Goal: Task Accomplishment & Management: Manage account settings

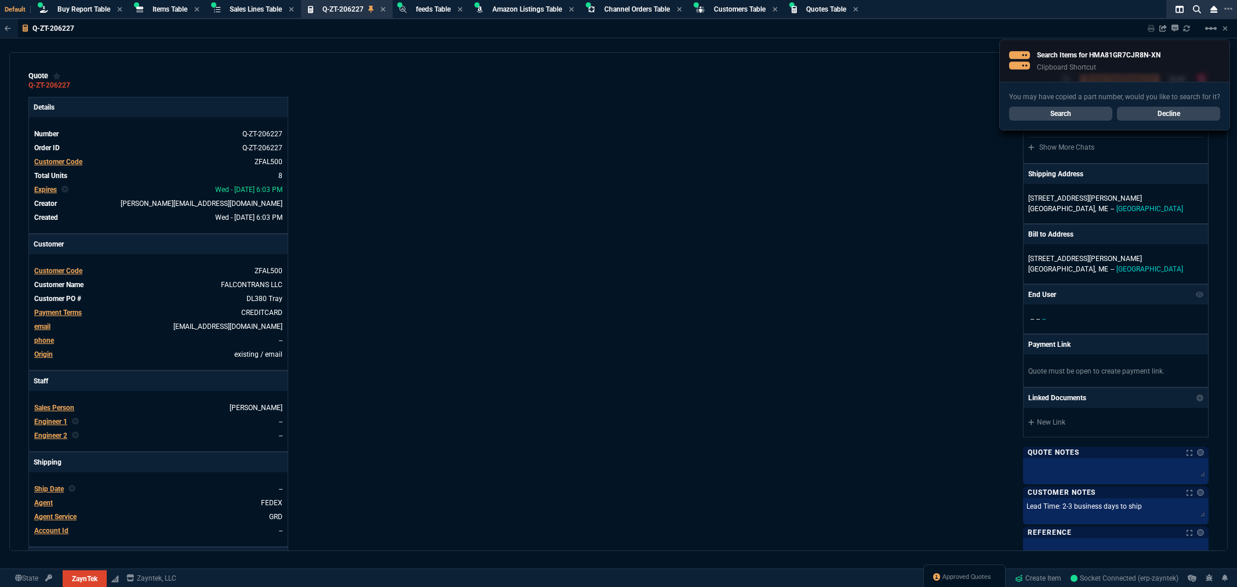
select select "8: NEPT"
click at [176, 8] on span "Items Table" at bounding box center [170, 9] width 35 height 8
click at [1069, 113] on link "Search" at bounding box center [1060, 114] width 103 height 14
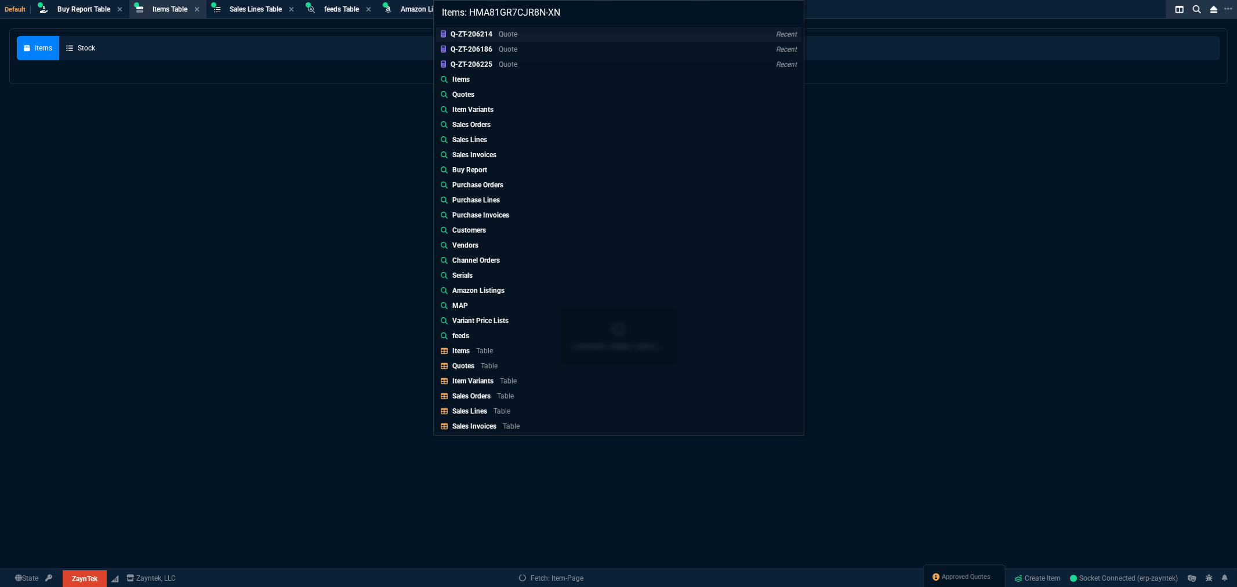
select select
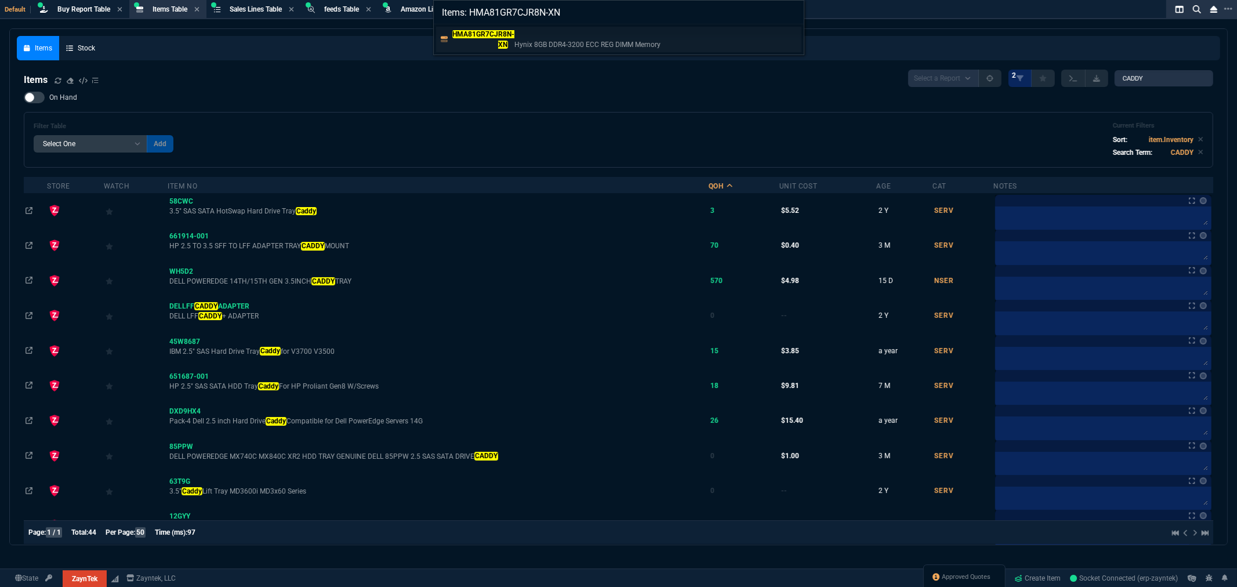
click at [536, 39] on p "Hynix 8GB DDR4-3200 ECC REG DIMM Memory" at bounding box center [587, 44] width 146 height 10
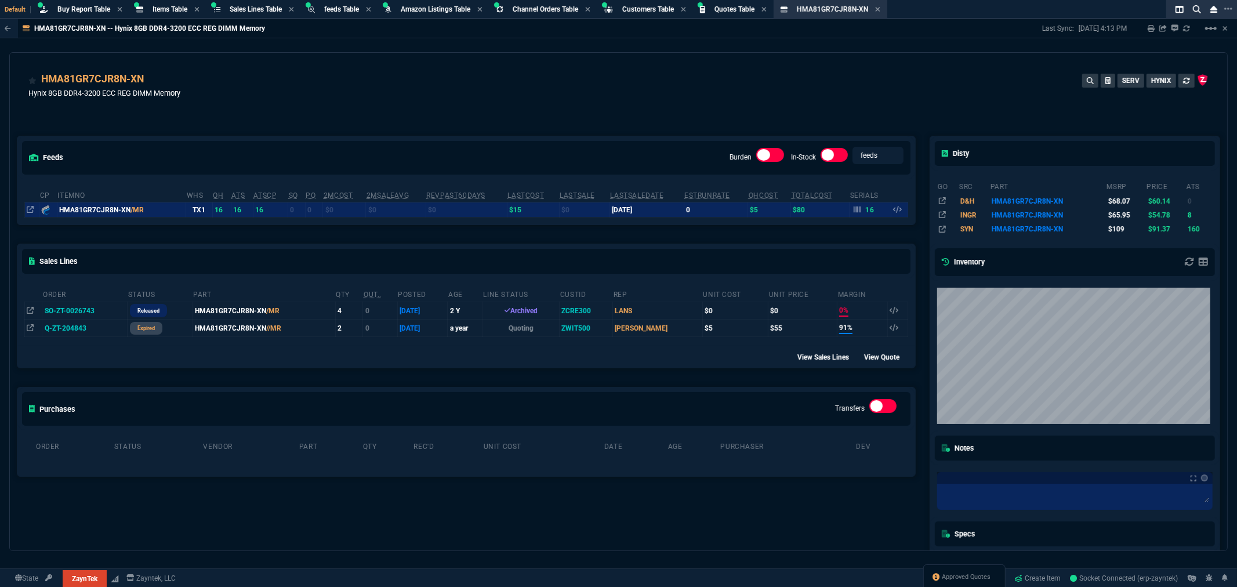
click at [345, 85] on div "HMA81GR7CJR8N-XN Hynix 8GB DDR4-3200 ECC REG DIMM Memory SERV HYNIX" at bounding box center [618, 91] width 1180 height 41
click at [369, 60] on div "HMA81GR7CJR8N-XN Hynix 8GB DDR4-3200 ECC REG DIMM Memory SERV HYNIX" at bounding box center [618, 87] width 1217 height 69
click at [81, 7] on span "Buy Report Table" at bounding box center [83, 9] width 53 height 8
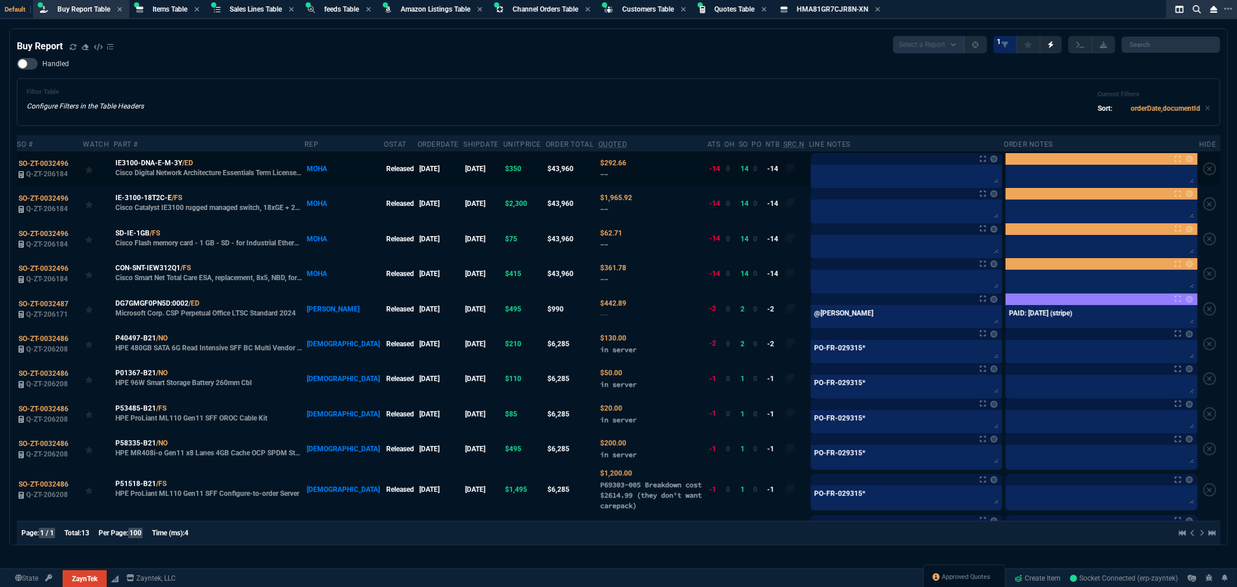
click at [321, 90] on div "Filter Table Configure Filters in the Table Headers Current Filters Sort: order…" at bounding box center [619, 102] width 1184 height 28
click at [709, 99] on div "Filter Table Configure Filters in the Table Headers Current Filters Sort: order…" at bounding box center [619, 102] width 1184 height 28
click at [601, 82] on div "Filter Table Configure Filters in the Table Headers Current Filters Sort: order…" at bounding box center [618, 102] width 1203 height 48
click at [203, 62] on div "Handled Filter Table Configure Filters in the Table Headers Current Filters Sor…" at bounding box center [618, 92] width 1203 height 68
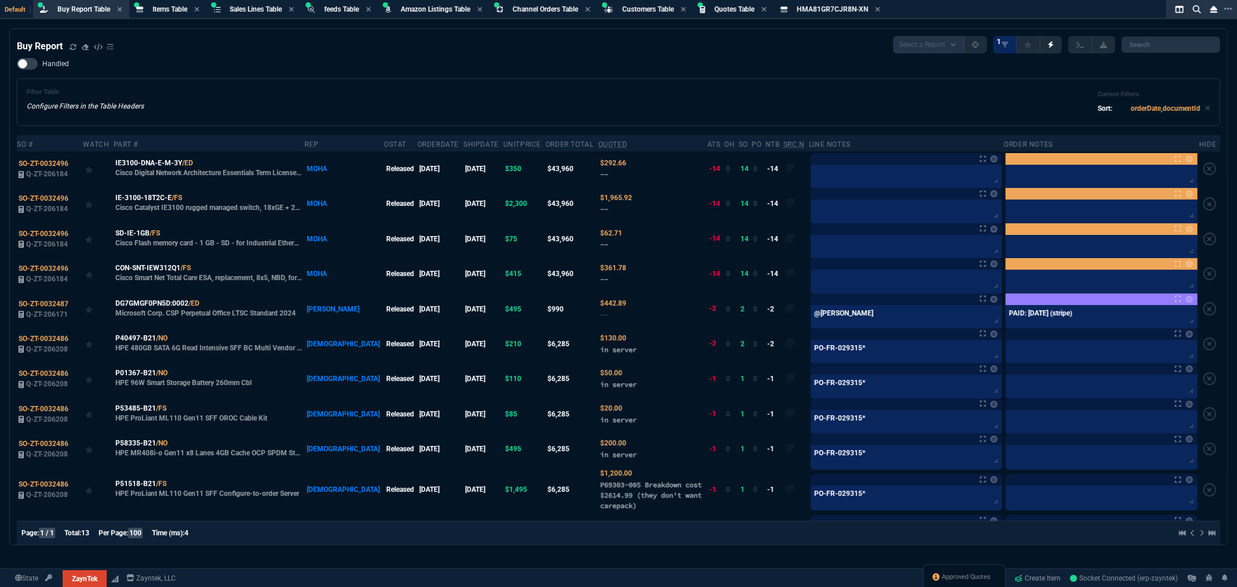
click at [599, 99] on div "Filter Table Configure Filters in the Table Headers Current Filters Sort: order…" at bounding box center [619, 102] width 1184 height 28
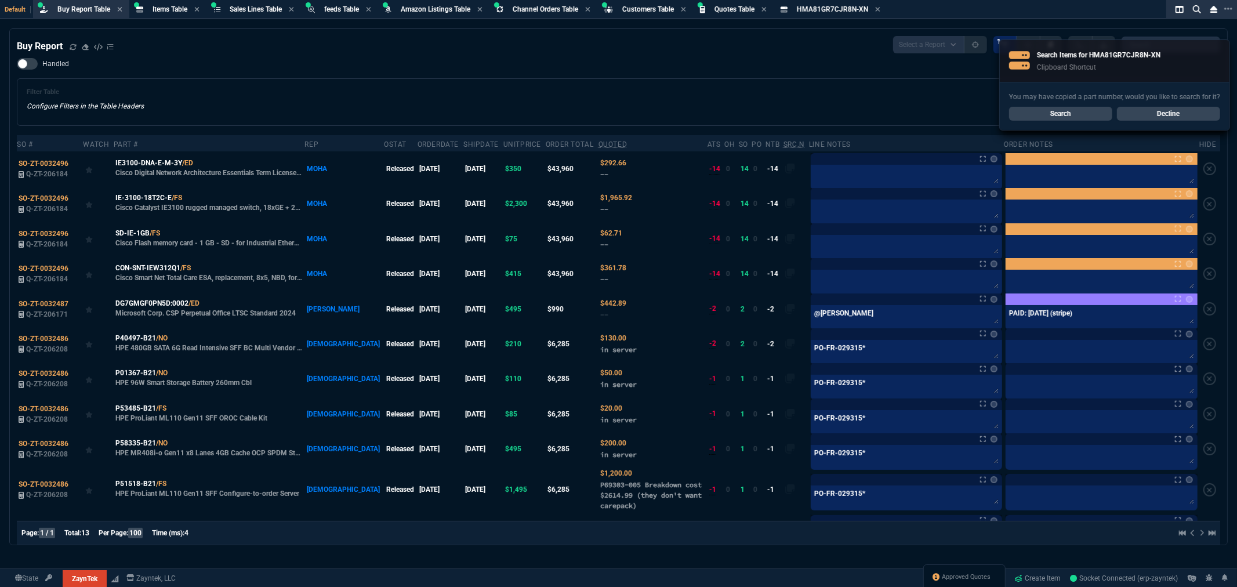
click at [651, 82] on div "Filter Table Configure Filters in the Table Headers Current Filters Sort: order…" at bounding box center [618, 102] width 1203 height 48
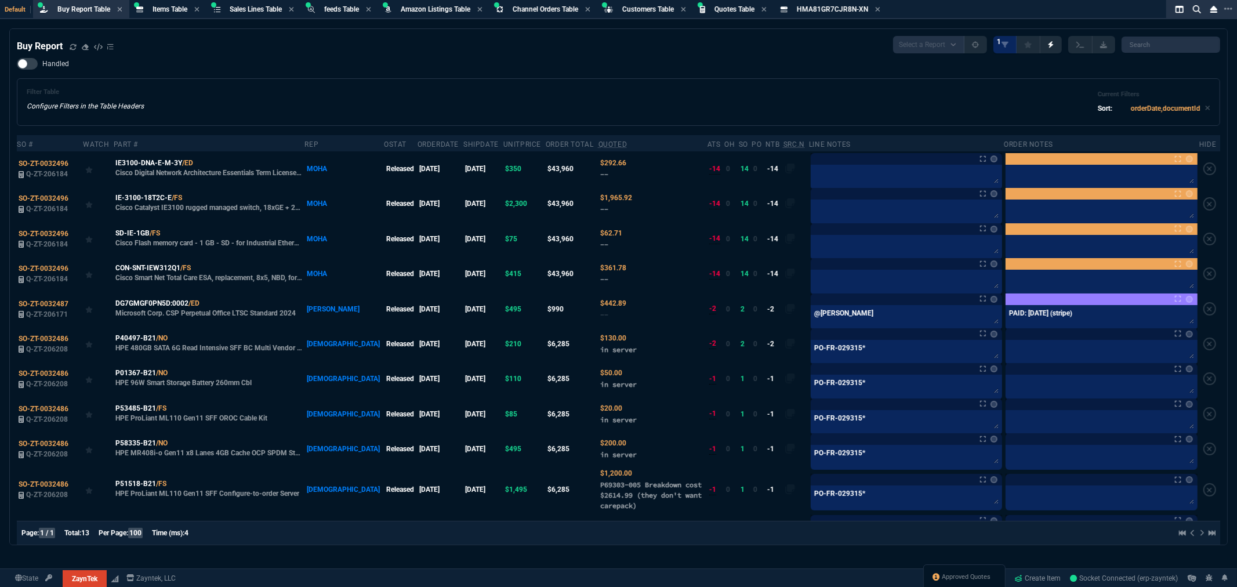
click at [661, 79] on div "Filter Table Configure Filters in the Table Headers Current Filters Sort: order…" at bounding box center [618, 102] width 1203 height 48
click at [666, 78] on div "Filter Table Configure Filters in the Table Headers Current Filters Sort: order…" at bounding box center [618, 102] width 1203 height 48
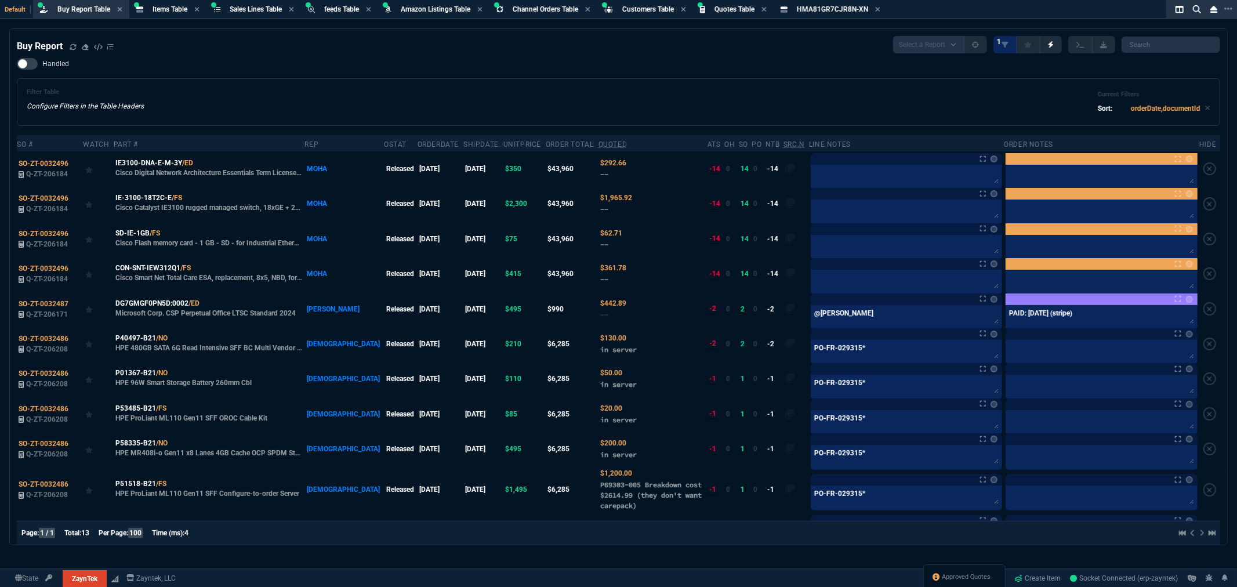
click at [671, 78] on div "Filter Table Configure Filters in the Table Headers Current Filters Sort: order…" at bounding box center [618, 102] width 1203 height 48
click at [675, 76] on div "Handled Filter Table Configure Filters in the Table Headers Current Filters Sor…" at bounding box center [618, 92] width 1203 height 68
click at [675, 78] on div "Filter Table Configure Filters in the Table Headers Current Filters Sort: order…" at bounding box center [618, 102] width 1203 height 48
click at [677, 78] on div "Filter Table Configure Filters in the Table Headers Current Filters Sort: order…" at bounding box center [618, 102] width 1203 height 48
click at [682, 78] on div "Filter Table Configure Filters in the Table Headers Current Filters Sort: order…" at bounding box center [618, 102] width 1203 height 48
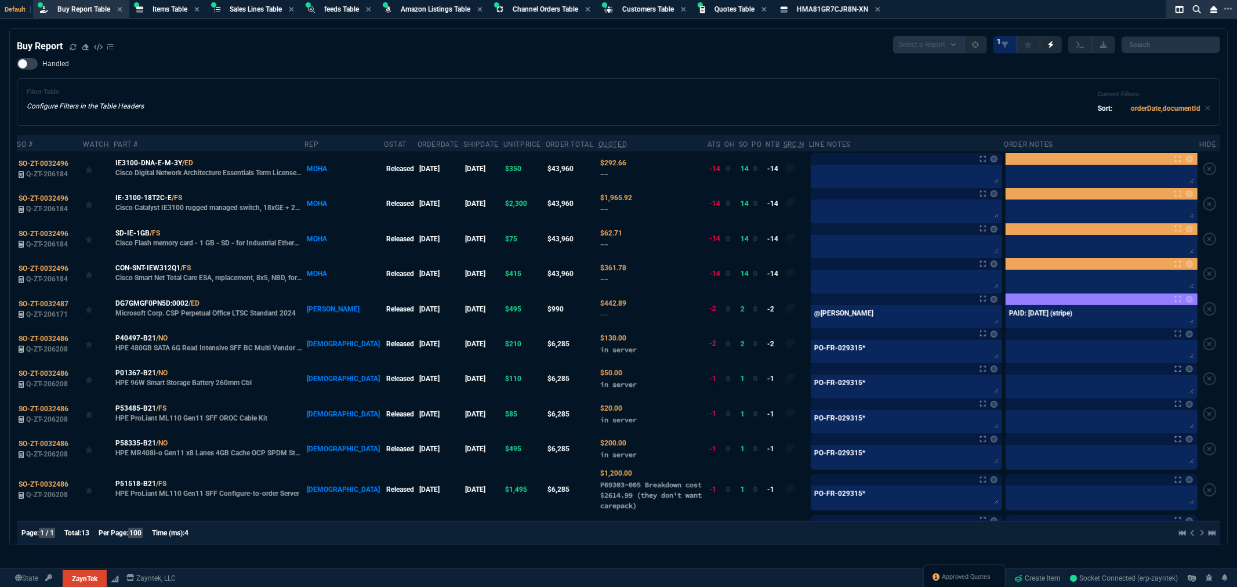
click at [687, 78] on div "Filter Table Configure Filters in the Table Headers Current Filters Sort: order…" at bounding box center [618, 102] width 1203 height 48
click at [171, 10] on span "Items Table" at bounding box center [170, 9] width 35 height 8
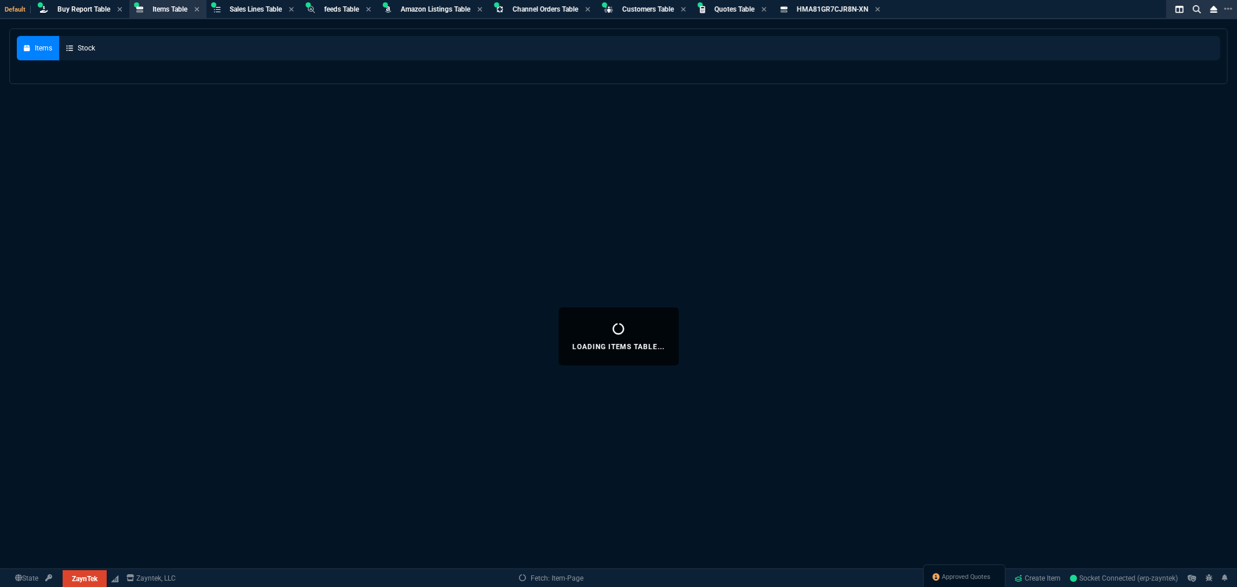
select select
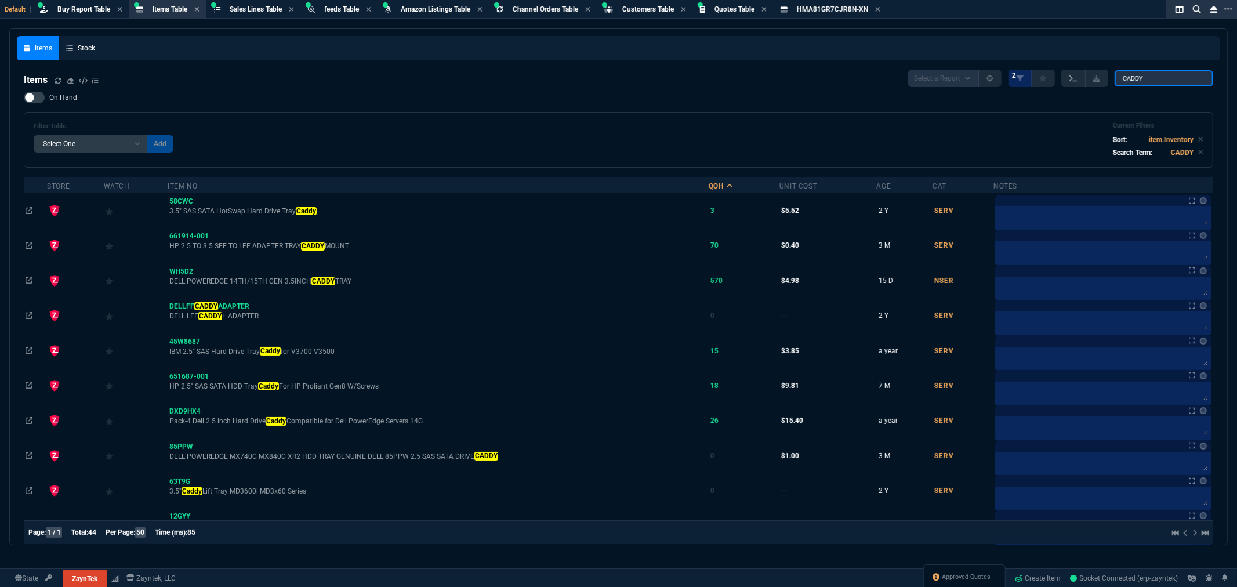
drag, startPoint x: 1131, startPoint y: 73, endPoint x: 1086, endPoint y: 76, distance: 45.3
click at [1086, 76] on div "Select a Report NEW QUERY 2 CADDY" at bounding box center [1060, 78] width 305 height 17
paste input "HMA81GR7CJR8N-XN"
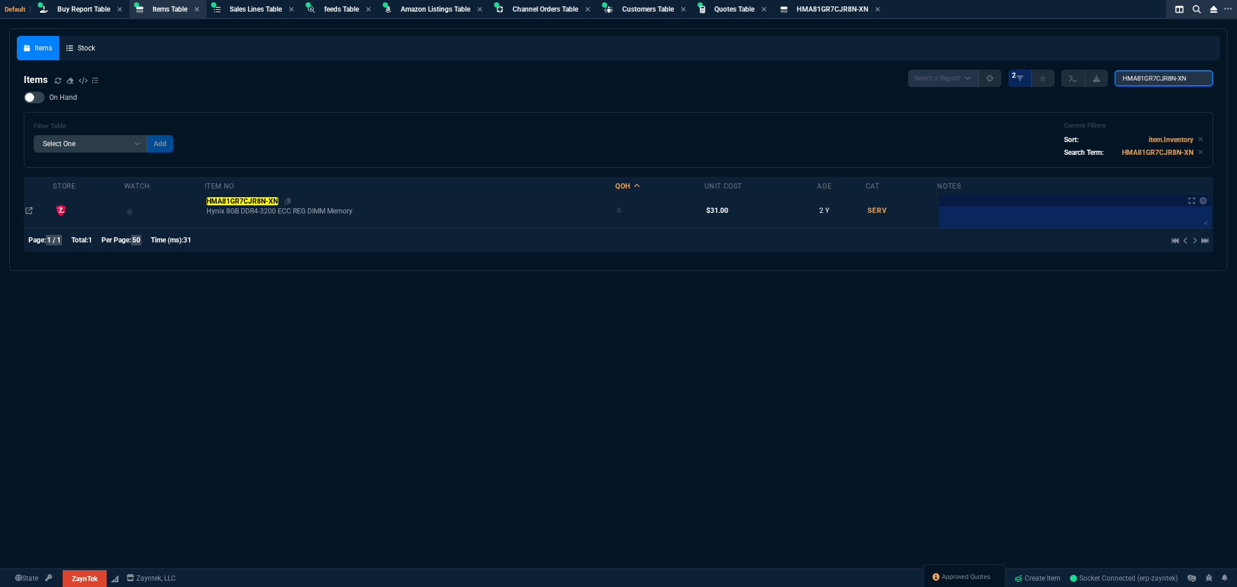
type input "HMA81GR7CJR8N-XN"
click at [240, 205] on div "HMA81GR7CJR8N-XN" at bounding box center [409, 201] width 407 height 10
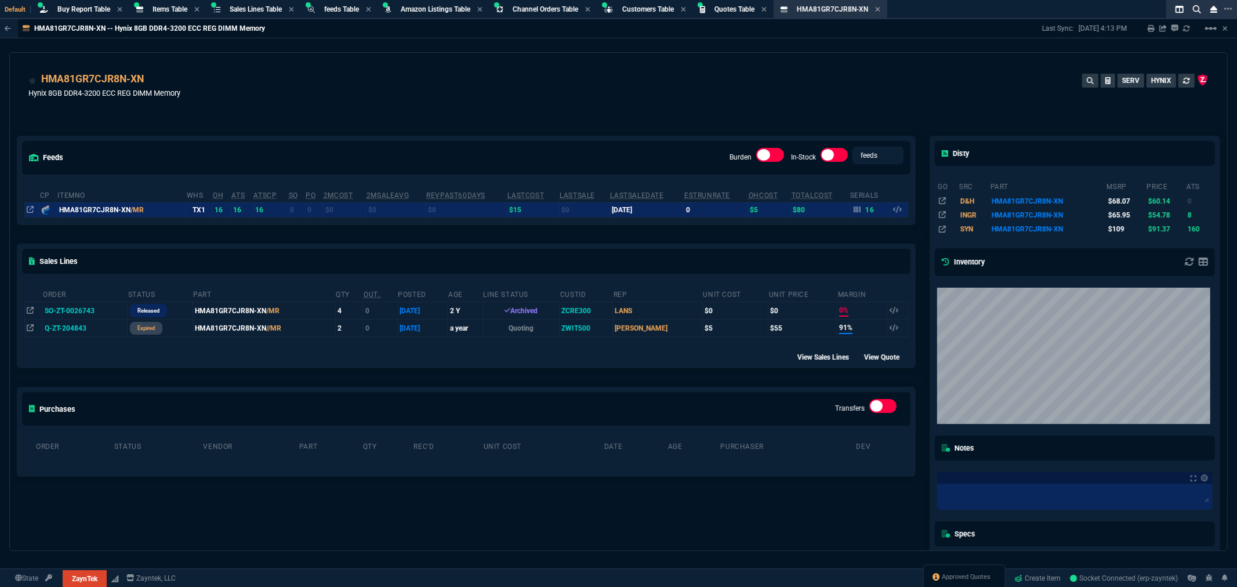
click at [523, 113] on div "feeds Burden In-Stock feeds prices cp ItemNo WHS OH ATS ATSCP SO PO 2MCost 2MSa…" at bounding box center [466, 379] width 913 height 539
click at [224, 80] on div "HMA81GR7CJR8N-XN Hynix 8GB DDR4-3200 ECC REG DIMM Memory SERV HYNIX" at bounding box center [618, 91] width 1180 height 41
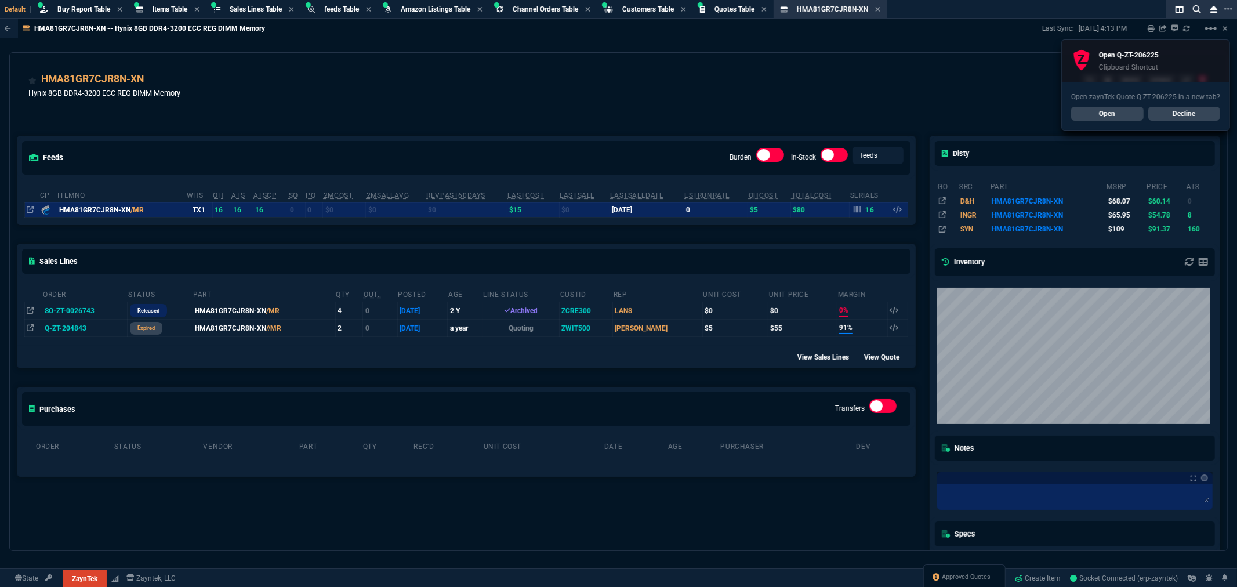
click at [1120, 113] on link "Open" at bounding box center [1107, 114] width 72 height 14
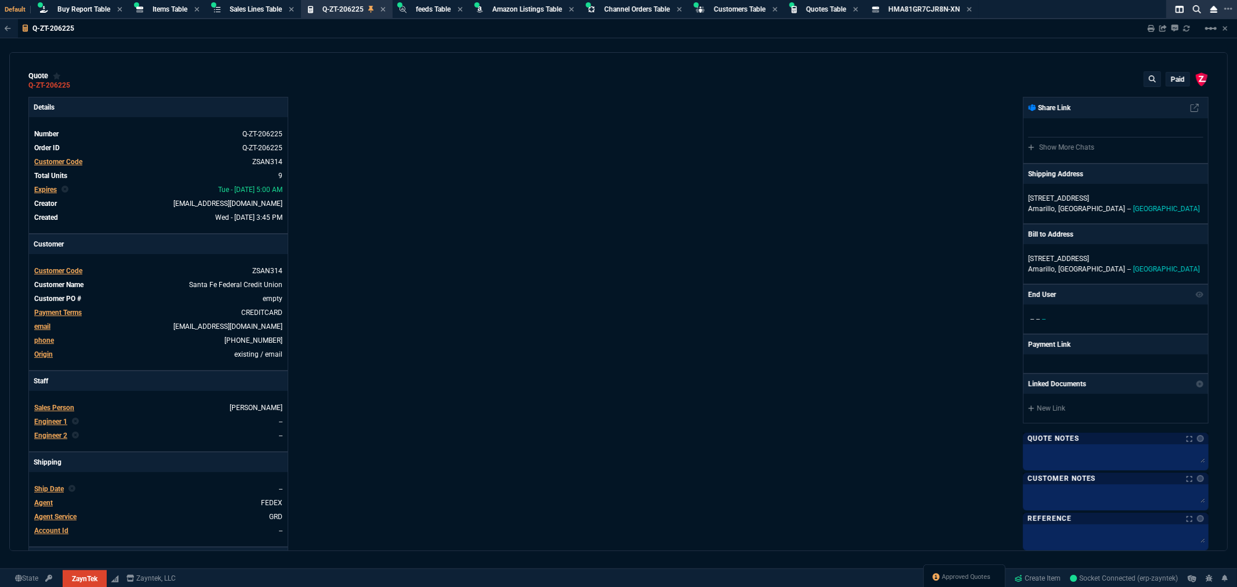
type input "13"
type input "799"
type input "14"
type input "125"
type input "42"
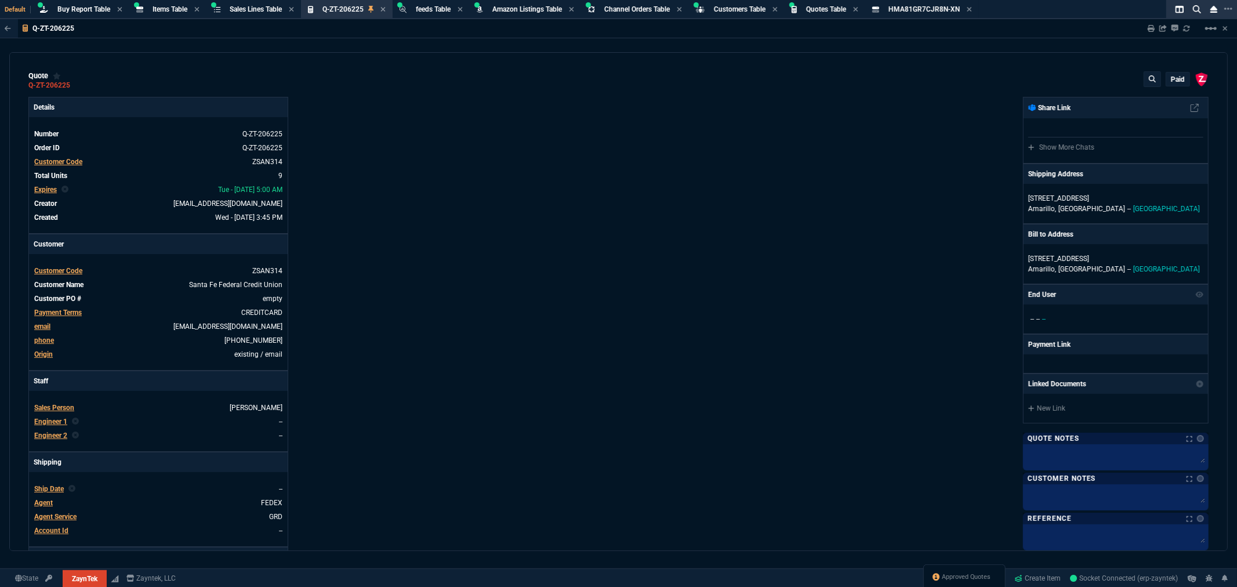
type input "1175"
type input "11"
type input "14"
type input "195"
type input "0"
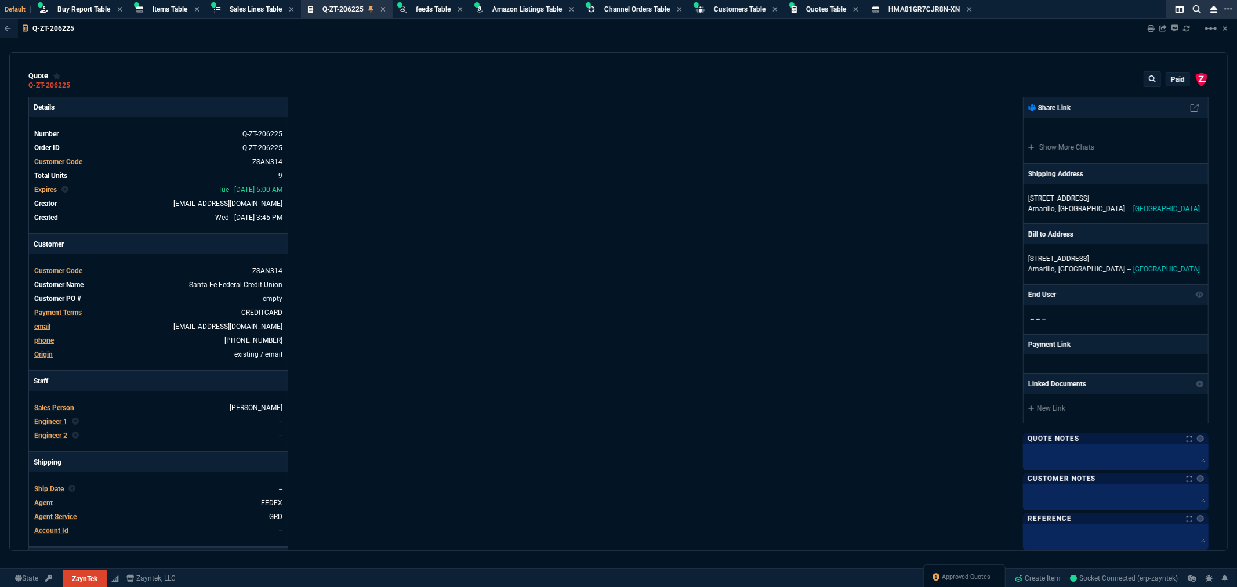
type input "0"
type input "12"
type input "117"
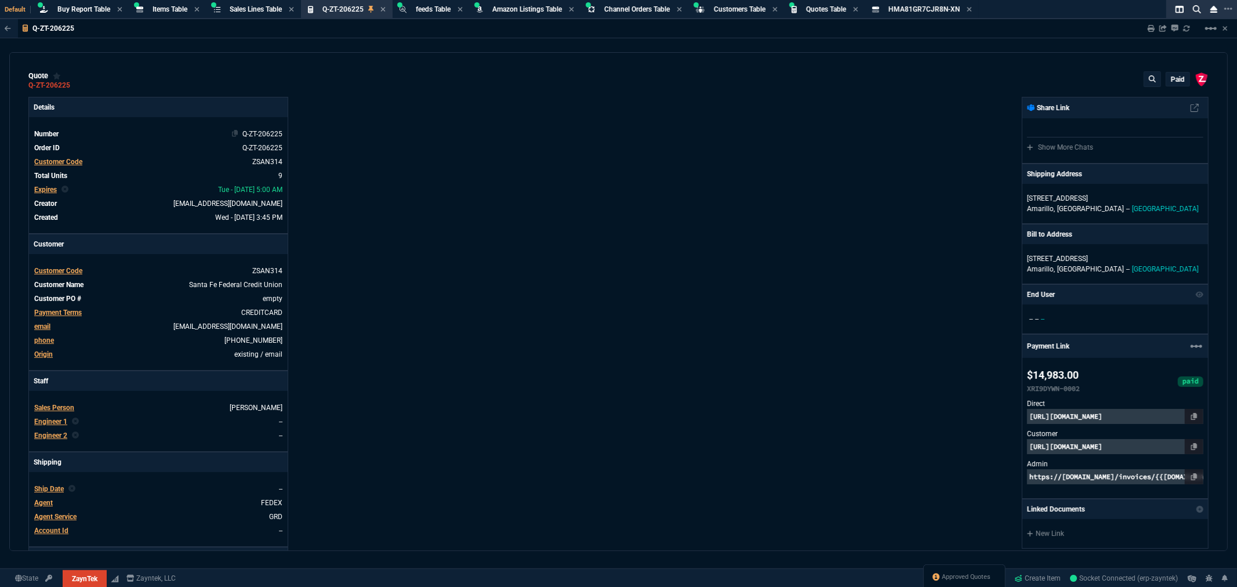
type input "57"
type input "34"
type input "51"
type input "3671"
type input "8545"
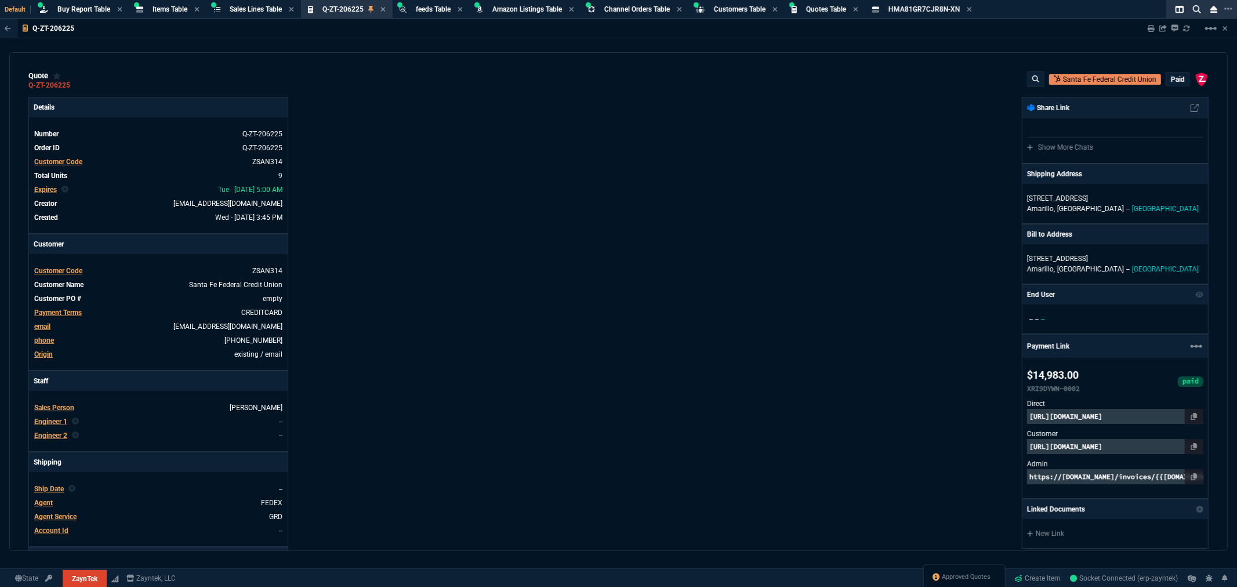
type input "75"
type input "67"
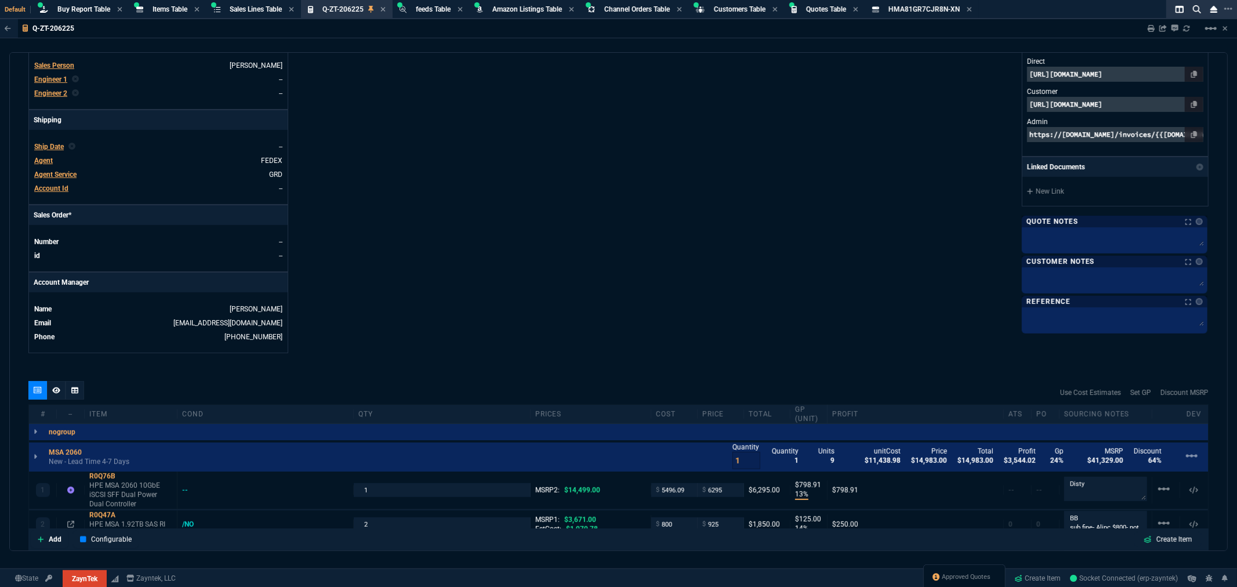
scroll to position [580, 0]
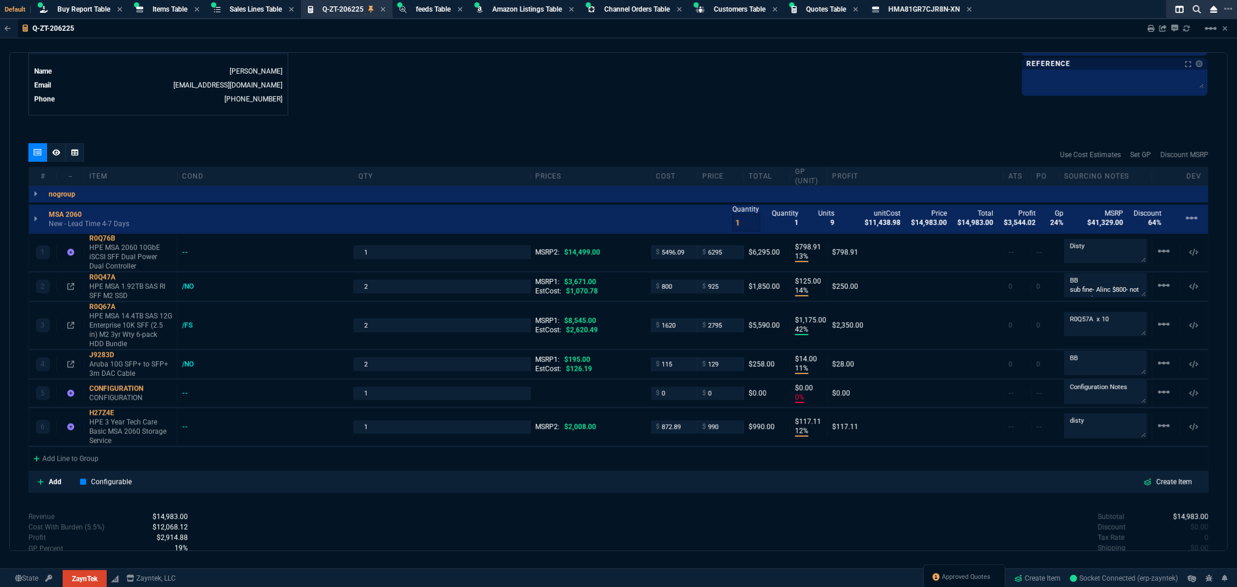
click at [801, 124] on div "quote Q-ZT-206225 Santa Fe Federal Credit Union paid ZaynTek, LLC 2609 Technolo…" at bounding box center [618, 301] width 1219 height 499
click at [781, 126] on div "quote Q-ZT-206225 Santa Fe Federal Credit Union paid ZaynTek, LLC 2609 Technolo…" at bounding box center [618, 301] width 1219 height 499
click at [599, 126] on div "quote Q-ZT-206225 Santa Fe Federal Credit Union paid ZaynTek, LLC 2609 Technolo…" at bounding box center [618, 301] width 1219 height 499
click at [665, 126] on div "quote Q-ZT-206225 Santa Fe Federal Credit Union paid ZaynTek, LLC 2609 Technolo…" at bounding box center [618, 301] width 1219 height 499
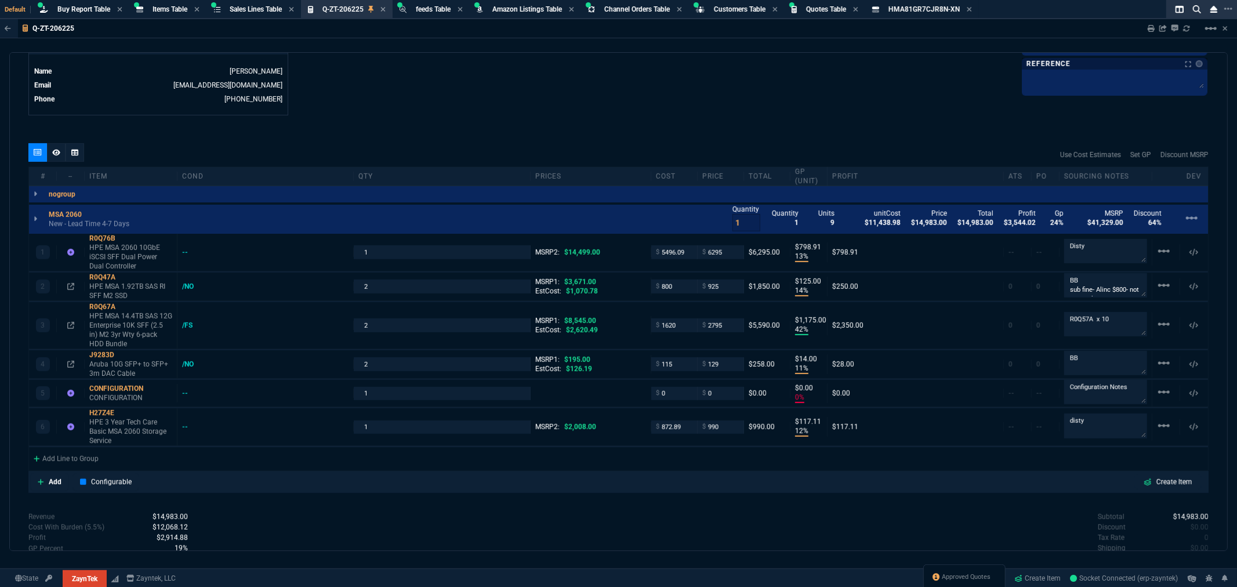
click at [665, 126] on div "quote Q-ZT-206225 Santa Fe Federal Credit Union paid ZaynTek, LLC 2609 Technolo…" at bounding box center [618, 301] width 1219 height 499
click at [662, 134] on div "quote Q-ZT-206225 Santa Fe Federal Credit Union paid ZaynTek, LLC 2609 Technolo…" at bounding box center [618, 301] width 1219 height 499
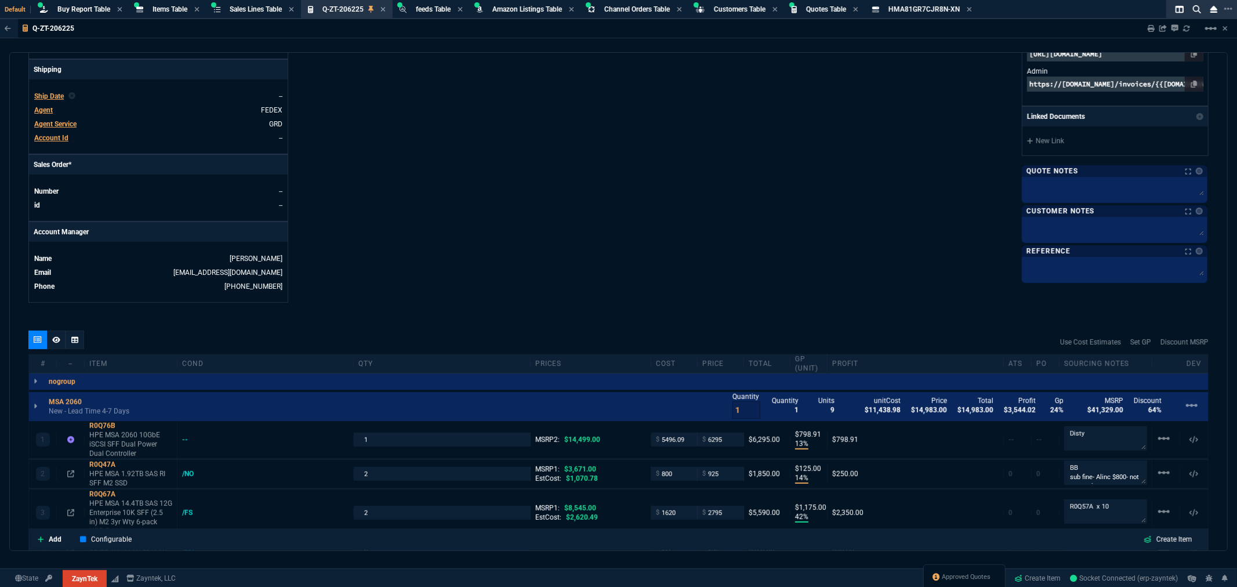
scroll to position [386, 0]
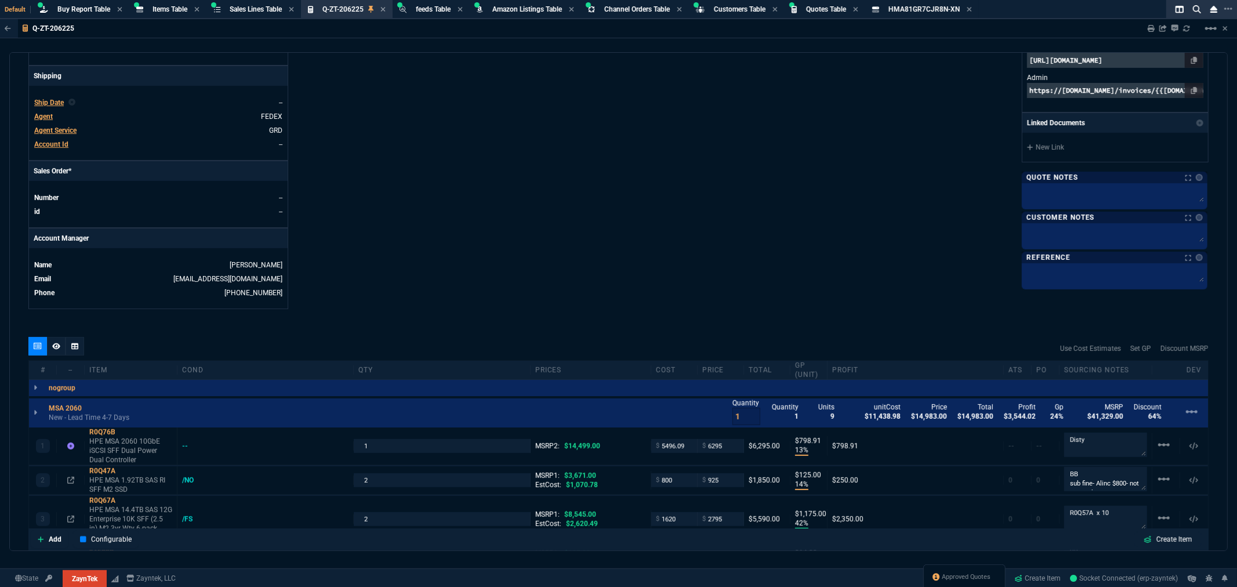
click at [543, 169] on div "Details Number Q-ZT-206225 Order ID Q-ZT-206225 Customer Code ZSAN314 Total Uni…" at bounding box center [323, 10] width 590 height 599
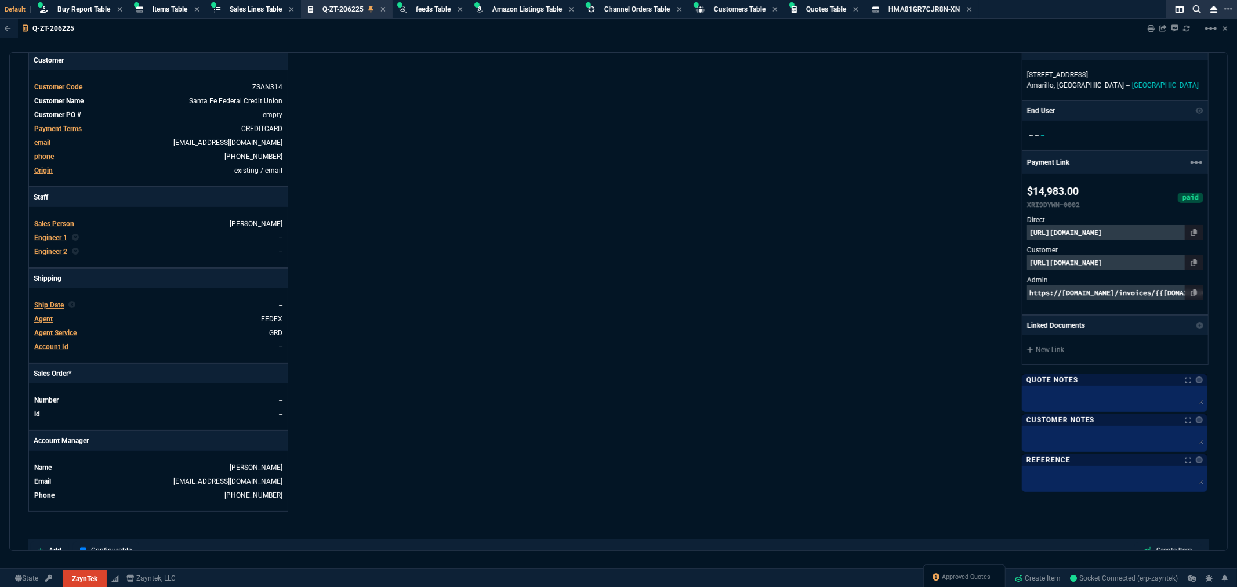
scroll to position [258, 0]
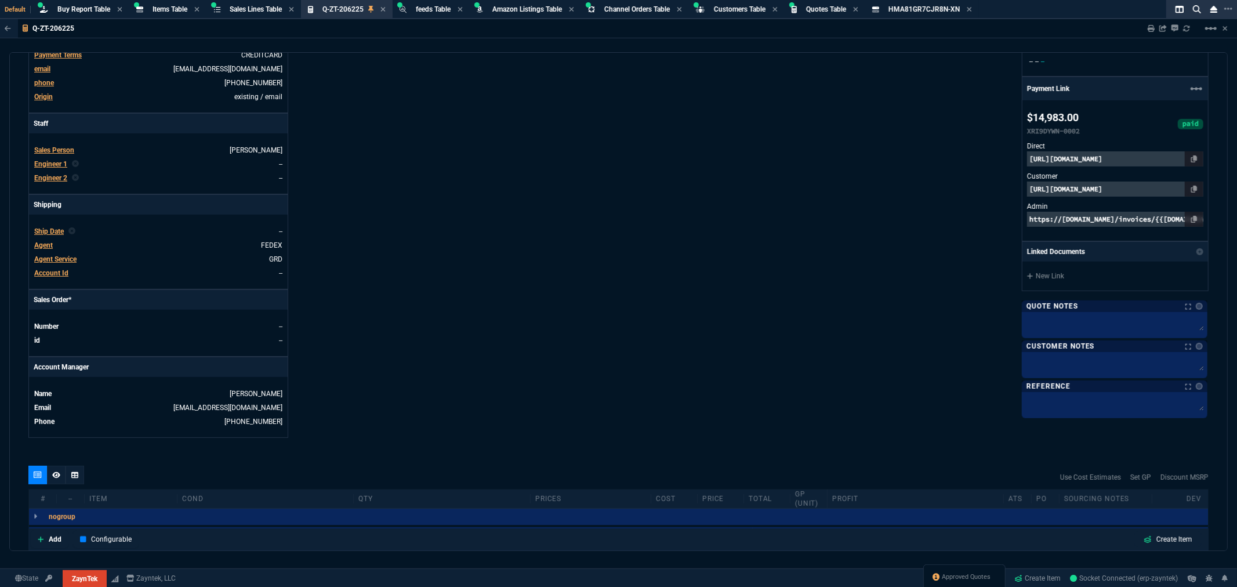
click at [412, 144] on div "Details Number Q-ZT-206225 Order ID Q-ZT-206225 Customer Code ZSAN314 Total Uni…" at bounding box center [323, 138] width 590 height 599
click at [584, 137] on div "Details Number Q-ZT-206225 Order ID Q-ZT-206225 Customer Code ZSAN314 Total Uni…" at bounding box center [323, 138] width 590 height 599
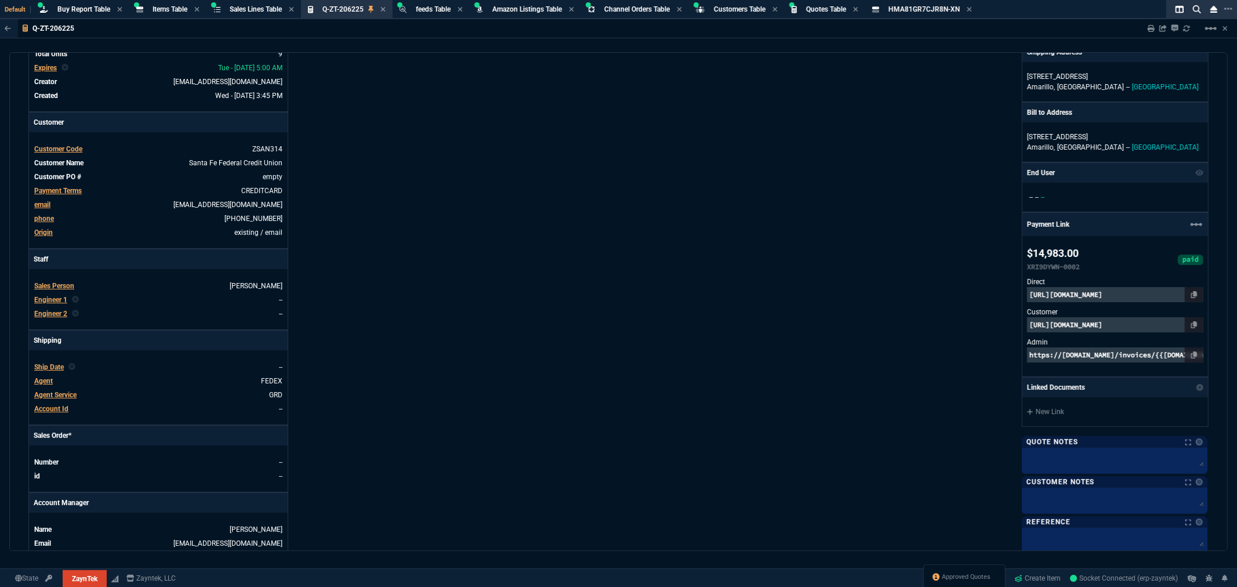
scroll to position [0, 0]
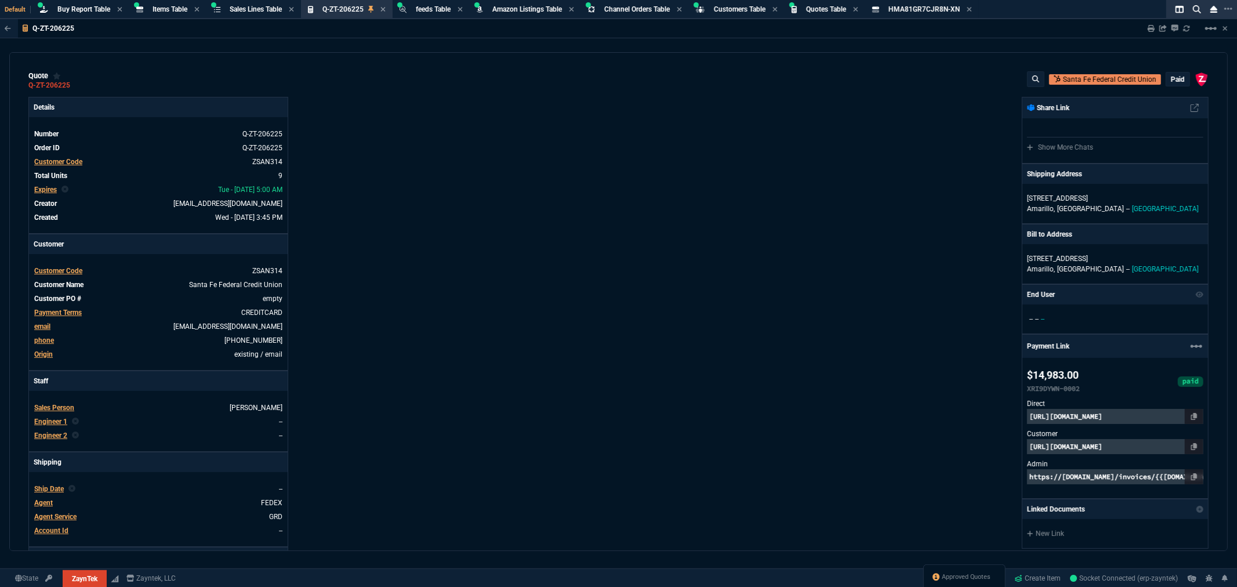
click at [569, 259] on div "Details Number Q-ZT-206225 Order ID Q-ZT-206225 Customer Code ZSAN314 Total Uni…" at bounding box center [323, 396] width 590 height 599
drag, startPoint x: 727, startPoint y: 251, endPoint x: 734, endPoint y: 251, distance: 6.4
click at [727, 251] on div "ZaynTek, LLC 2609 Technology Dr Suite 200 Plano, TX 75074 Share Link Show More …" at bounding box center [914, 396] width 590 height 599
click at [530, 200] on div "Details Number Q-ZT-206225 Order ID Q-ZT-206225 Customer Code ZSAN314 Total Uni…" at bounding box center [323, 396] width 590 height 599
click at [831, 5] on span "Quotes Table" at bounding box center [826, 9] width 40 height 8
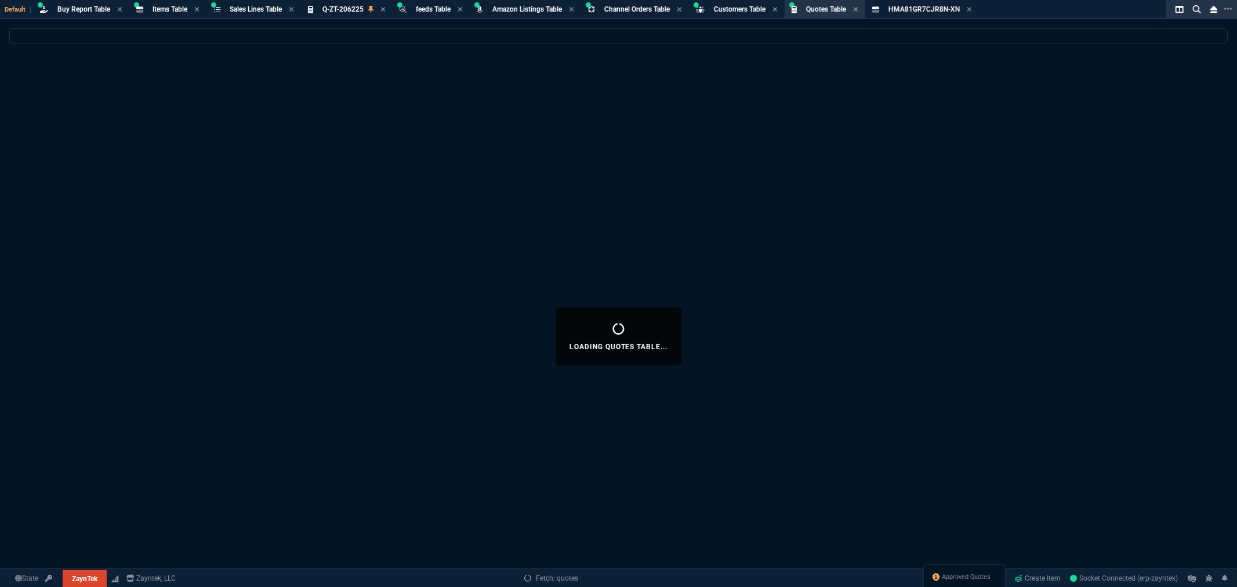
select select
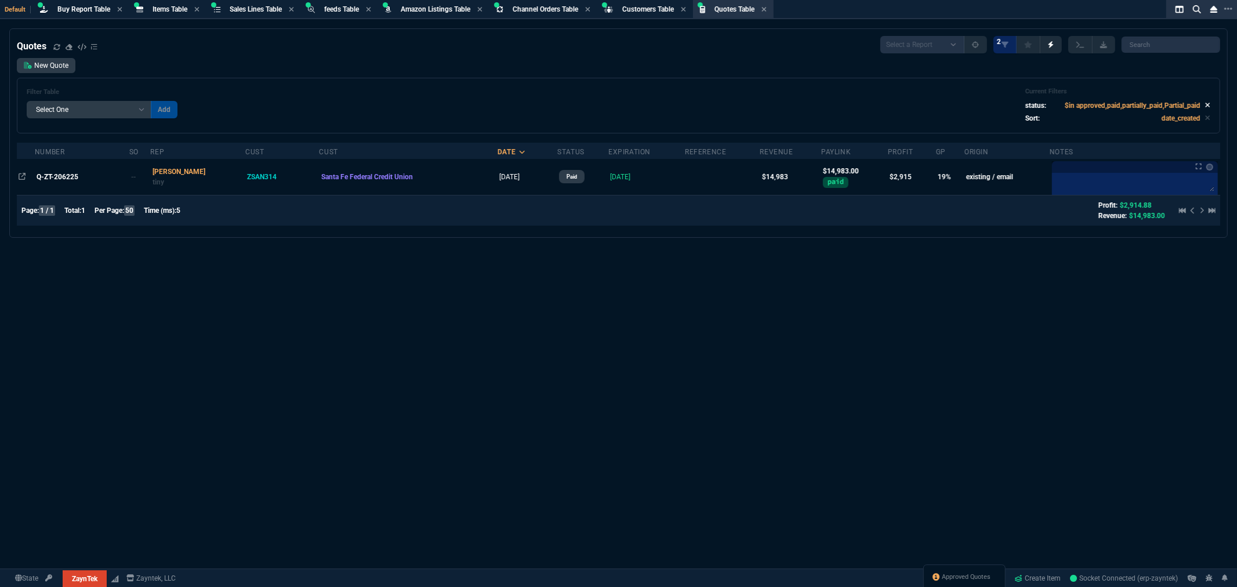
click at [1205, 106] on icon at bounding box center [1207, 104] width 5 height 7
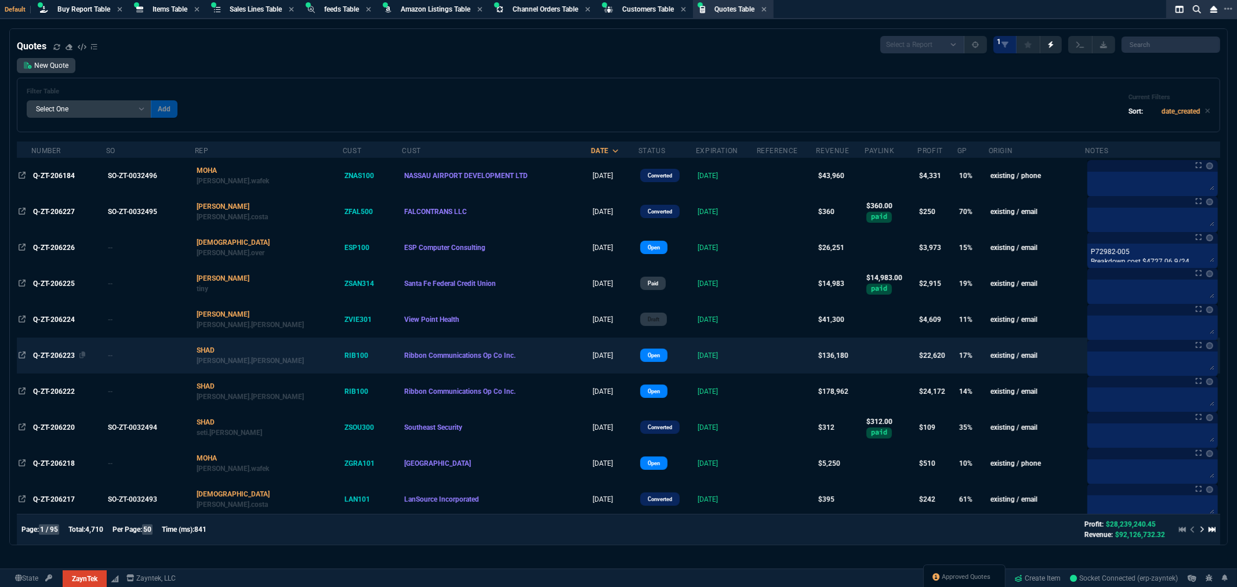
click at [59, 357] on span "Q-ZT-206223" at bounding box center [54, 355] width 42 height 8
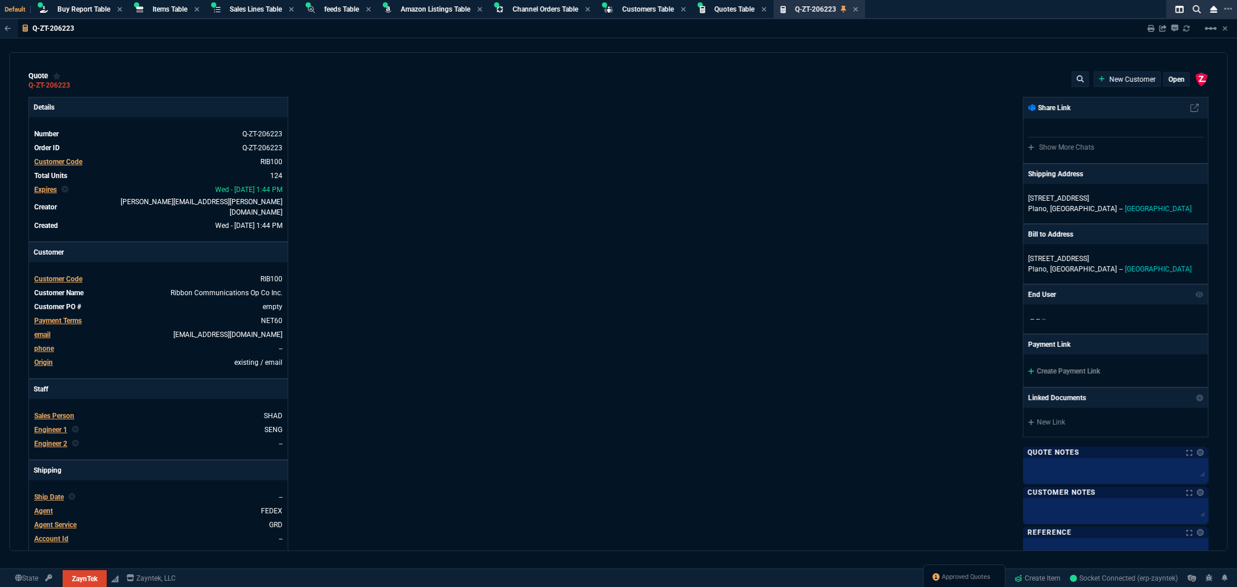
type input "23"
type input "45"
type input "21"
type input "250"
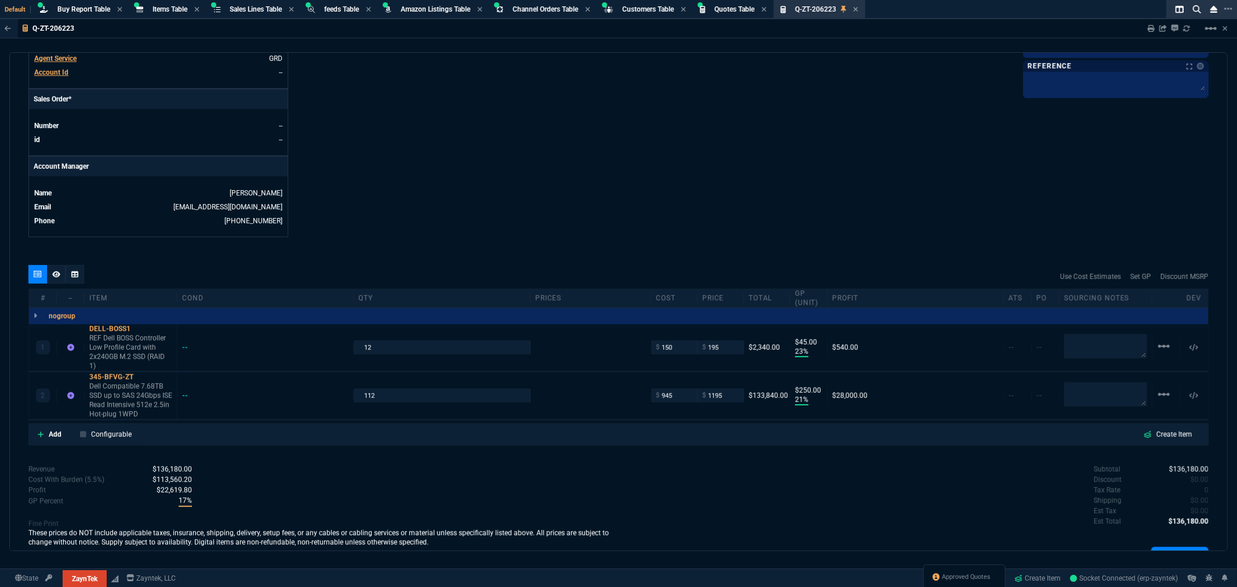
scroll to position [503, 0]
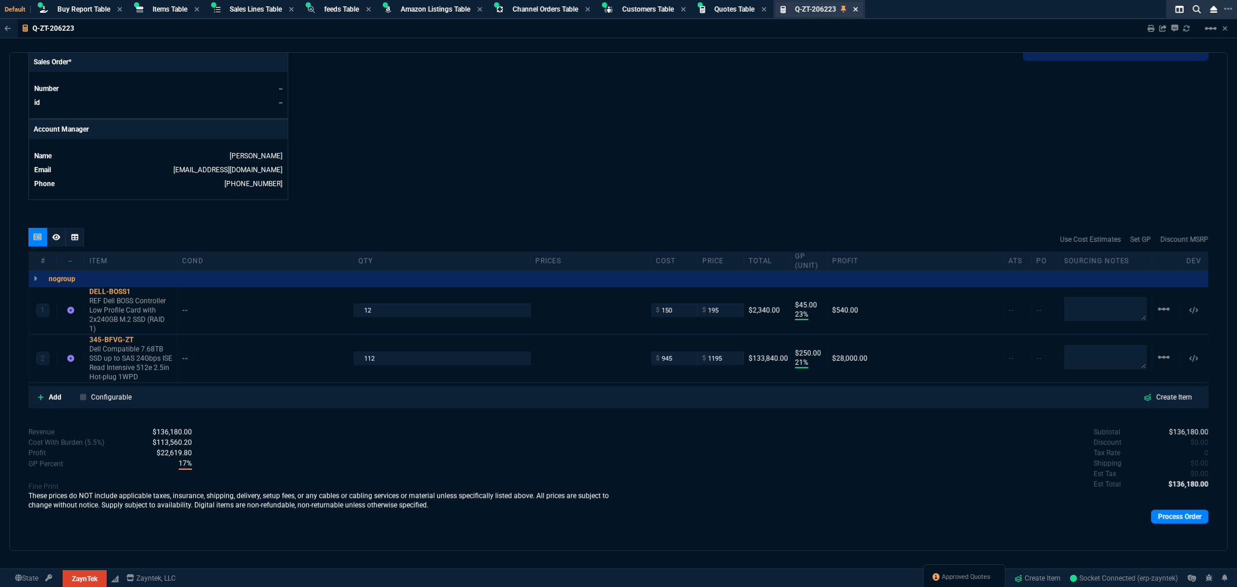
click at [858, 8] on icon at bounding box center [855, 9] width 5 height 7
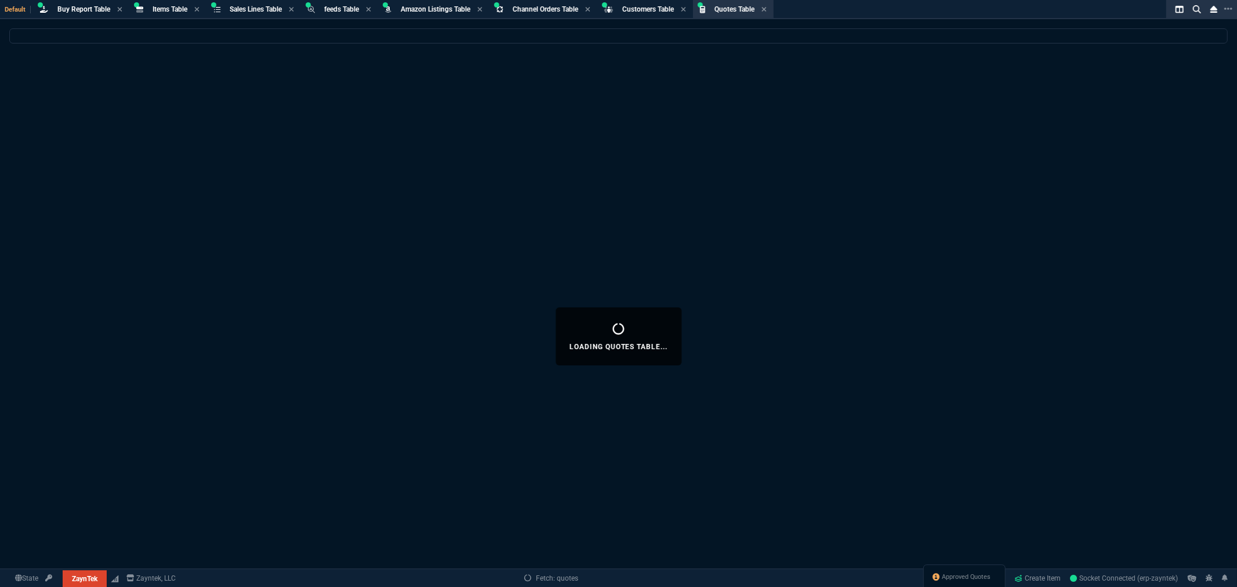
select select
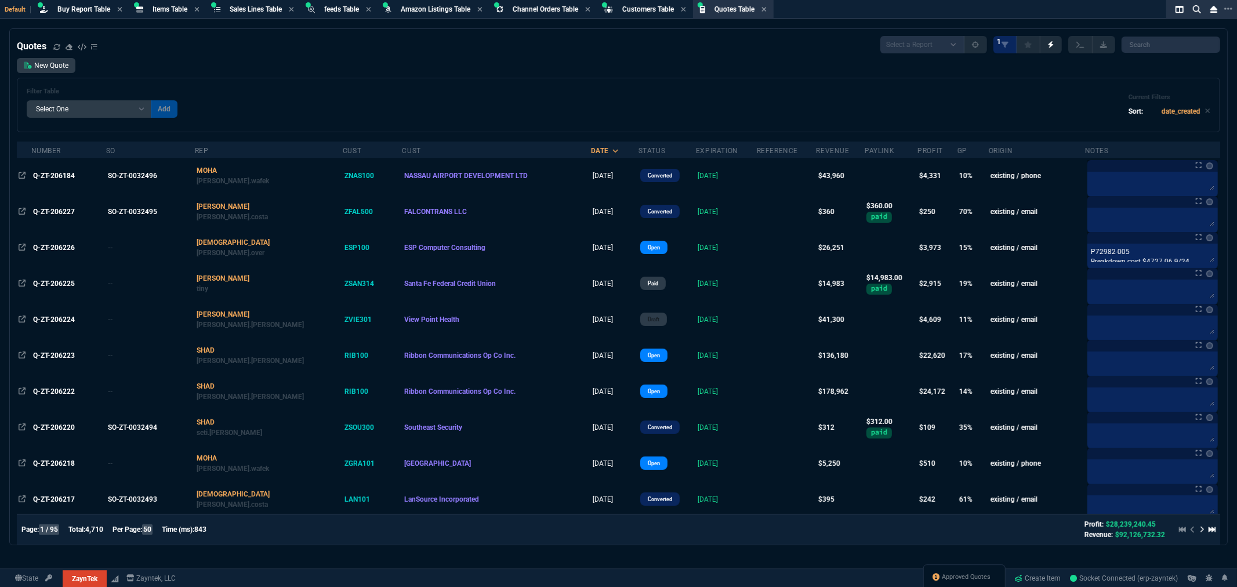
click at [481, 77] on div "New Quote Filter Table Select One Add Filter () creator (creator) Cust (headers…" at bounding box center [618, 95] width 1203 height 74
click at [82, 5] on span "Buy Report Table" at bounding box center [83, 9] width 53 height 8
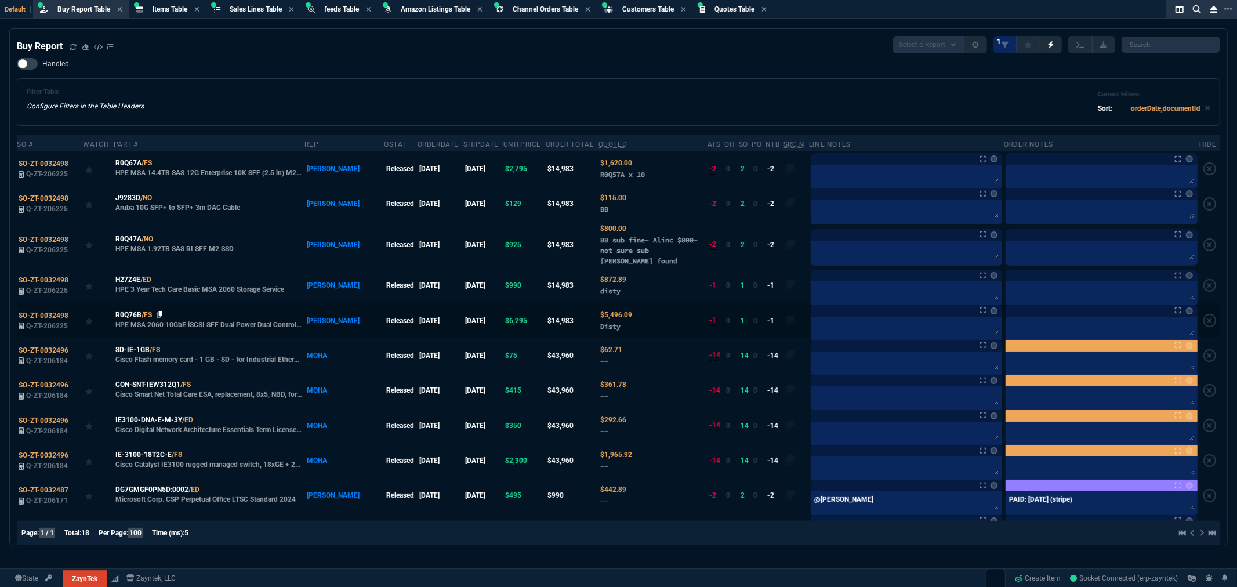
click at [162, 314] on icon at bounding box center [160, 314] width 6 height 7
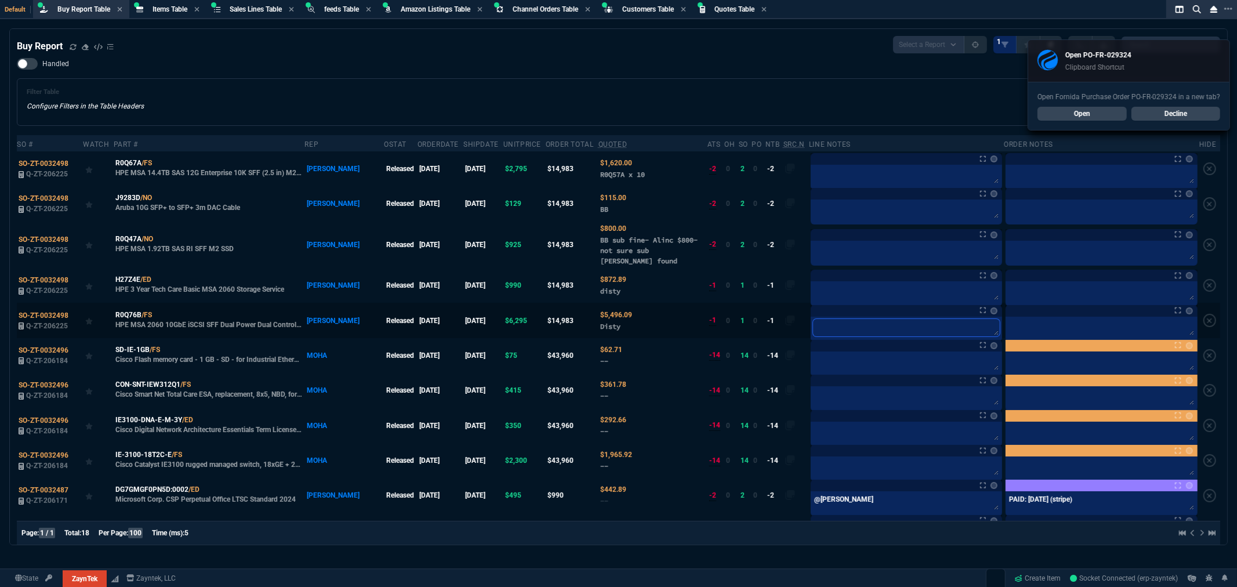
click at [854, 327] on textarea at bounding box center [906, 327] width 187 height 17
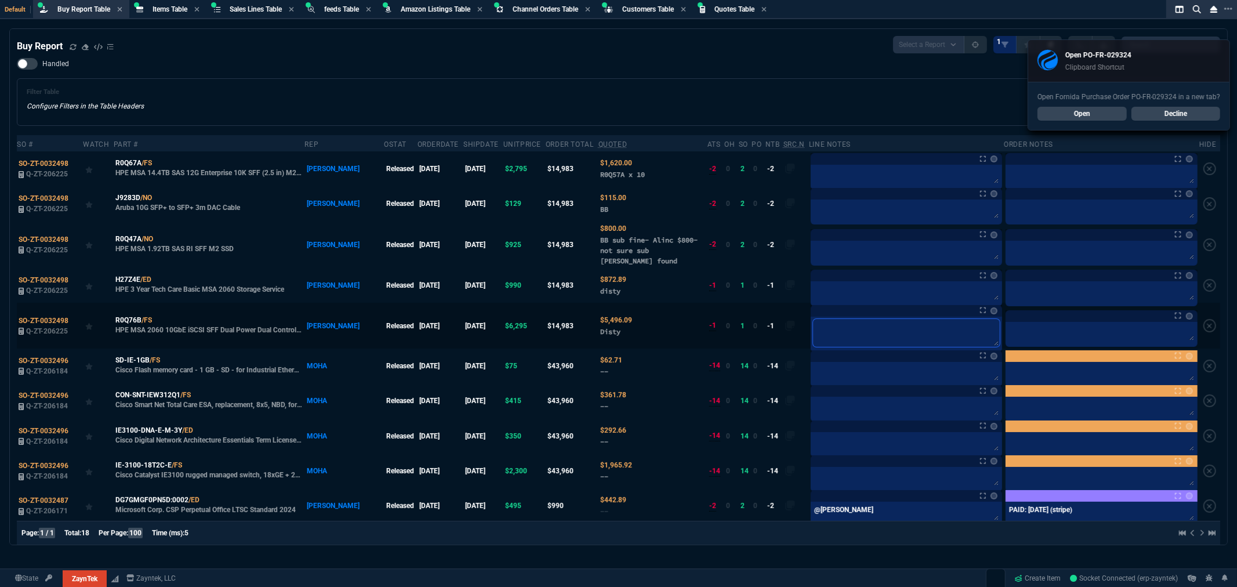
paste textarea "PO-FR-029324*"
type textarea "PO-FR-029324*"
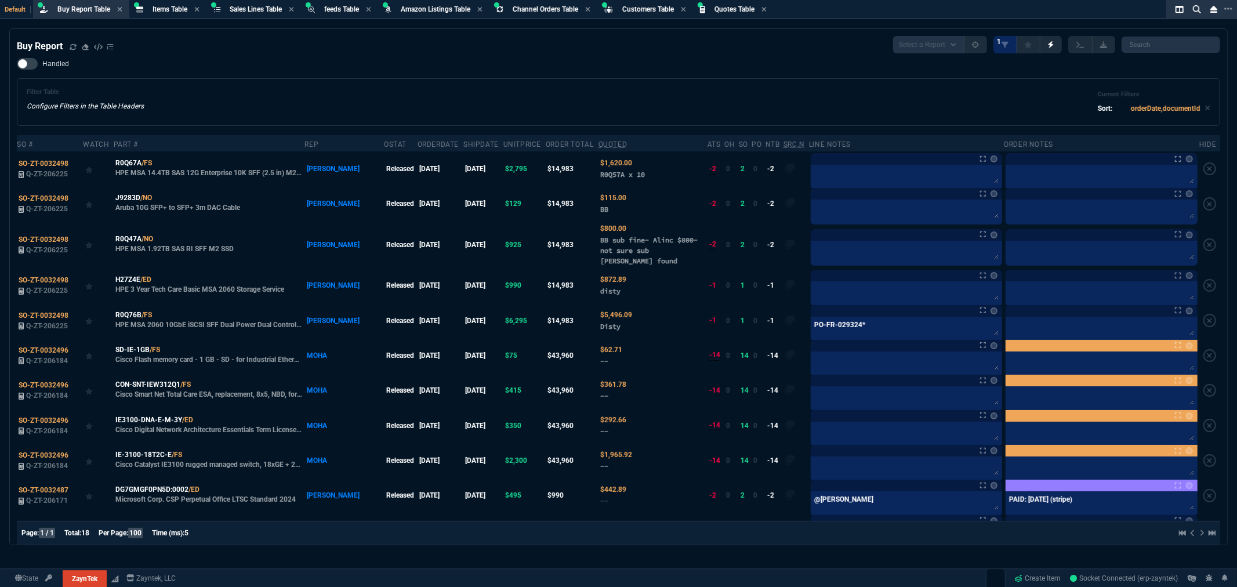
click at [285, 90] on div "Filter Table Configure Filters in the Table Headers Current Filters Sort: order…" at bounding box center [619, 102] width 1184 height 28
click at [494, 78] on div "Filter Table Configure Filters in the Table Headers Current Filters Sort: order…" at bounding box center [618, 102] width 1203 height 48
click at [164, 237] on icon at bounding box center [161, 238] width 6 height 7
click at [813, 293] on textarea at bounding box center [906, 292] width 187 height 17
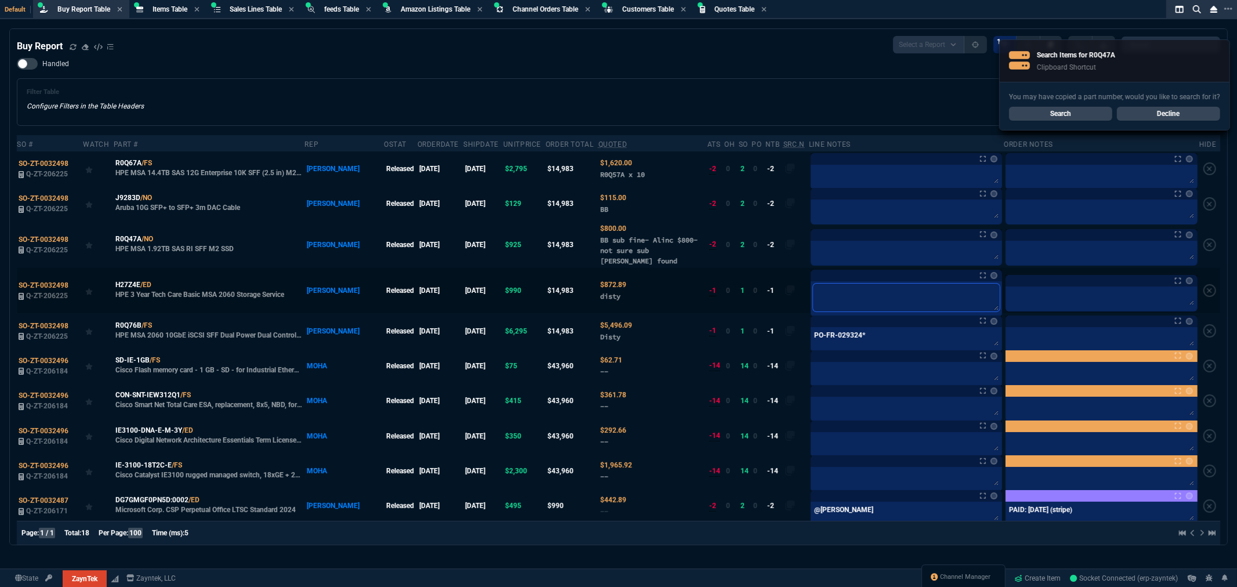
type textarea "W"
type textarea "Wa"
type textarea "War"
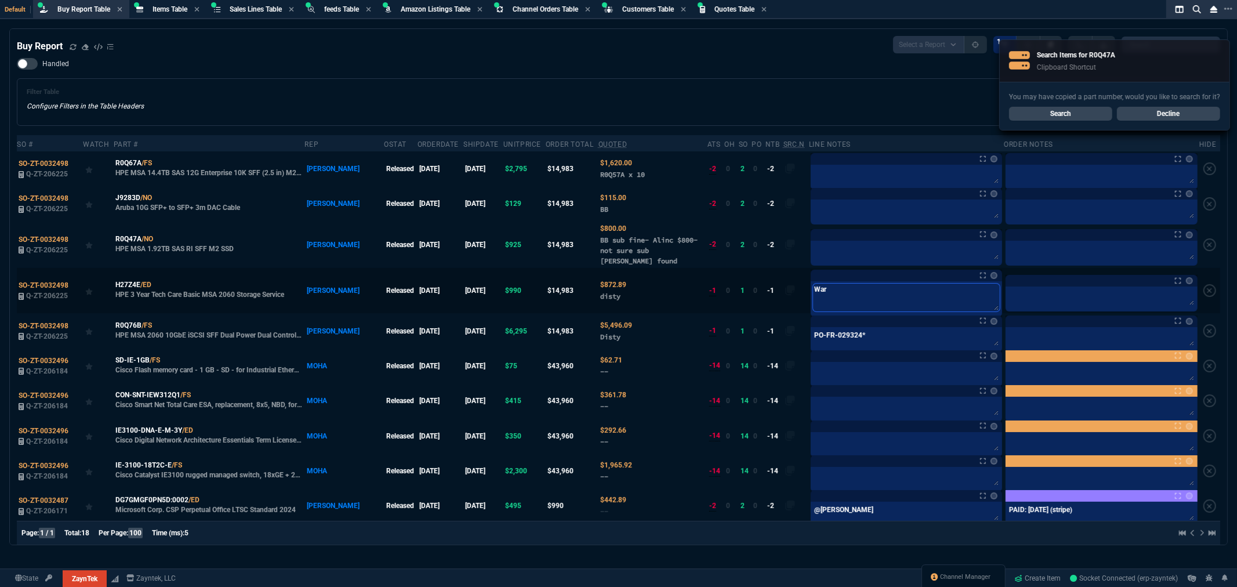
type textarea "Warr"
type textarea "Warra"
type textarea "Warran"
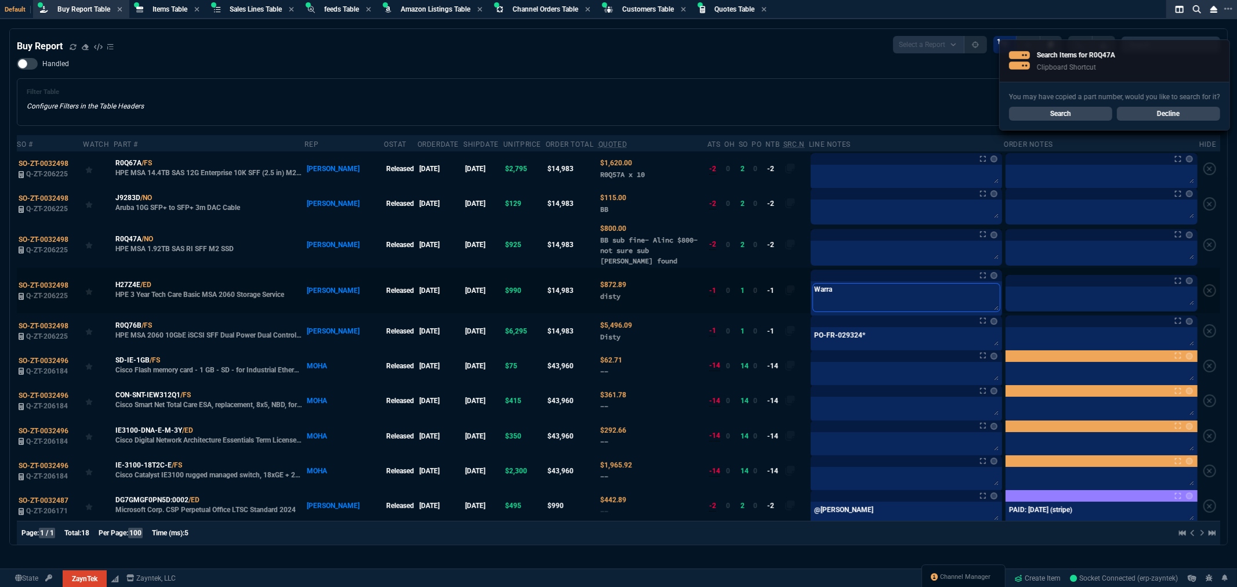
type textarea "Warran"
type textarea "Warrant"
type textarea "Warranty"
type textarea "Warranty-0"
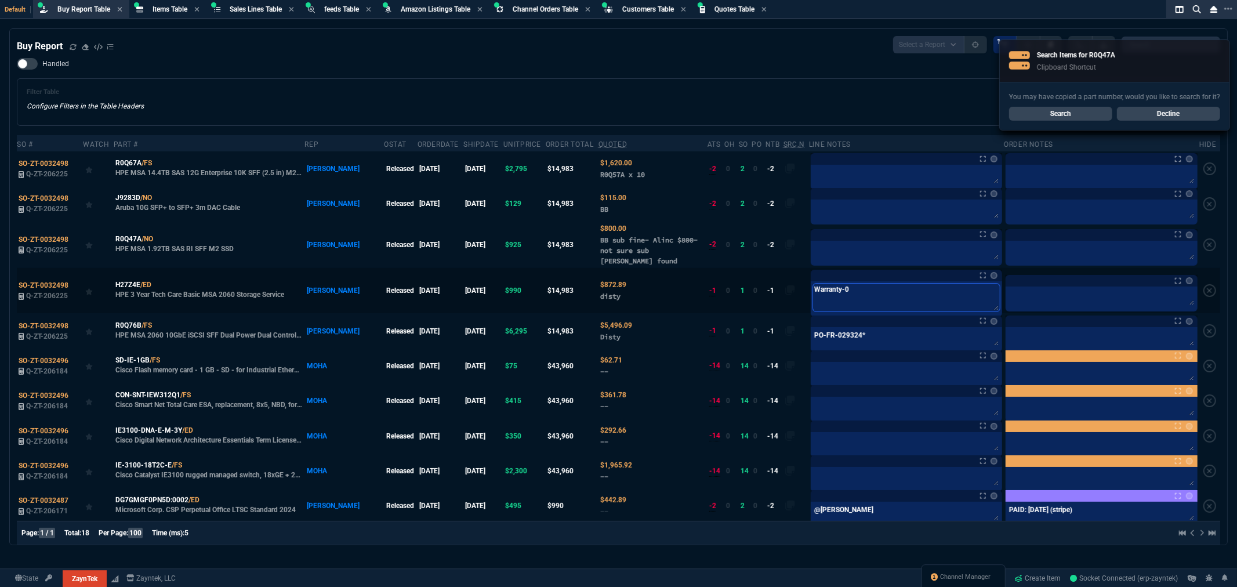
type textarea "Warranty-0"
type textarea "Warranty-"
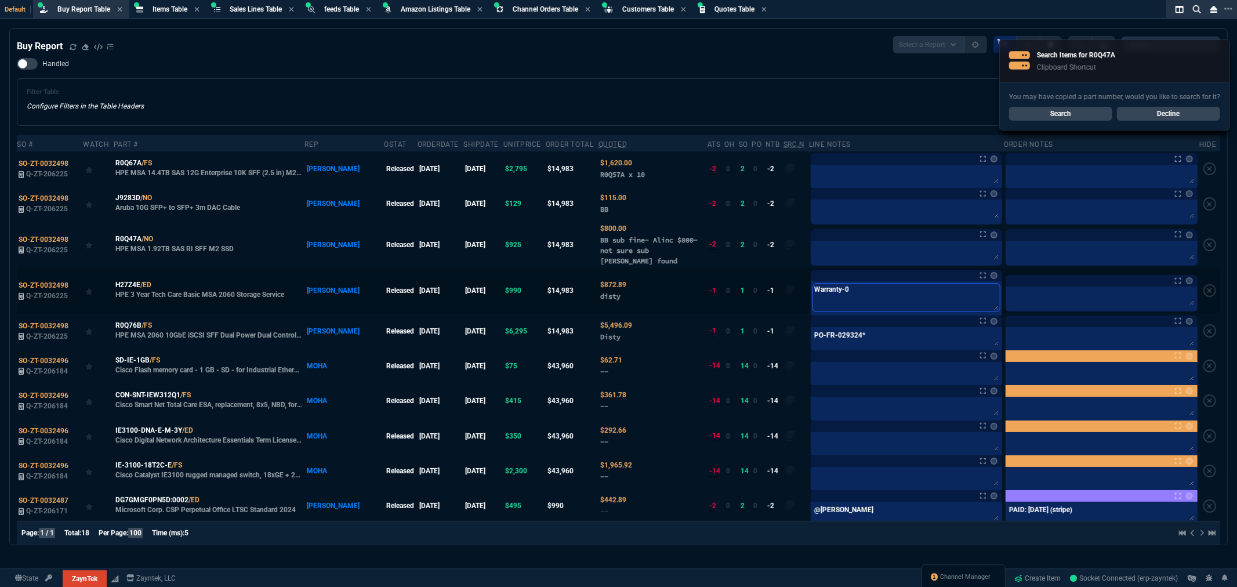
type textarea "Warranty-"
type textarea "Warranty- a"
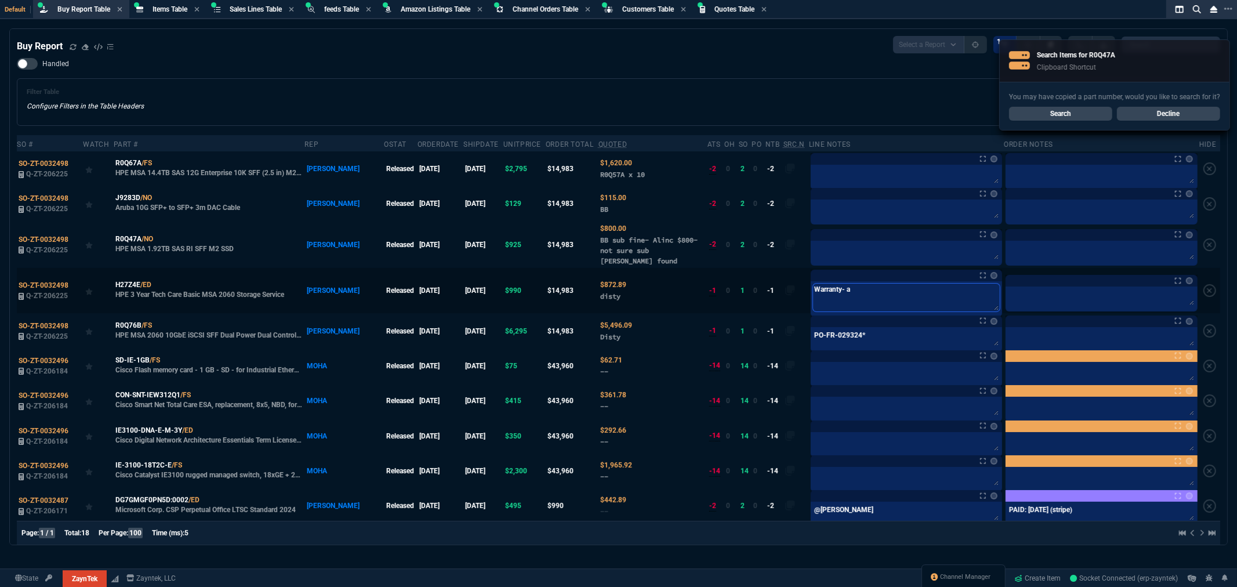
type textarea "Warranty-"
type textarea "Warranty- o"
type textarea "Warranty- or"
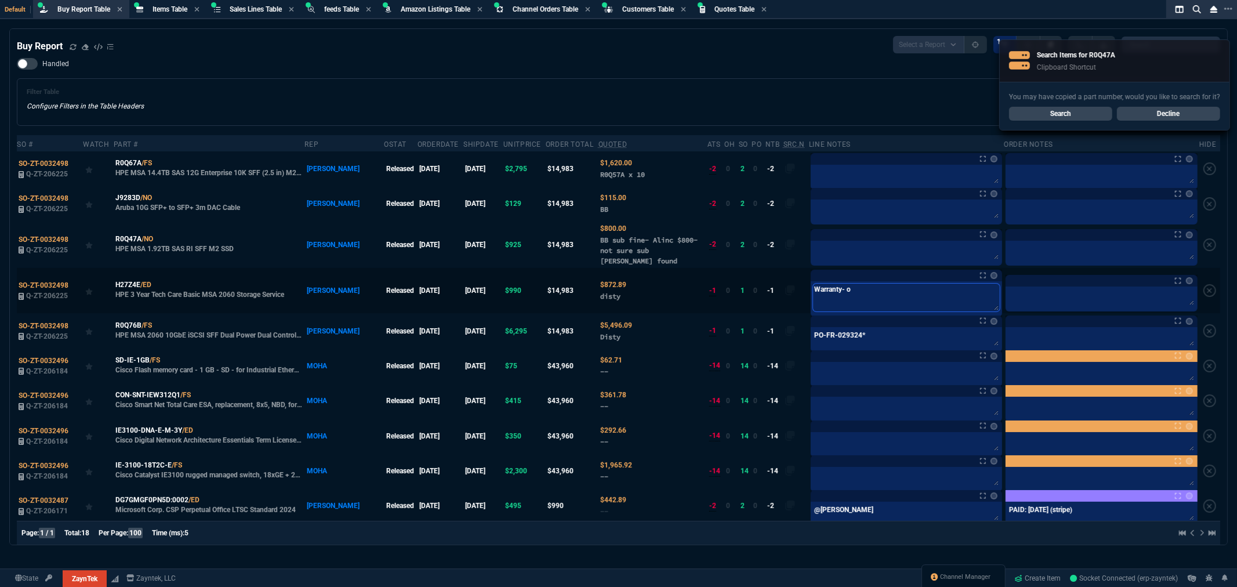
type textarea "Warranty- or"
type textarea "Warranty- ord"
type textarea "Warranty- orde"
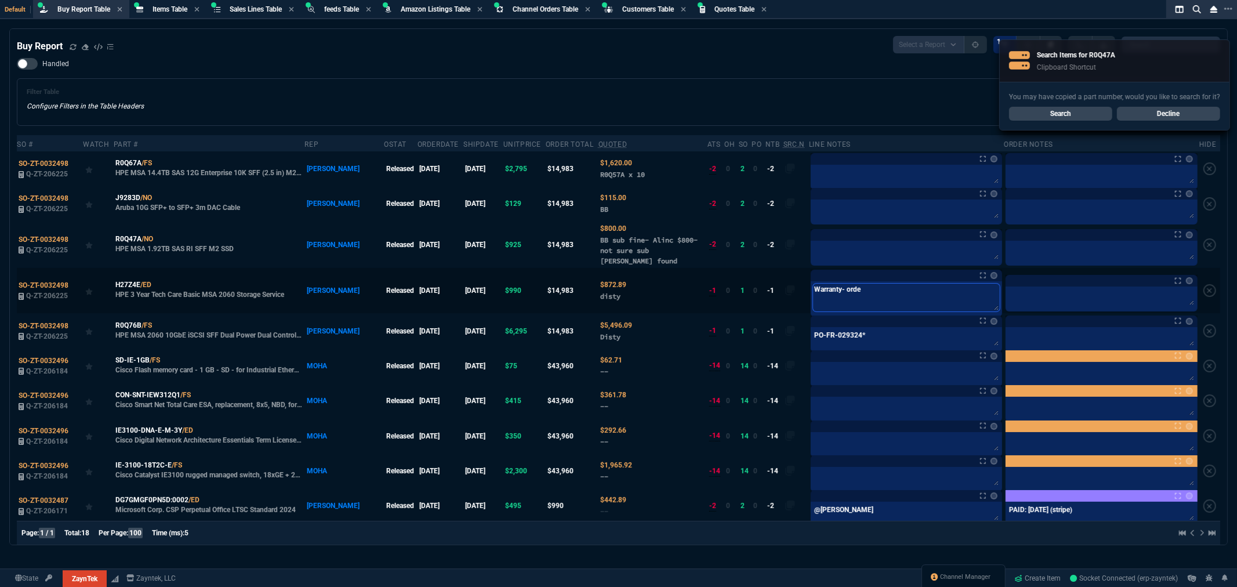
type textarea "Warranty- order"
type textarea "Warranty- order a"
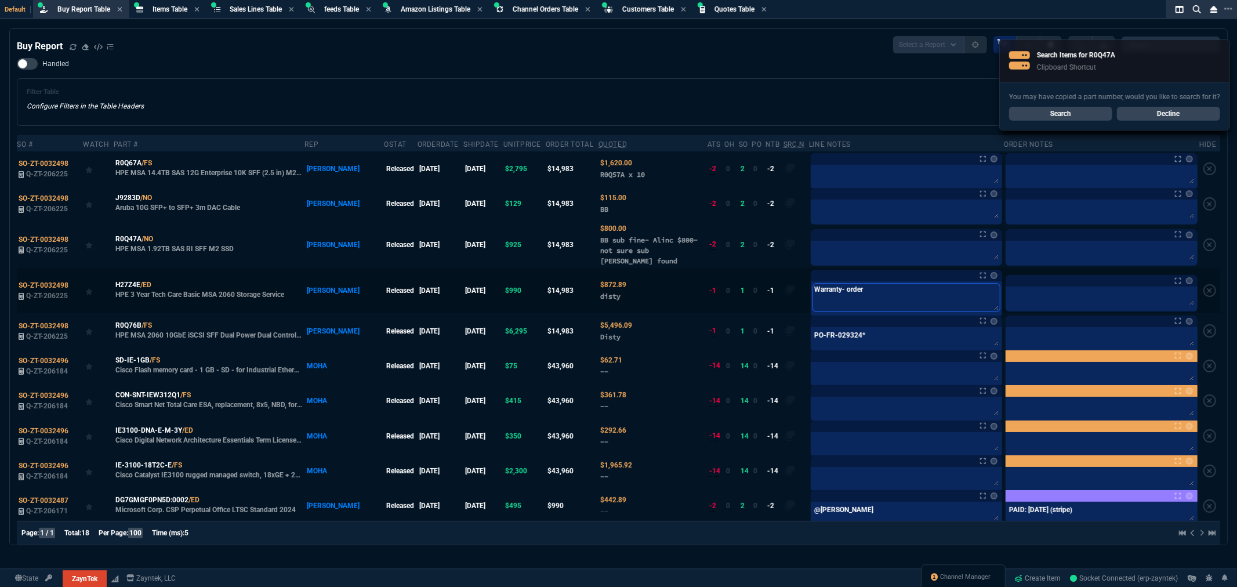
type textarea "Warranty- order a"
type textarea "Warranty- order af"
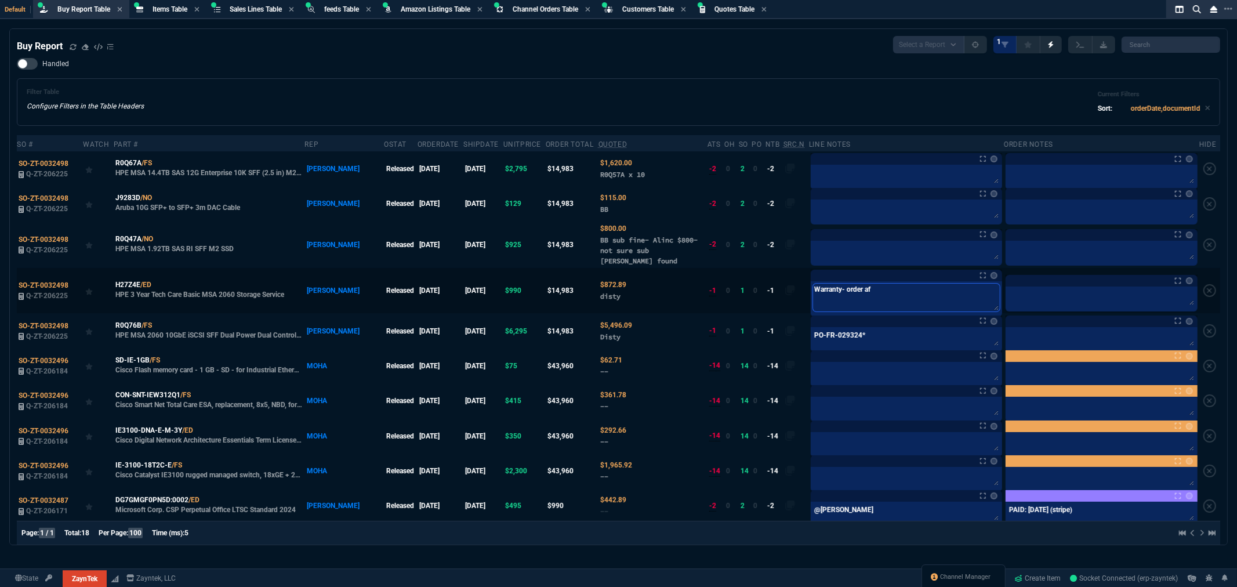
type textarea "Warranty- order aft"
type textarea "Warranty- order afte"
type textarea "Warranty- order after"
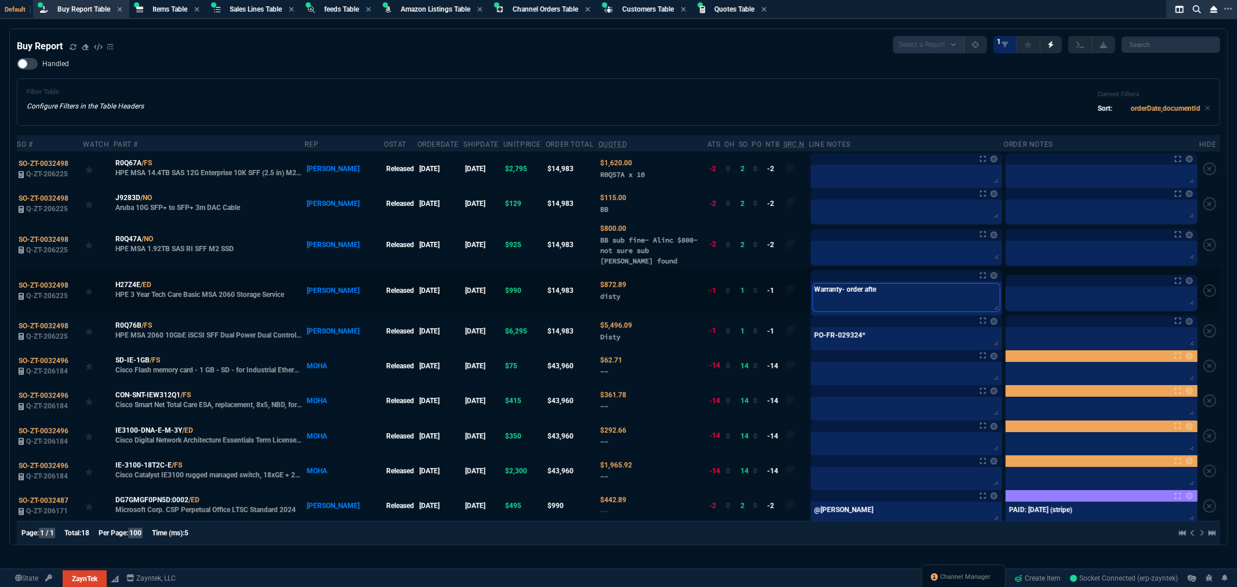
type textarea "Warranty- order after"
type textarea "Warranty- order after w"
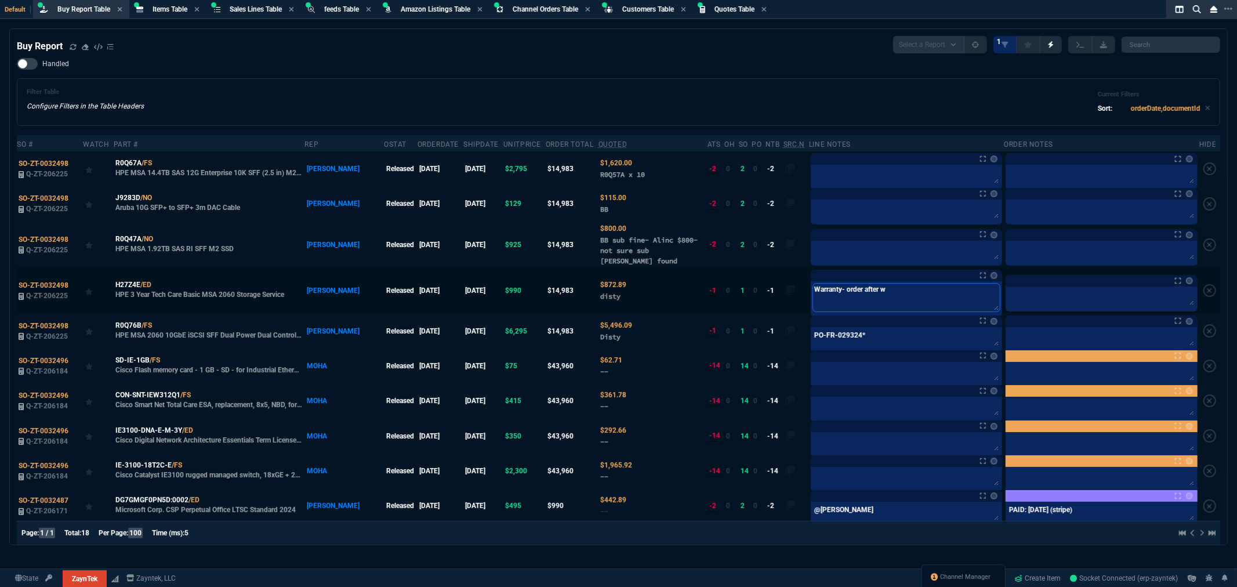
type textarea "Warranty- order after we"
type textarea "Warranty- order after we s"
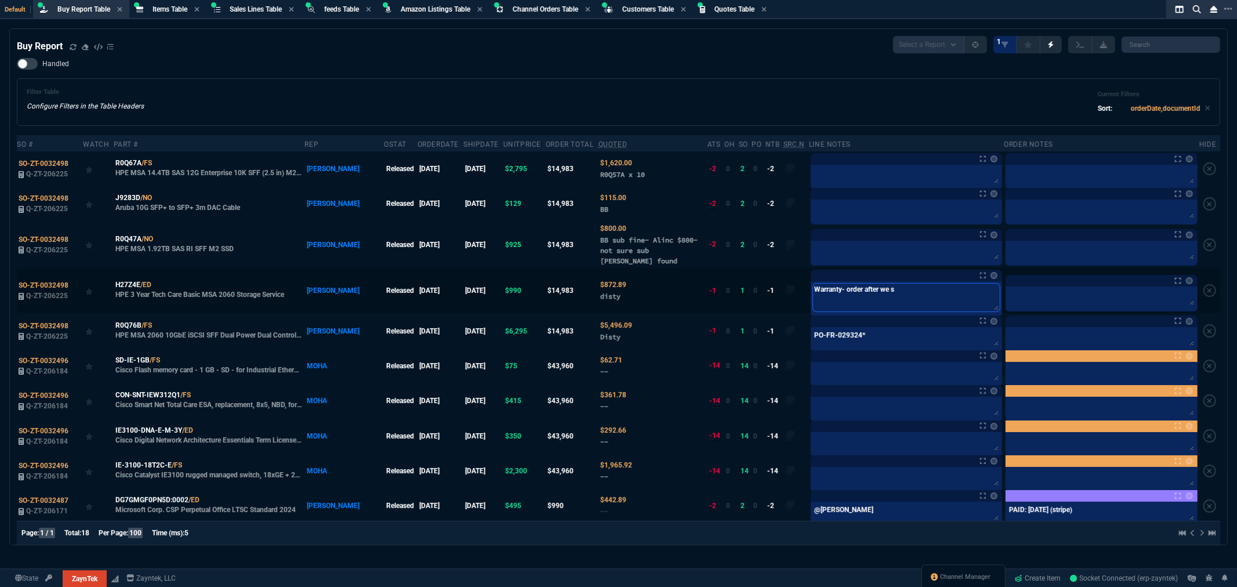
type textarea "Warranty- order after we sh"
type textarea "Warranty- order after we shi"
type textarea "Warranty- order after we ship"
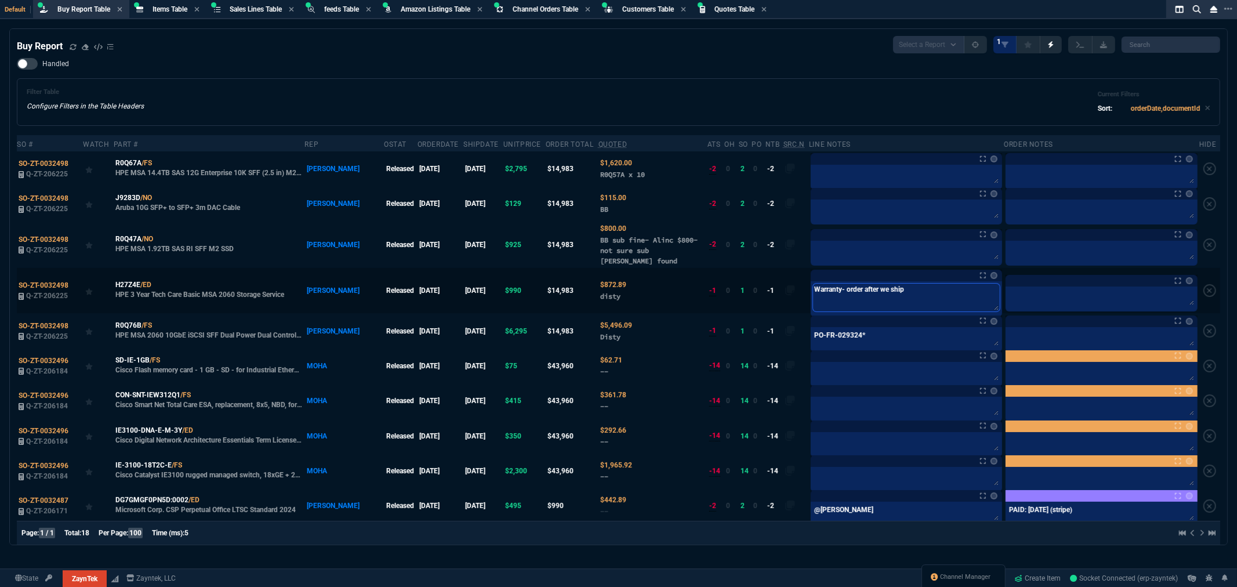
type textarea "Warranty- order after we ship-"
type textarea "Warranty- order after we ship- G"
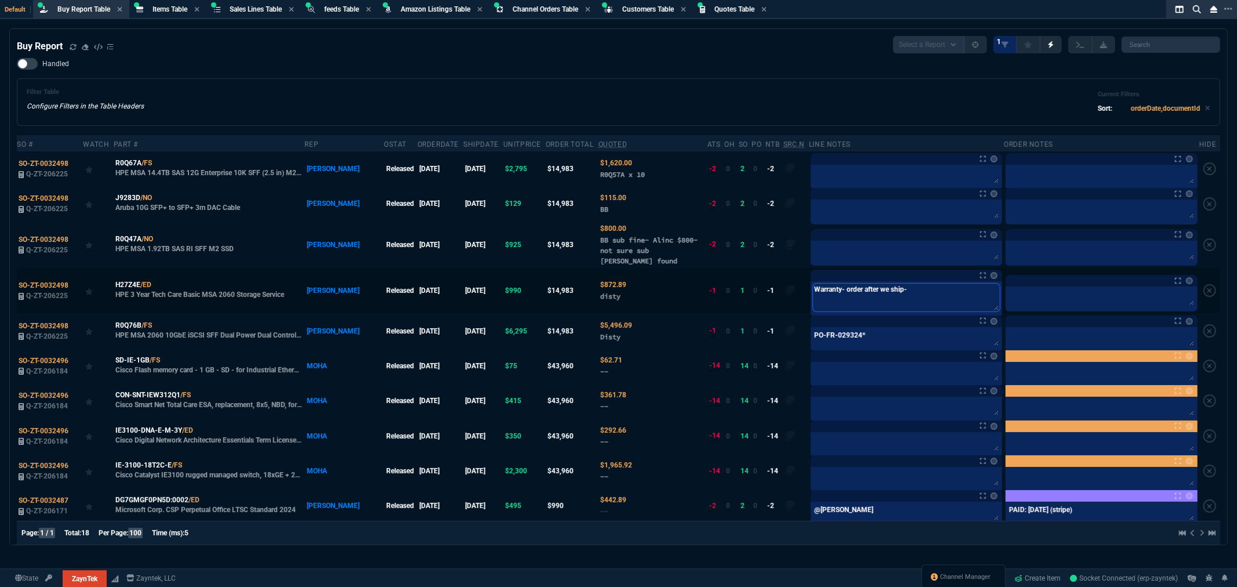
type textarea "Warranty- order after we ship- G"
type textarea "Warranty- order after we ship- Ge"
type textarea "Warranty- order after we ship- Get"
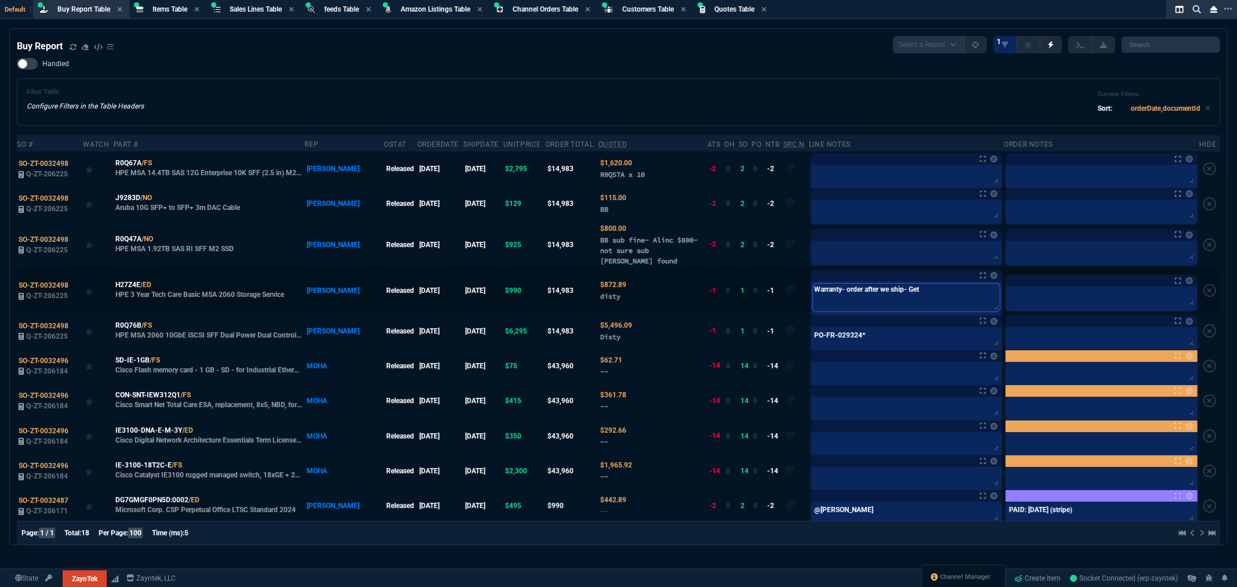
type textarea "Warranty- order after we ship- Get E"
type textarea "Warranty- order after we ship- Get EU"
type textarea "Warranty- order after we ship- Get EU i"
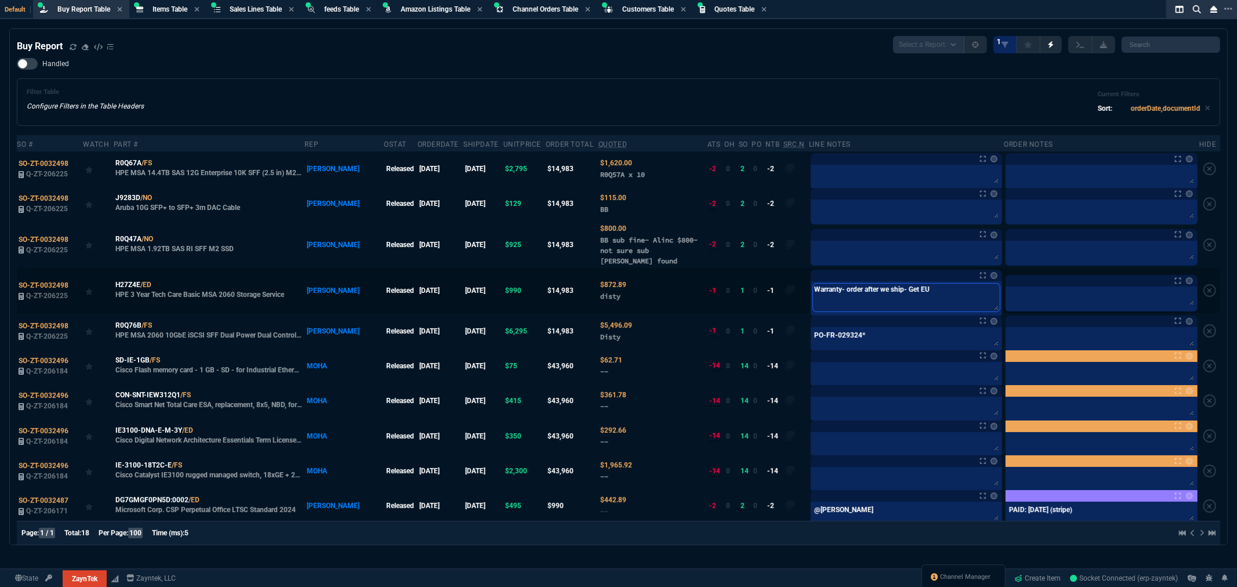
type textarea "Warranty- order after we ship- Get EU i"
type textarea "Warranty- order after we ship- Get EU in"
type textarea "Warranty- order after we ship- Get EU inf"
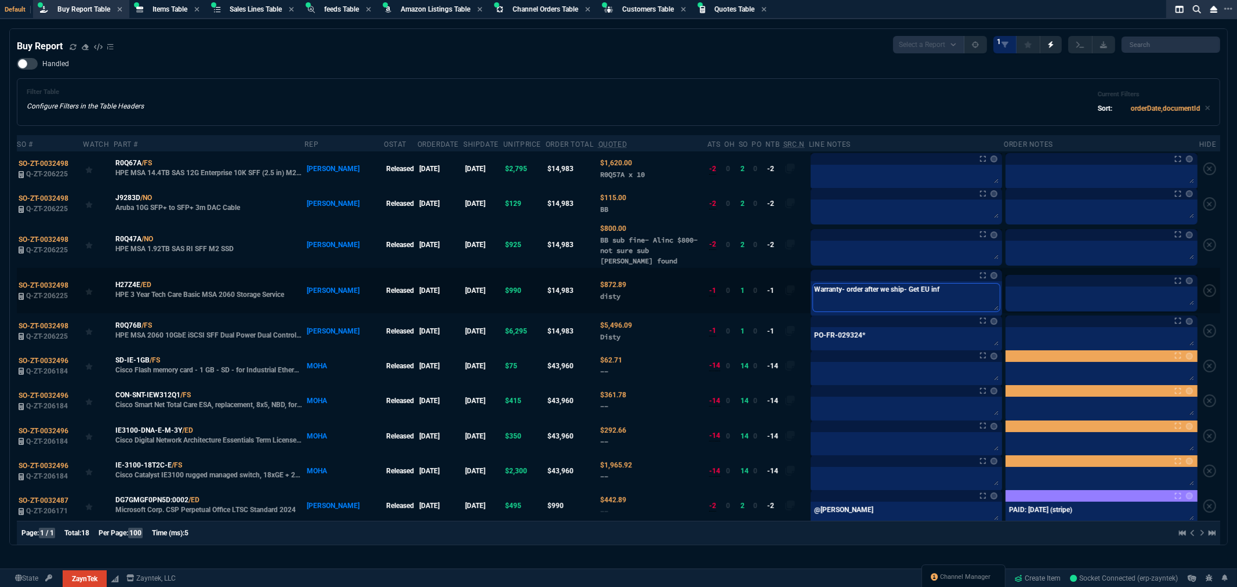
type textarea "Warranty- order after we ship- Get EU info"
click at [986, 280] on nx-fornida-color-selector at bounding box center [992, 275] width 12 height 16
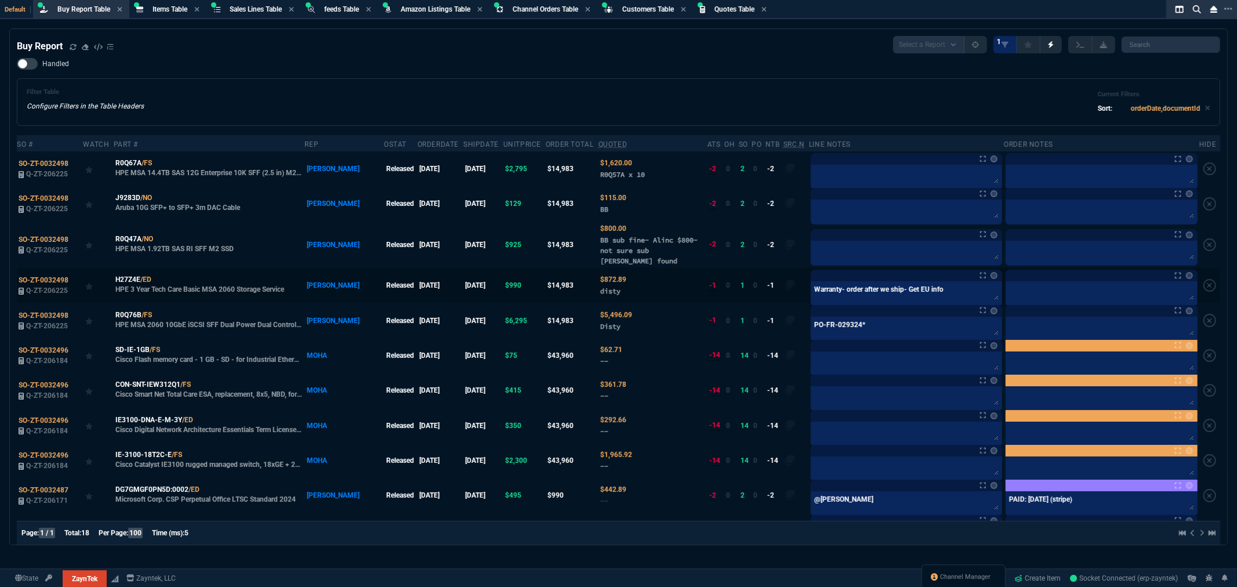
click at [986, 280] on nx-fornida-color-selector at bounding box center [992, 275] width 12 height 16
click at [991, 278] on link at bounding box center [994, 275] width 7 height 7
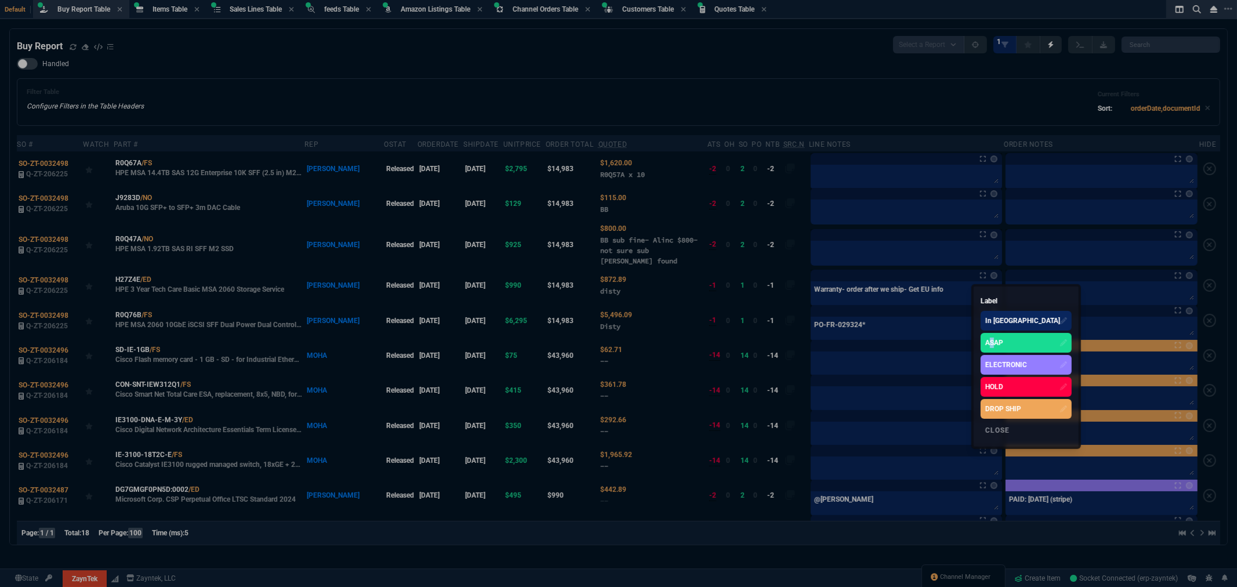
drag, startPoint x: 988, startPoint y: 339, endPoint x: 977, endPoint y: 334, distance: 11.4
click at [988, 339] on div "ASAP" at bounding box center [994, 343] width 18 height 10
click at [849, 255] on div at bounding box center [618, 293] width 1237 height 587
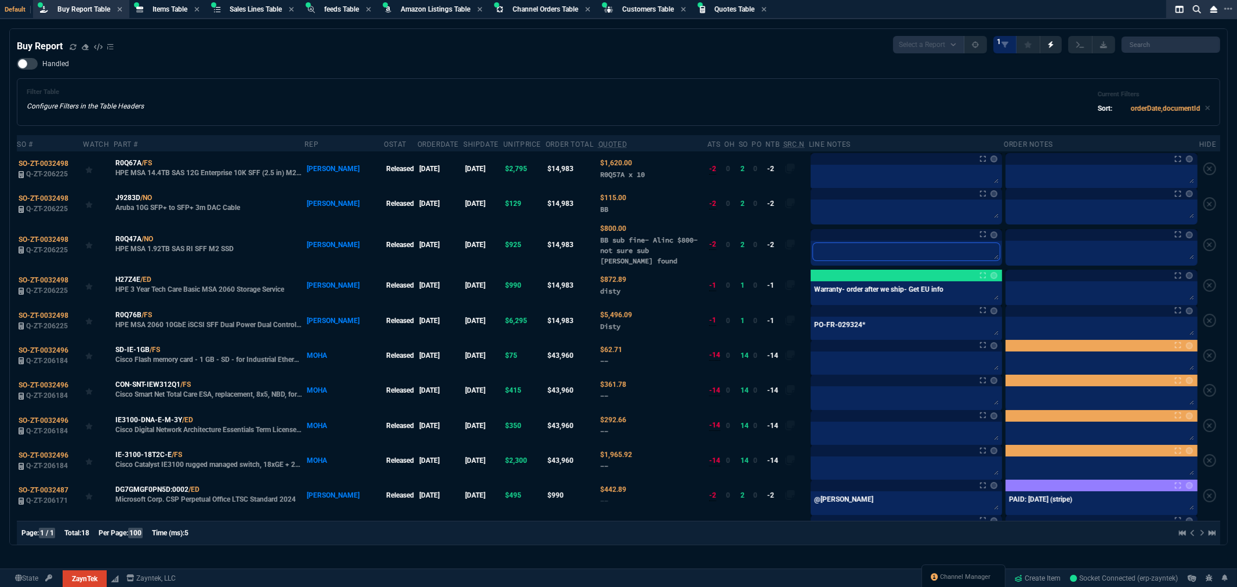
click at [849, 255] on textarea at bounding box center [906, 251] width 187 height 17
type textarea "M"
type textarea "MK"
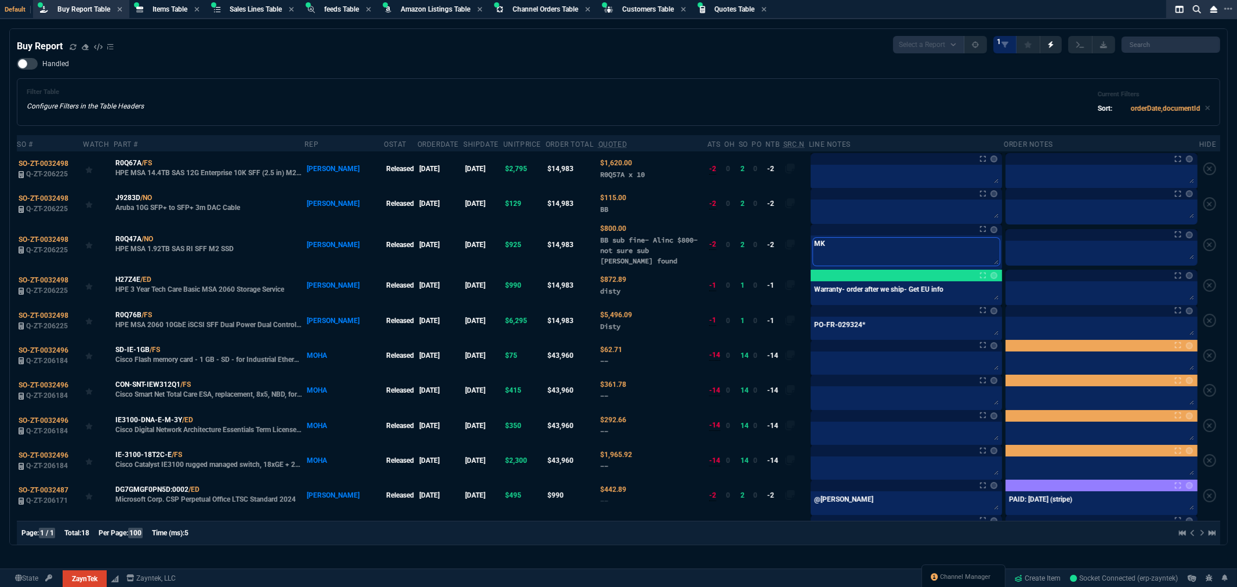
type textarea "MKB"
type textarea "MKB o"
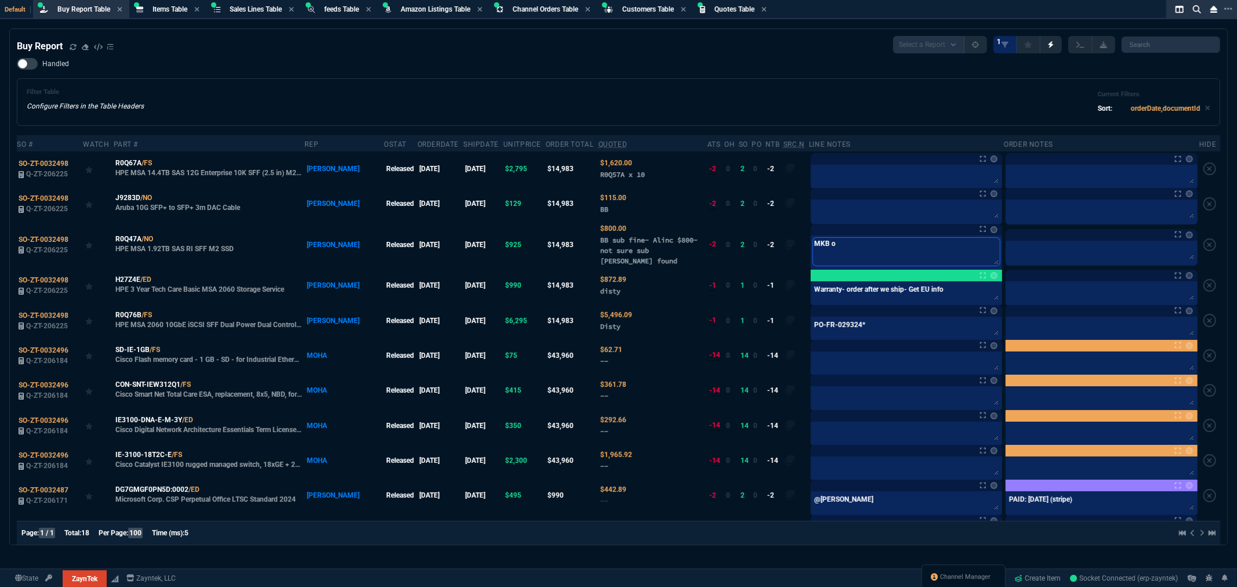
type textarea "MKB or"
type textarea "MKB or A"
type textarea "MKB or Al"
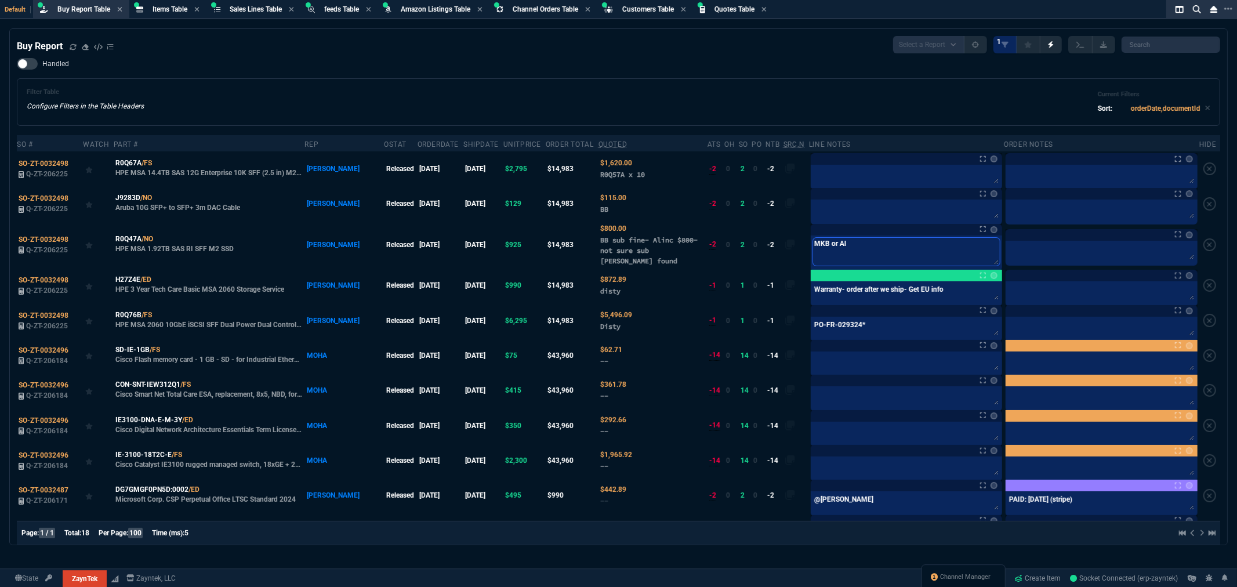
type textarea "MKB or Ali"
type textarea "MKB or Alin"
type textarea "MKB or Alinc"
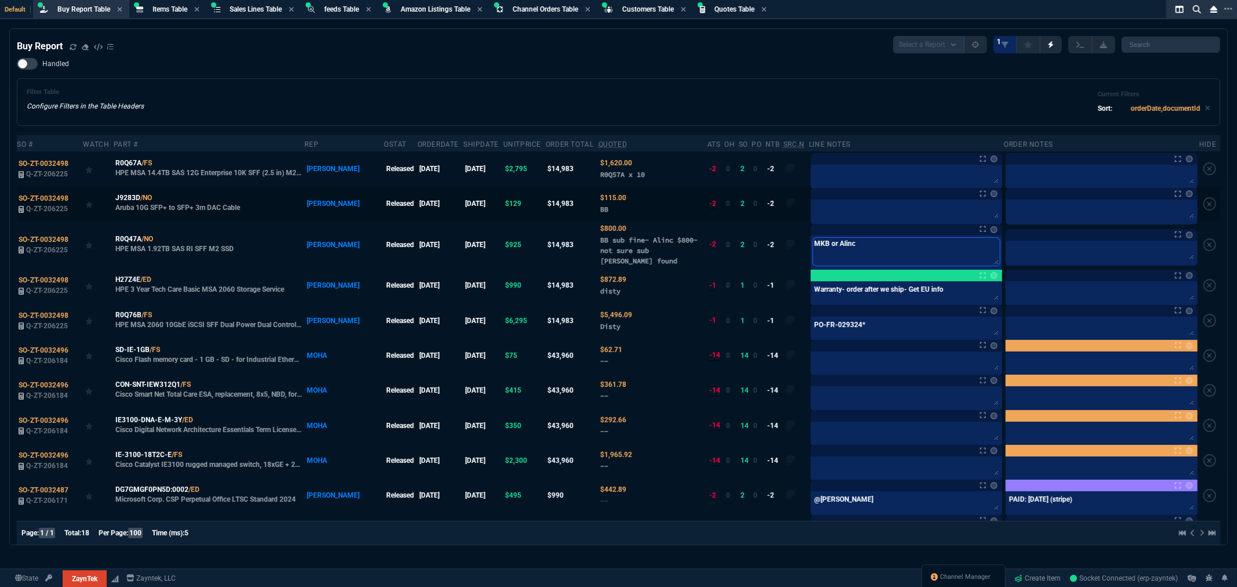
type textarea "MKB or Alinc"
click at [836, 208] on textarea at bounding box center [906, 210] width 187 height 17
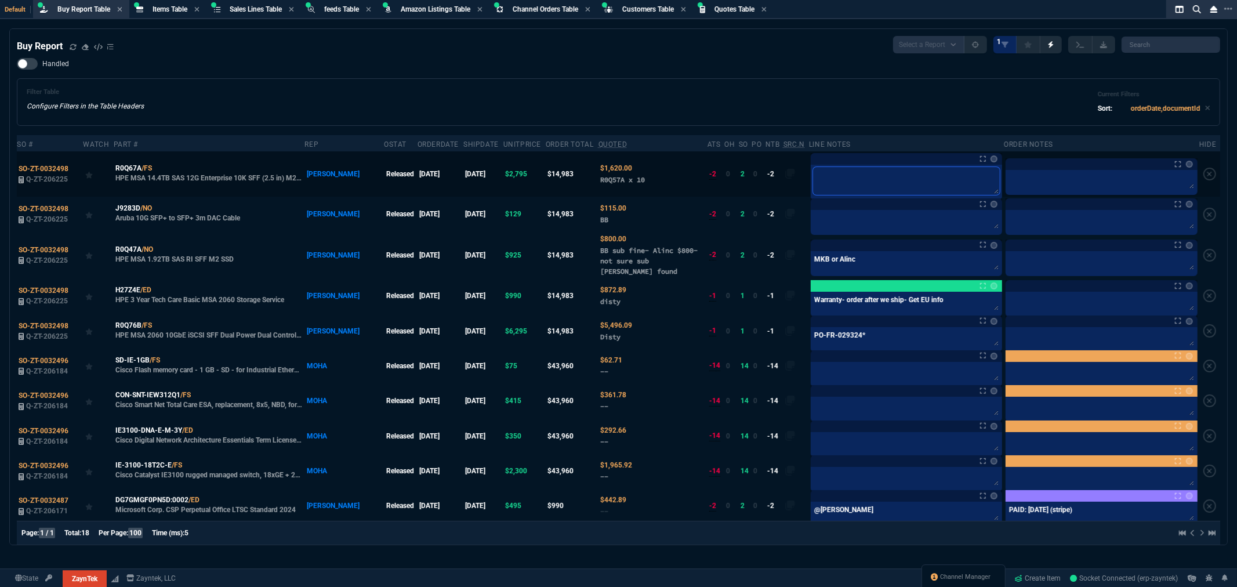
click at [822, 183] on textarea at bounding box center [906, 181] width 187 height 28
type textarea "A"
type textarea "Al"
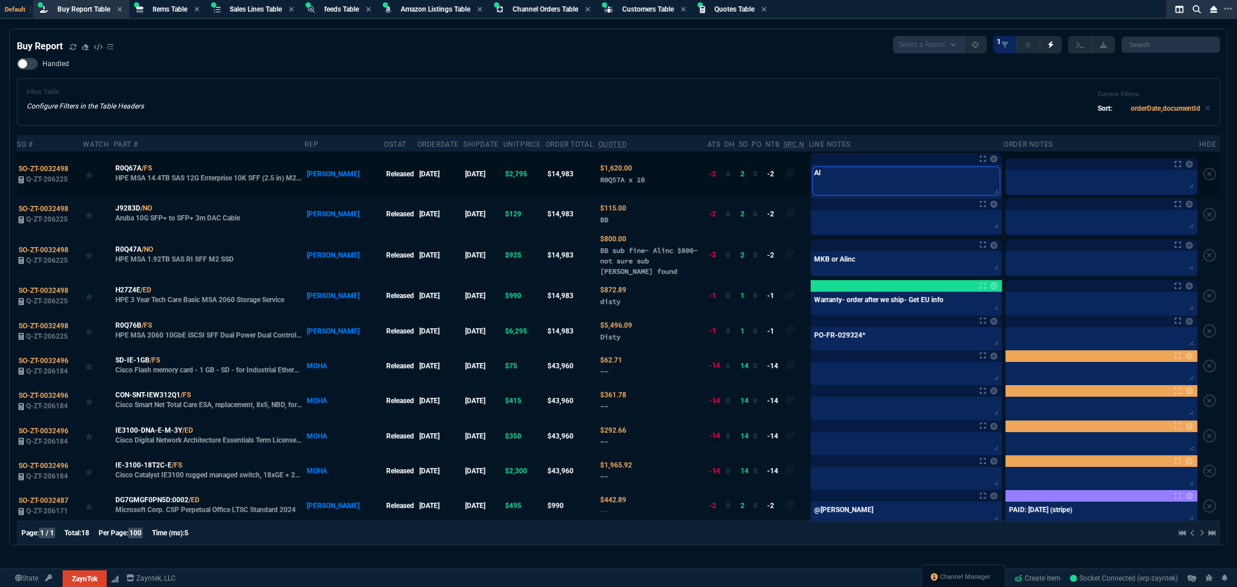
type textarea "Ali"
type textarea "Alin"
type textarea "Alinc"
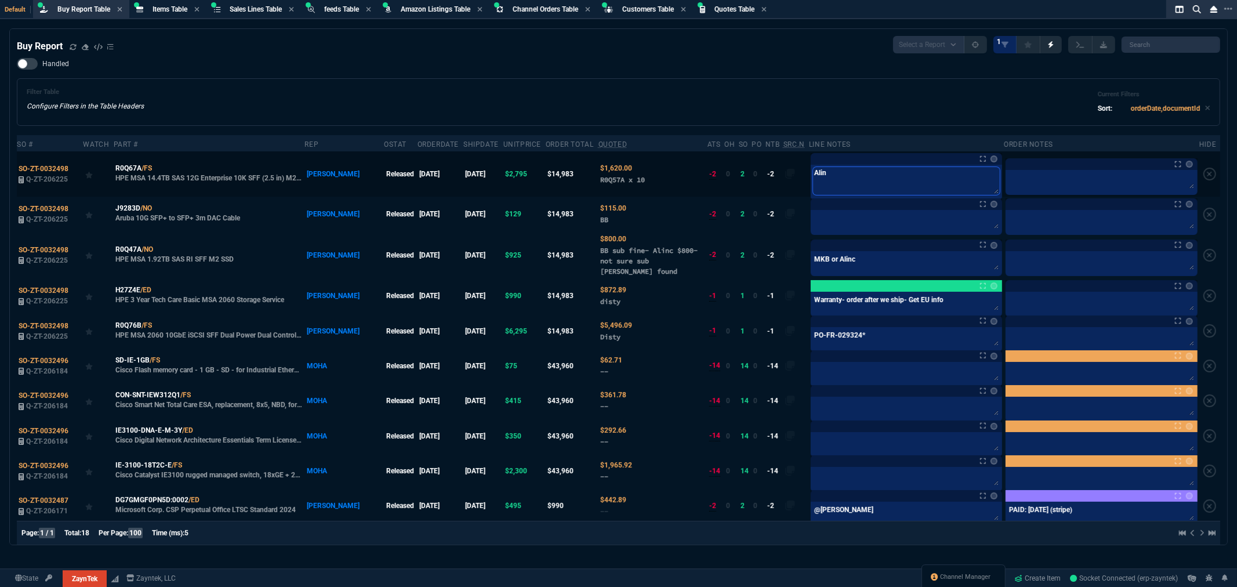
type textarea "Alinc"
type textarea "Alinc m"
type textarea "Alinc mo"
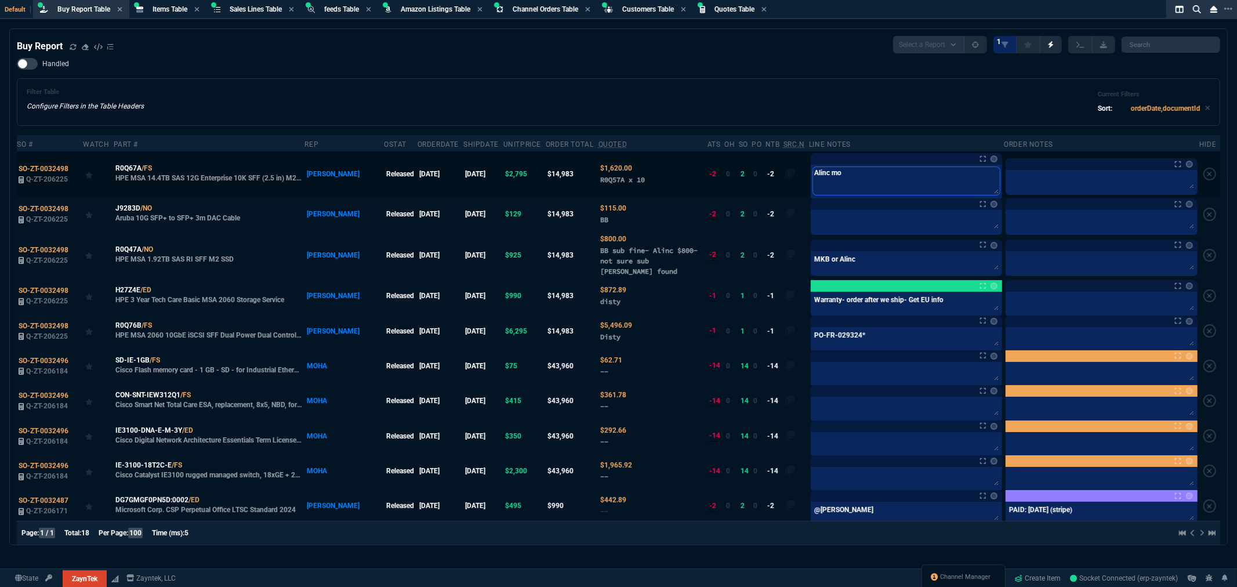
type textarea "Alinc mos"
type textarea "Alinc most"
type textarea "Alinc most m"
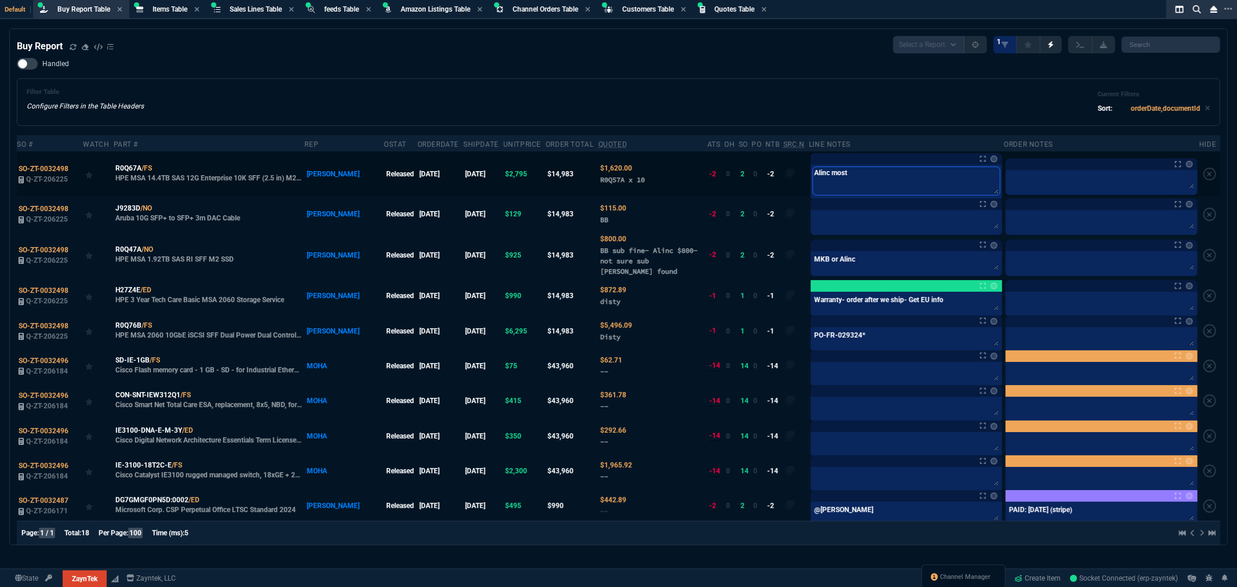
type textarea "Alinc most m"
type textarea "Alinc most"
type textarea "Alinc most l"
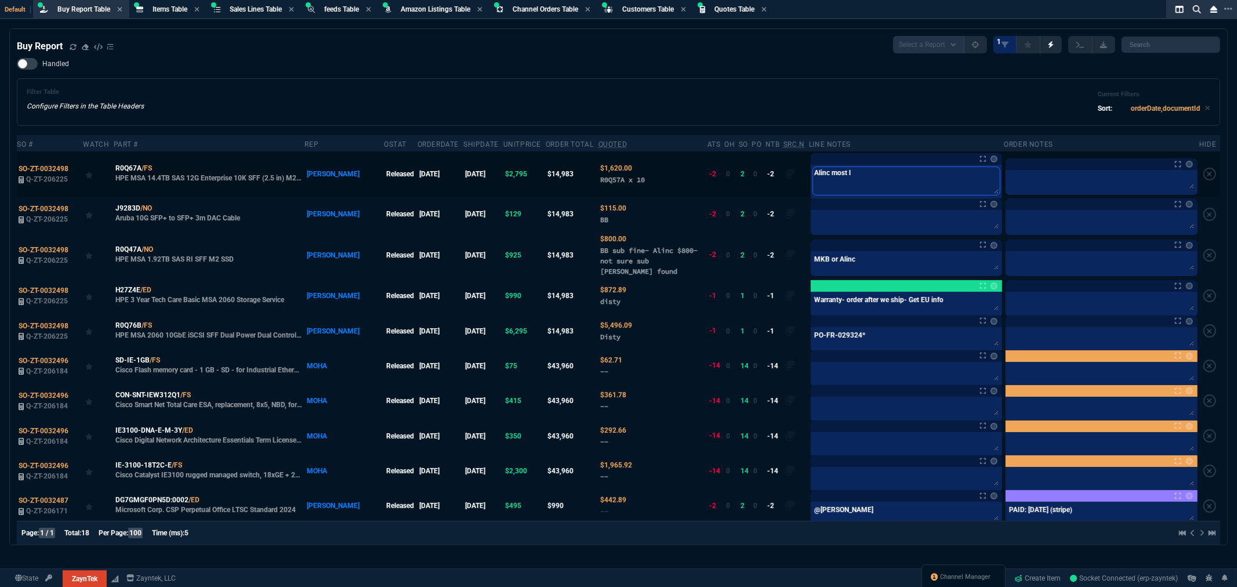
type textarea "Alinc most li"
type textarea "Alinc most lik"
type textarea "Alinc most like"
type textarea "Alinc most likel"
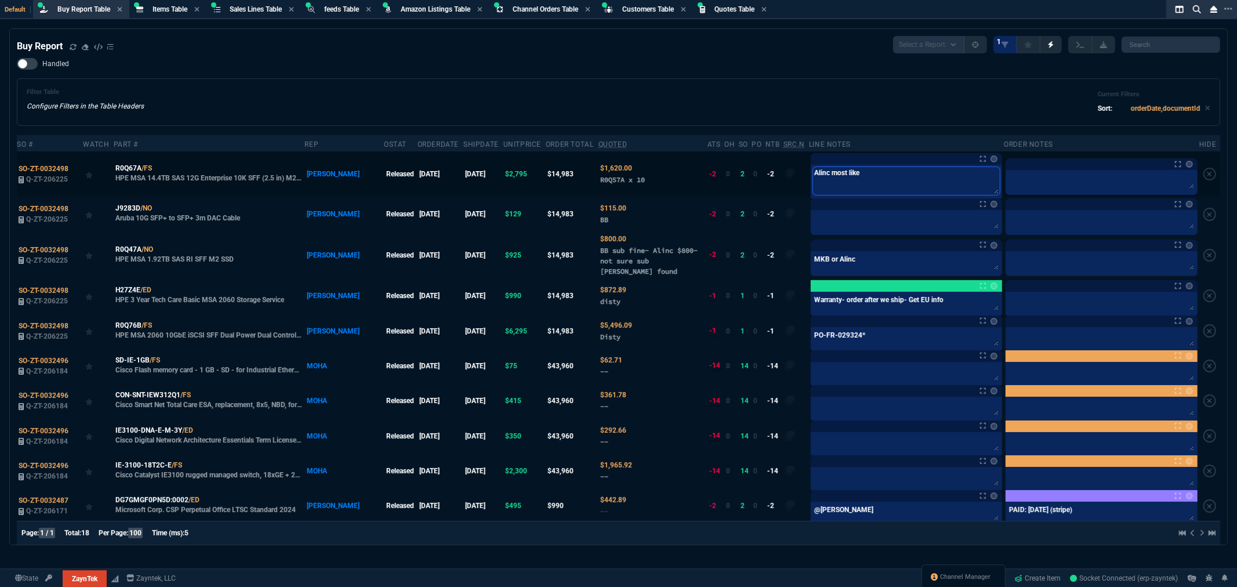
type textarea "Alinc most likel"
type textarea "Alinc most likely"
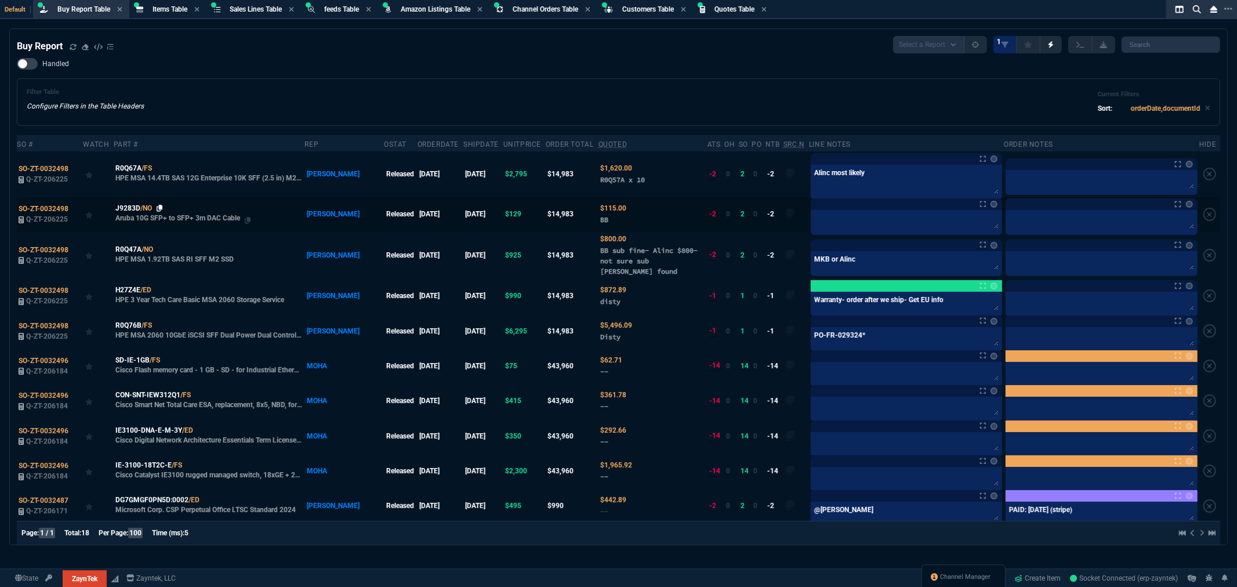
click at [162, 207] on td "J9283D /NO Aruba 10G SFP+ to SFP+ 3m DAC Cable" at bounding box center [209, 214] width 191 height 35
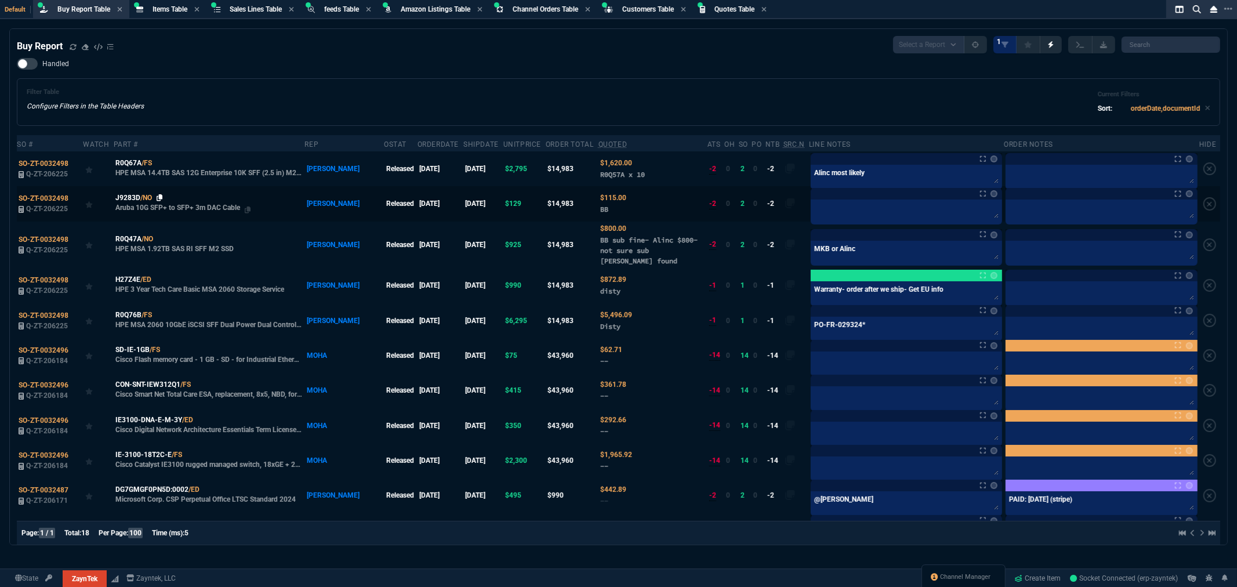
click at [163, 196] on icon at bounding box center [160, 197] width 6 height 7
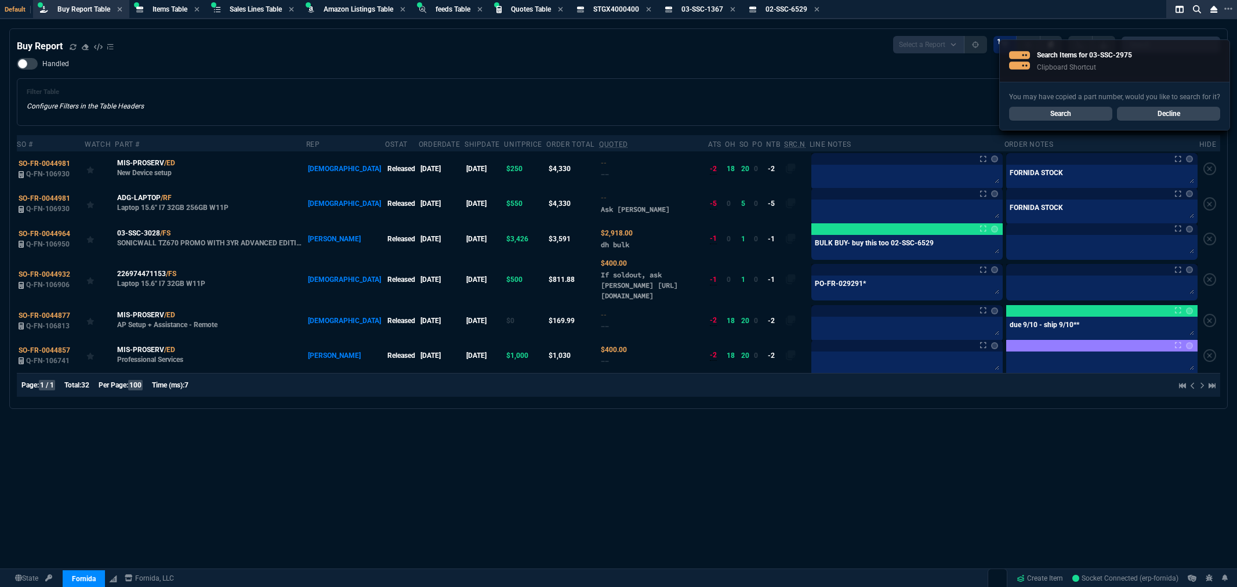
select select "8: NEPT"
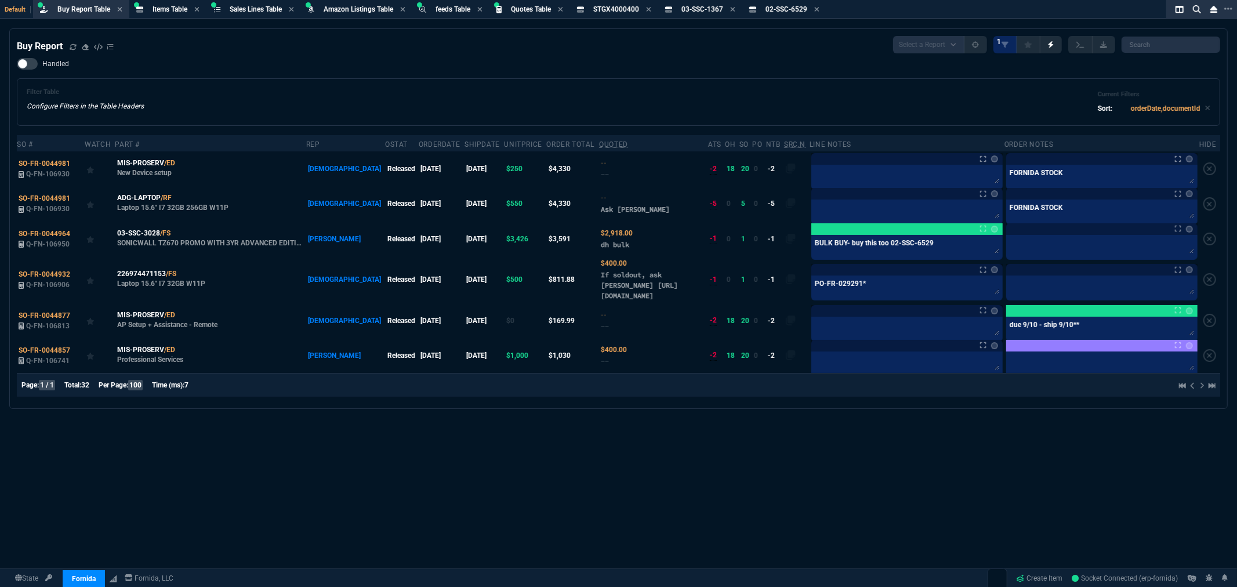
click at [493, 78] on div "Filter Table Configure Filters in the Table Headers Current Filters Sort: order…" at bounding box center [618, 102] width 1203 height 48
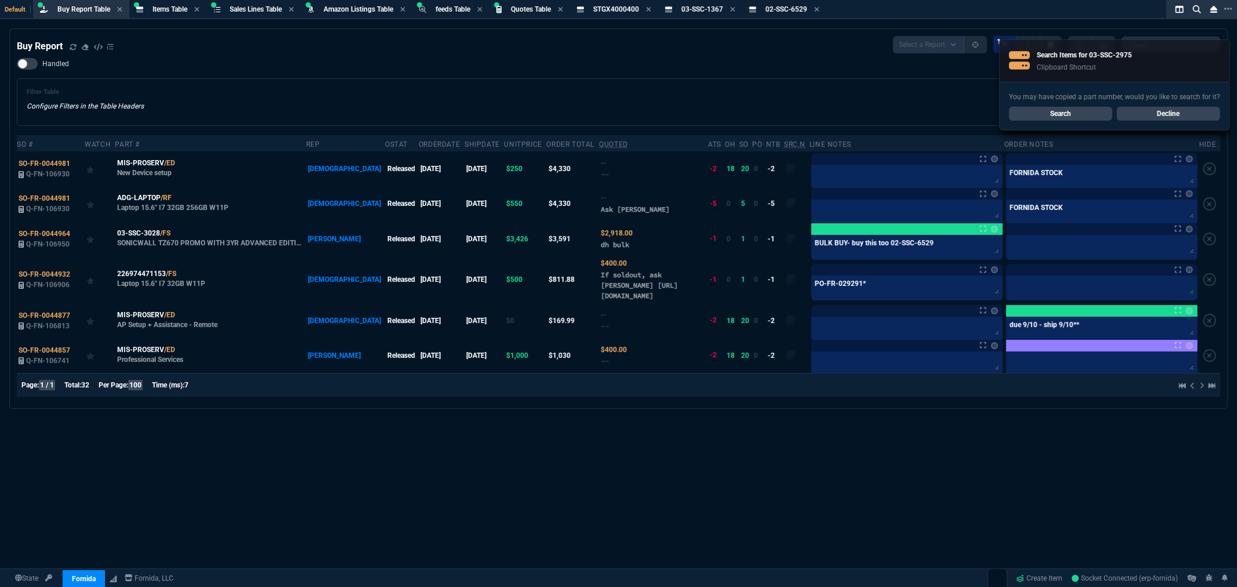
click at [1075, 112] on link "Search" at bounding box center [1060, 114] width 103 height 14
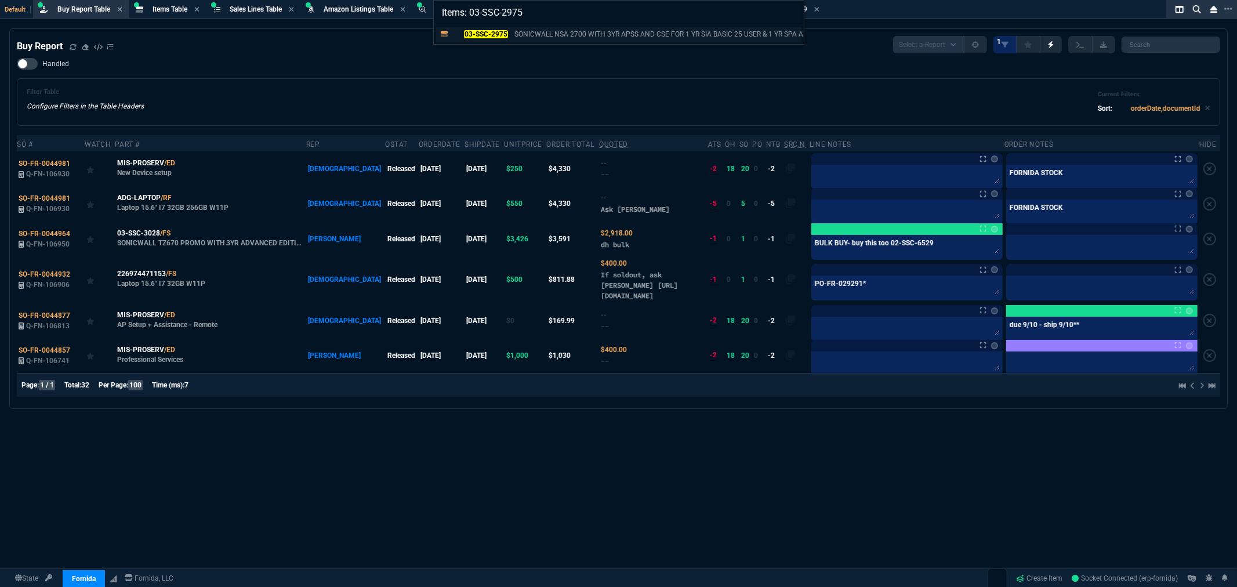
click at [530, 32] on p "SONICWALL NSA 2700 WITH 3YR APSS AND CSE FOR 1 YR SIA BASIC 25 USER & 1 YR SPA …" at bounding box center [675, 34] width 322 height 10
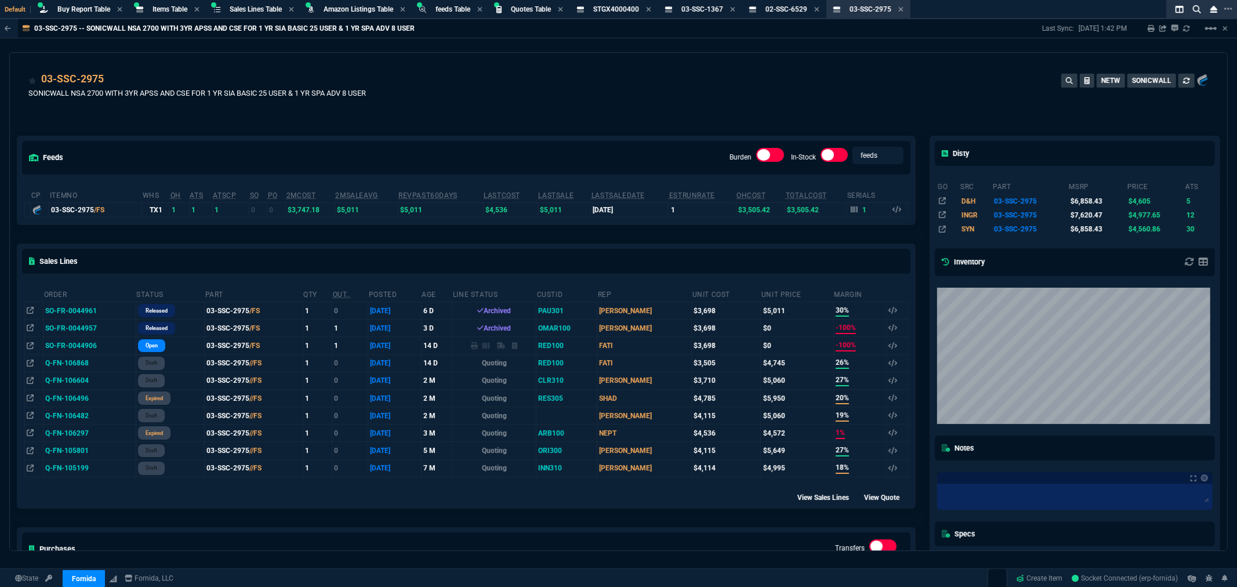
drag, startPoint x: 631, startPoint y: 114, endPoint x: 619, endPoint y: 108, distance: 12.7
click at [631, 114] on div "feeds Burden In-Stock feeds prices cp ItemNo WHS OH ATS ATSCP SO PO 2MCost 2MSa…" at bounding box center [466, 393] width 913 height 566
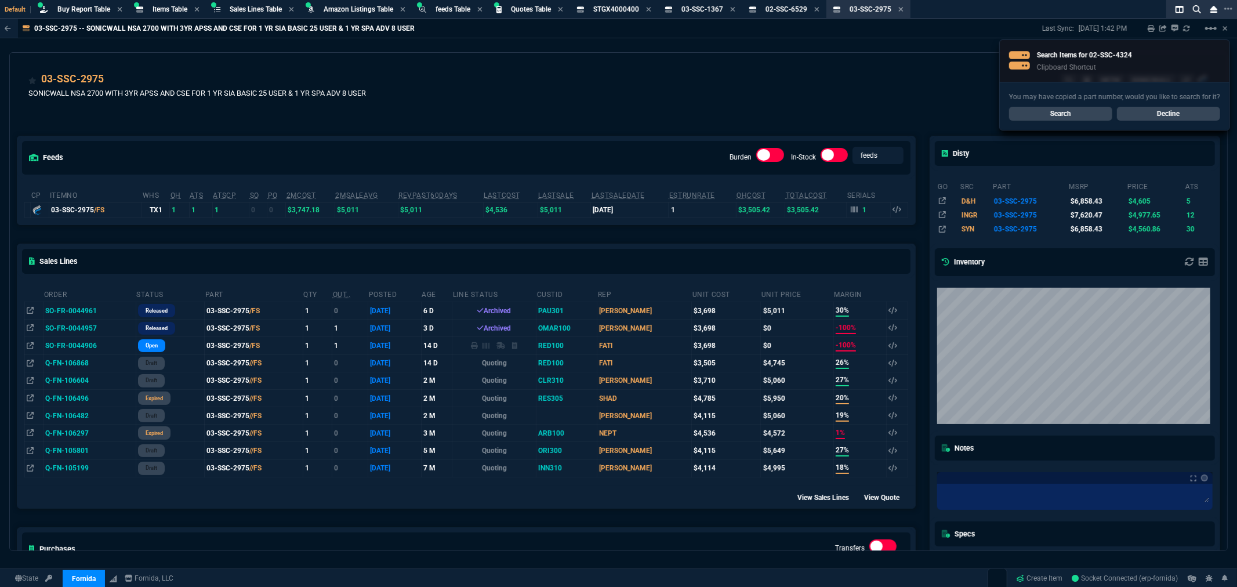
click at [1069, 114] on link "Search" at bounding box center [1060, 114] width 103 height 14
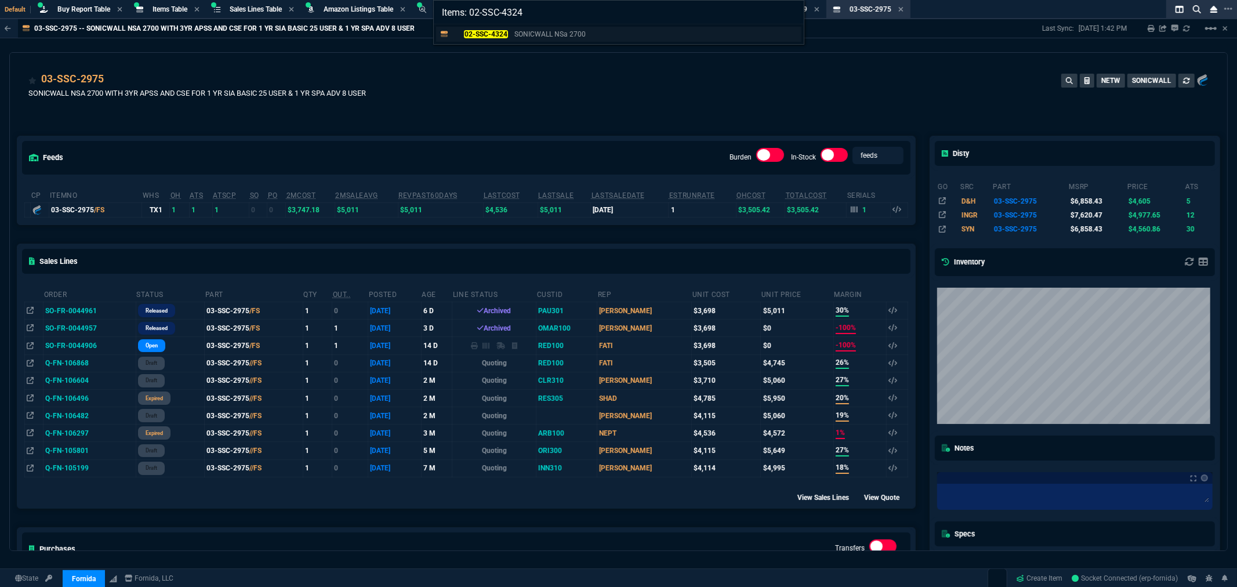
click at [474, 33] on mark "02-SSC-4324" at bounding box center [485, 34] width 43 height 8
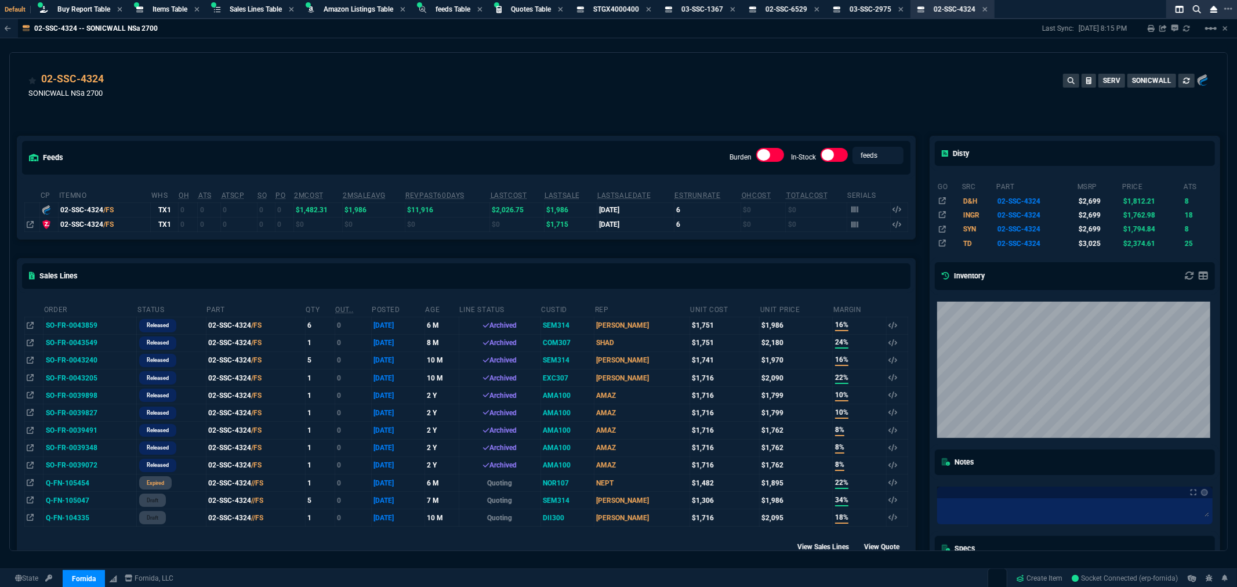
click at [443, 95] on div "02-SSC-4324 SONICWALL NSa 2700 SERV SONICWALL" at bounding box center [618, 91] width 1180 height 41
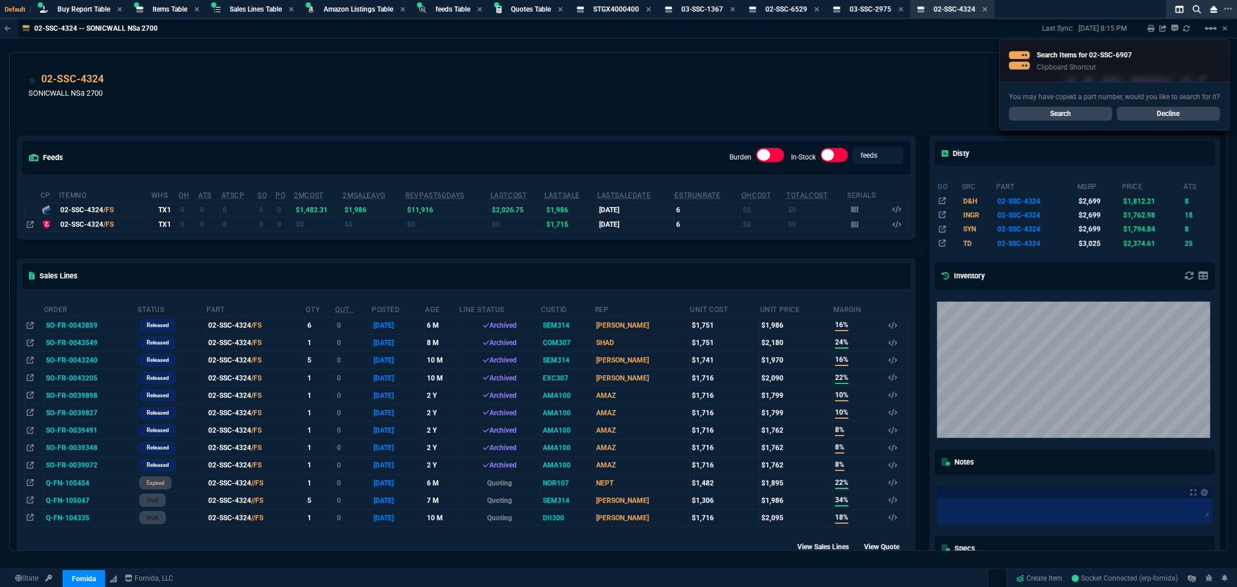
click at [1074, 117] on link "Search" at bounding box center [1060, 114] width 103 height 14
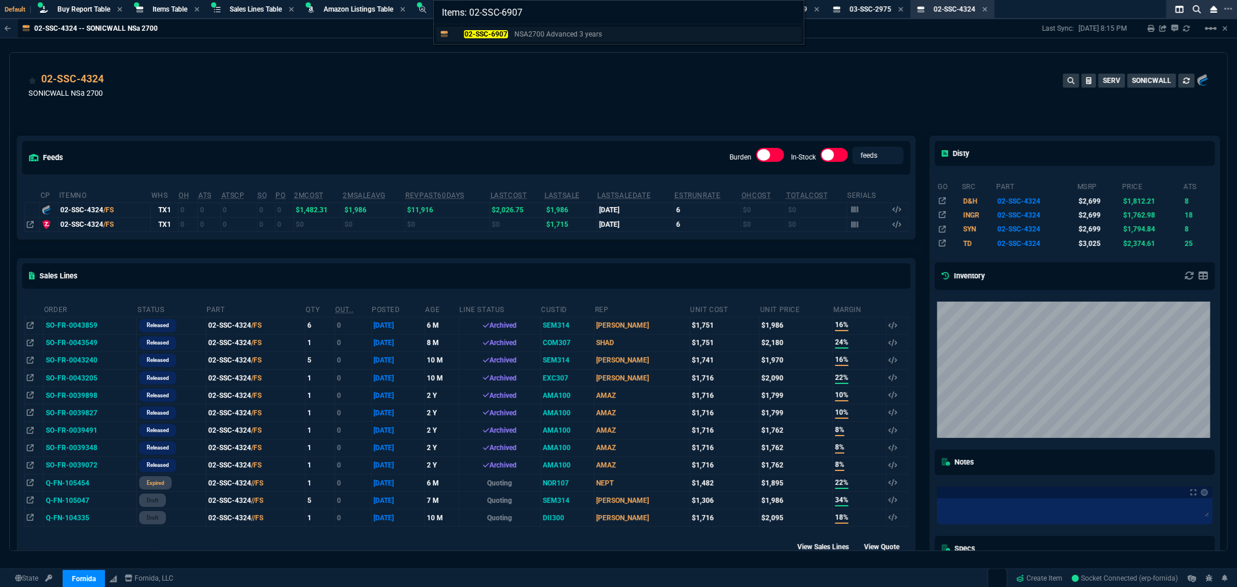
click at [494, 37] on mark "02-SSC-6907" at bounding box center [485, 34] width 43 height 8
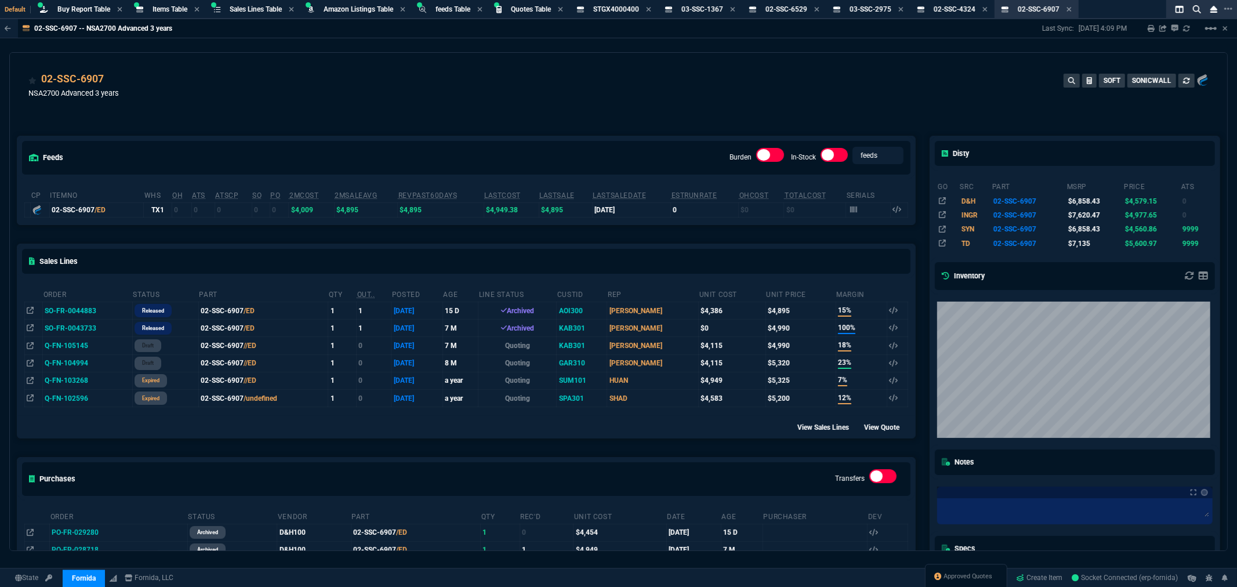
click at [441, 84] on div "02-SSC-6907 NSA2700 Advanced 3 years SOFT SONICWALL" at bounding box center [618, 91] width 1180 height 41
click at [285, 116] on div "feeds Burden In-Stock feeds prices cp ItemNo WHS OH ATS ATSCP SO PO 2MCost 2MSa…" at bounding box center [466, 386] width 913 height 553
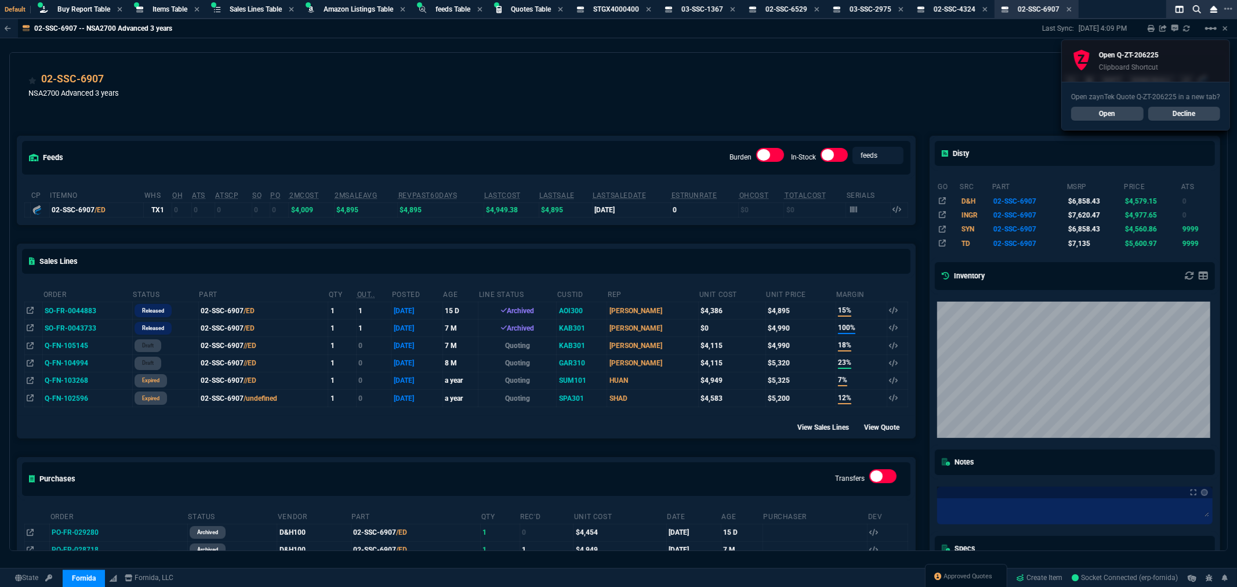
click at [270, 106] on div "02-SSC-6907 NSA2700 Advanced 3 years SOFT SONICWALL" at bounding box center [618, 91] width 1180 height 41
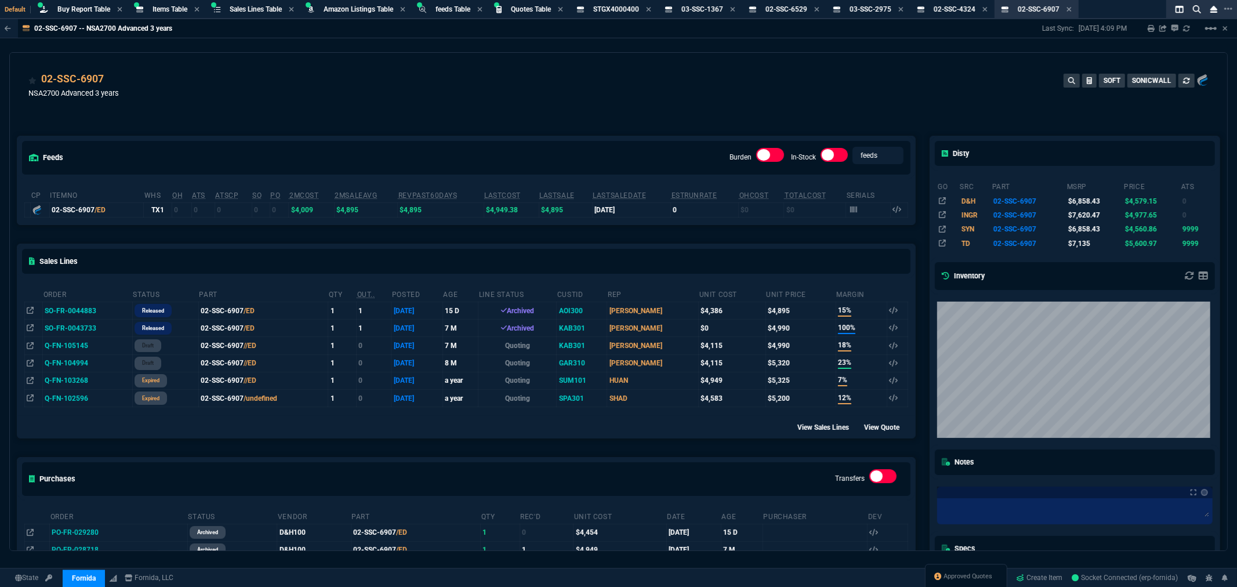
click at [668, 70] on div "02-SSC-6907 NSA2700 Advanced 3 years SOFT SONICWALL" at bounding box center [618, 87] width 1217 height 69
click at [495, 92] on div "02-SSC-6907 NSA2700 Advanced 3 years SOFT SONICWALL" at bounding box center [618, 91] width 1180 height 41
click at [213, 63] on div "02-SSC-6907 NSA2700 Advanced 3 years SOFT SONICWALL" at bounding box center [618, 87] width 1217 height 69
click at [871, 7] on span "03-SSC-2975" at bounding box center [871, 9] width 42 height 8
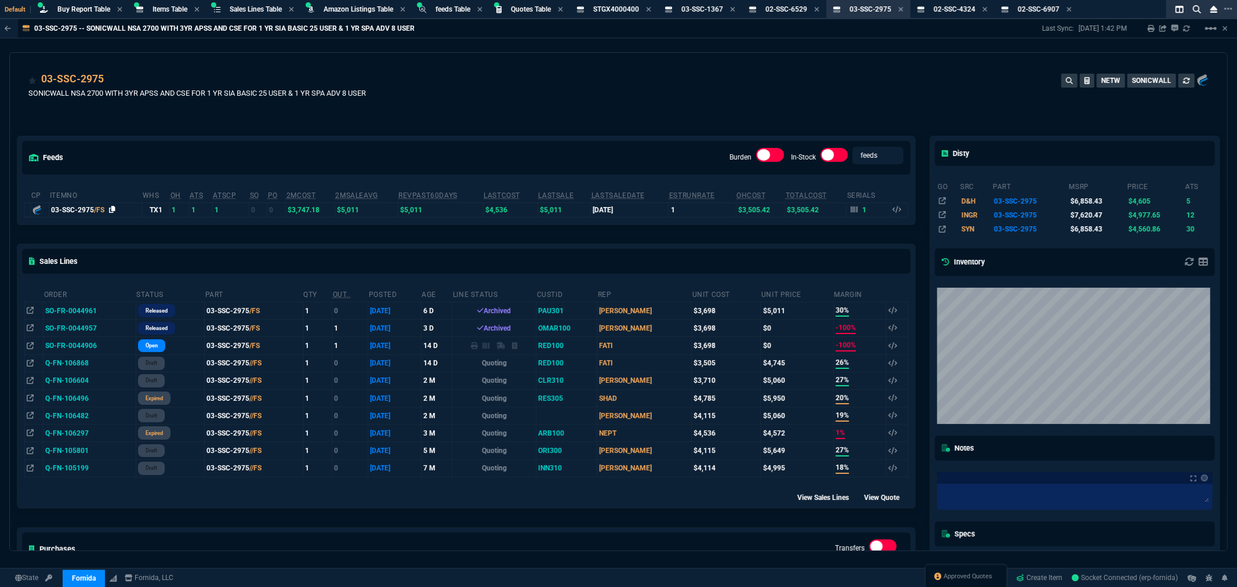
click at [112, 209] on icon at bounding box center [112, 209] width 6 height 7
click at [773, 153] on label at bounding box center [770, 155] width 28 height 14
click at [0, 0] on input "checkbox" at bounding box center [0, 0] width 0 height 0
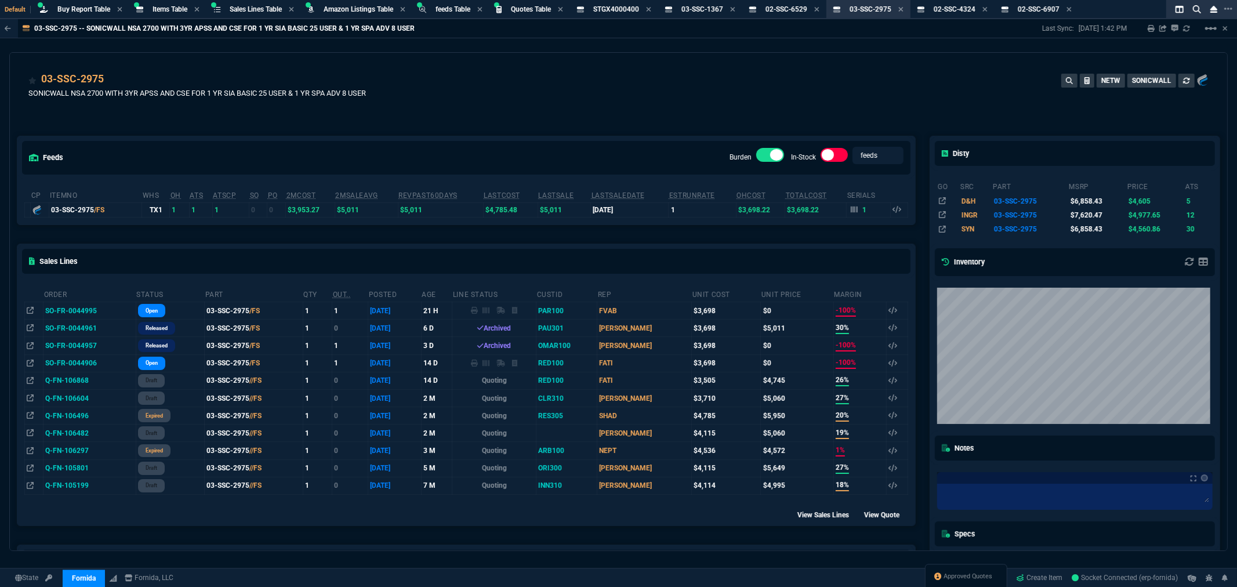
drag, startPoint x: 525, startPoint y: 4, endPoint x: 719, endPoint y: 74, distance: 206.0
click at [525, 5] on span "Quotes Table" at bounding box center [531, 9] width 40 height 8
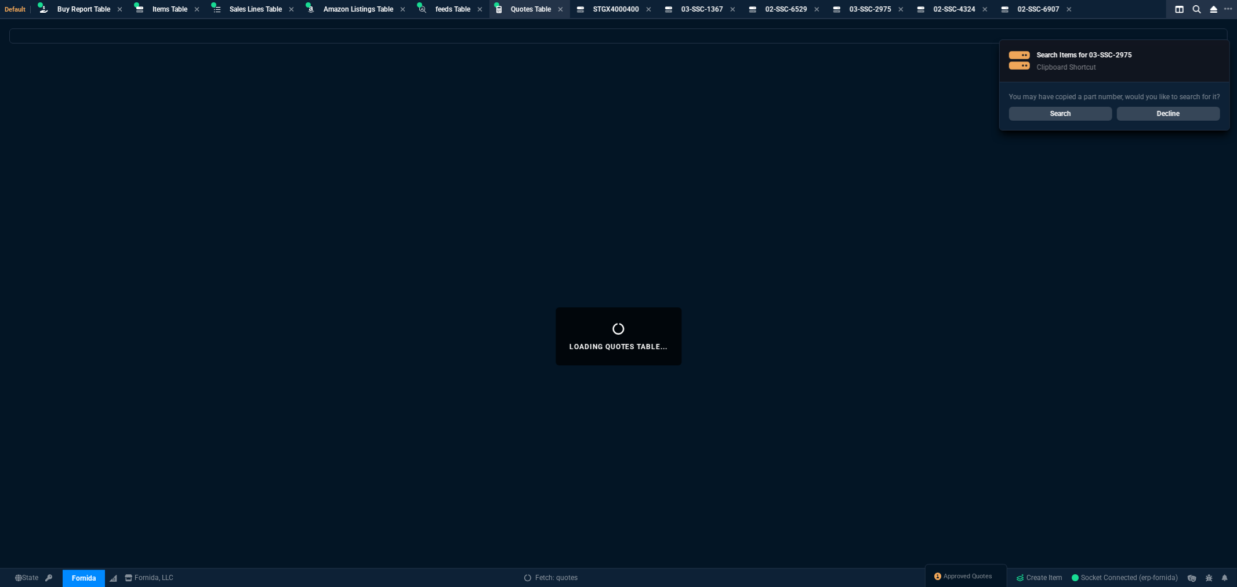
select select
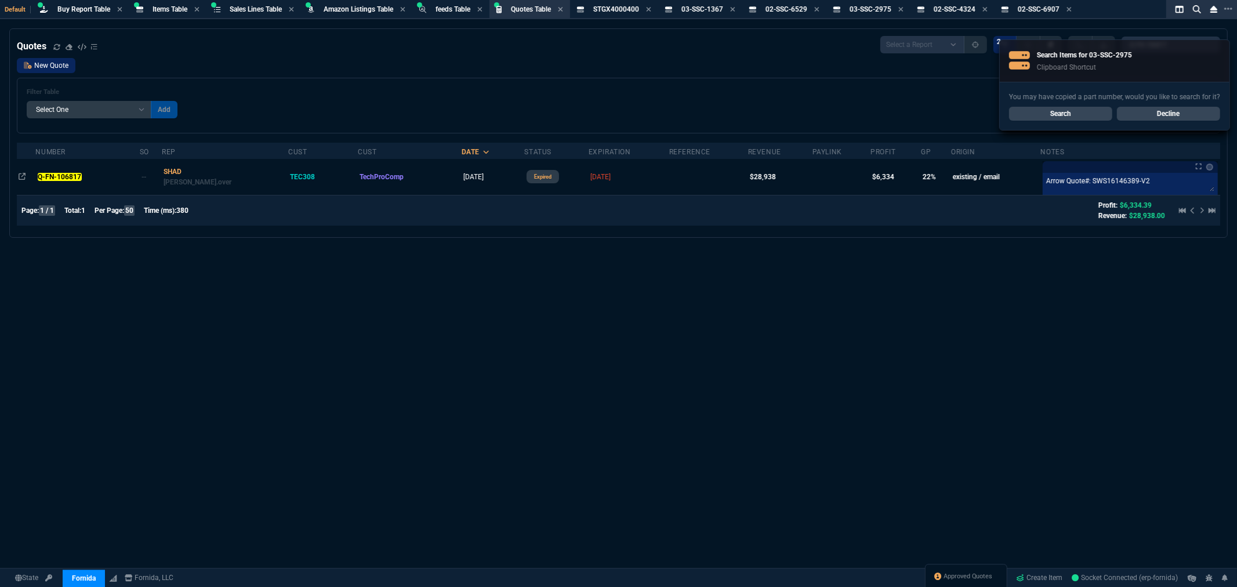
click at [55, 67] on link "New Quote" at bounding box center [46, 65] width 59 height 15
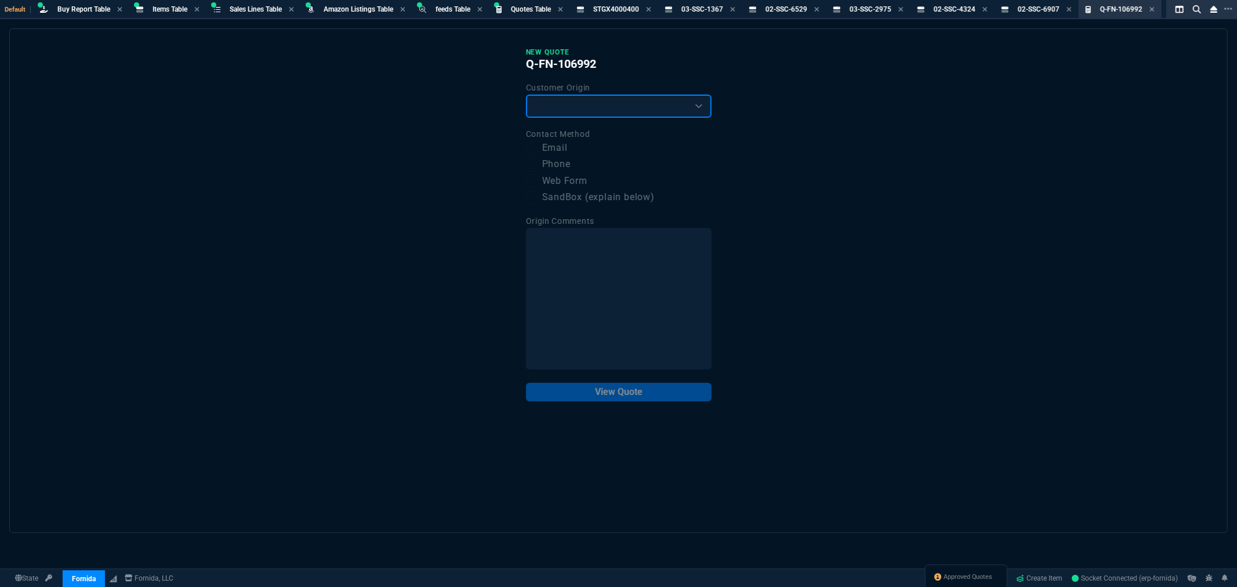
click at [567, 103] on select "Existing Customer Amazon Lead (first order) Website Lead (first order) Called (…" at bounding box center [619, 106] width 186 height 23
select select "existing"
click at [526, 95] on select "Existing Customer Amazon Lead (first order) Website Lead (first order) Called (…" at bounding box center [619, 106] width 186 height 23
click at [556, 142] on label "Email" at bounding box center [619, 148] width 186 height 14
click at [540, 142] on input "Email" at bounding box center [533, 149] width 14 height 14
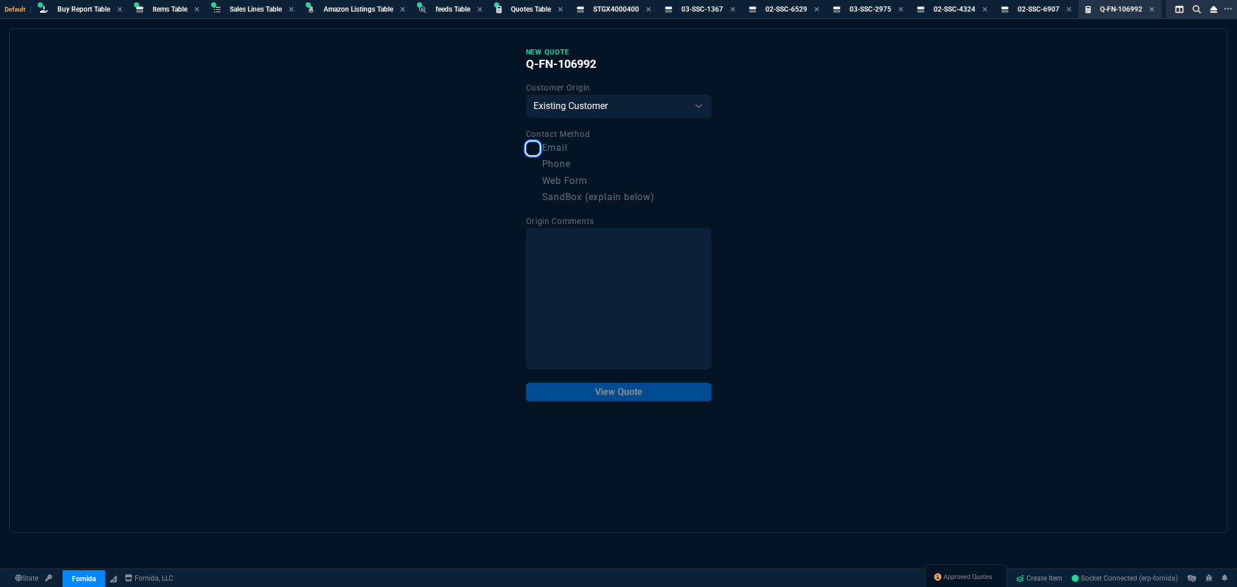
checkbox input "true"
click at [628, 389] on button "View Quote" at bounding box center [619, 392] width 186 height 19
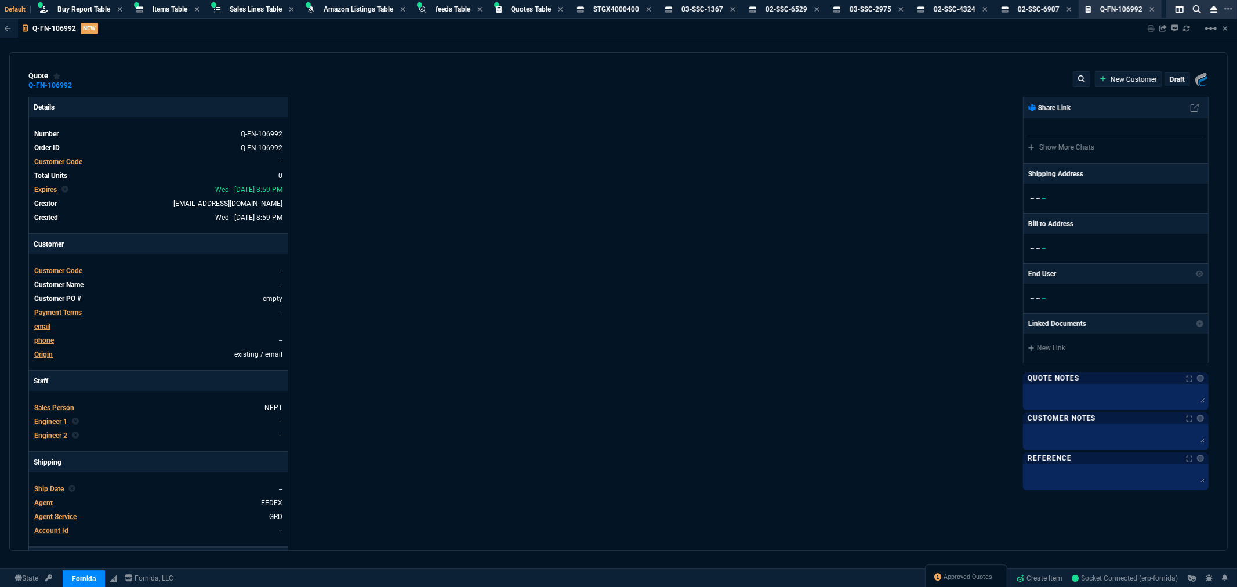
click at [56, 159] on span "Customer Code" at bounding box center [58, 162] width 48 height 8
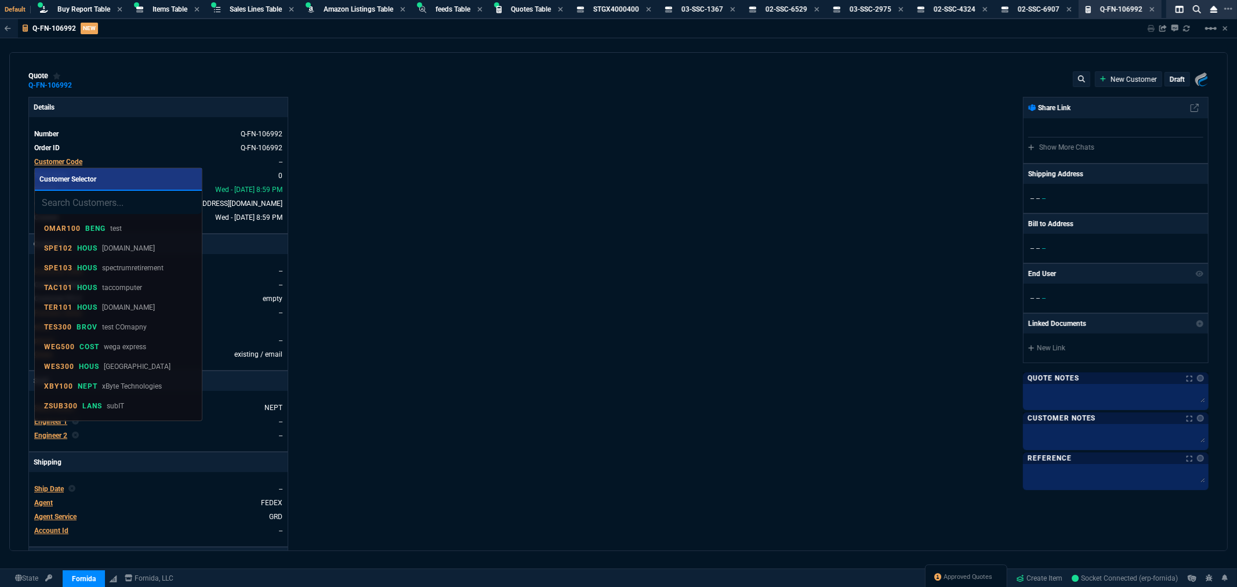
click at [132, 198] on input "search" at bounding box center [118, 202] width 167 height 23
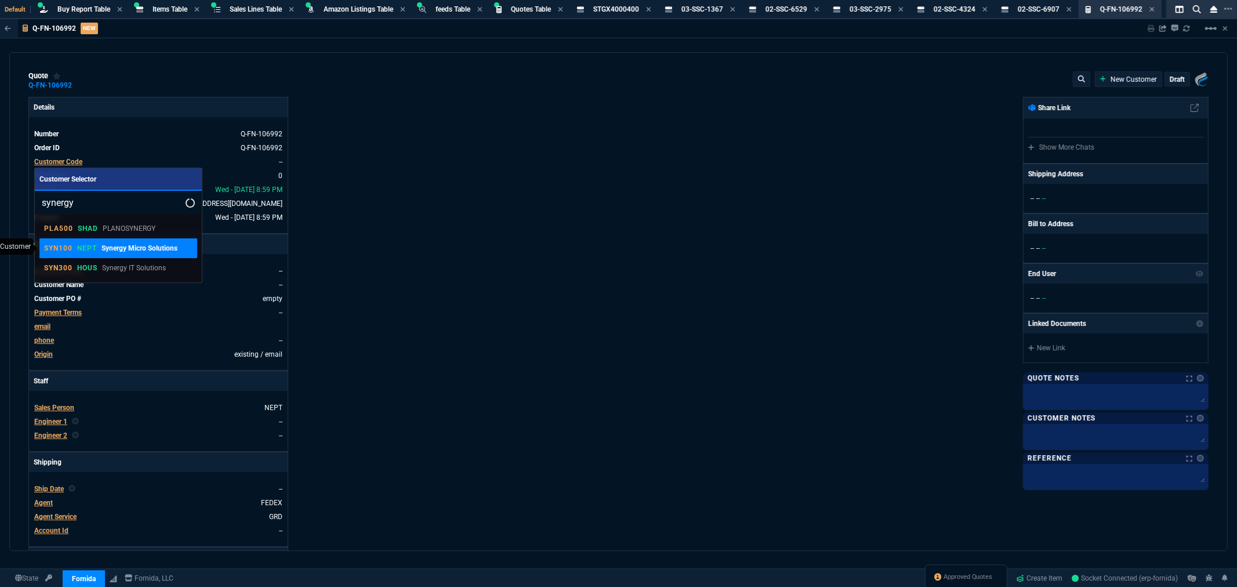
type input "synergy"
click at [56, 250] on p "SYN100" at bounding box center [58, 248] width 28 height 9
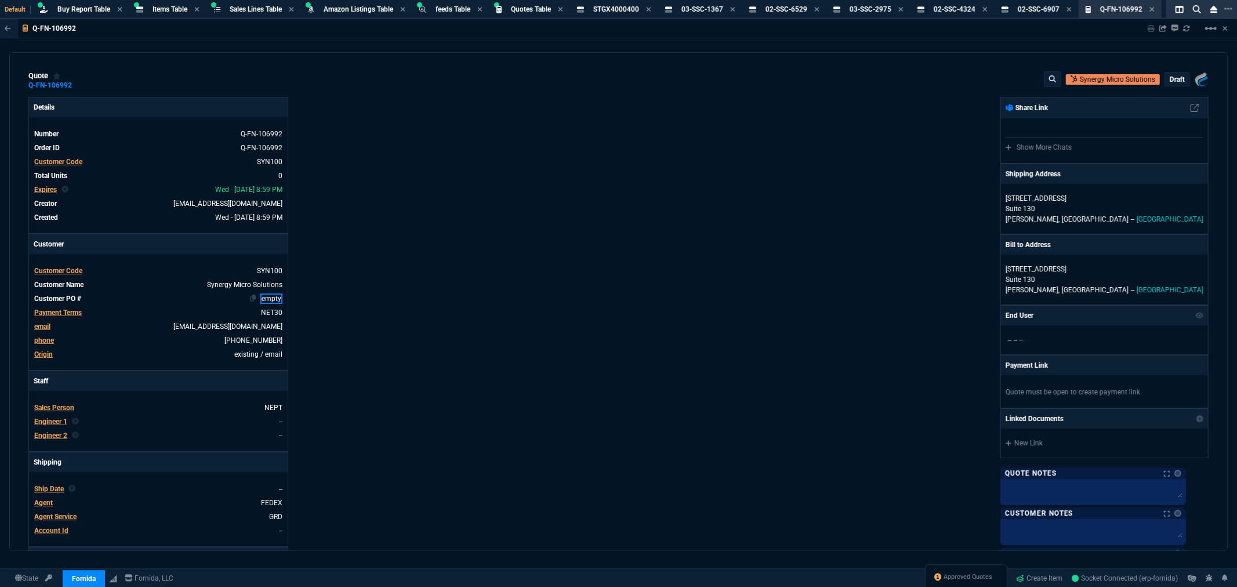
click at [263, 298] on link "empty" at bounding box center [271, 298] width 22 height 10
click at [1054, 209] on p "Suite 130" at bounding box center [1105, 209] width 198 height 10
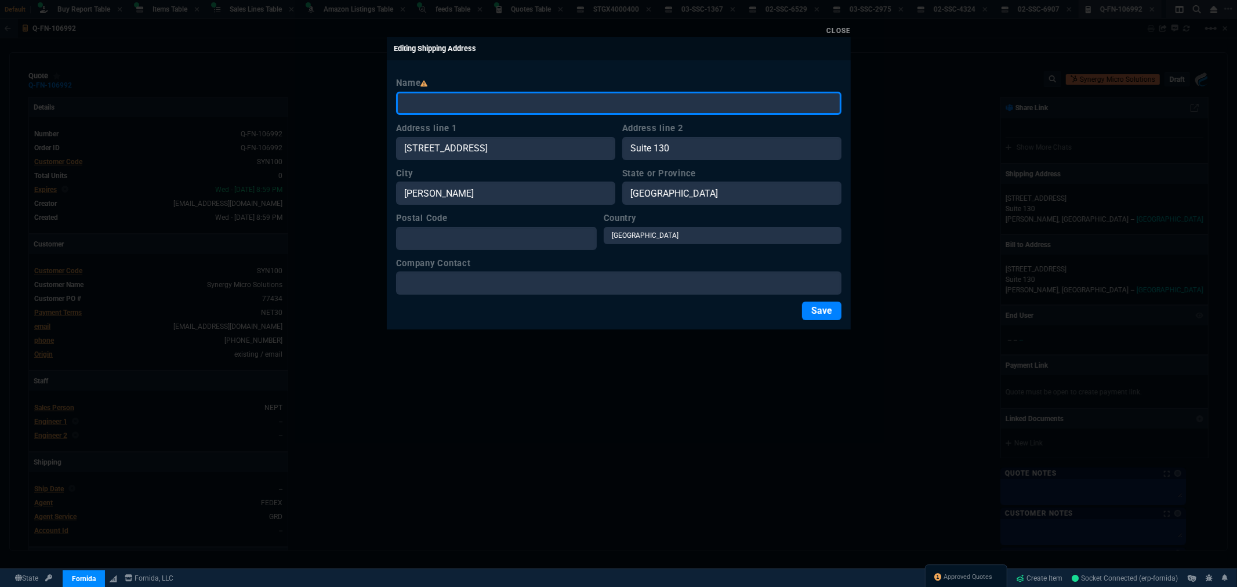
click at [534, 103] on input "Name" at bounding box center [618, 103] width 445 height 23
type input "TINY WILL HAND DELIVER"
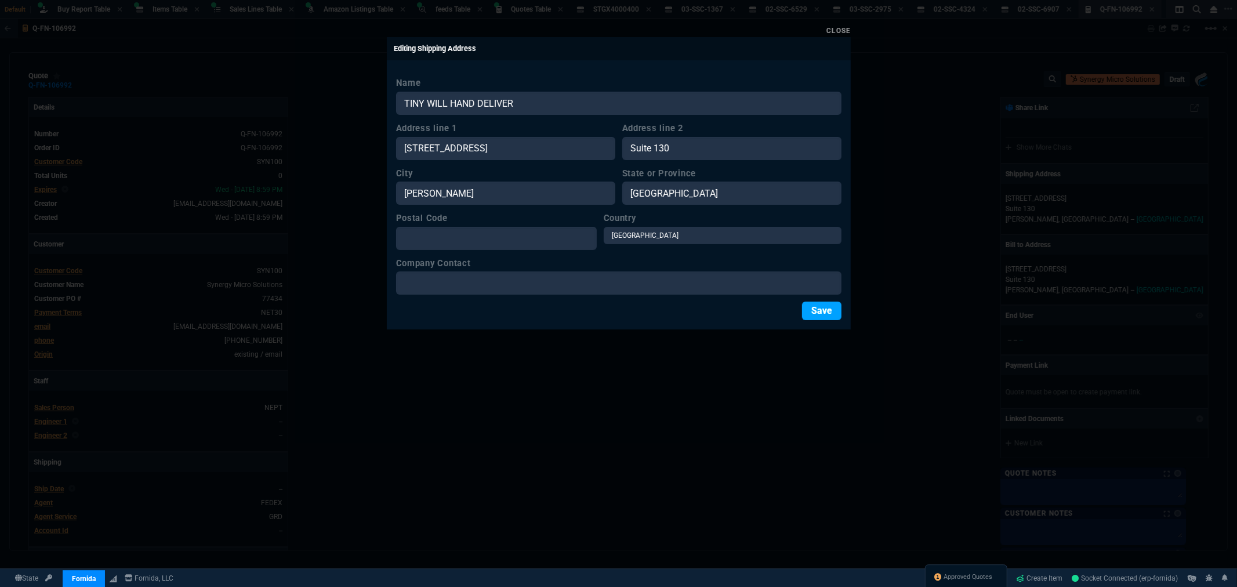
click at [828, 312] on button "Save" at bounding box center [821, 311] width 39 height 19
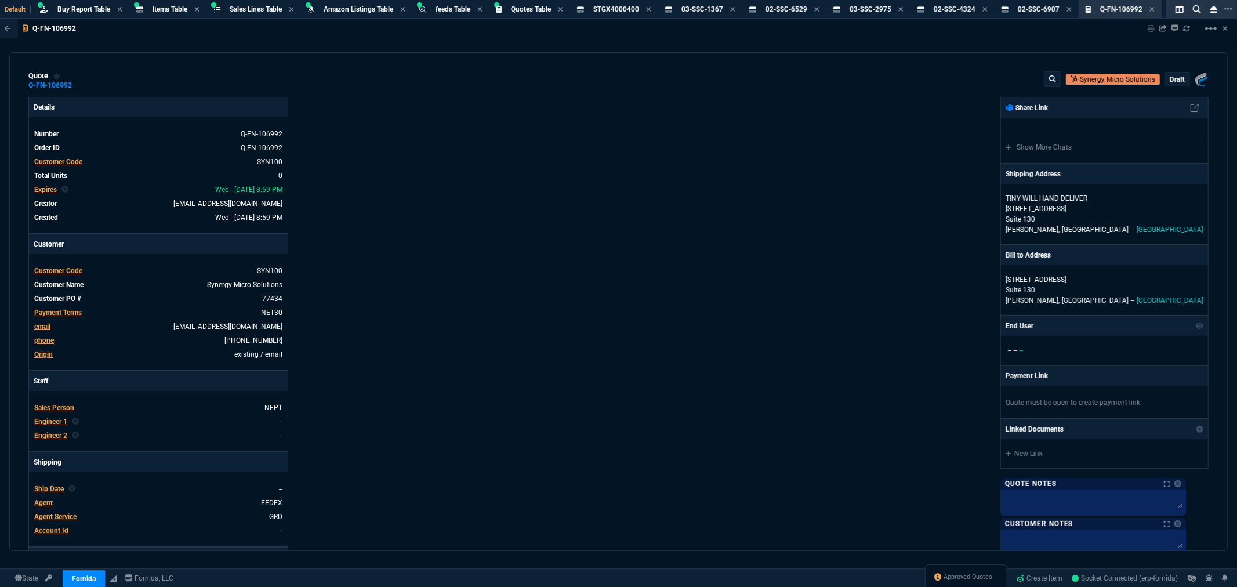
scroll to position [322, 0]
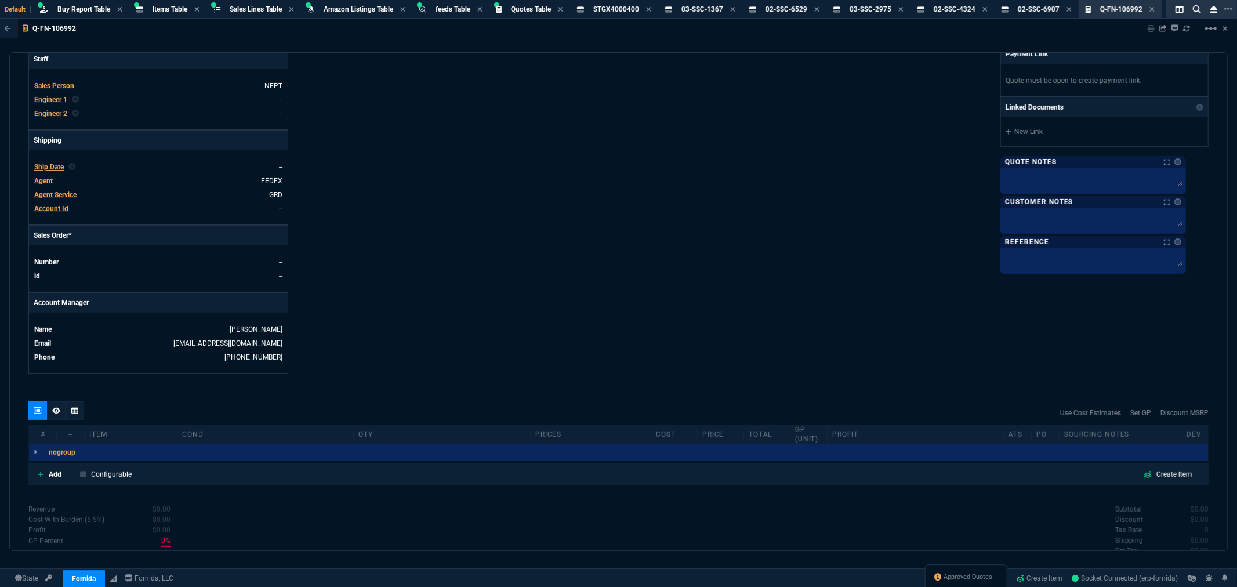
click at [45, 178] on span "Agent" at bounding box center [43, 181] width 19 height 8
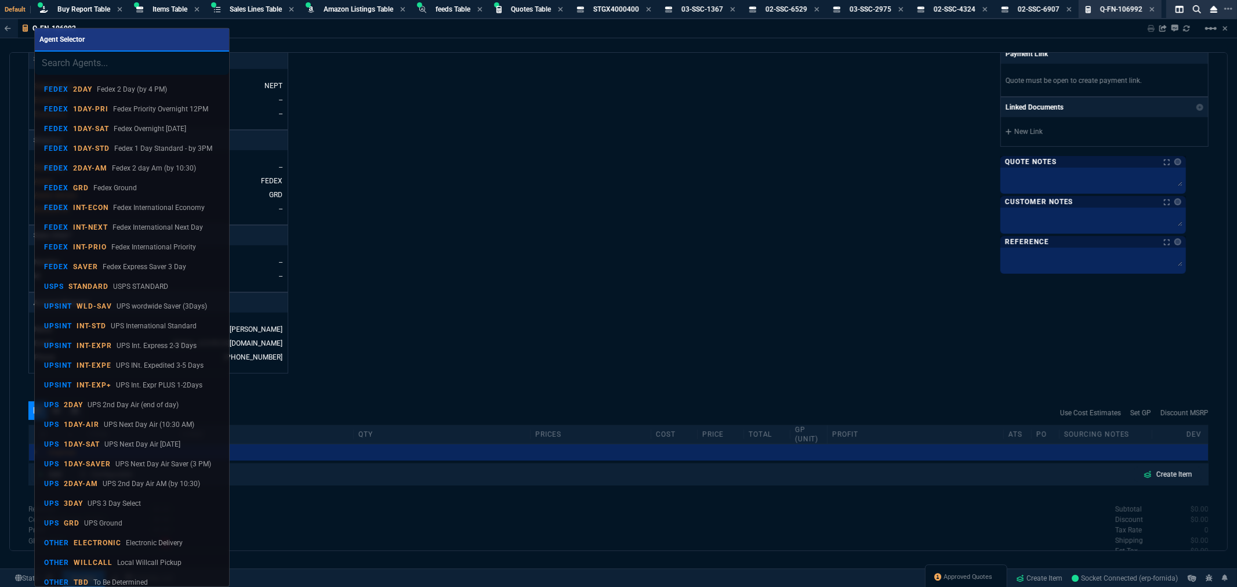
click at [88, 66] on input "search" at bounding box center [132, 63] width 194 height 23
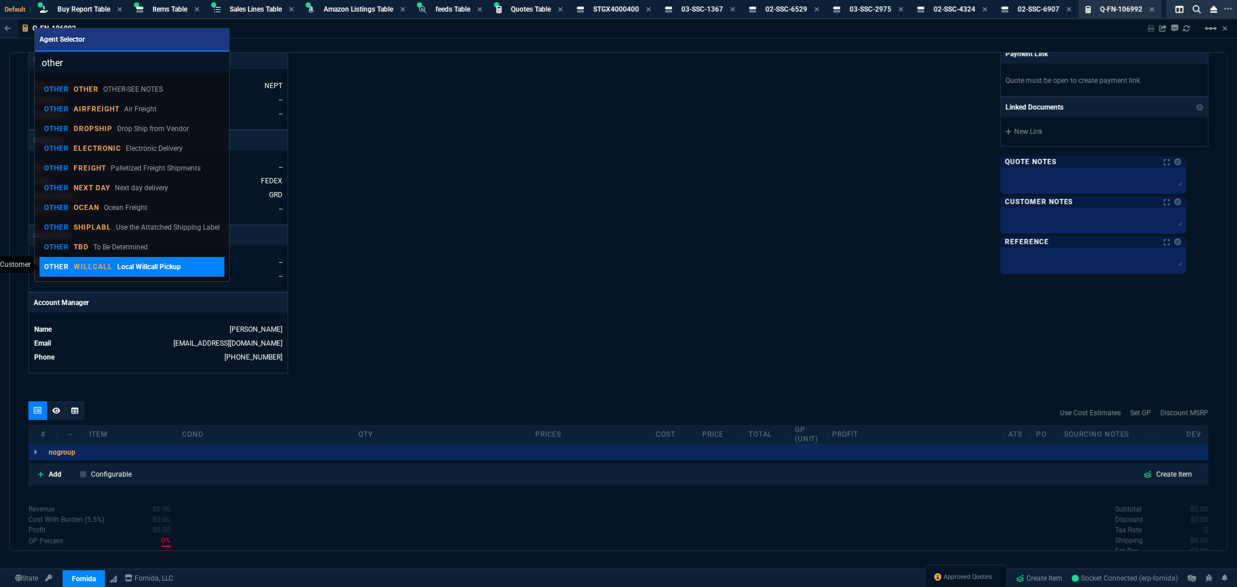
type input "other"
click at [78, 262] on p "WILLCALL" at bounding box center [93, 266] width 39 height 9
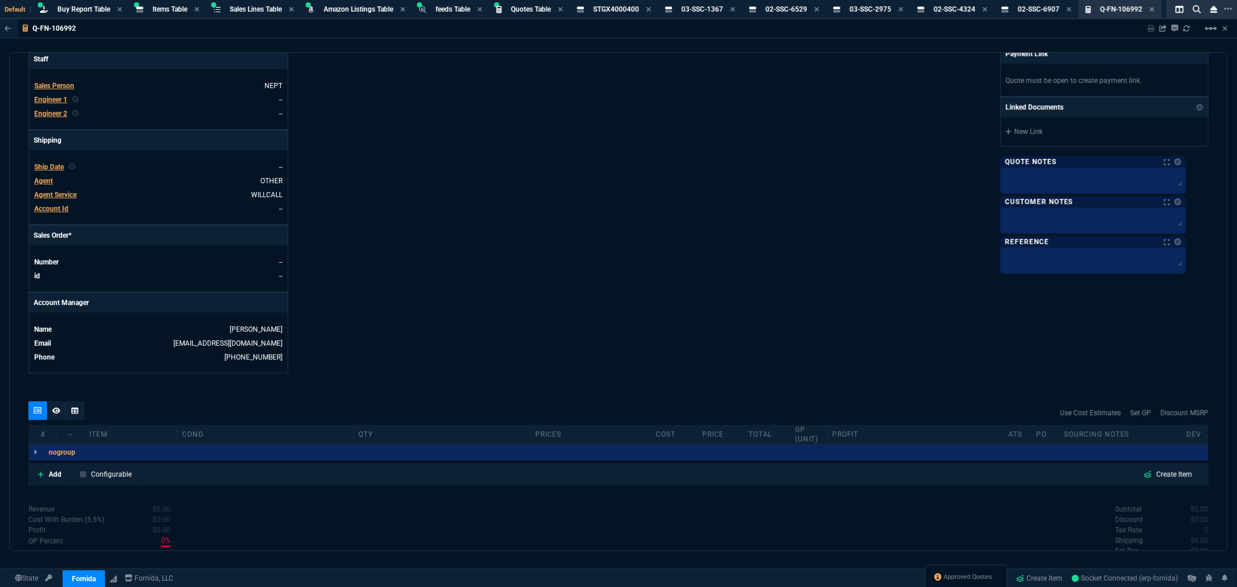
click at [451, 258] on div "Details Number Q-FN-106992 Order ID Q-FN-106992 Customer Code SYN100 Total Unit…" at bounding box center [323, 74] width 590 height 599
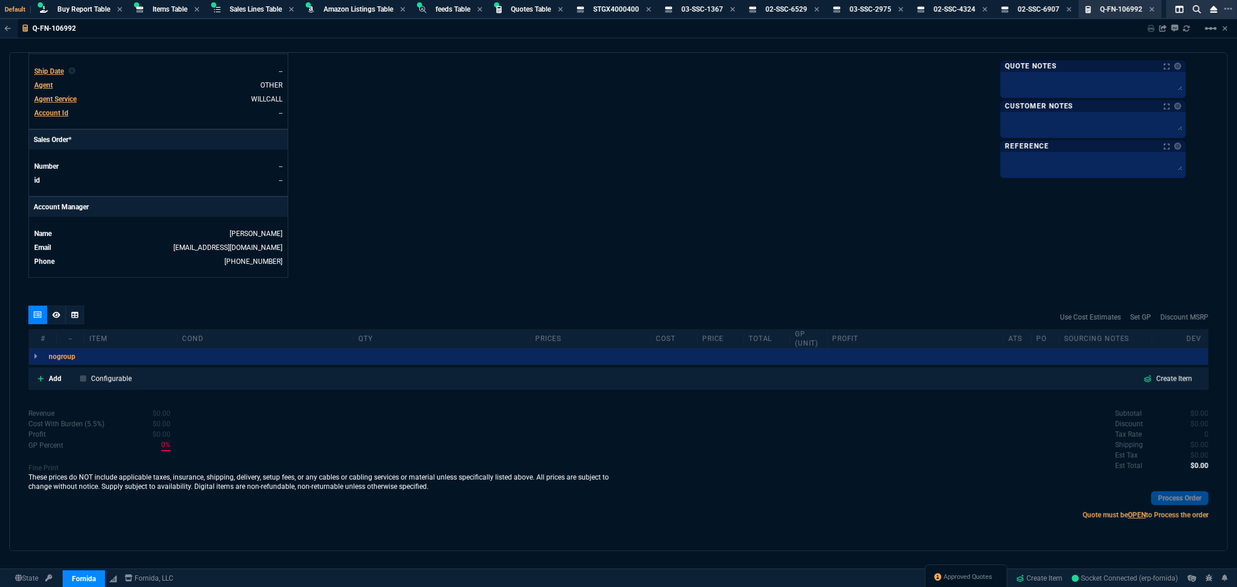
scroll to position [419, 0]
click at [49, 379] on p "Add" at bounding box center [55, 379] width 13 height 10
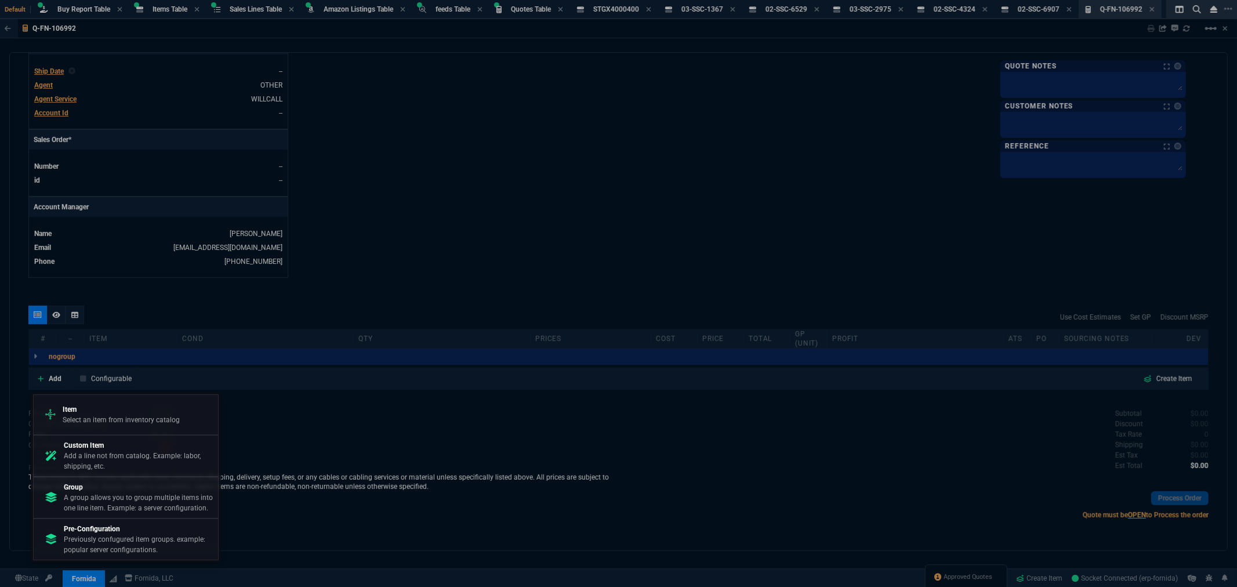
click at [93, 412] on p "Item" at bounding box center [121, 409] width 117 height 10
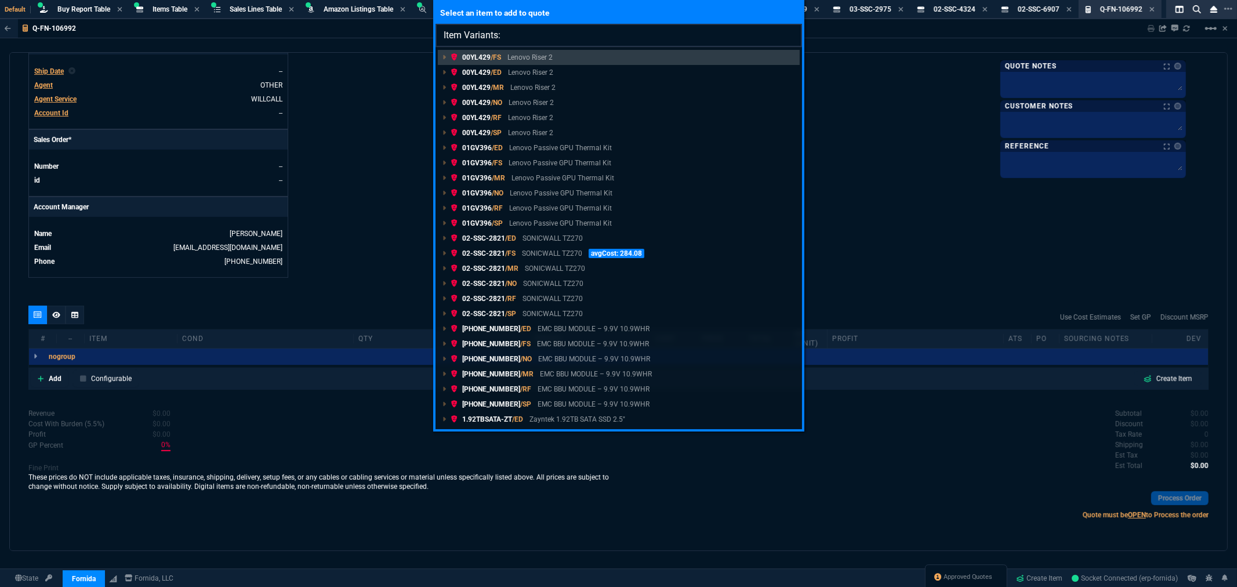
click at [517, 32] on input "Item Variants:" at bounding box center [619, 35] width 367 height 23
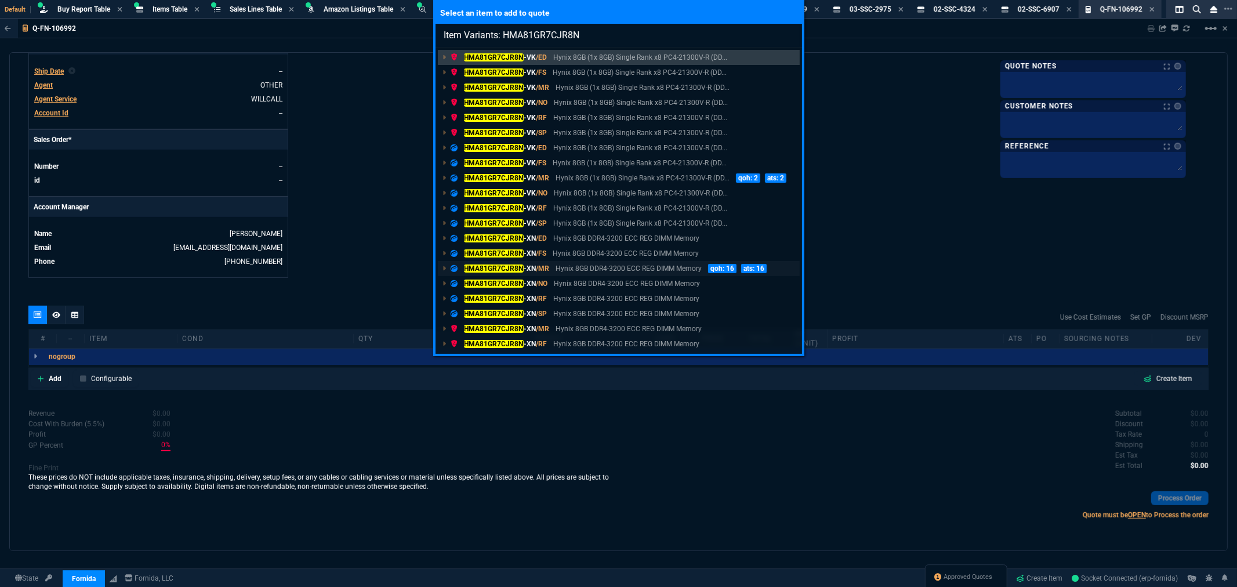
type input "Item Variants: HMA81GR7CJR8N"
click at [499, 264] on mark "HMA81GR7CJR8N" at bounding box center [494, 268] width 60 height 8
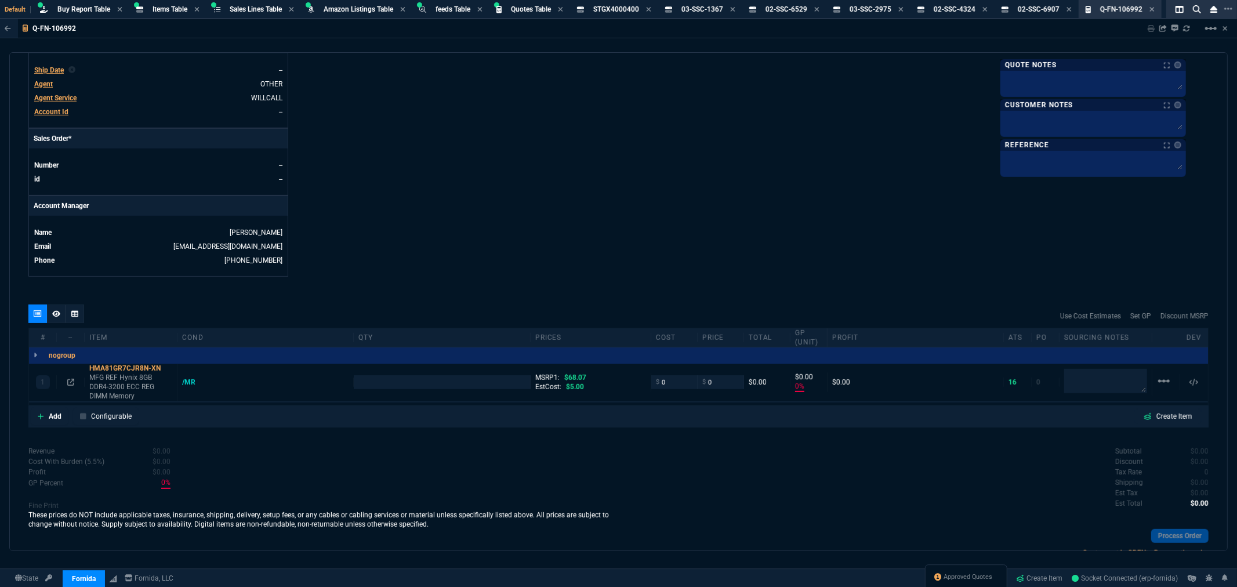
type input "0"
type input "100"
click at [447, 387] on input "number" at bounding box center [441, 381] width 166 height 13
type input "16"
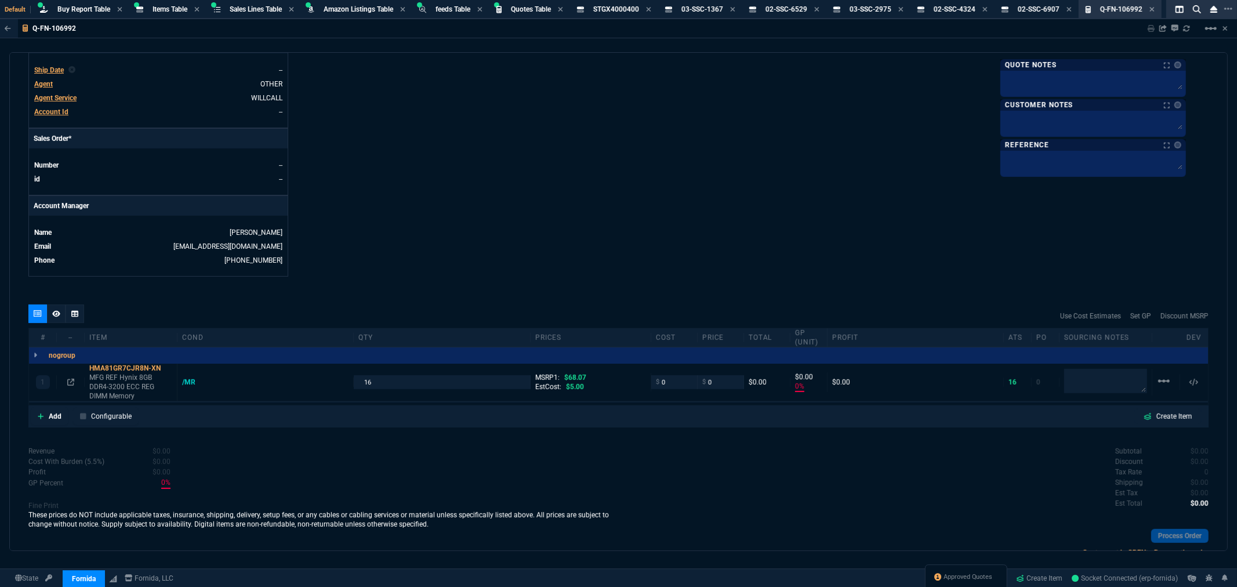
drag, startPoint x: 71, startPoint y: 382, endPoint x: 87, endPoint y: 378, distance: 16.0
click at [72, 382] on icon at bounding box center [70, 382] width 7 height 7
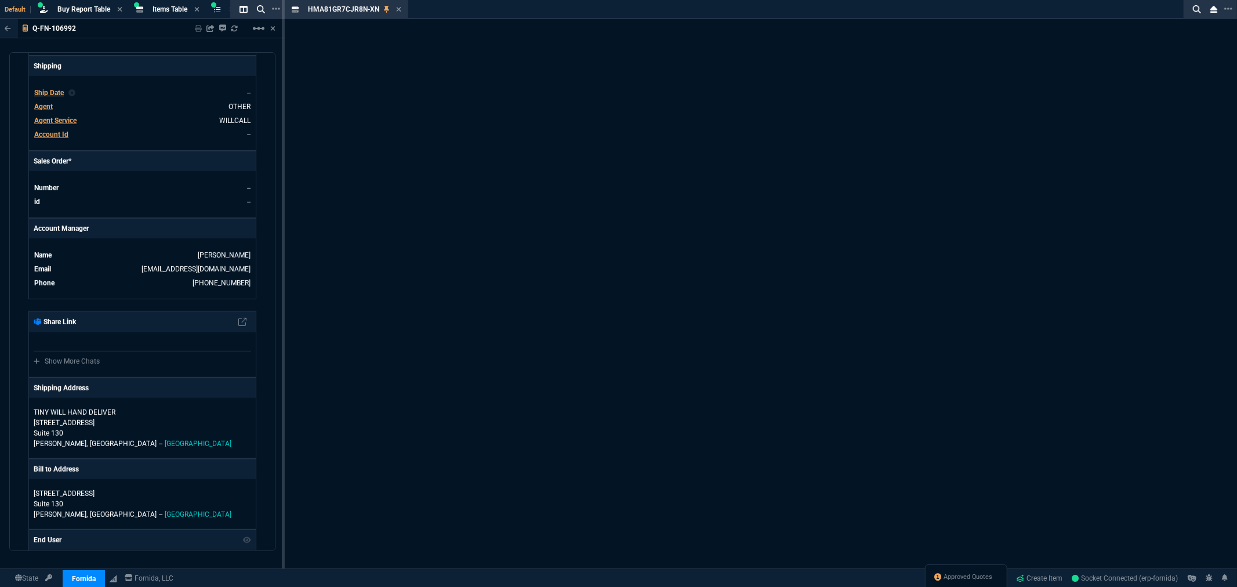
scroll to position [435, 0]
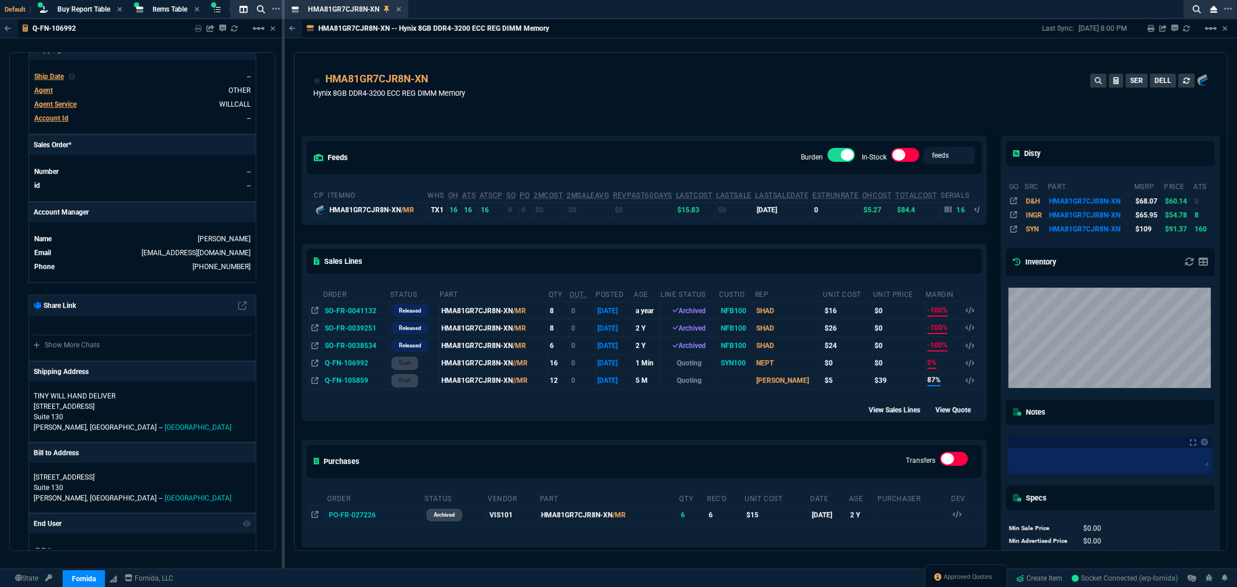
click at [828, 153] on label at bounding box center [842, 155] width 28 height 14
click at [0, 0] on input "checkbox" at bounding box center [0, 0] width 0 height 0
click at [396, 6] on icon at bounding box center [398, 9] width 5 height 7
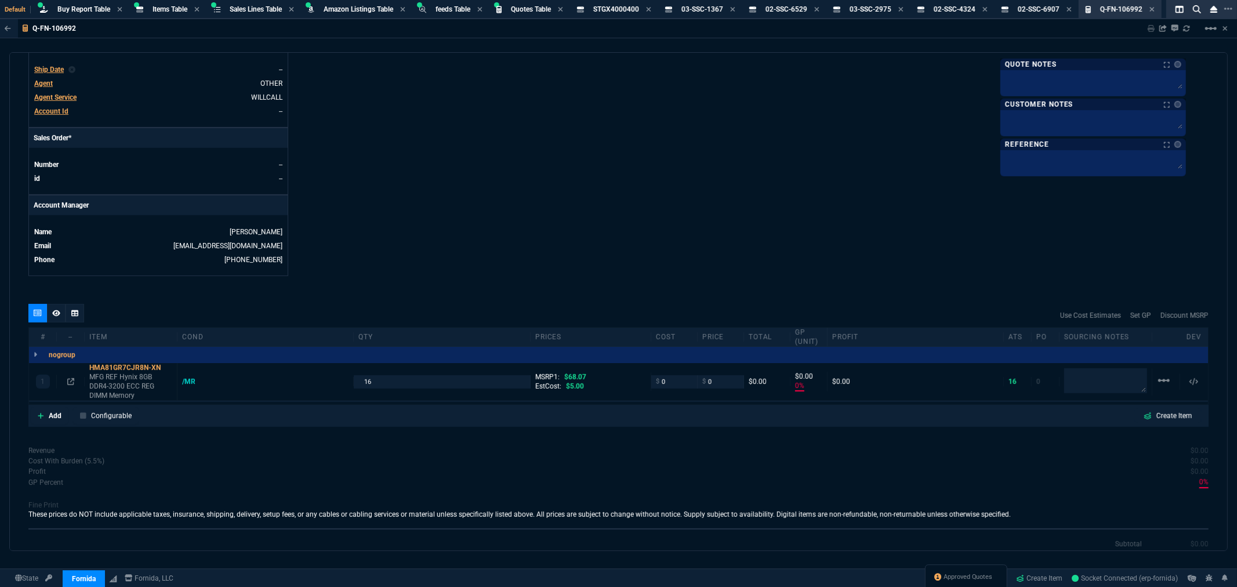
scroll to position [419, 0]
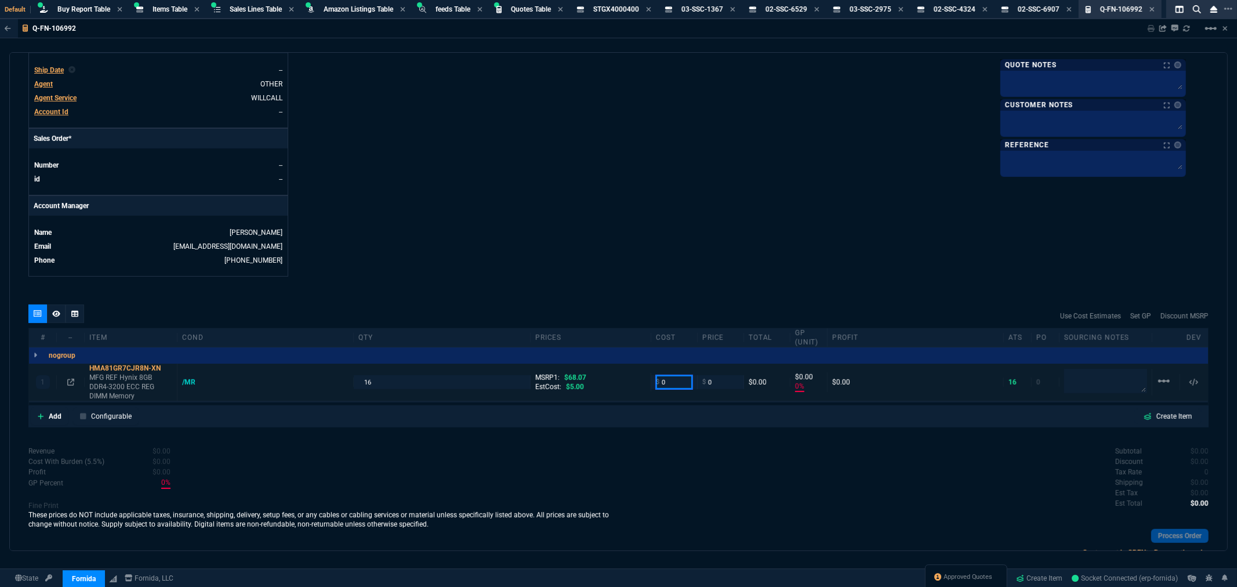
drag, startPoint x: 648, startPoint y: 383, endPoint x: 625, endPoint y: 384, distance: 23.2
click at [625, 384] on div "1 HMA81GR7CJR8N-XN MFG REF Hynix 8GB DDR4-3200 ECC REG DIMM Memory /MR 16 MSRP1…" at bounding box center [618, 383] width 1179 height 38
type input "5"
type input "-100"
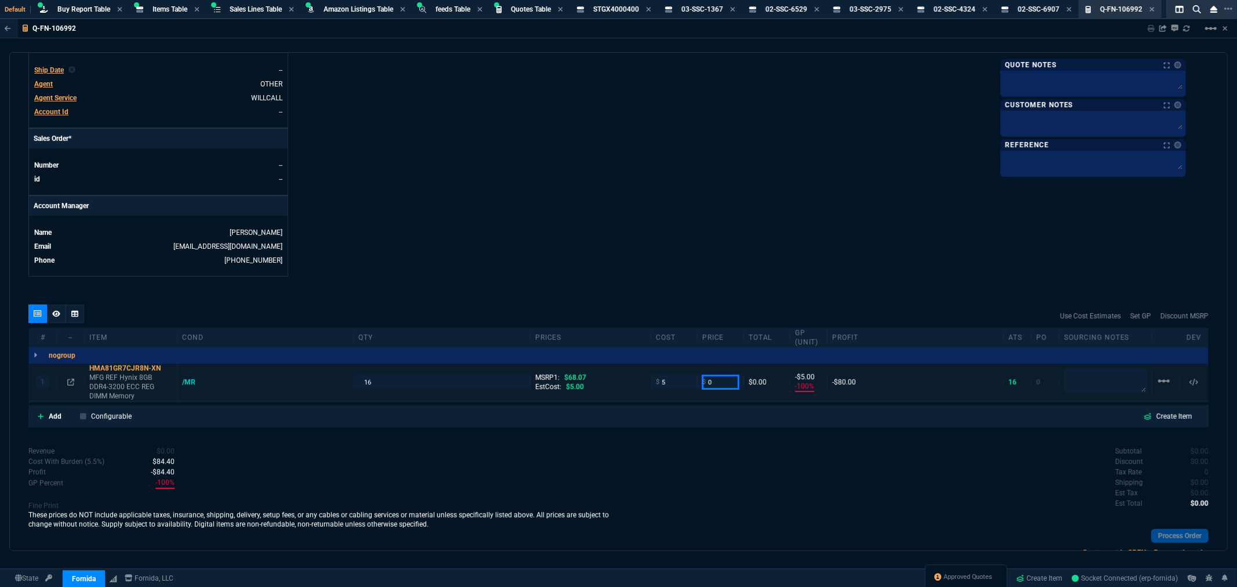
type input "-5"
type input "20"
type input "75"
type input "15"
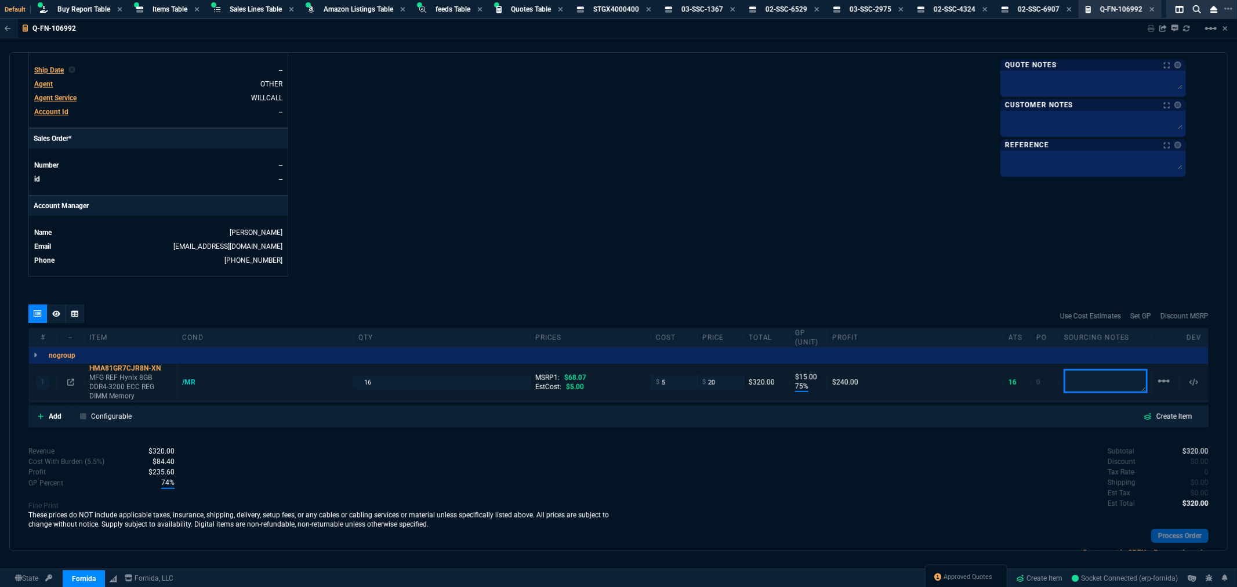
type input "71"
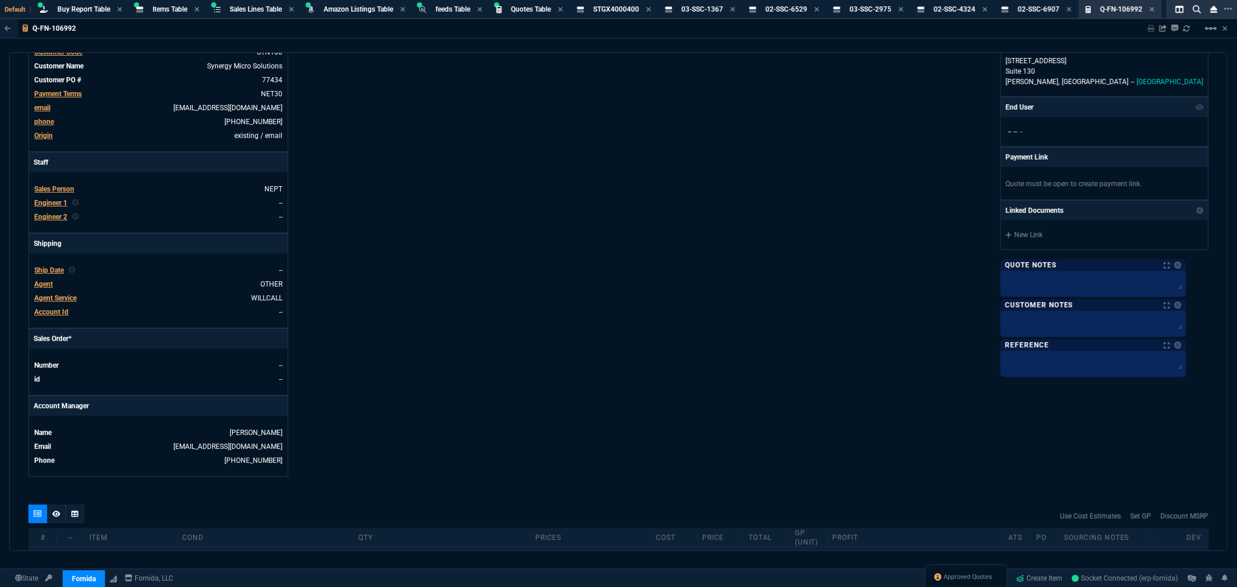
scroll to position [0, 0]
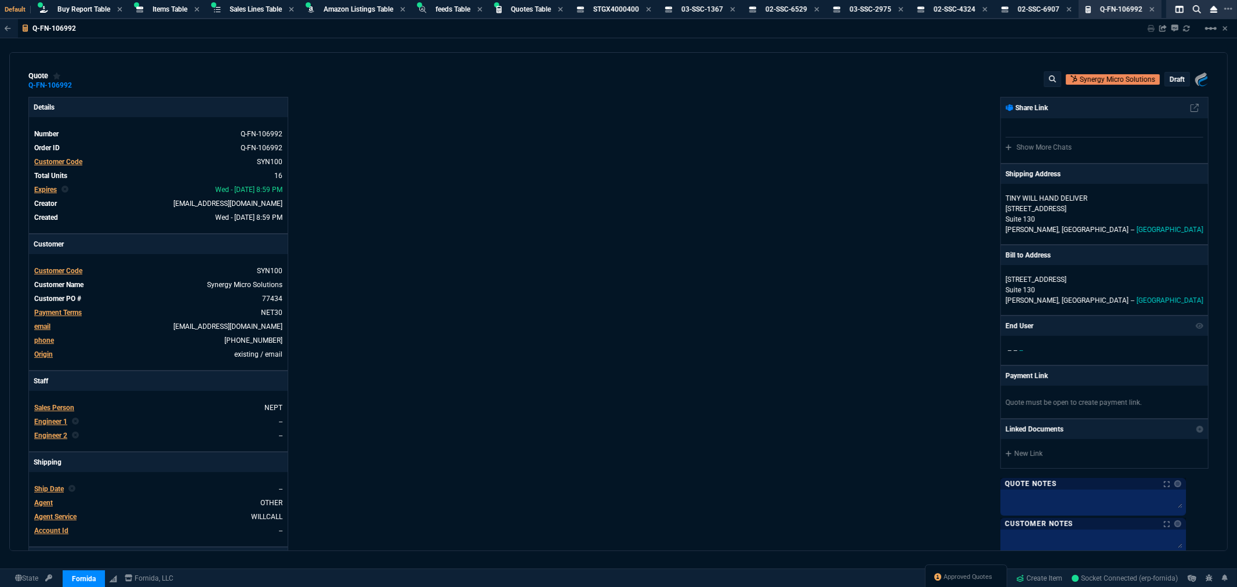
click at [1170, 75] on p "draft" at bounding box center [1177, 79] width 15 height 9
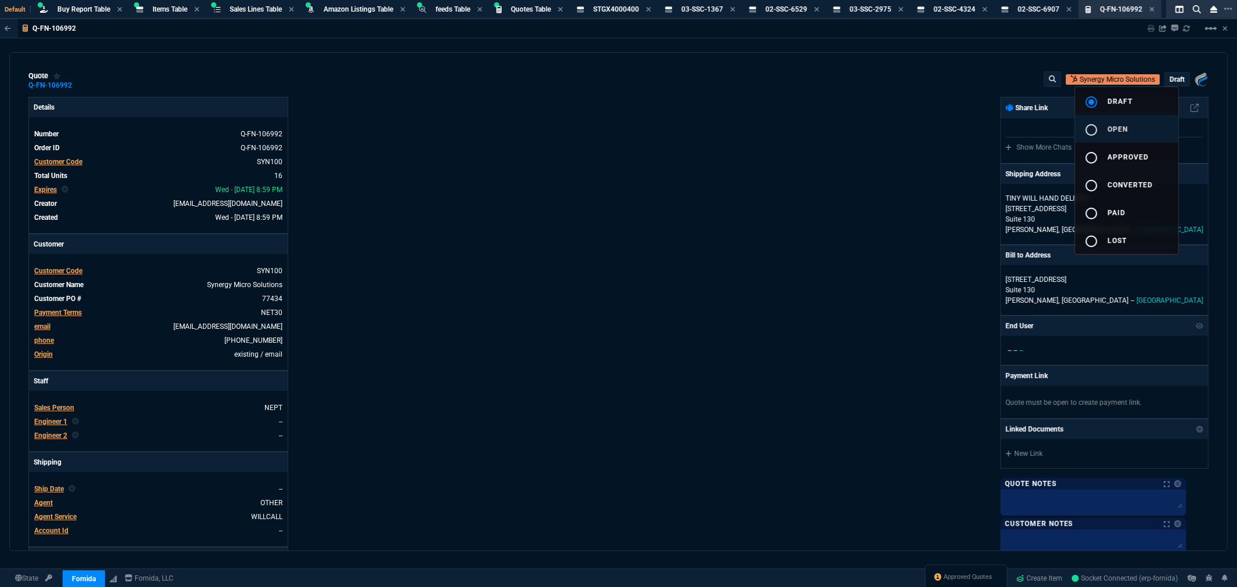
click at [1099, 128] on div "radio_button_unchecked" at bounding box center [1096, 130] width 23 height 14
type input "75"
type input "15"
click at [946, 133] on div at bounding box center [618, 293] width 1237 height 587
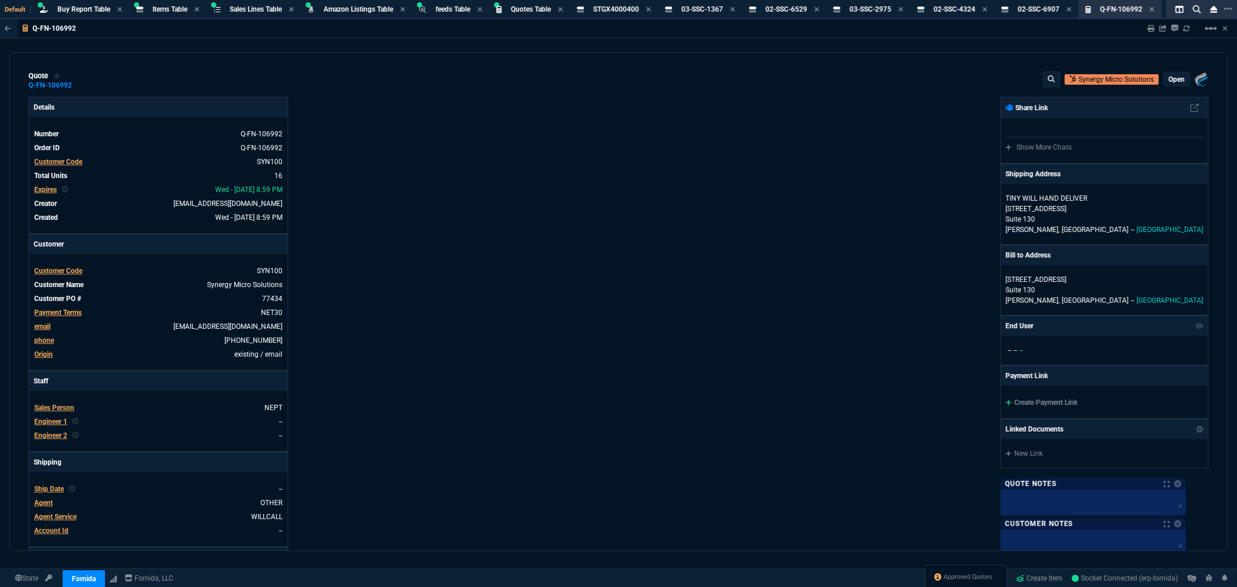
type input "71"
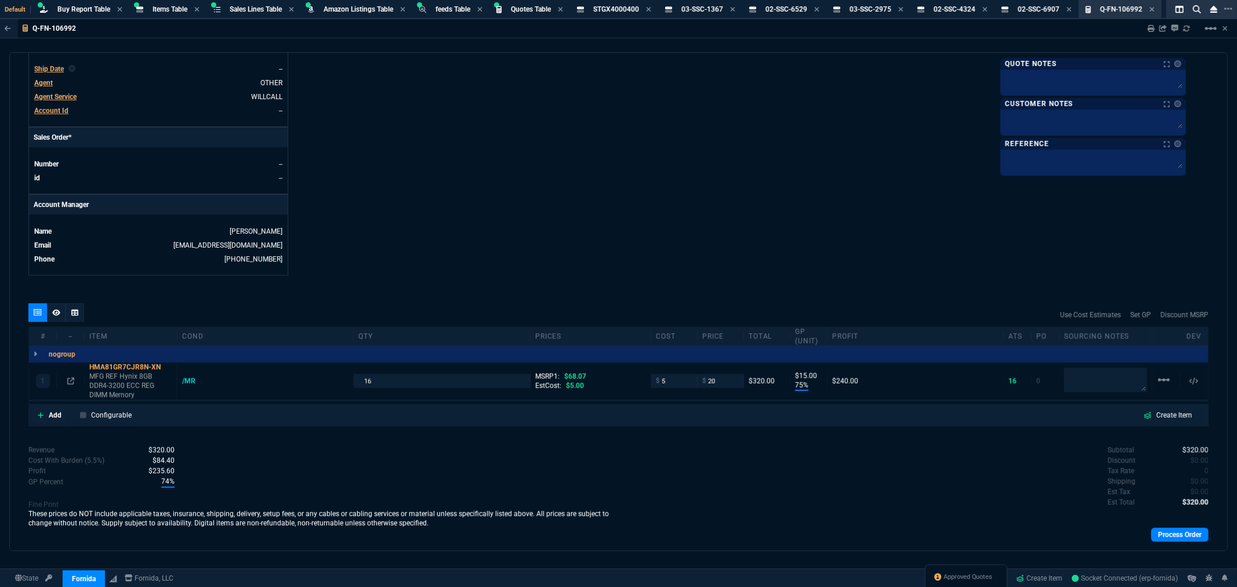
scroll to position [447, 0]
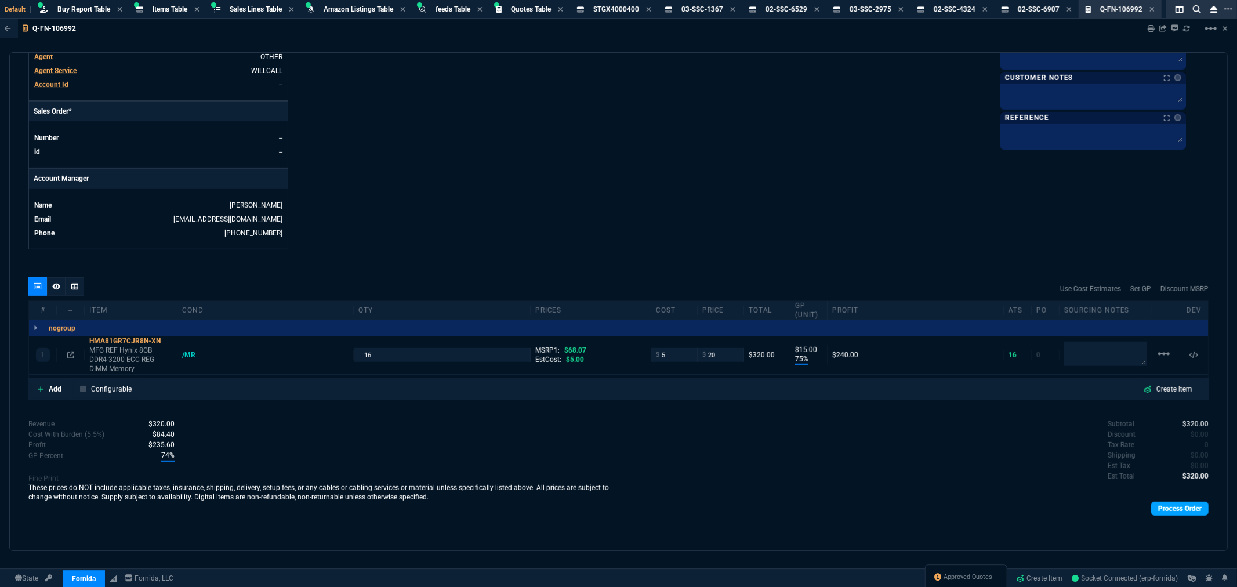
click at [1181, 512] on link "Process Order" at bounding box center [1179, 509] width 57 height 14
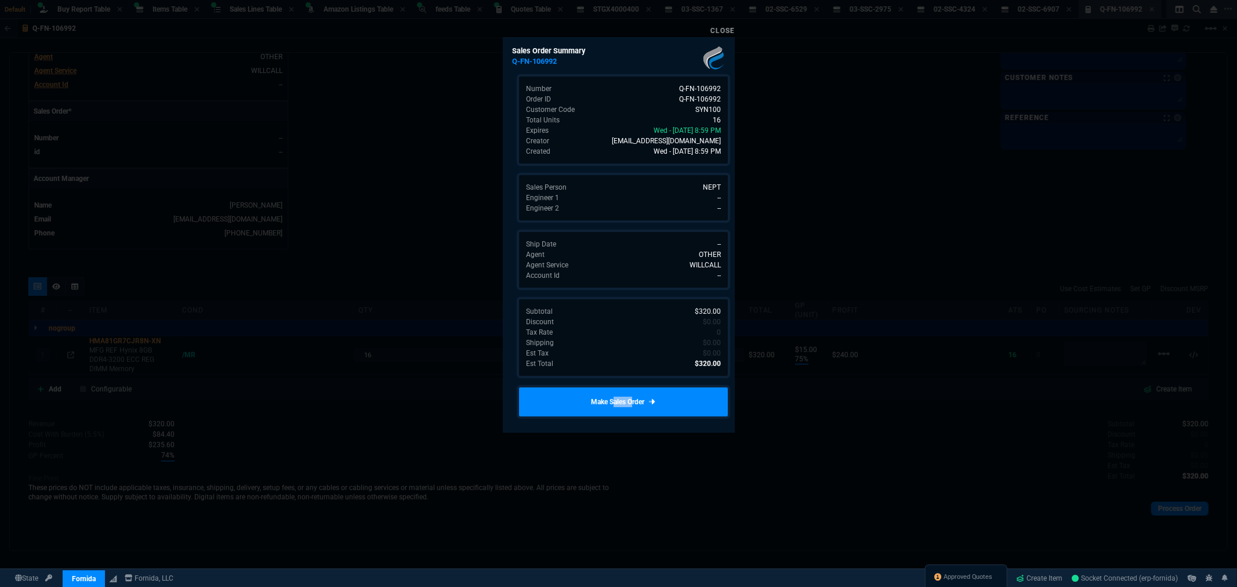
drag, startPoint x: 619, startPoint y: 396, endPoint x: 604, endPoint y: 404, distance: 16.6
click at [604, 404] on link "Make Sales Order" at bounding box center [623, 402] width 213 height 34
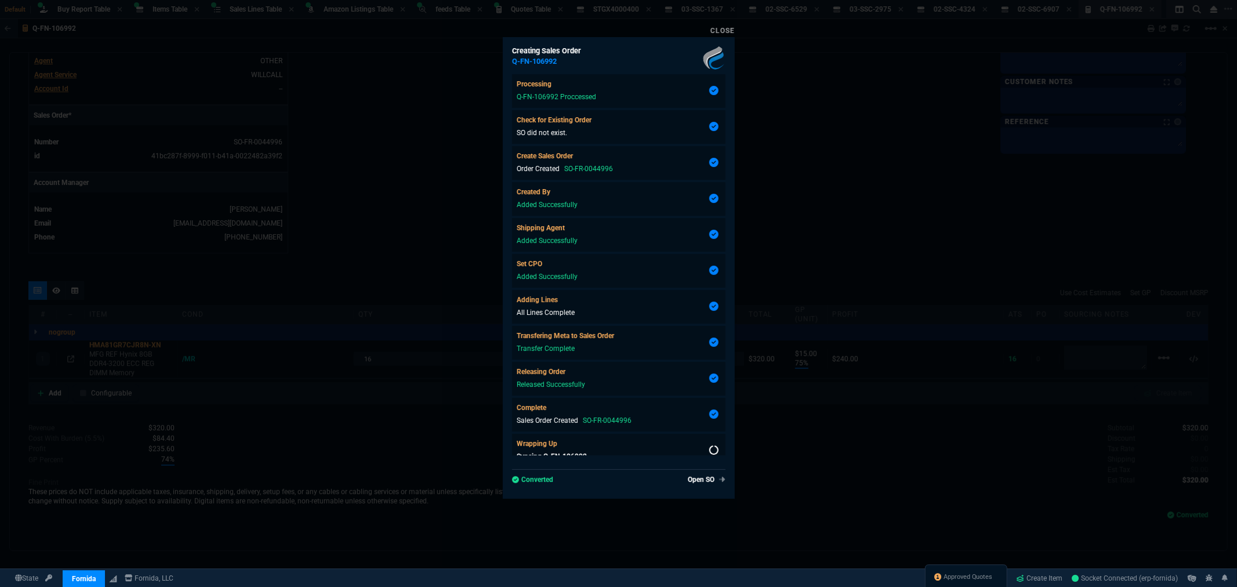
scroll to position [429, 0]
type input "75"
type input "15"
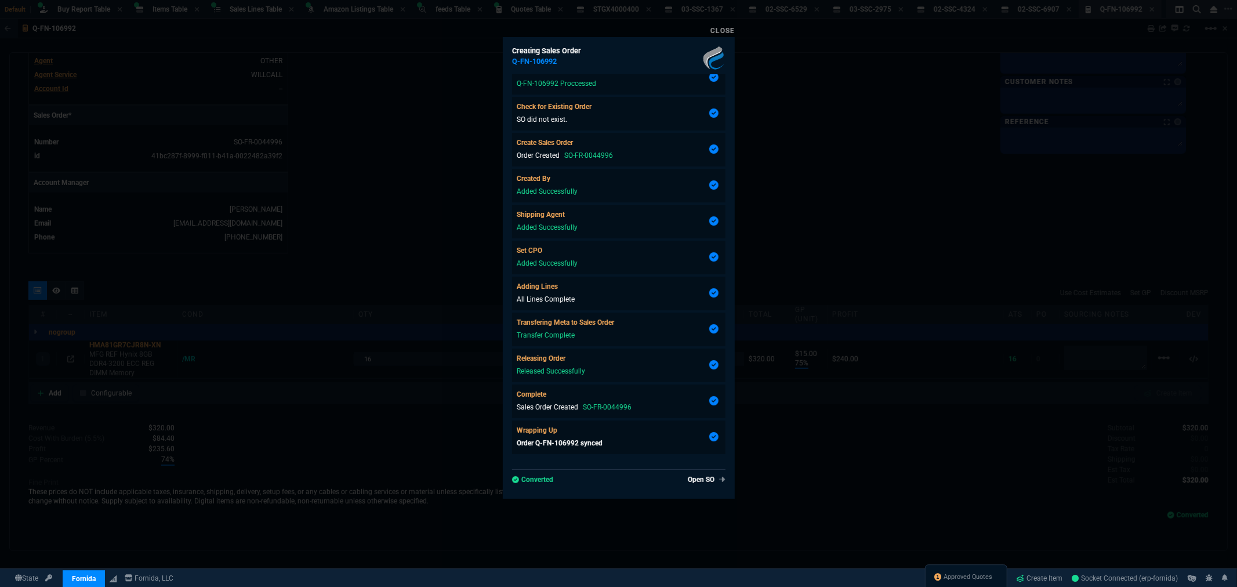
type input "71"
click at [730, 35] on div "Close" at bounding box center [619, 30] width 232 height 14
click at [725, 30] on link "Close" at bounding box center [722, 31] width 24 height 8
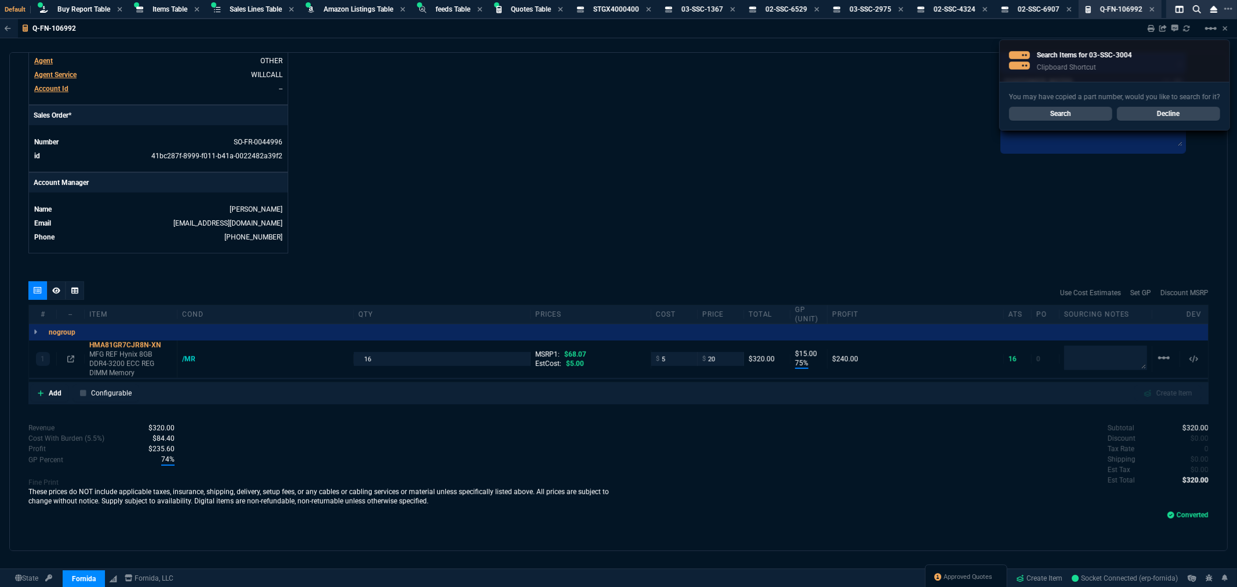
click at [1033, 111] on link "Search" at bounding box center [1060, 114] width 103 height 14
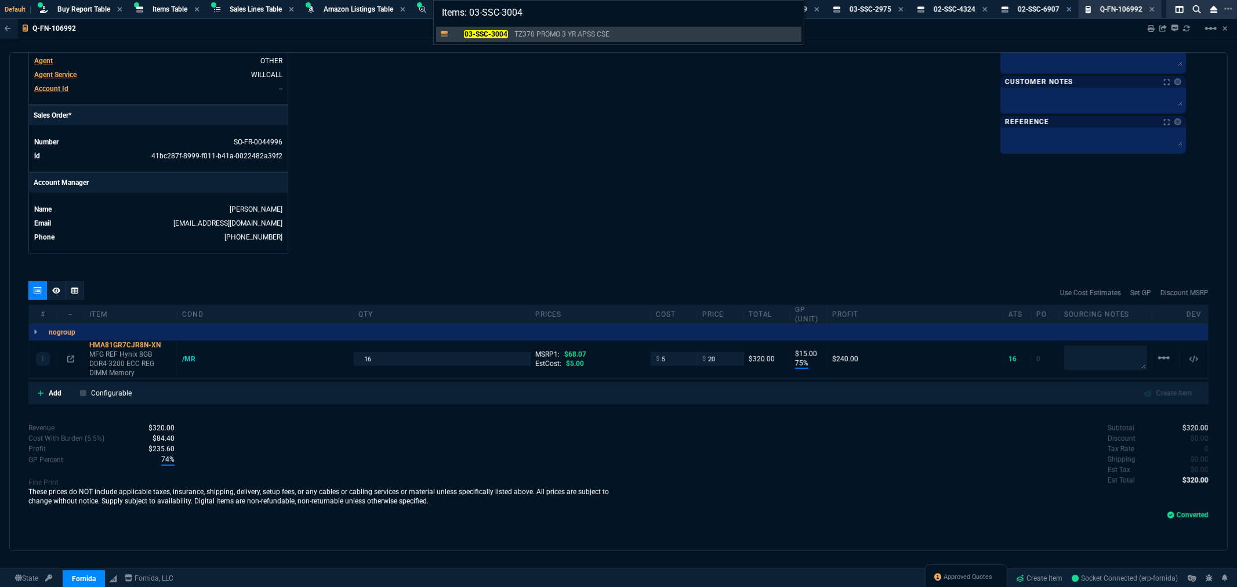
click at [473, 31] on mark "03-SSC-3004" at bounding box center [485, 34] width 43 height 8
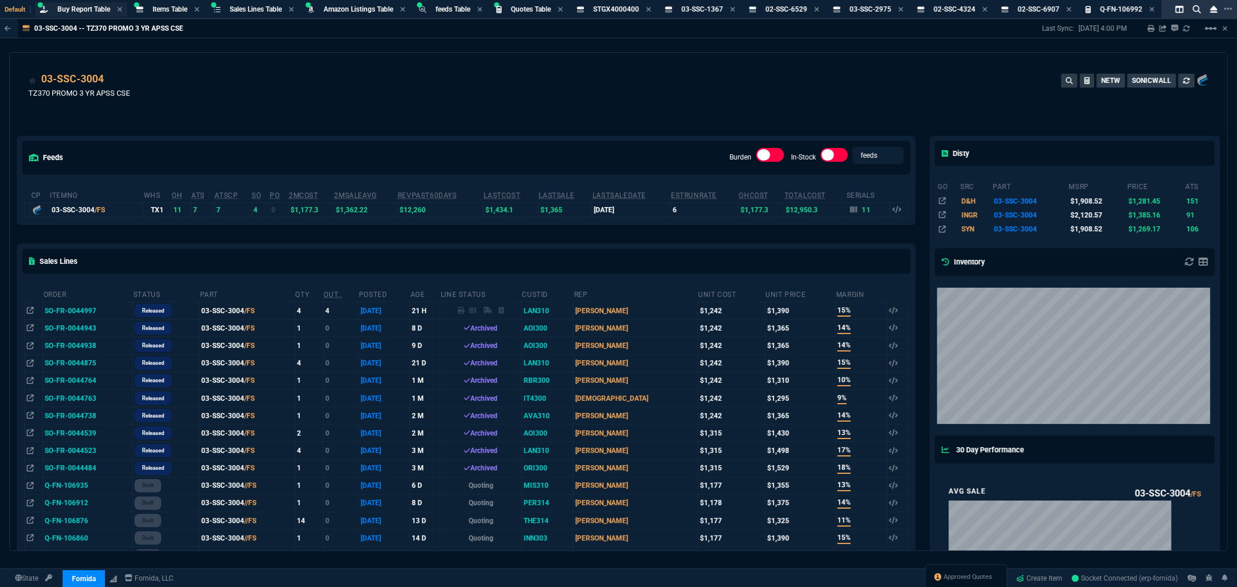
click at [84, 6] on span "Buy Report Table" at bounding box center [83, 9] width 53 height 8
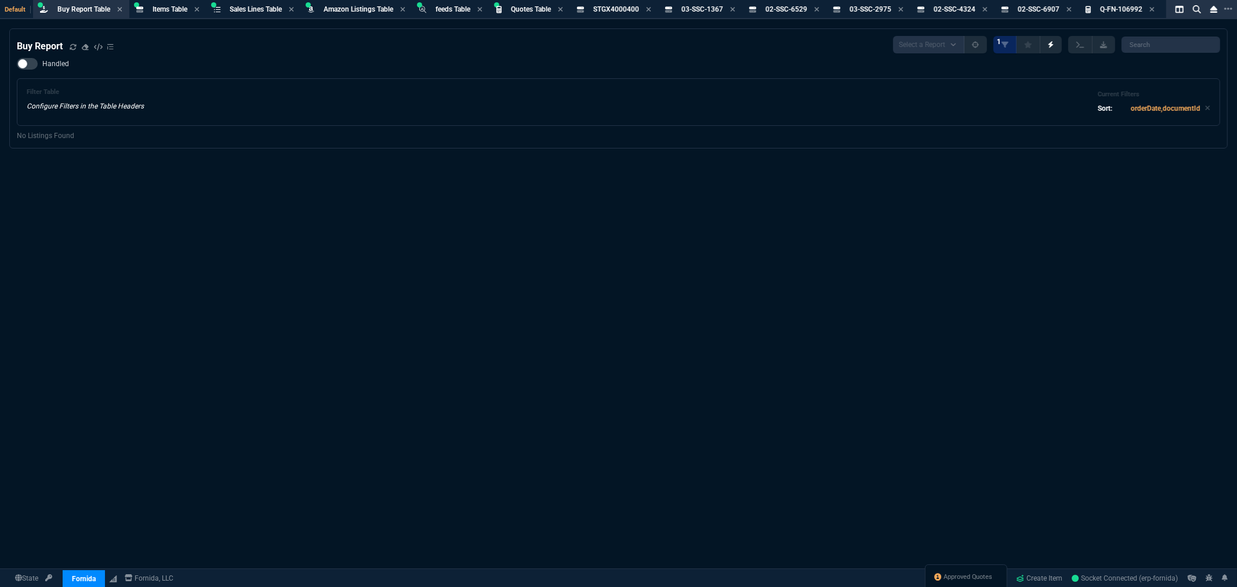
click at [543, 187] on div "Buy Report Select a Report Not Purchased 1 Handled Filter Table Configure Filte…" at bounding box center [618, 335] width 1237 height 615
click at [90, 7] on span "Buy Report Table" at bounding box center [83, 9] width 53 height 8
click at [72, 48] on icon at bounding box center [73, 46] width 7 height 7
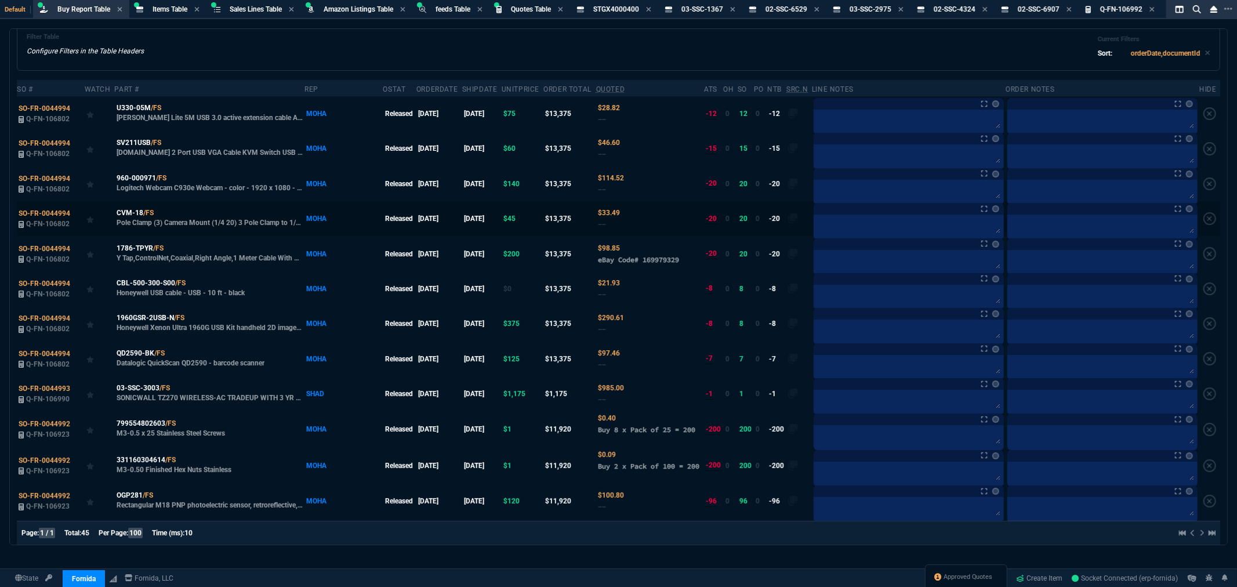
scroll to position [193, 0]
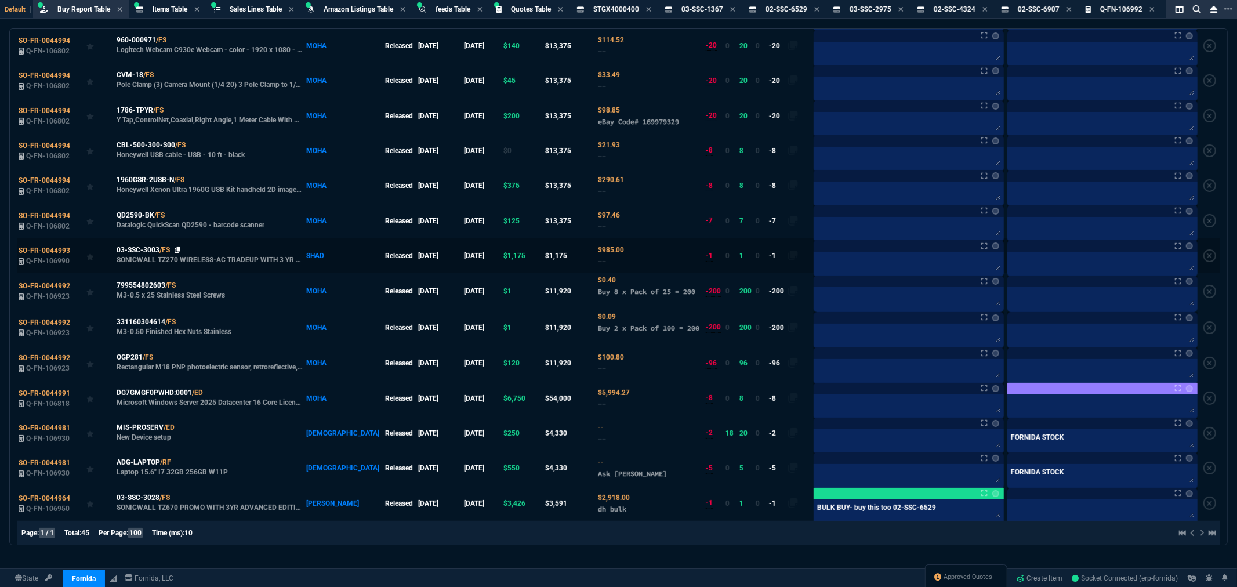
click at [178, 252] on icon at bounding box center [178, 249] width 6 height 7
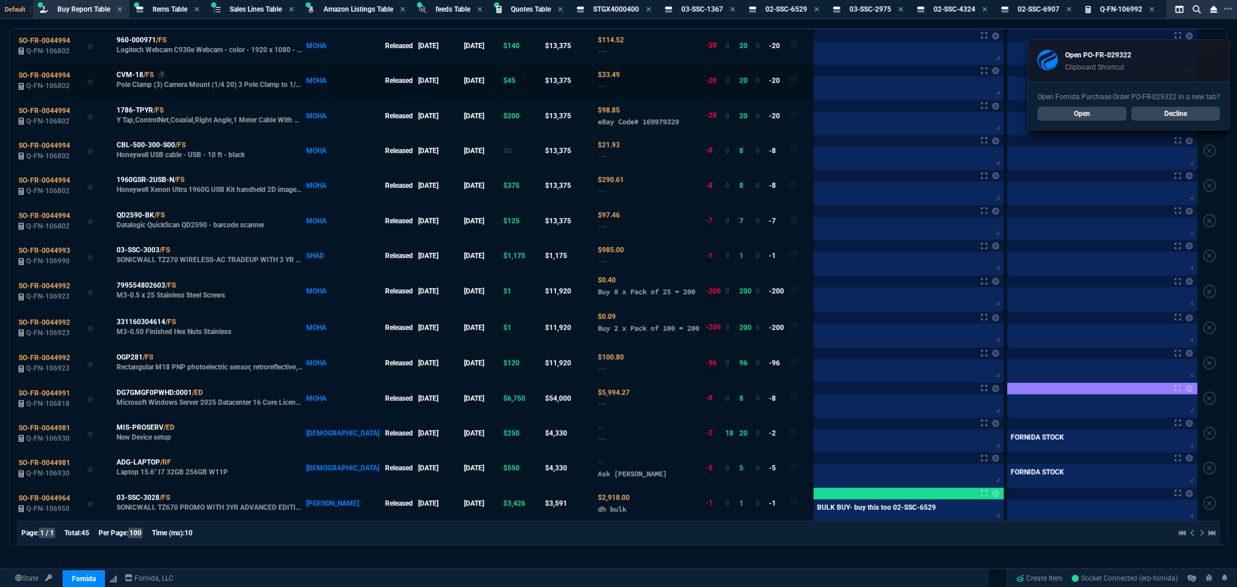
scroll to position [0, 0]
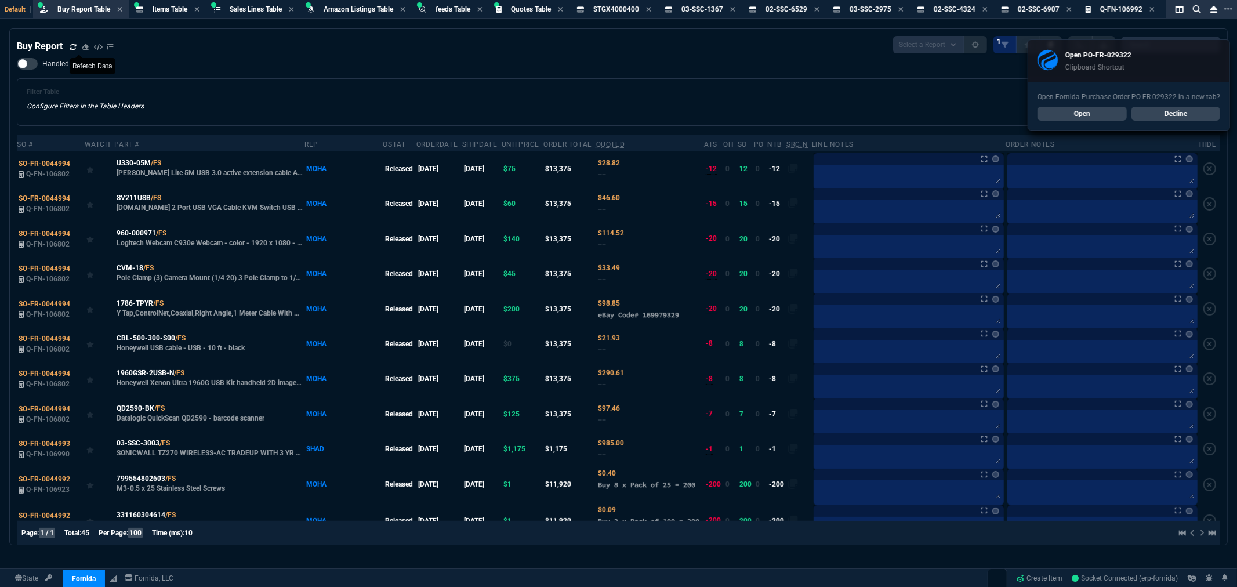
click at [74, 47] on icon at bounding box center [73, 46] width 7 height 7
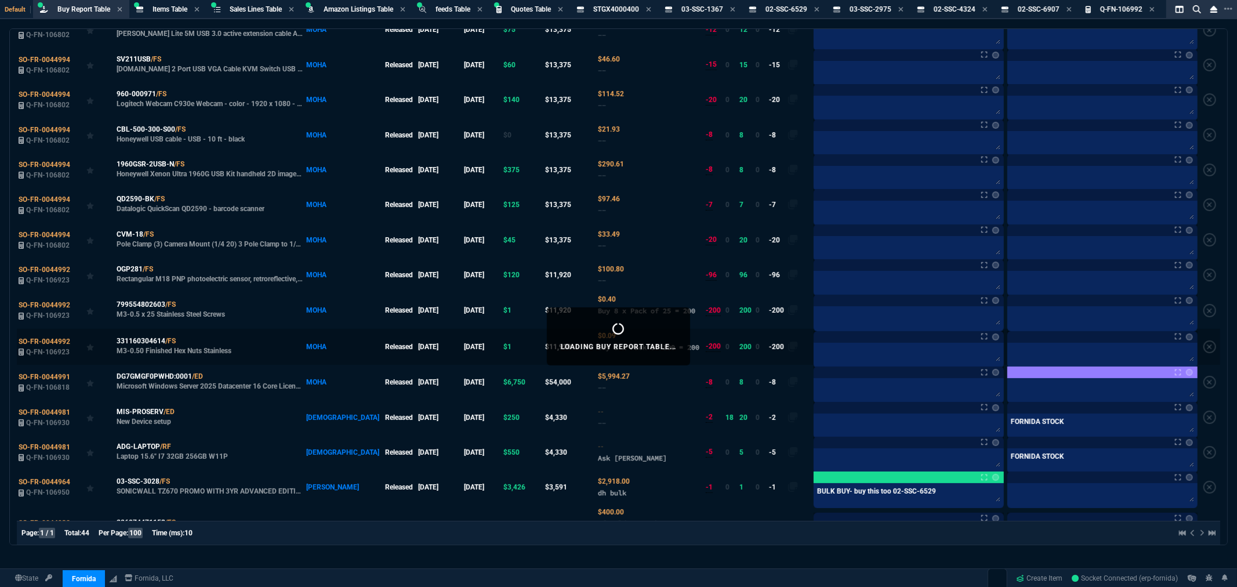
scroll to position [193, 0]
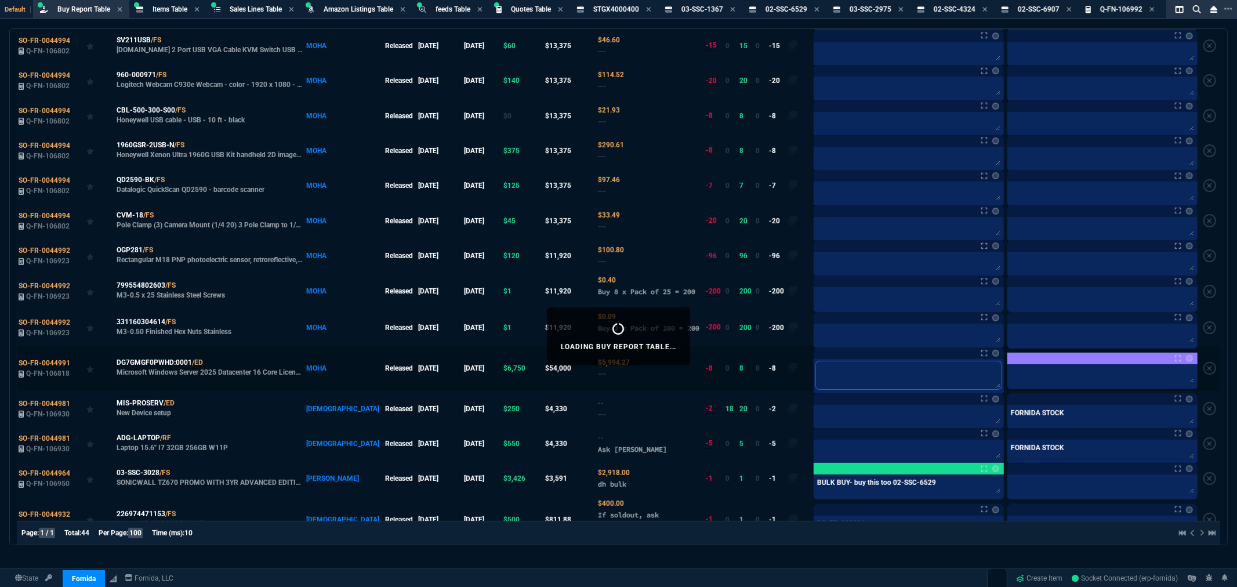
click at [816, 379] on textarea at bounding box center [909, 375] width 186 height 28
type textarea "@"
type textarea "@c"
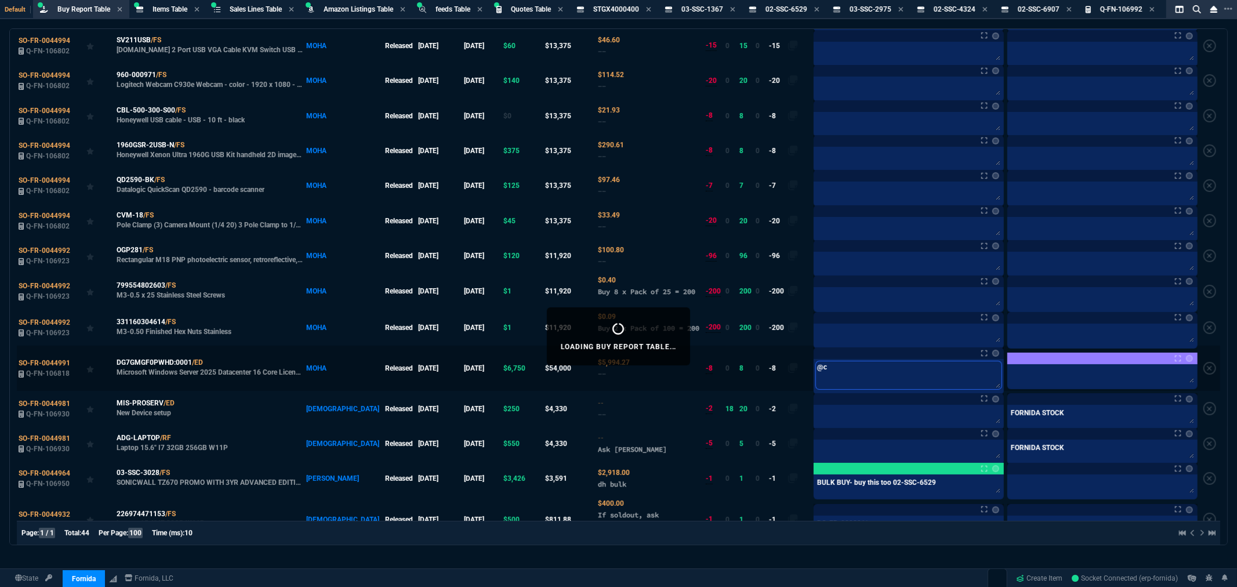
type textarea "@ca"
type textarea "@car"
type textarea "@carl"
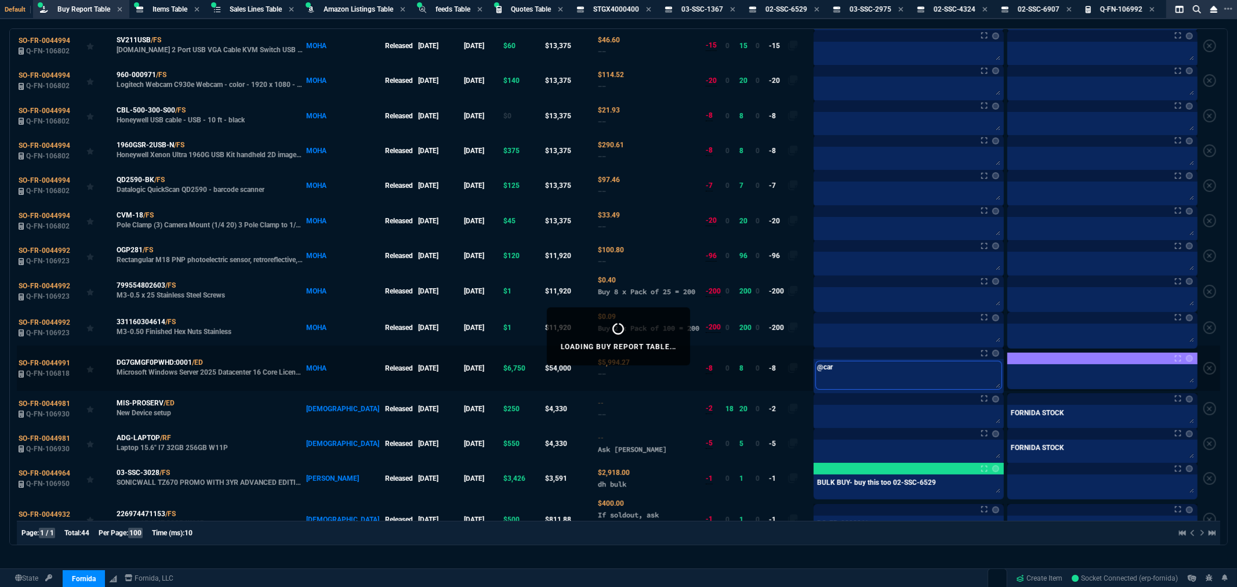
type textarea "@carl"
type textarea "@carlo"
type textarea "@[PERSON_NAME]"
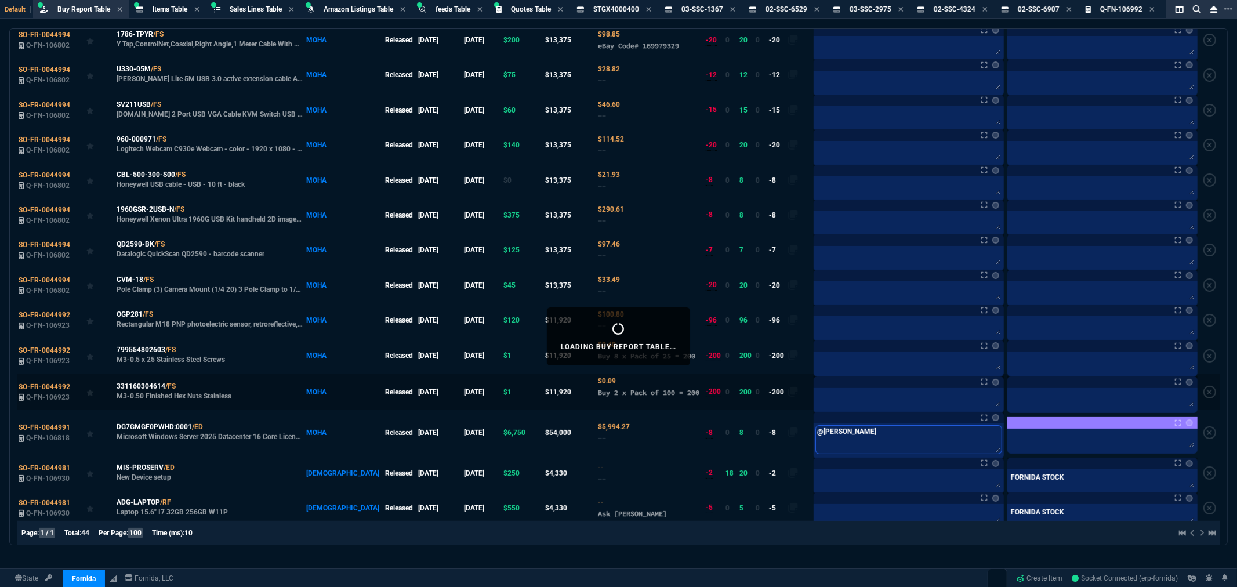
type textarea "@[PERSON_NAME]"
click at [845, 402] on textarea at bounding box center [909, 398] width 186 height 17
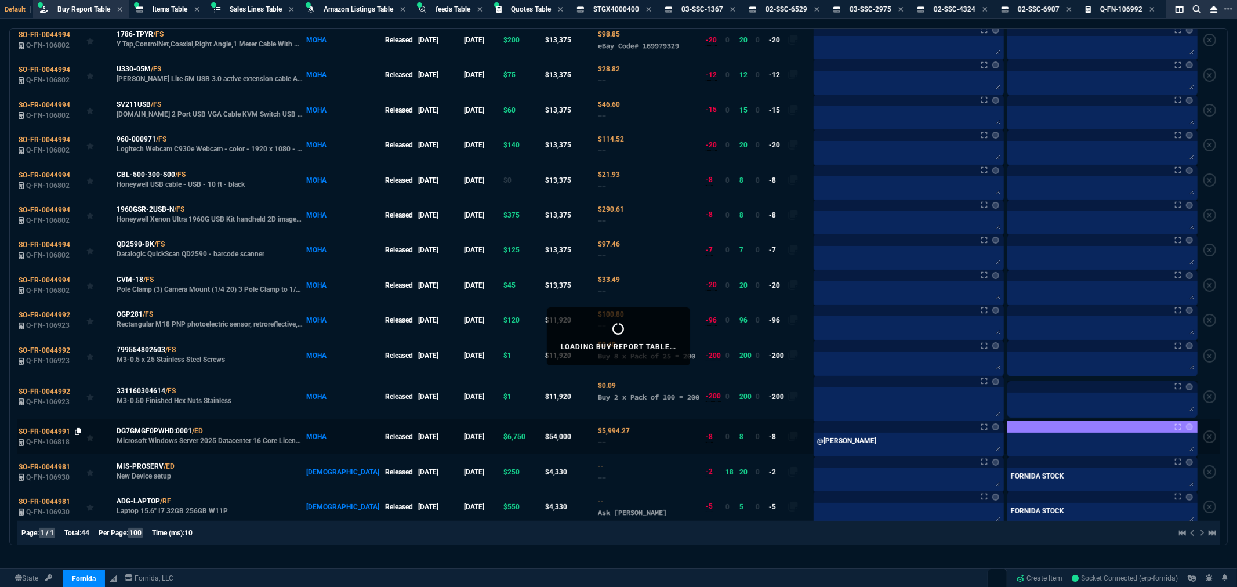
click at [75, 433] on td "SO-FR-0044991 Q-FN-106818" at bounding box center [51, 436] width 68 height 35
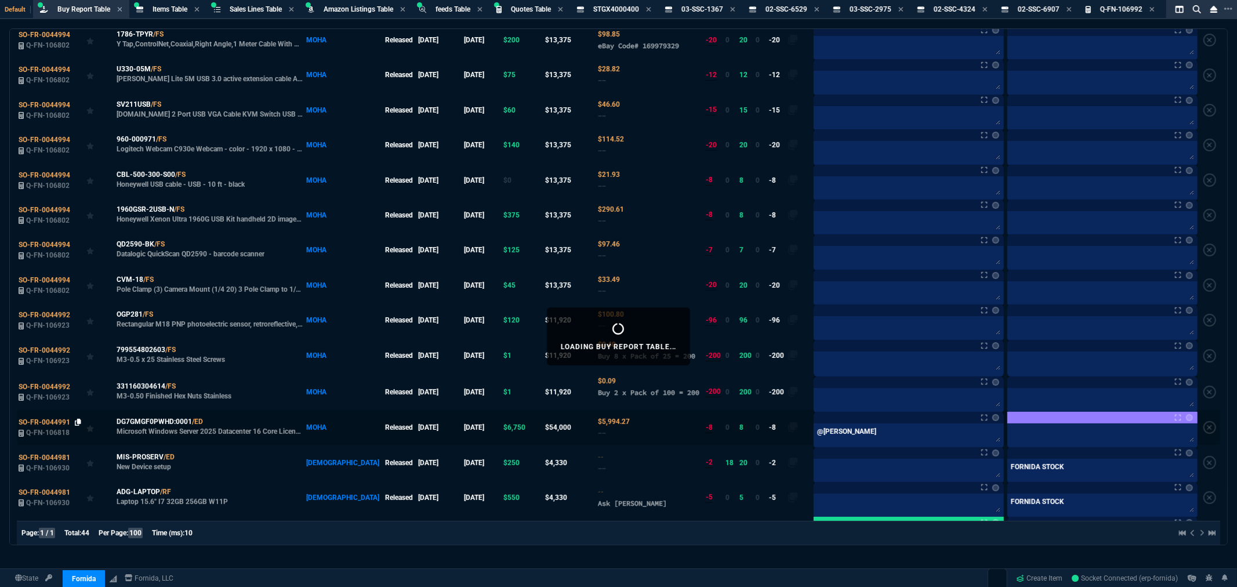
drag, startPoint x: 77, startPoint y: 426, endPoint x: 1218, endPoint y: 209, distance: 1161.2
click at [77, 426] on icon at bounding box center [78, 422] width 6 height 7
drag, startPoint x: 842, startPoint y: 436, endPoint x: 751, endPoint y: 426, distance: 91.0
click at [767, 428] on tr "SO-FR-0044991 Q-FN-106818 DG7GMGF0PWHD:0001 /ED Microsoft Windows Server 2025 D…" at bounding box center [618, 427] width 1203 height 35
click at [211, 426] on link at bounding box center [211, 421] width 6 height 9
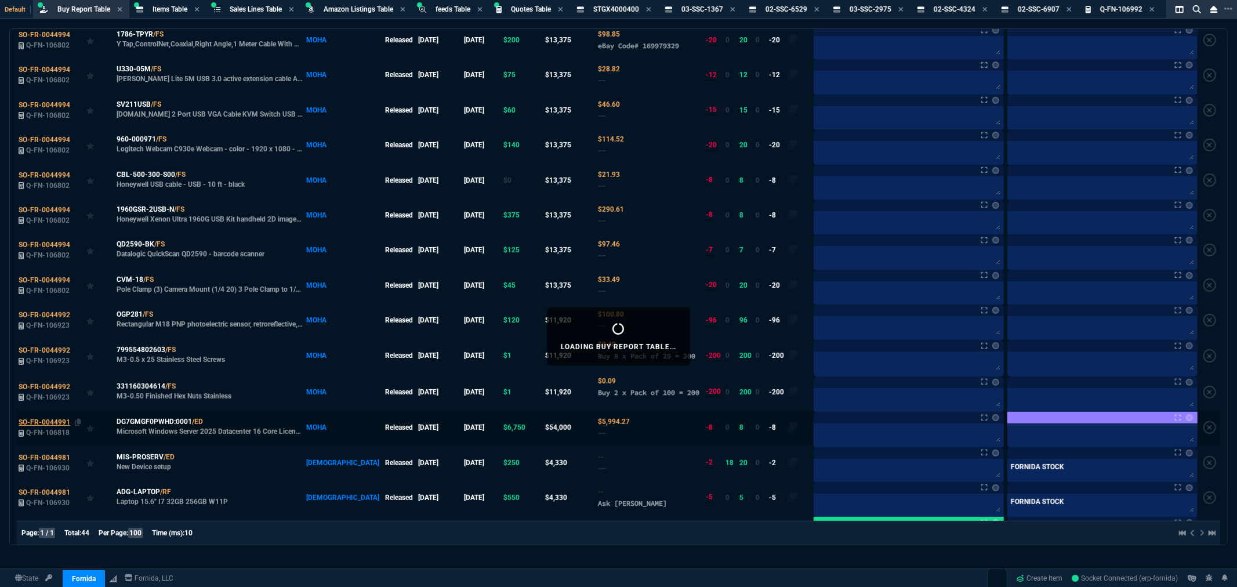
click at [51, 423] on span "SO-FR-0044991" at bounding box center [45, 422] width 52 height 8
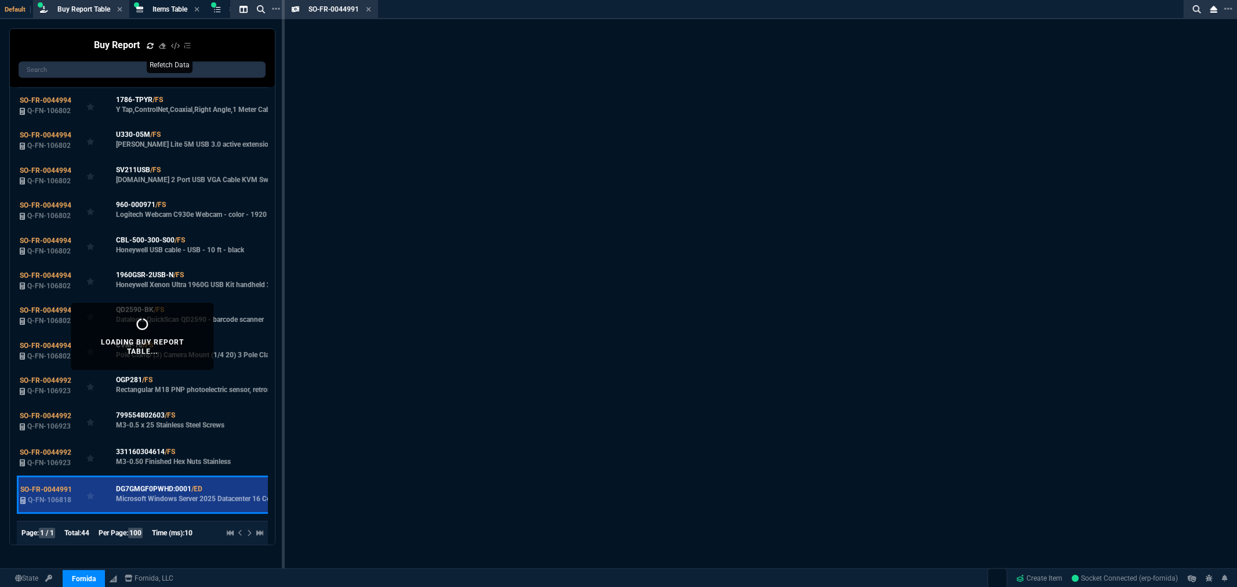
scroll to position [194, 0]
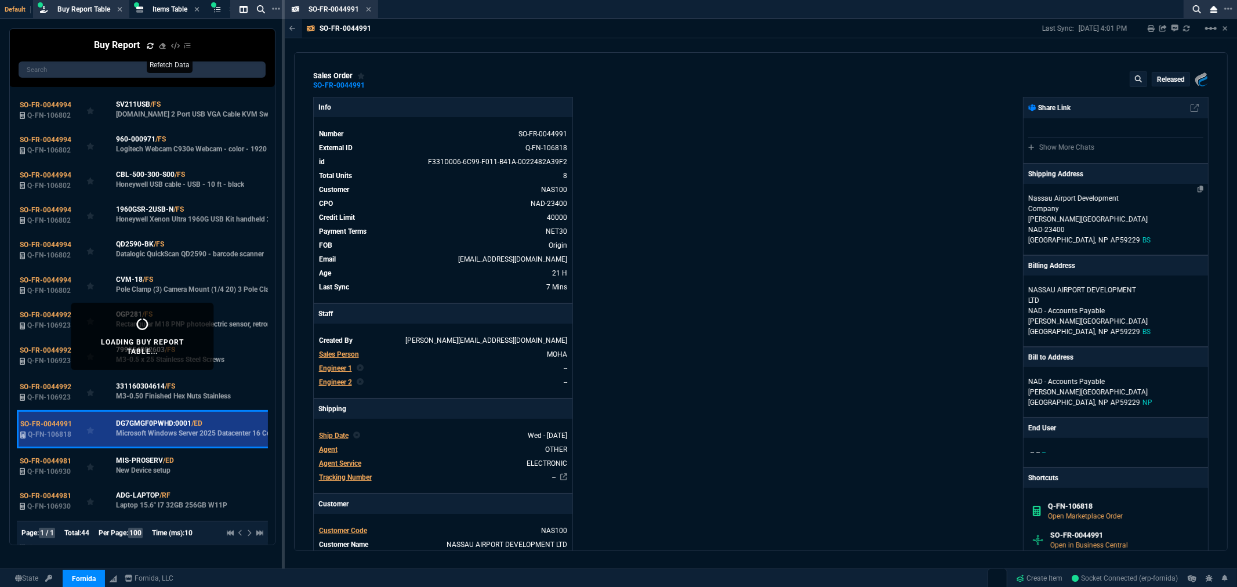
click at [1069, 216] on p "[PERSON_NAME][GEOGRAPHIC_DATA]" at bounding box center [1115, 219] width 175 height 10
select select "BS"
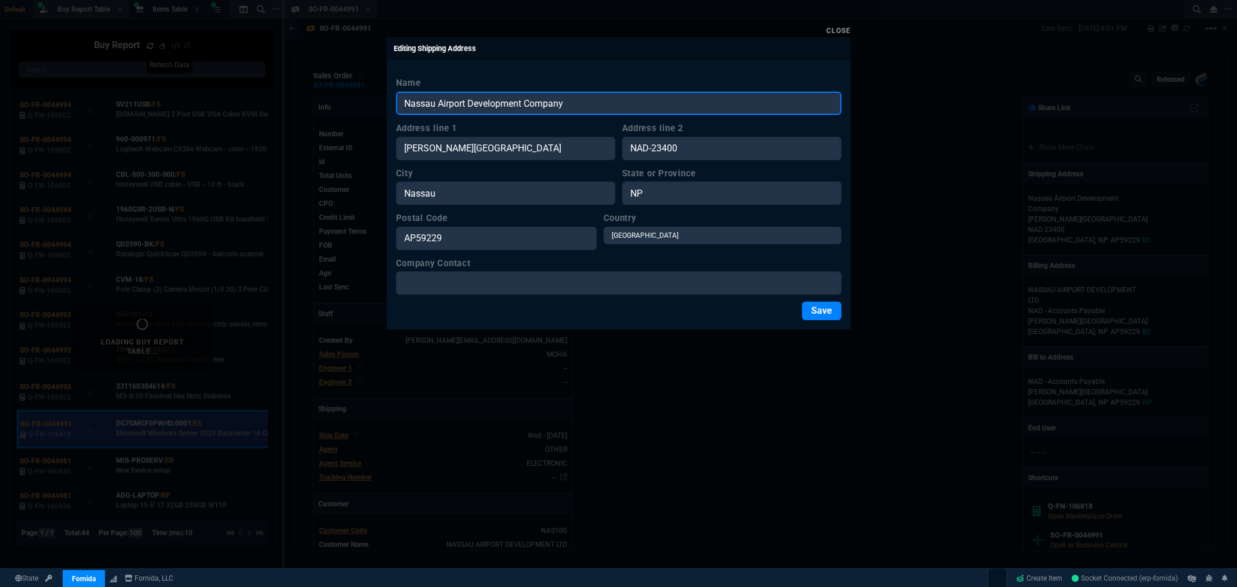
drag, startPoint x: 578, startPoint y: 103, endPoint x: 405, endPoint y: 113, distance: 173.1
click at [405, 113] on input "Nassau Airport Development Company" at bounding box center [618, 103] width 445 height 23
drag, startPoint x: 600, startPoint y: 101, endPoint x: 378, endPoint y: 101, distance: 222.1
click at [378, 101] on div "Close Editing Shipping Address Name Nassau Airport Development Company Address …" at bounding box center [618, 293] width 1237 height 587
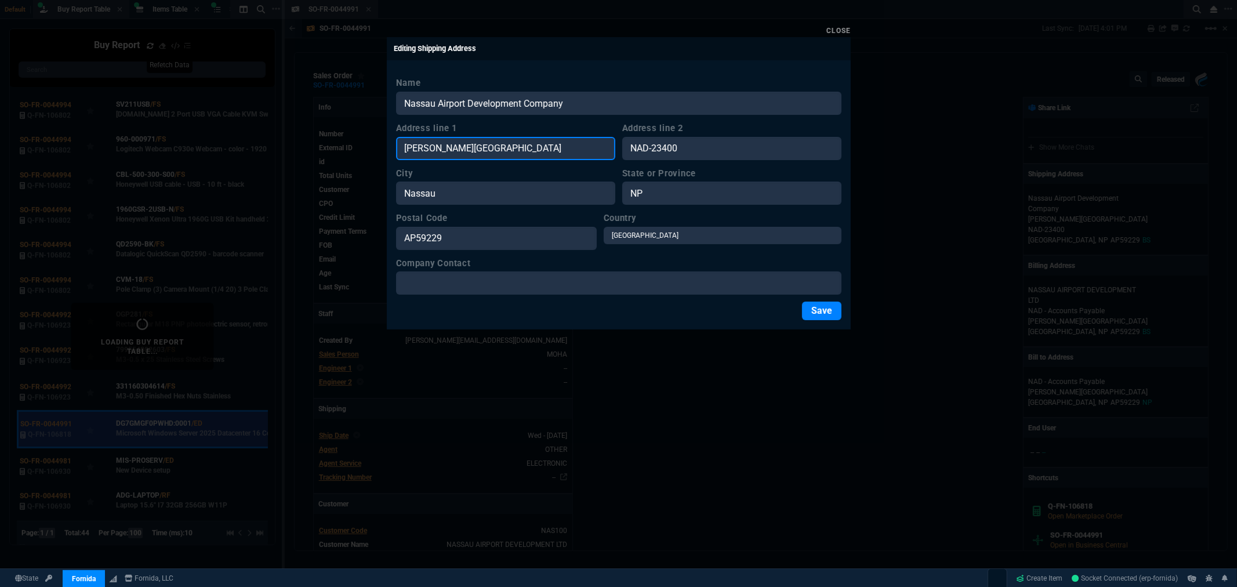
drag, startPoint x: 581, startPoint y: 149, endPoint x: 335, endPoint y: 137, distance: 246.2
click at [335, 137] on div "Close Editing Shipping Address Name Nassau Airport Development Company Address …" at bounding box center [618, 293] width 1237 height 587
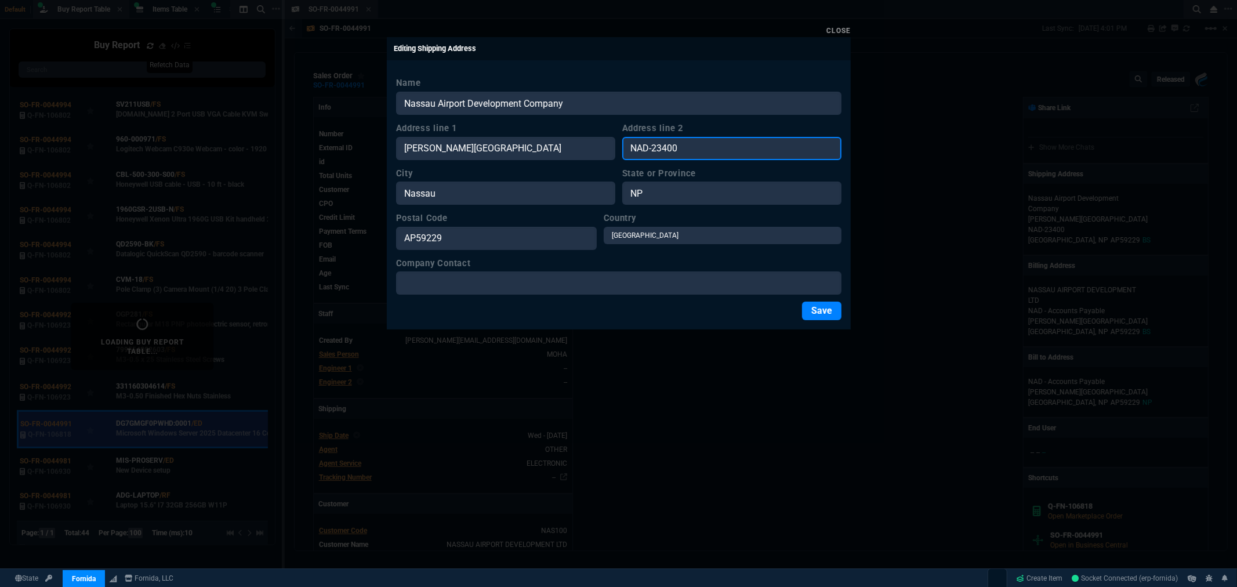
drag, startPoint x: 686, startPoint y: 146, endPoint x: 609, endPoint y: 147, distance: 76.6
click at [608, 147] on div "Address line 1 Lynden Pindling International Airport Address line 2 NAD-23400" at bounding box center [618, 141] width 445 height 38
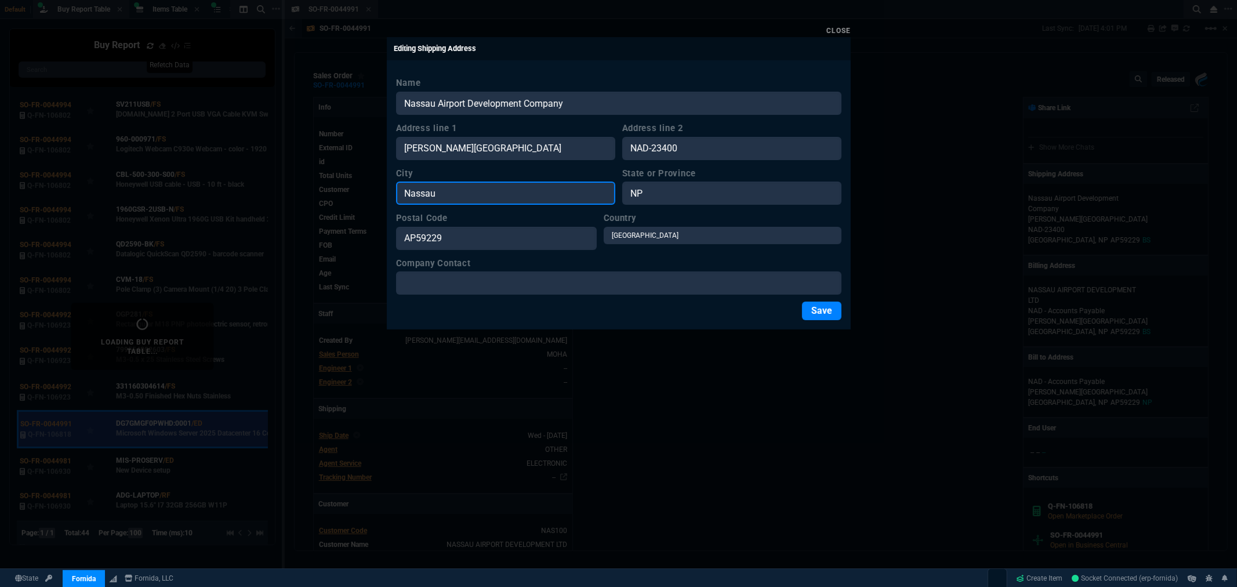
drag, startPoint x: 459, startPoint y: 192, endPoint x: 473, endPoint y: 204, distance: 18.1
click at [357, 188] on div "Close Editing Shipping Address Name Nassau Airport Development Company Address …" at bounding box center [618, 293] width 1237 height 587
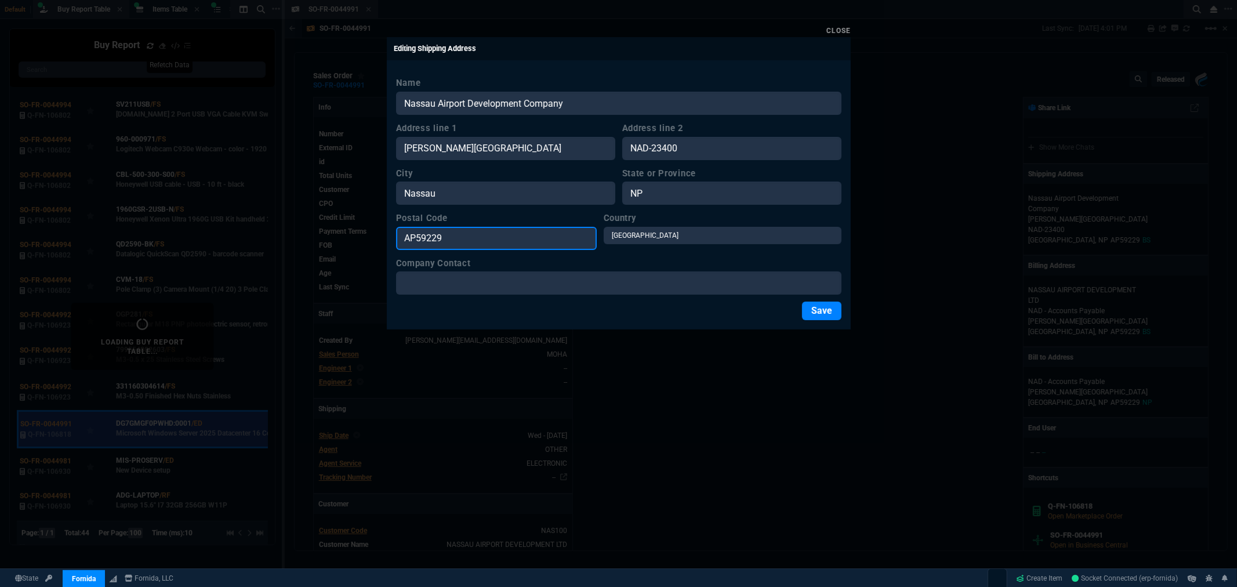
drag, startPoint x: 460, startPoint y: 239, endPoint x: 389, endPoint y: 237, distance: 71.4
click at [383, 237] on div "Close Editing Shipping Address Name Nassau Airport Development Company Address …" at bounding box center [618, 293] width 1237 height 587
click at [843, 32] on link "Close" at bounding box center [838, 31] width 24 height 8
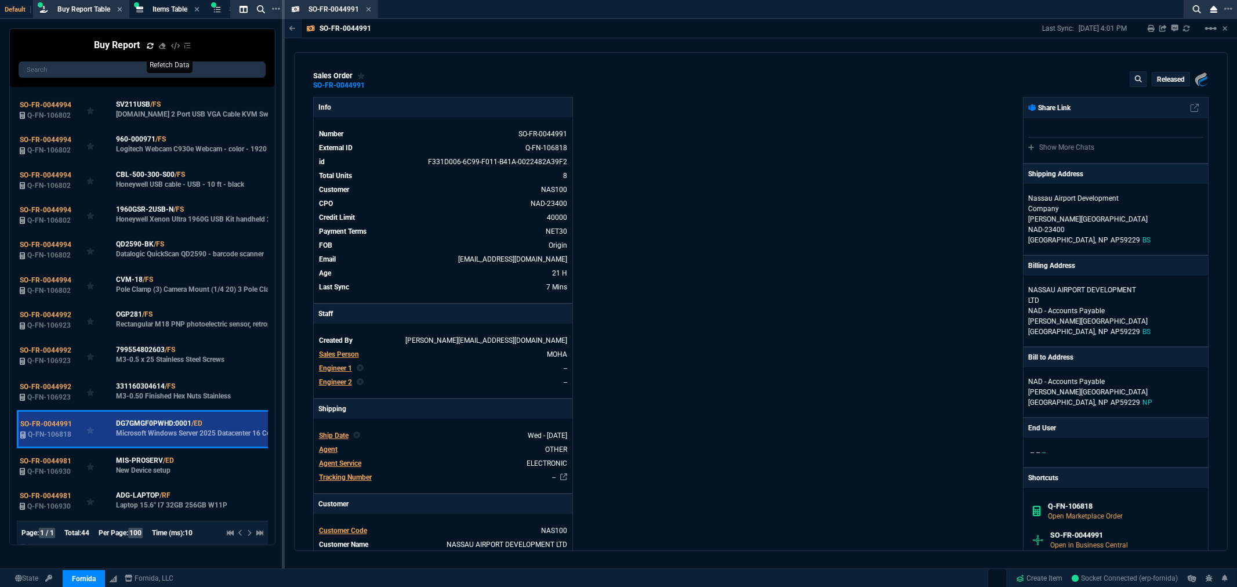
click at [370, 10] on icon at bounding box center [368, 9] width 5 height 7
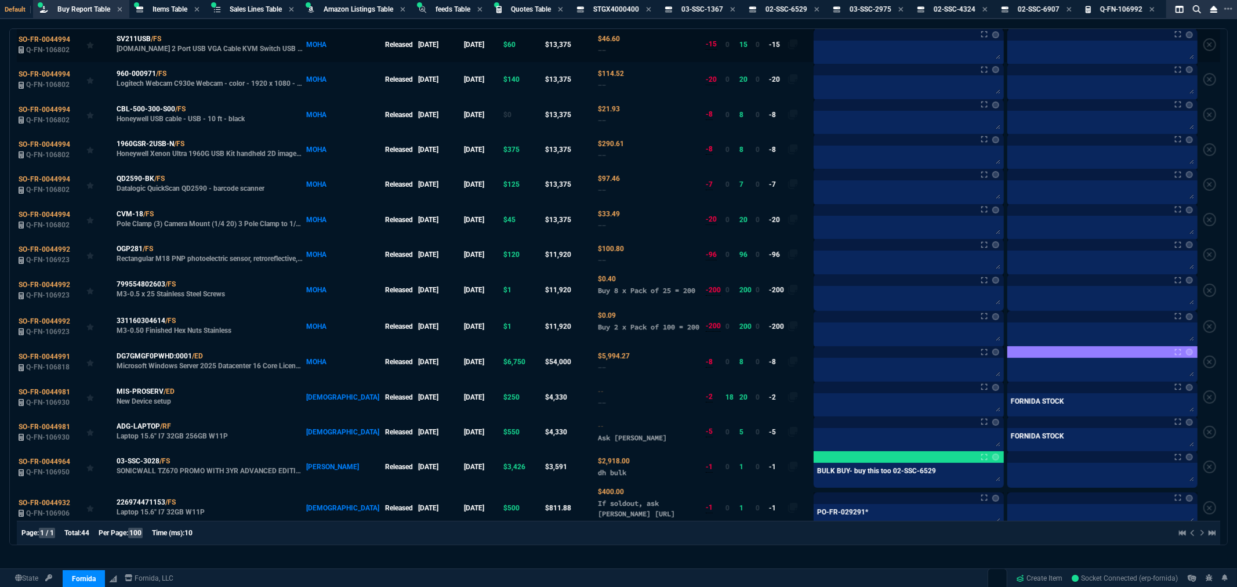
scroll to position [129, 0]
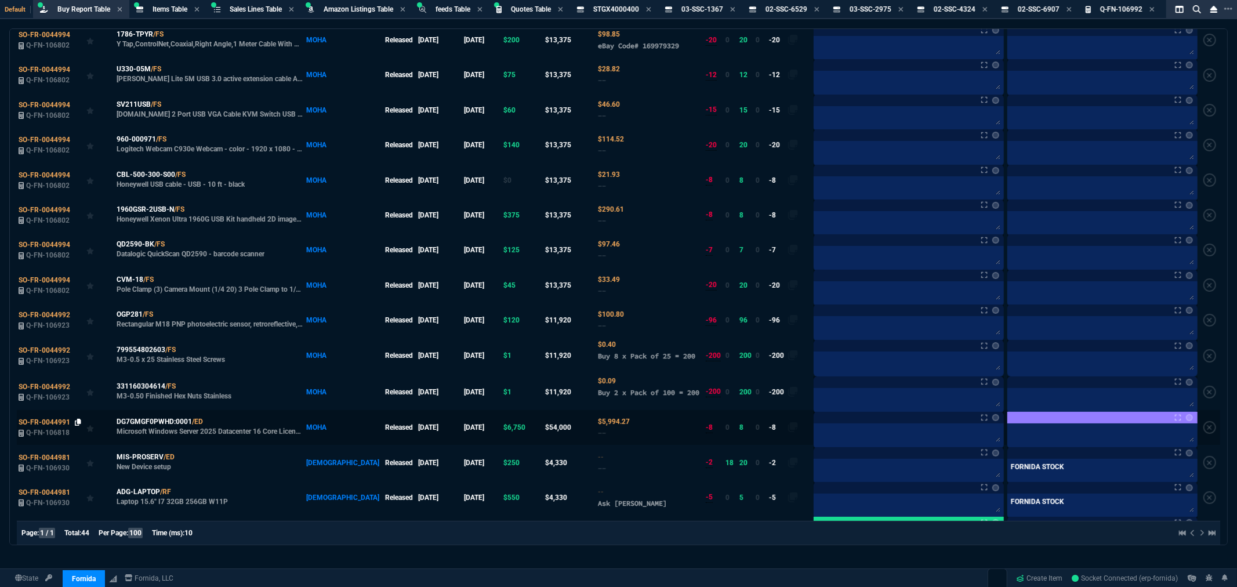
click at [77, 426] on icon at bounding box center [78, 422] width 6 height 7
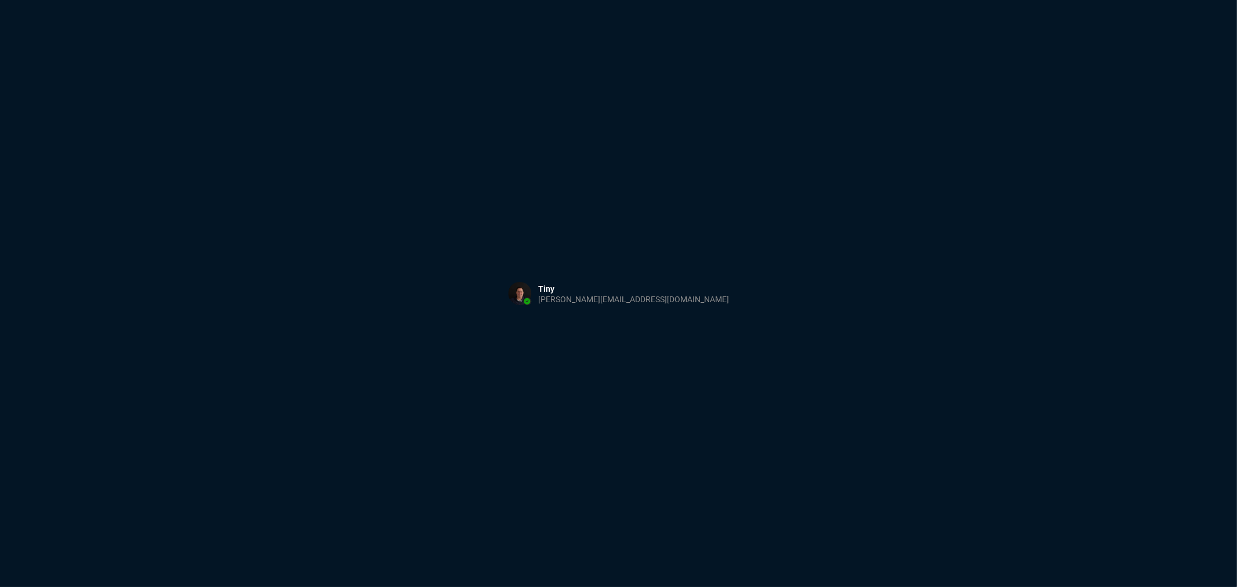
click at [559, 208] on div "Sign in with Microsoft" at bounding box center [618, 293] width 1237 height 587
click at [598, 204] on div "Sign in with Microsoft" at bounding box center [618, 293] width 1237 height 587
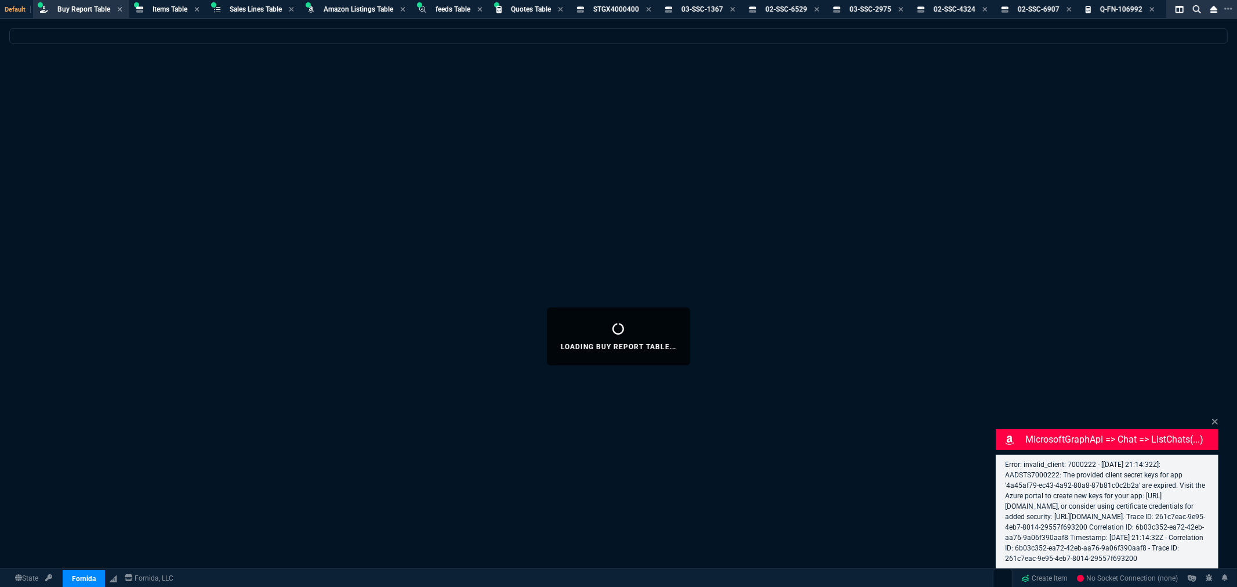
select select "8: NEPT"
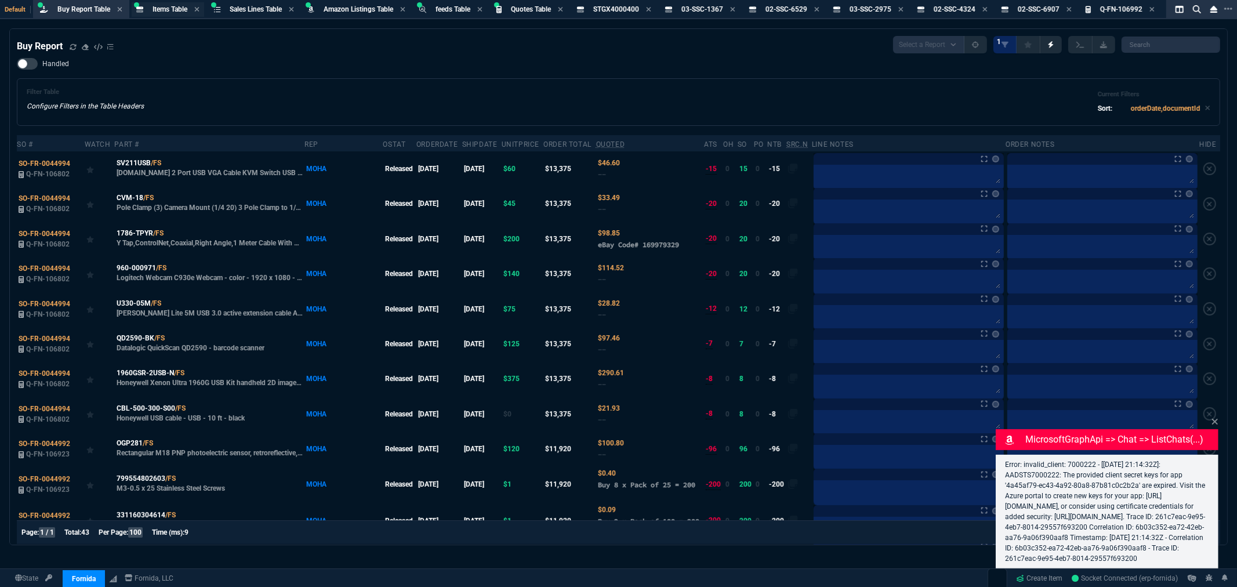
click at [164, 5] on span "Items Table" at bounding box center [170, 9] width 35 height 8
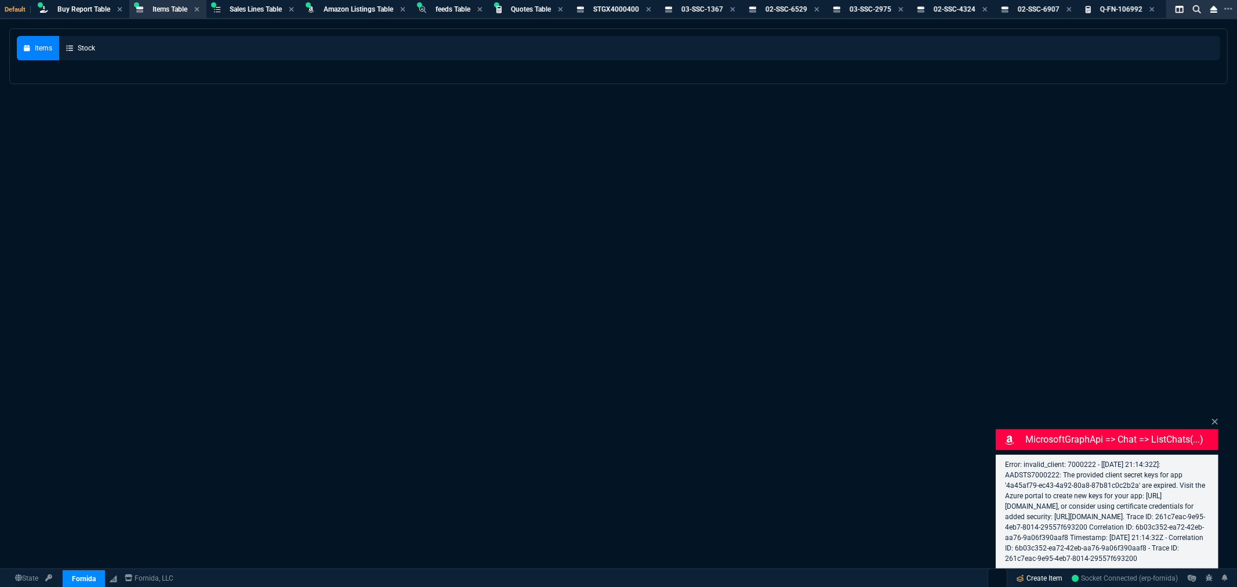
select select
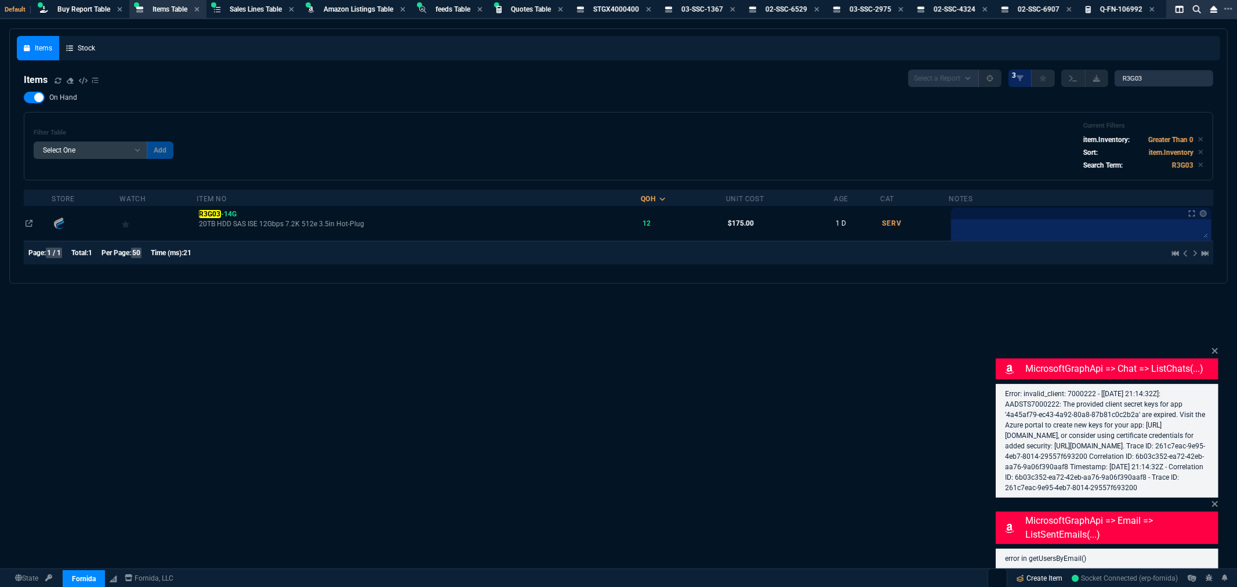
click at [1042, 580] on link "Create Item" at bounding box center [1040, 578] width 56 height 17
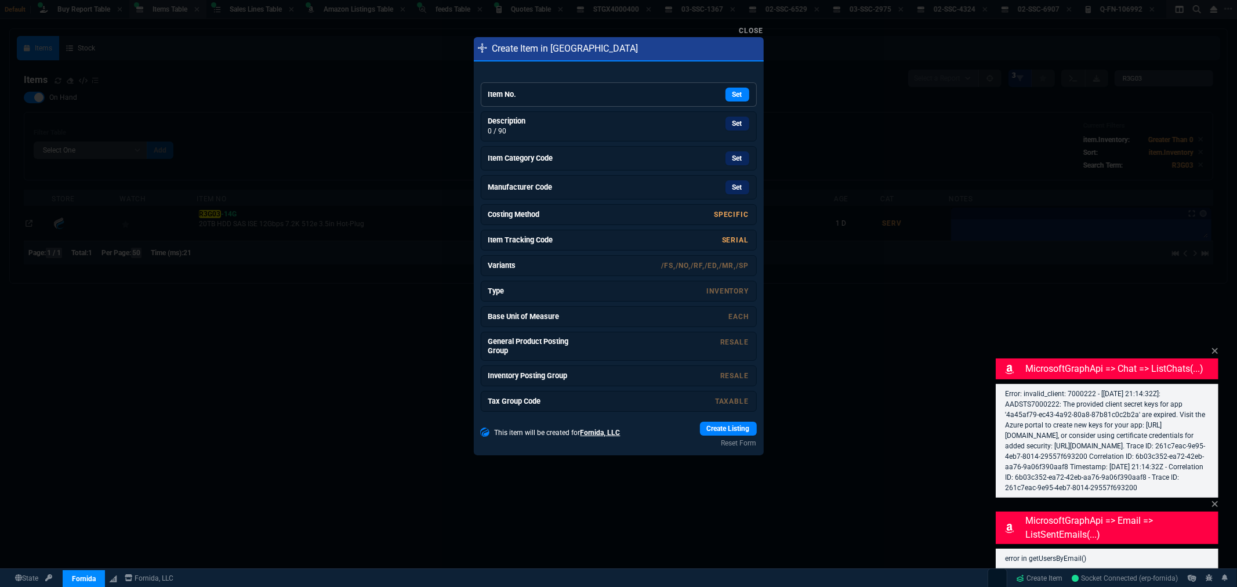
click at [564, 93] on h6 "Item No." at bounding box center [531, 94] width 87 height 9
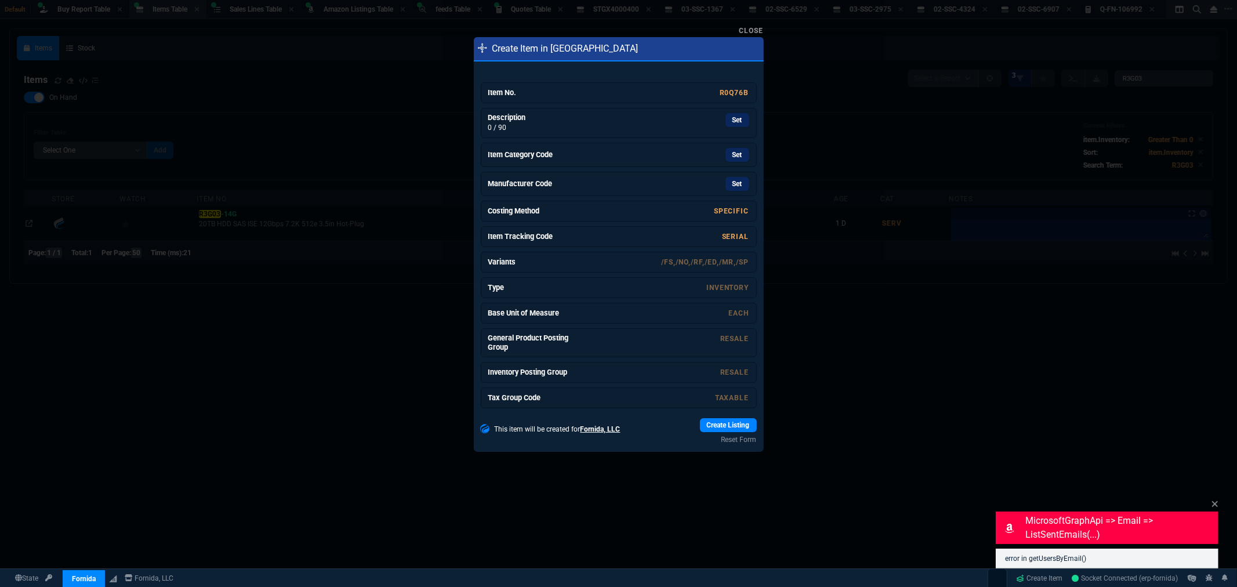
drag, startPoint x: 735, startPoint y: 118, endPoint x: 663, endPoint y: 79, distance: 81.7
click at [735, 119] on link "Set" at bounding box center [738, 120] width 24 height 14
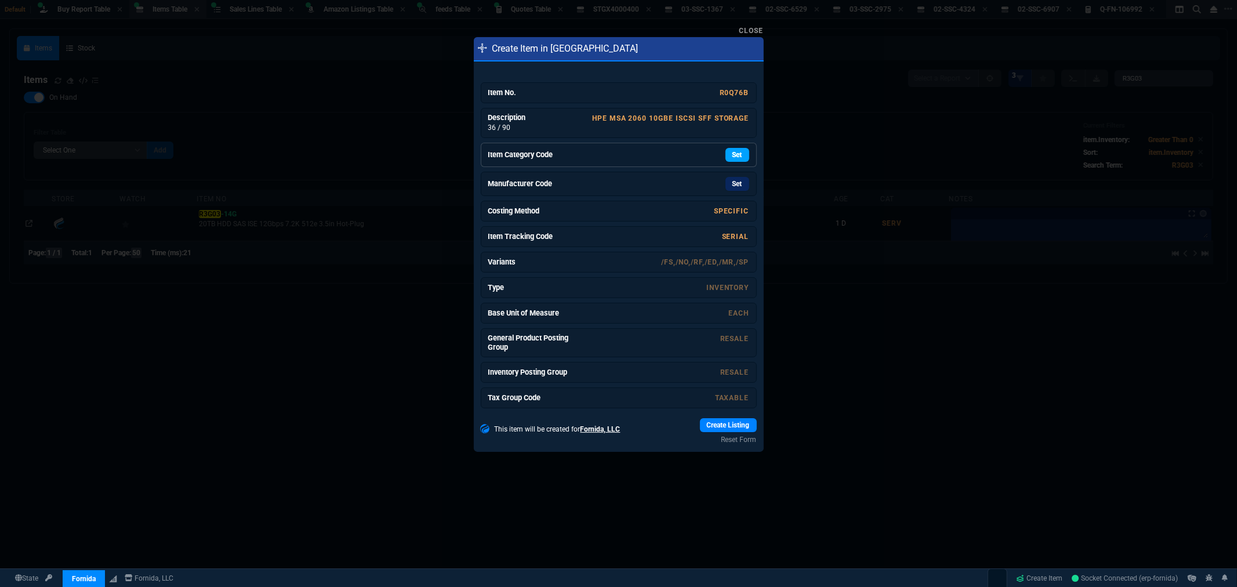
click at [726, 154] on link "Set" at bounding box center [738, 155] width 24 height 14
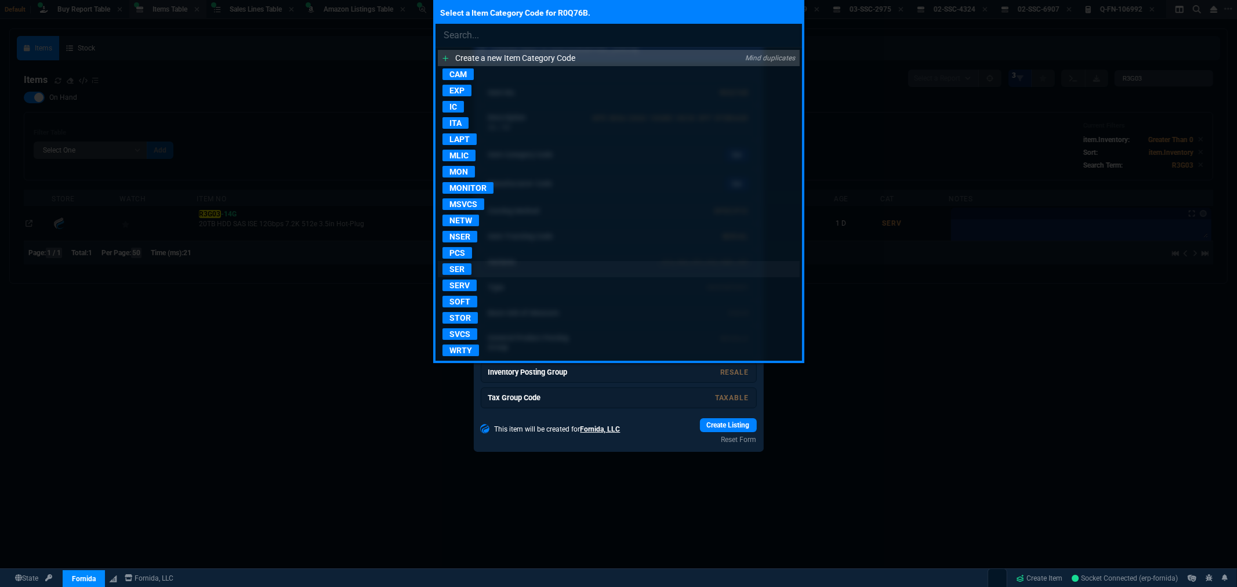
click at [465, 271] on p "SER" at bounding box center [457, 269] width 29 height 12
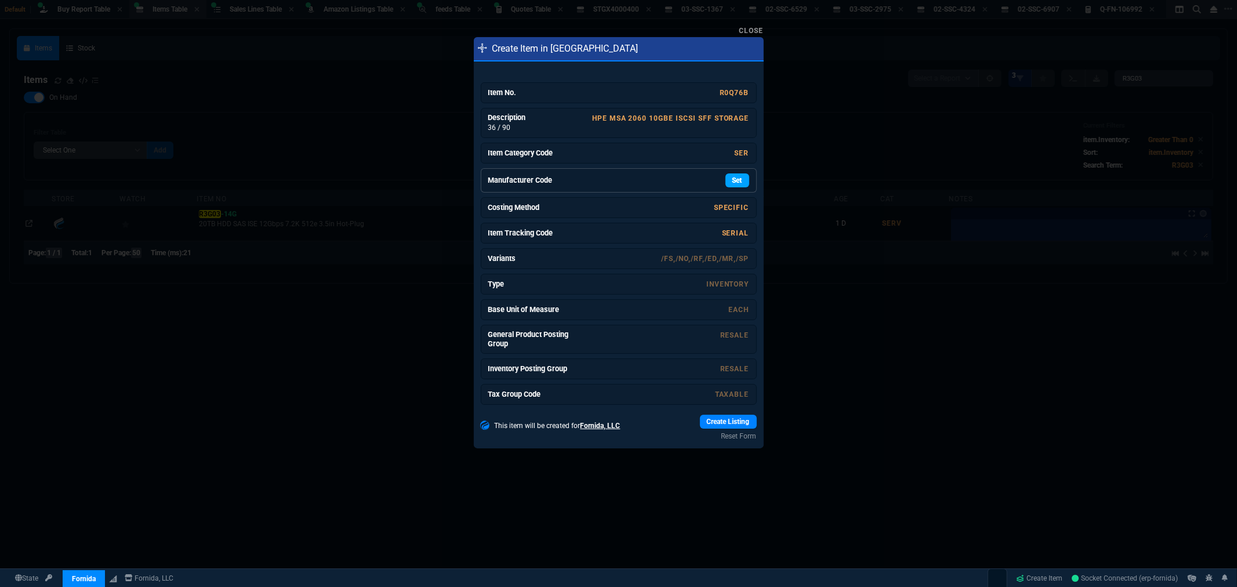
click at [735, 184] on link "Set" at bounding box center [738, 180] width 24 height 14
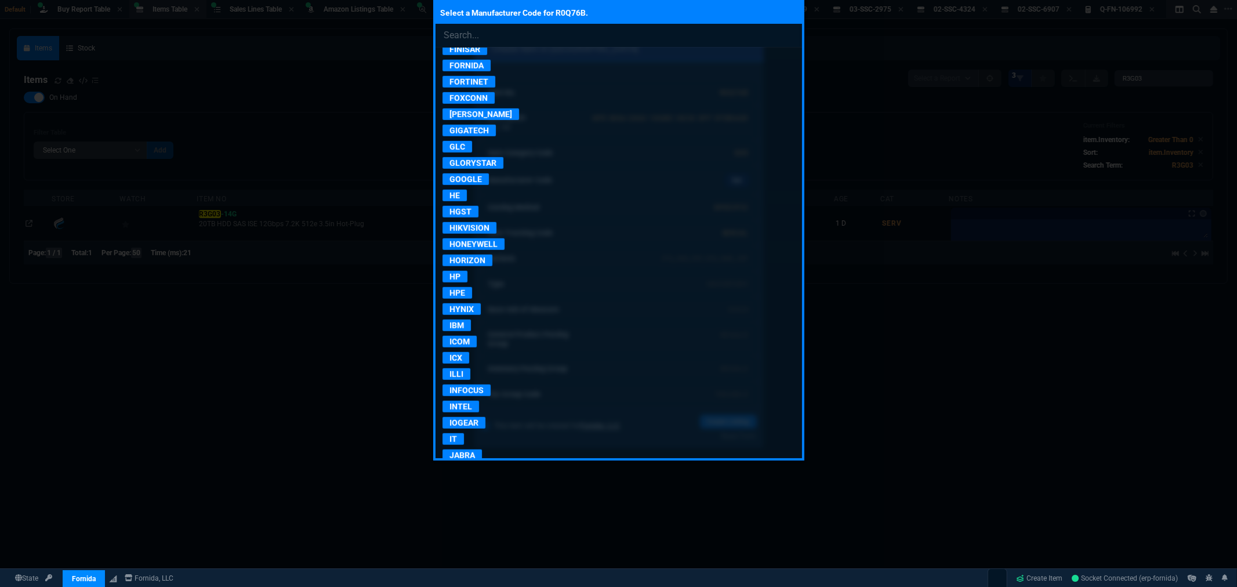
scroll to position [773, 0]
click at [463, 298] on p "HPE" at bounding box center [458, 292] width 30 height 12
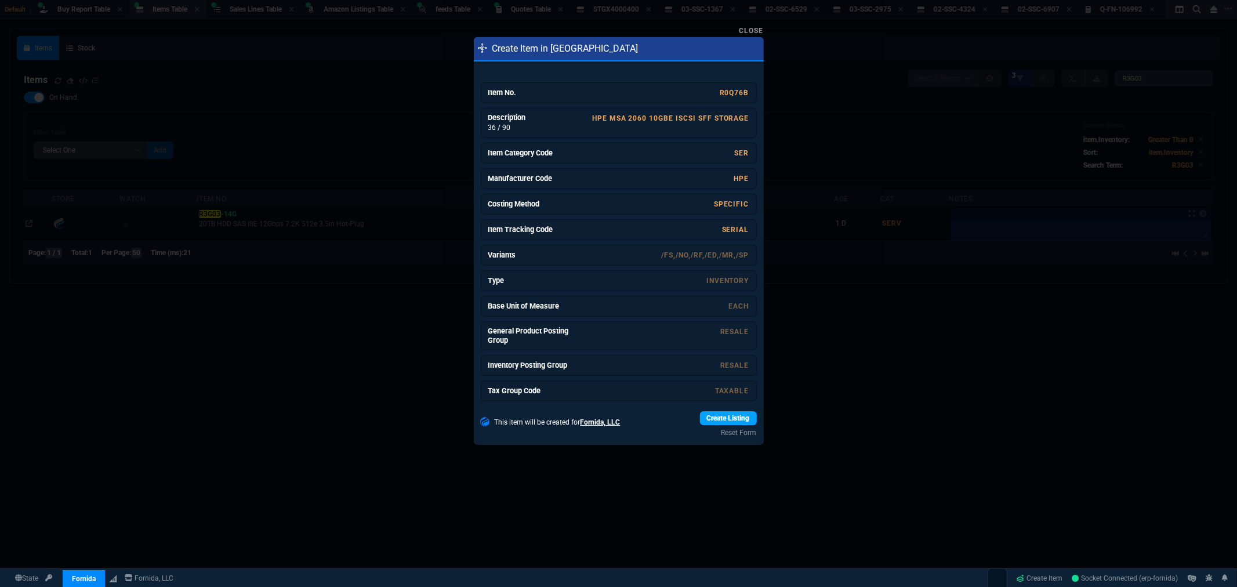
click at [711, 419] on link "Create Listing" at bounding box center [728, 418] width 57 height 14
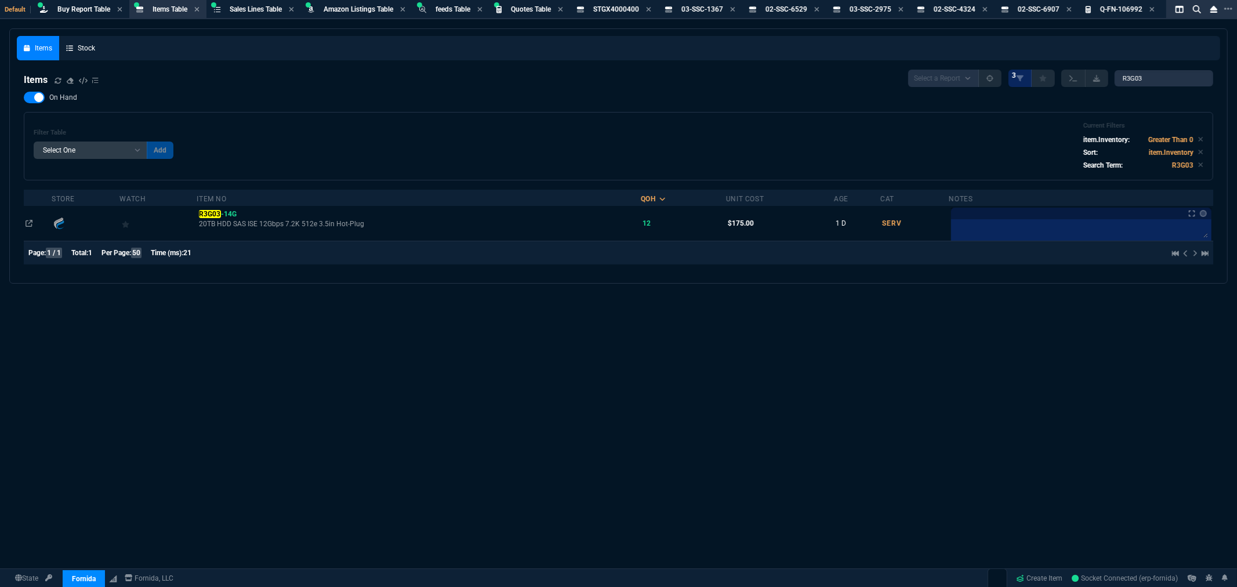
click at [361, 103] on div "On Hand Filter Table Select One Add Filter () Age () Cat (item.ItemCategoryCode…" at bounding box center [619, 136] width 1190 height 89
click at [90, 13] on span "Buy Report Table" at bounding box center [83, 9] width 53 height 8
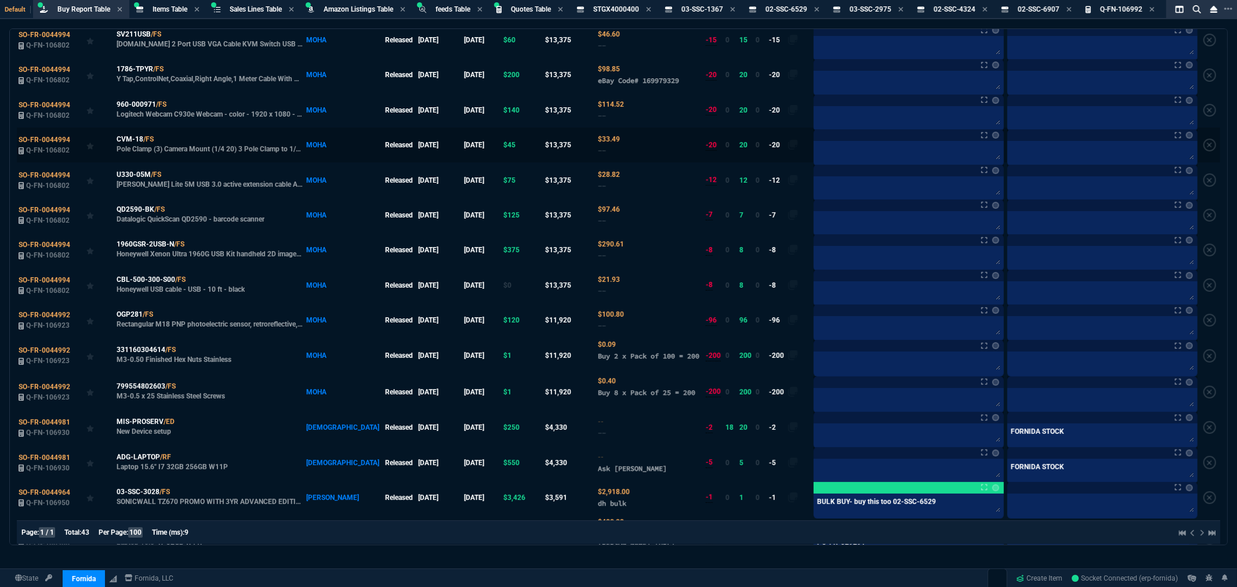
scroll to position [193, 0]
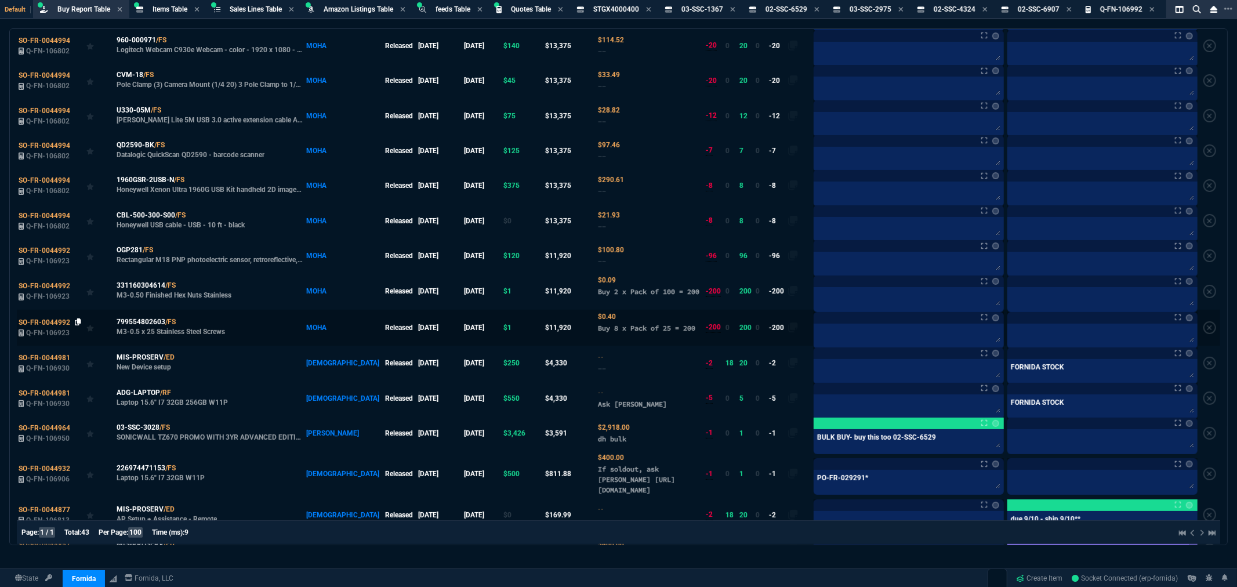
click at [75, 325] on icon at bounding box center [78, 321] width 6 height 7
click at [818, 332] on textarea at bounding box center [909, 334] width 186 height 17
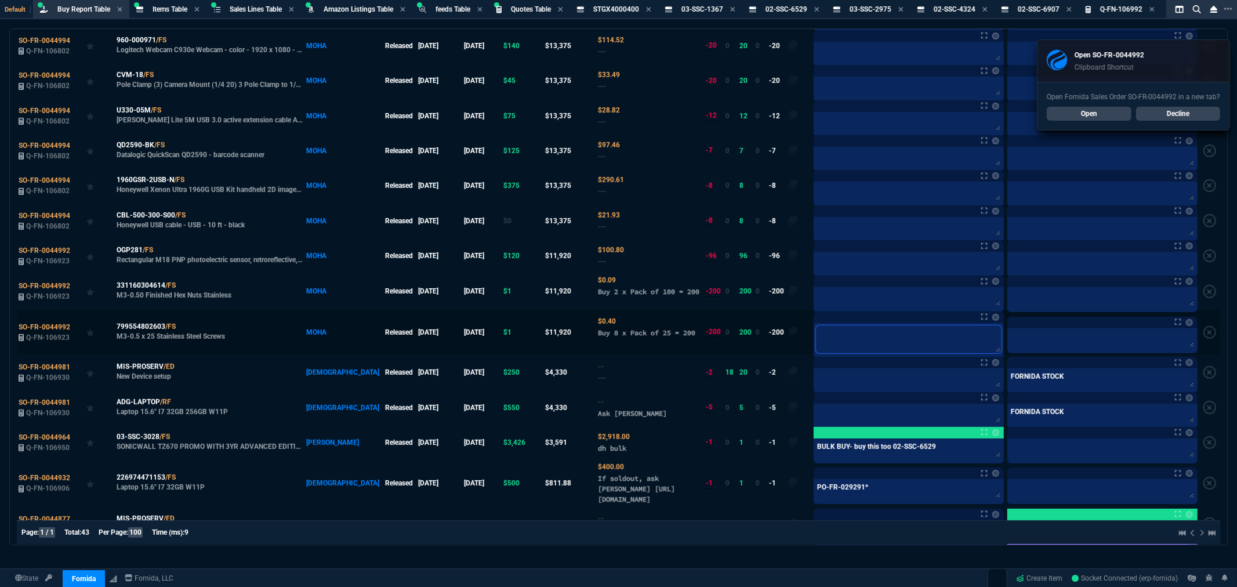
type textarea "@"
type textarea "@c"
type textarea "@ca"
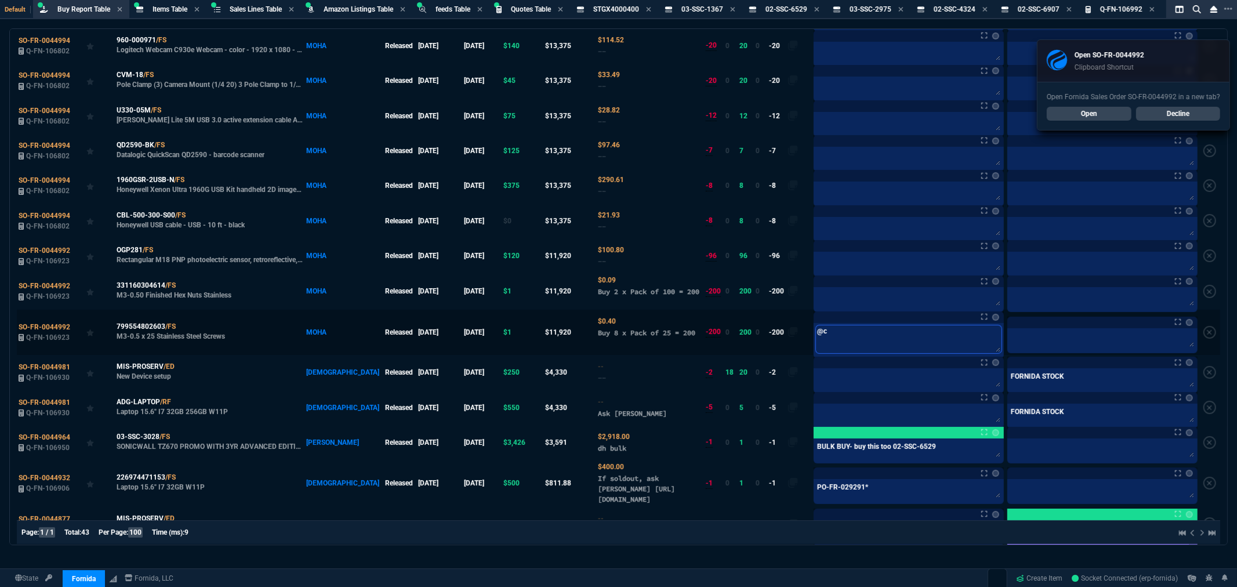
type textarea "@ca"
type textarea "@car"
type textarea "@carl"
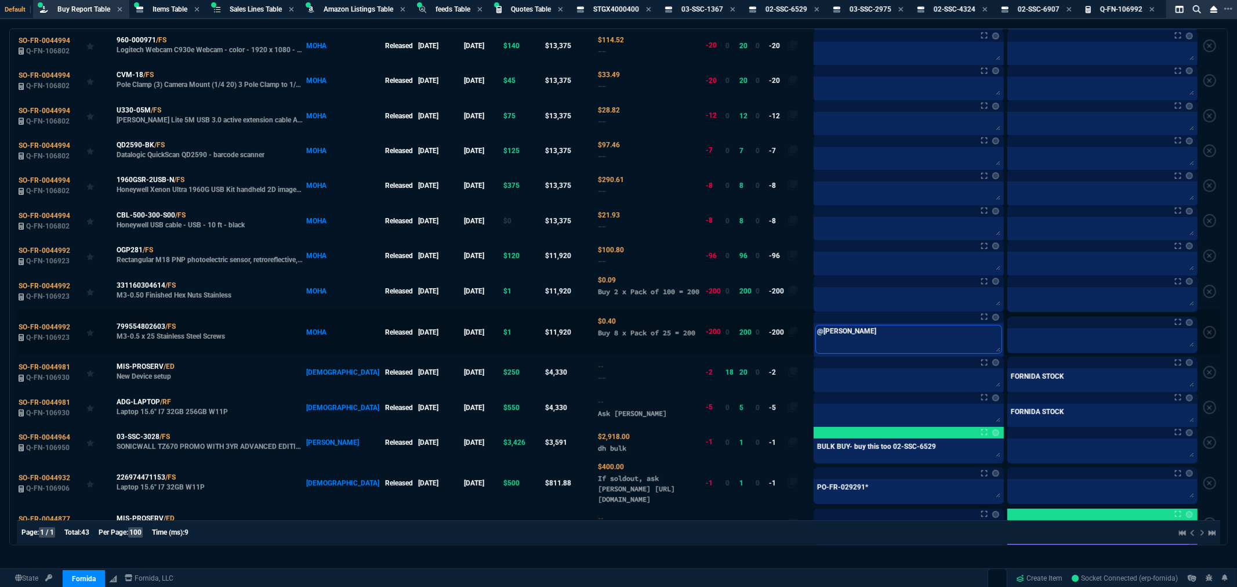
type textarea "@carlo"
type textarea "@[PERSON_NAME]"
type textarea "@carlo"
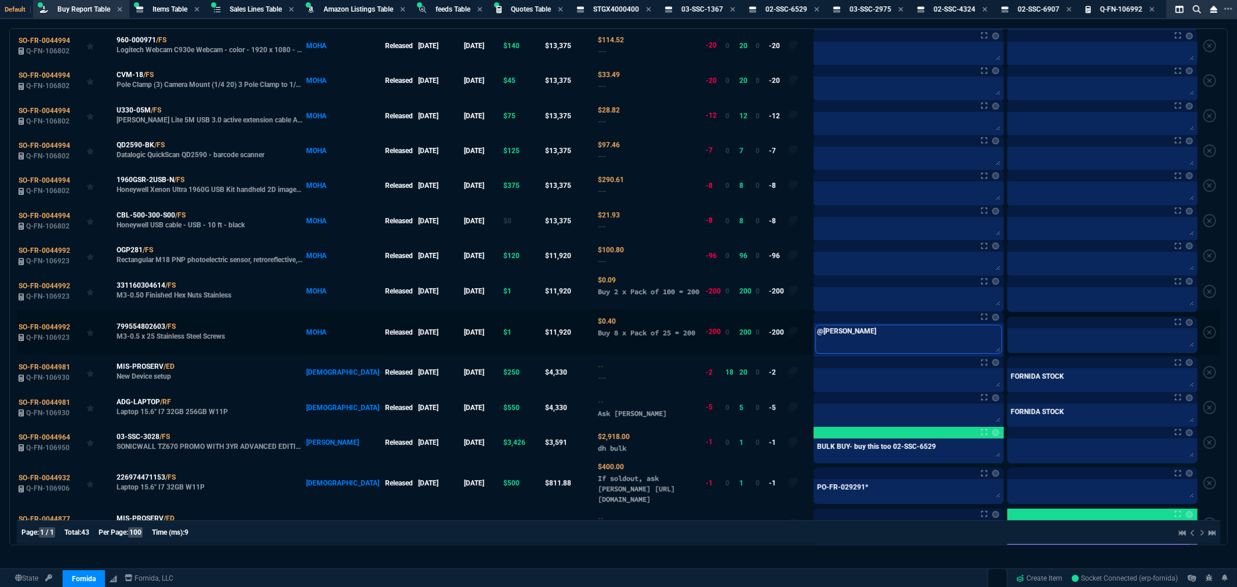
type textarea "@carlo"
type textarea "@carl"
type textarea "@car"
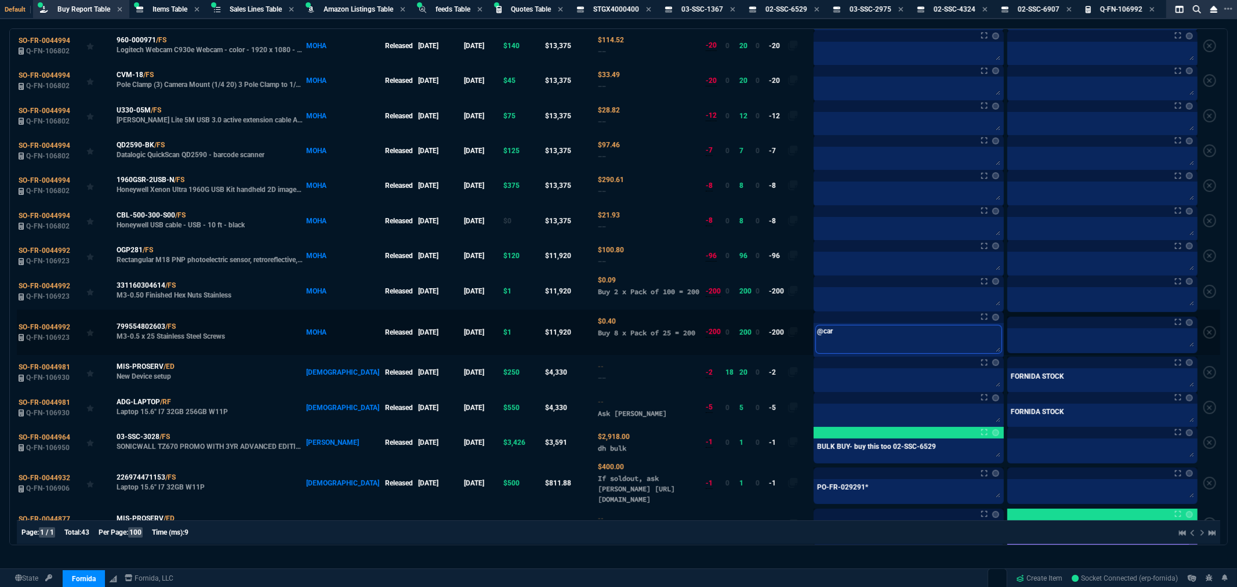
type textarea "@carl"
type textarea "@carlo"
type textarea "@[PERSON_NAME]"
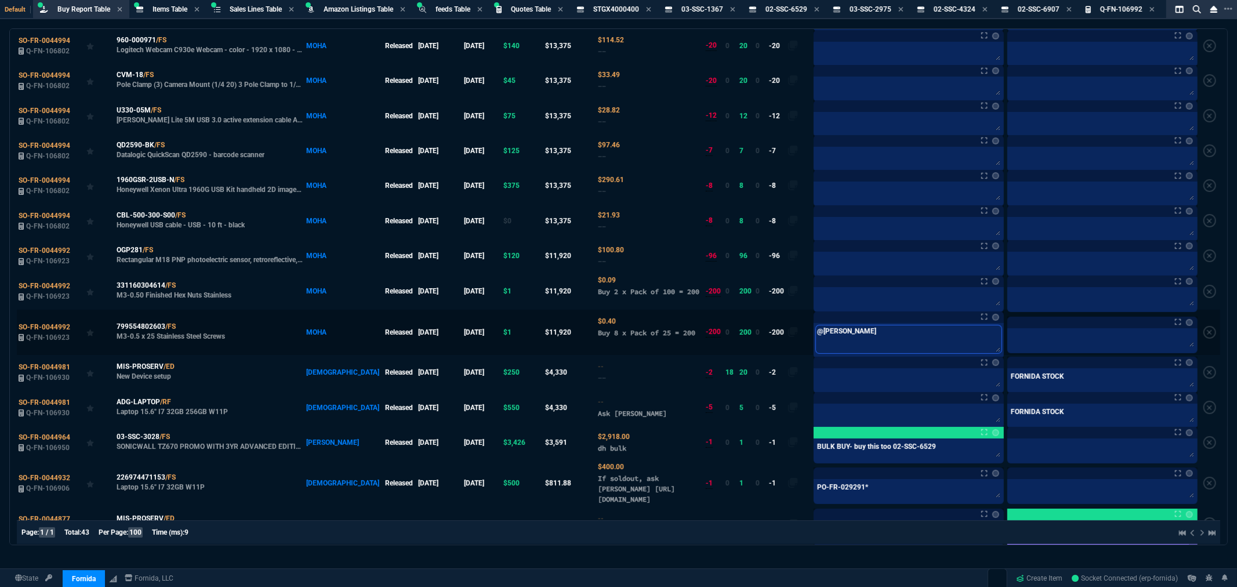
drag, startPoint x: 821, startPoint y: 333, endPoint x: 779, endPoint y: 343, distance: 43.5
click at [779, 343] on tr "SO-FR-0044992 Q-FN-106923 799554802603 /FS M3-0.5 x 25 Stainless Steel Screws M…" at bounding box center [618, 332] width 1203 height 45
type textarea "@[PERSON_NAME]"
click at [821, 302] on textarea at bounding box center [909, 297] width 186 height 17
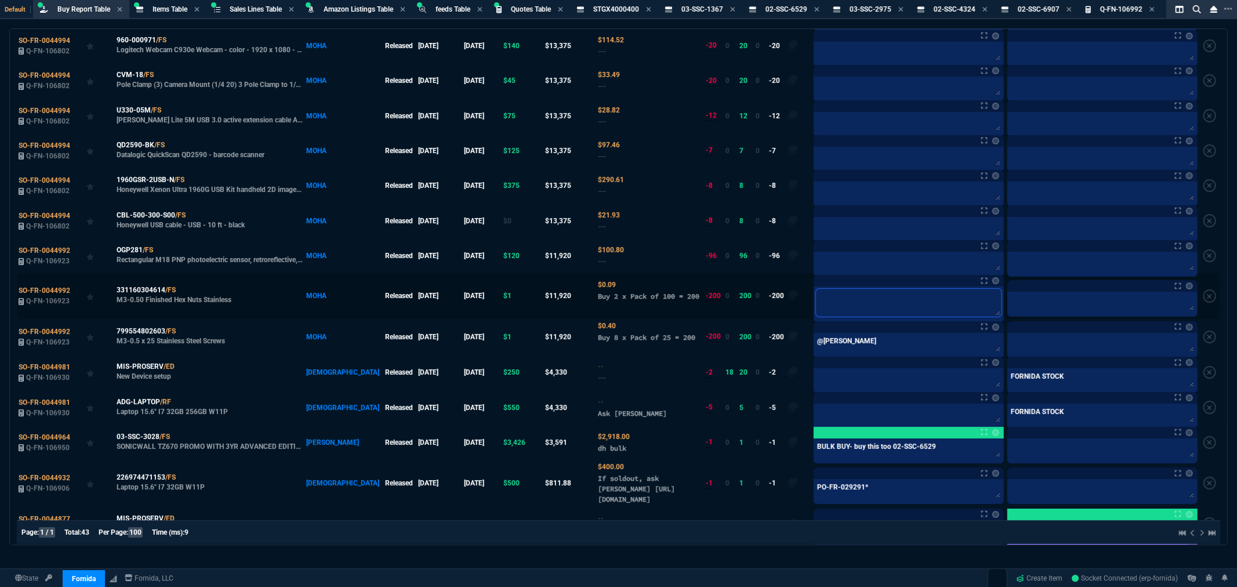
paste textarea "@[PERSON_NAME]"
type textarea "@[PERSON_NAME]"
click at [828, 269] on textarea at bounding box center [909, 262] width 186 height 17
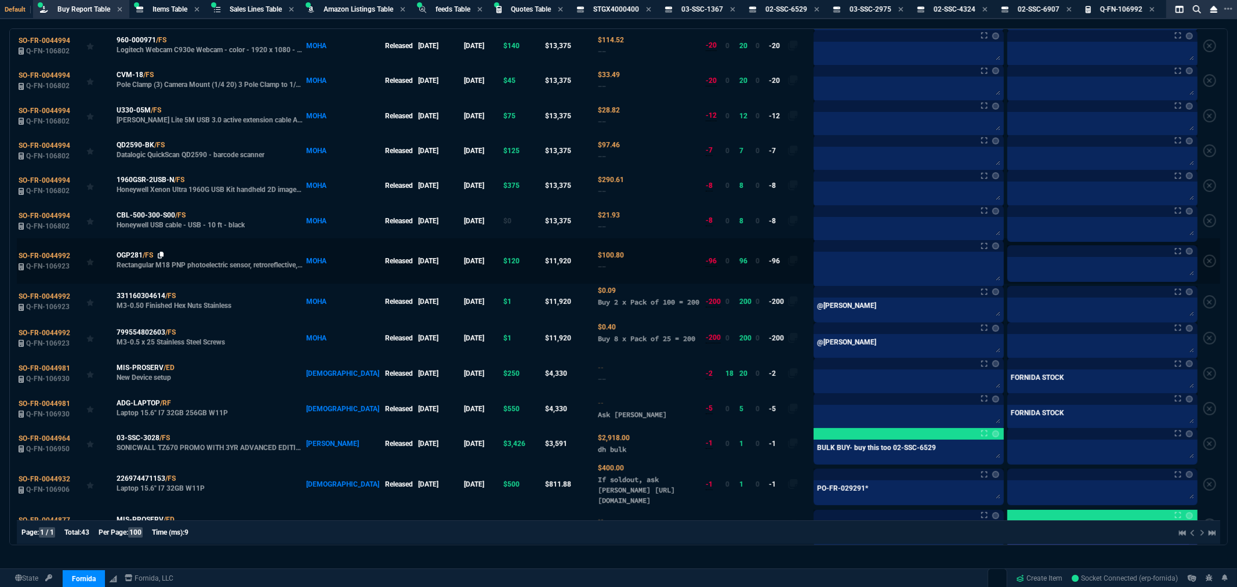
click at [164, 256] on nx-icon at bounding box center [161, 255] width 6 height 8
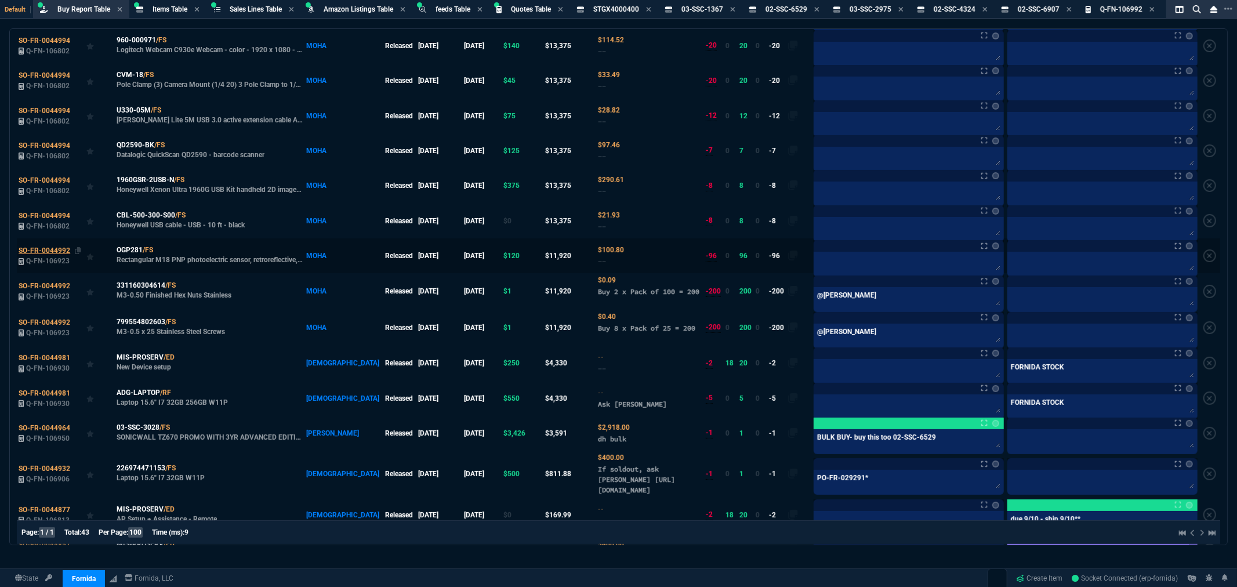
click at [50, 252] on span "SO-FR-0044992" at bounding box center [45, 250] width 52 height 8
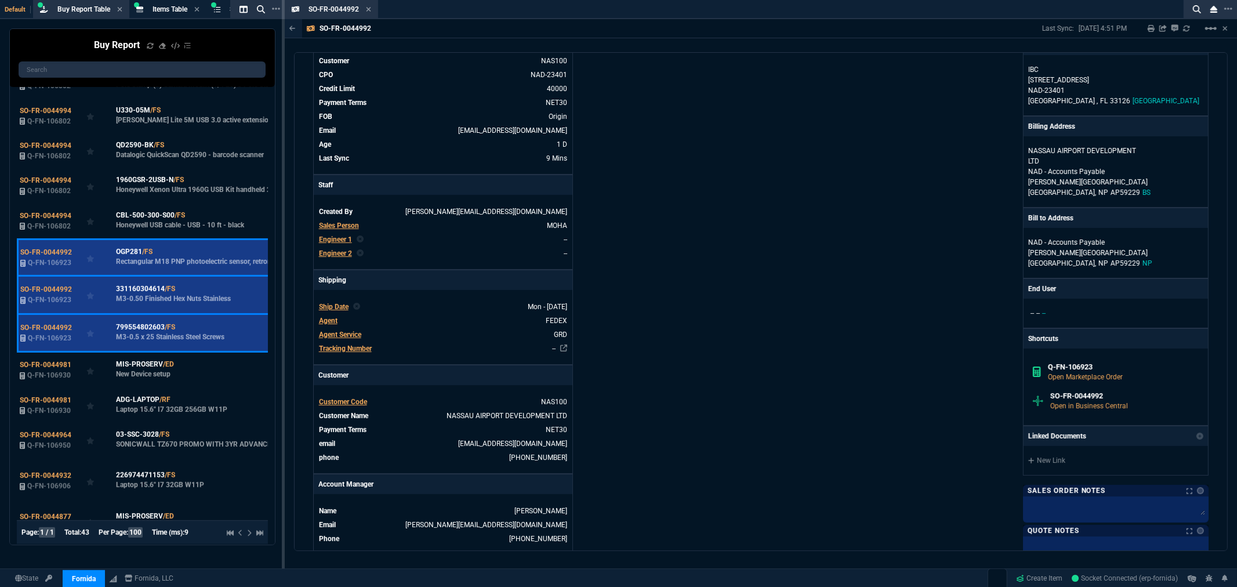
scroll to position [258, 0]
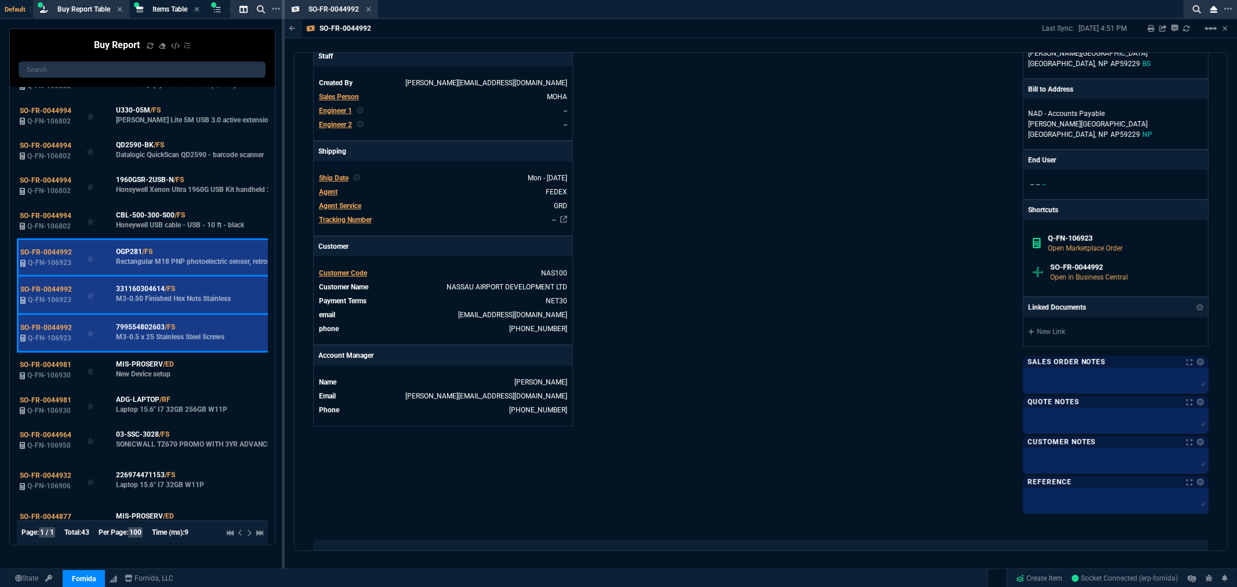
click at [1054, 326] on div "New Link" at bounding box center [1116, 331] width 184 height 29
click at [1052, 332] on link "New Link" at bounding box center [1115, 332] width 175 height 10
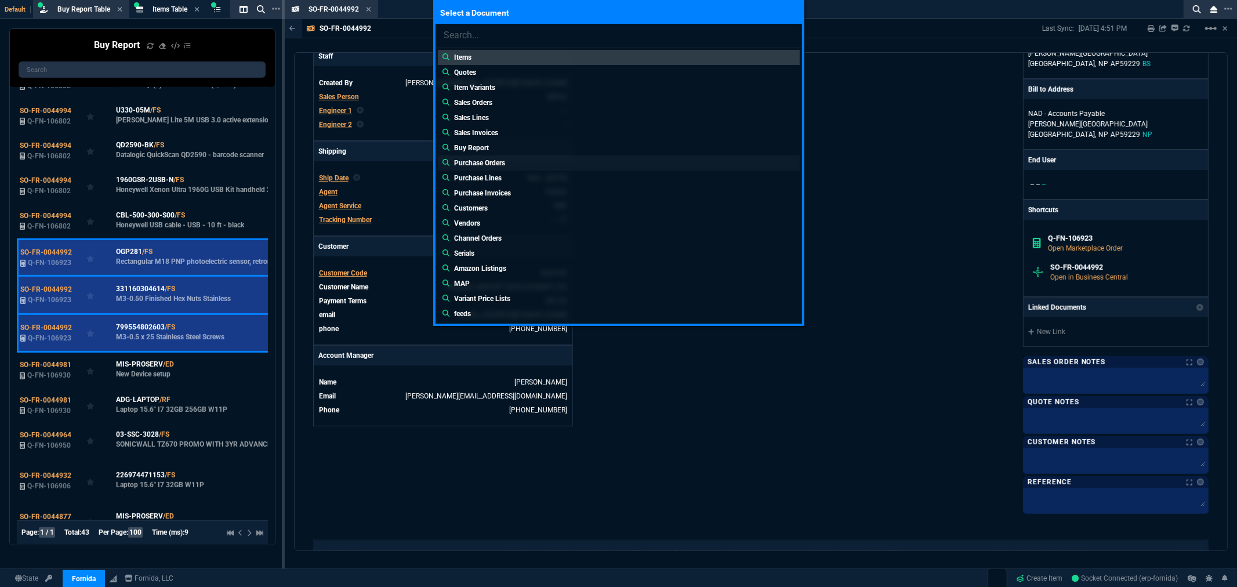
click at [494, 159] on p "Purchase Orders" at bounding box center [479, 163] width 51 height 10
type input "Purchase Orders:"
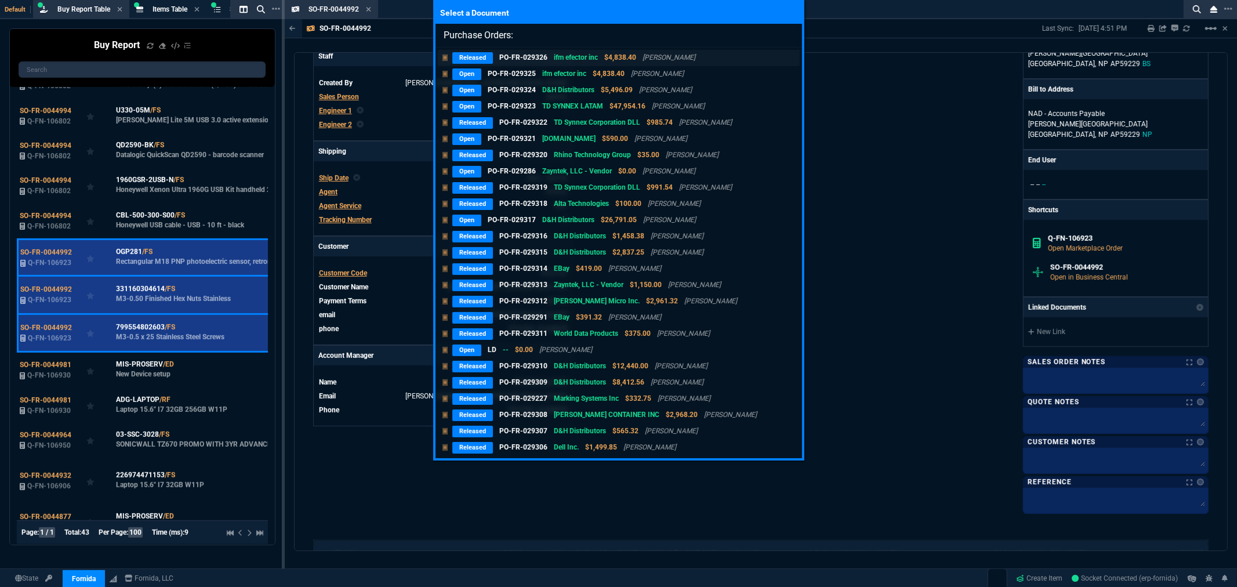
click at [560, 57] on p "ifm efector inc" at bounding box center [576, 57] width 44 height 10
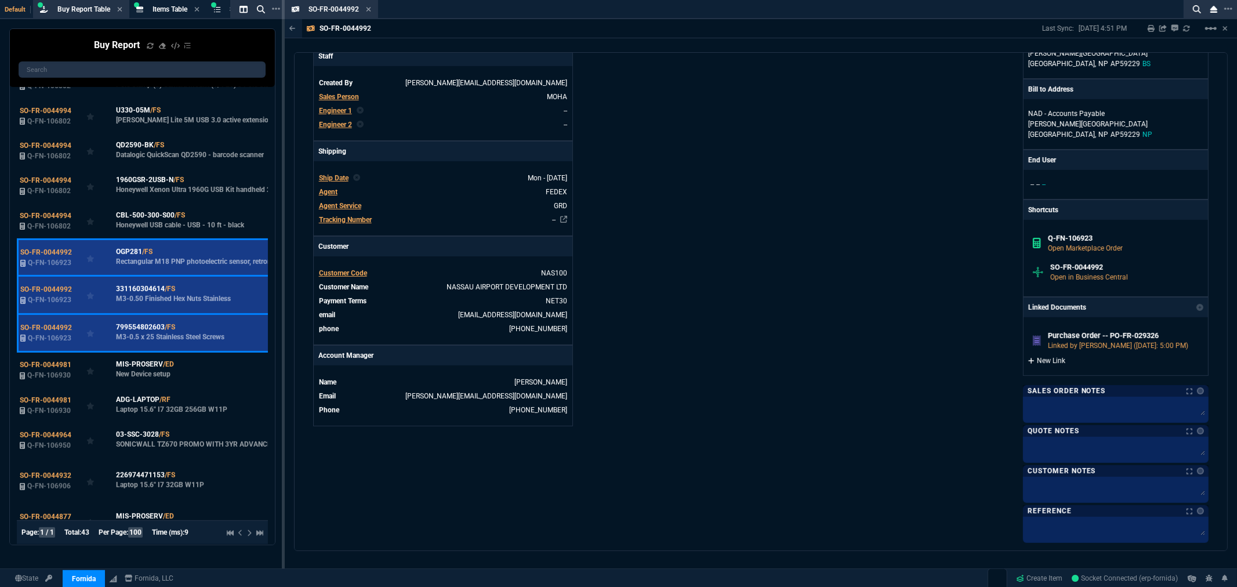
click at [1049, 361] on link "New Link" at bounding box center [1115, 361] width 175 height 10
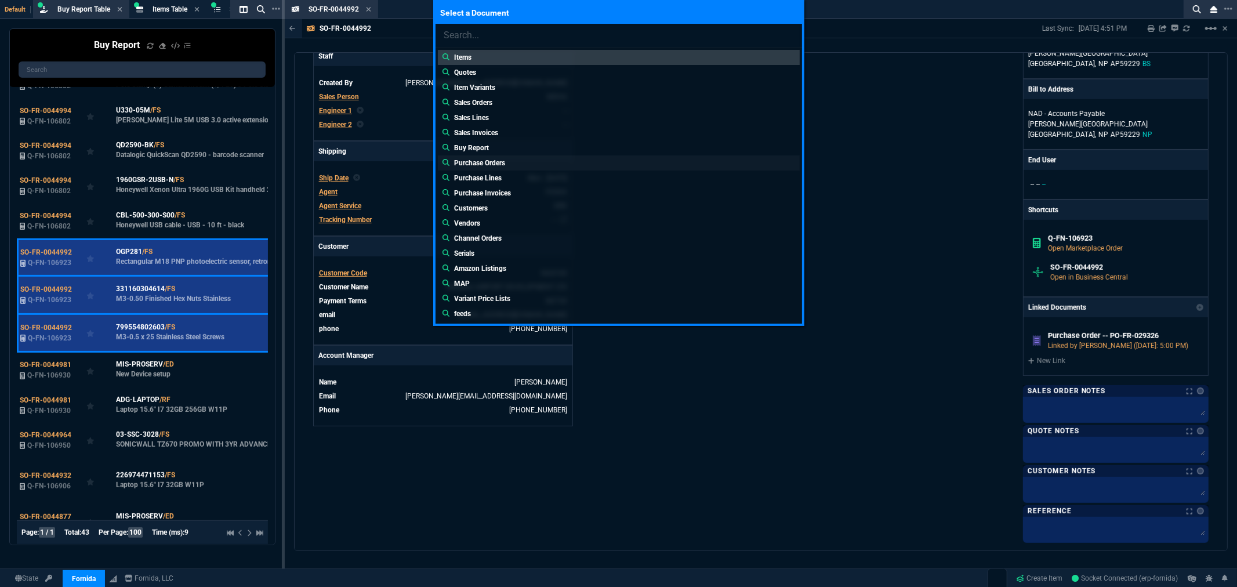
click at [485, 163] on p "Purchase Orders" at bounding box center [479, 163] width 51 height 10
type input "Purchase Orders:"
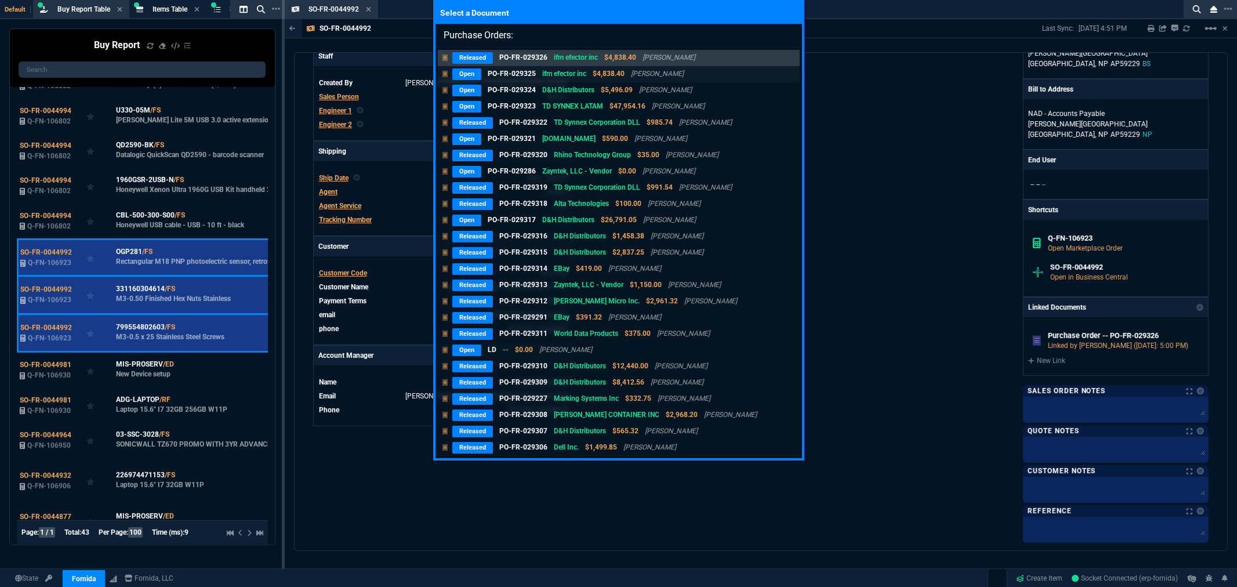
click at [472, 73] on p "Open" at bounding box center [466, 74] width 29 height 12
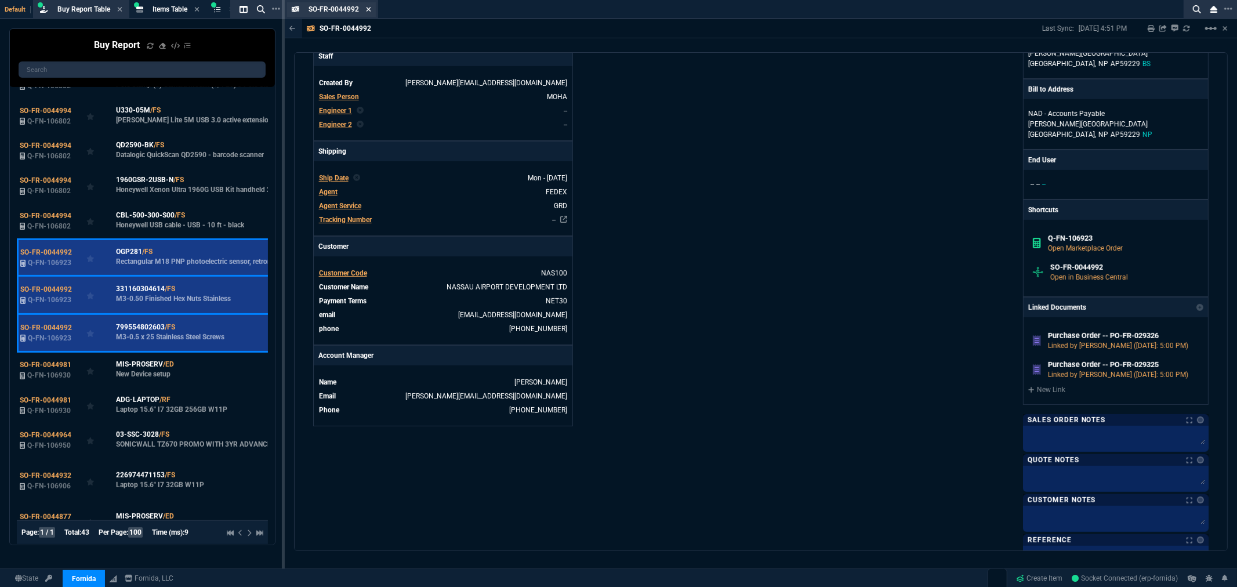
click at [366, 8] on icon at bounding box center [368, 9] width 5 height 7
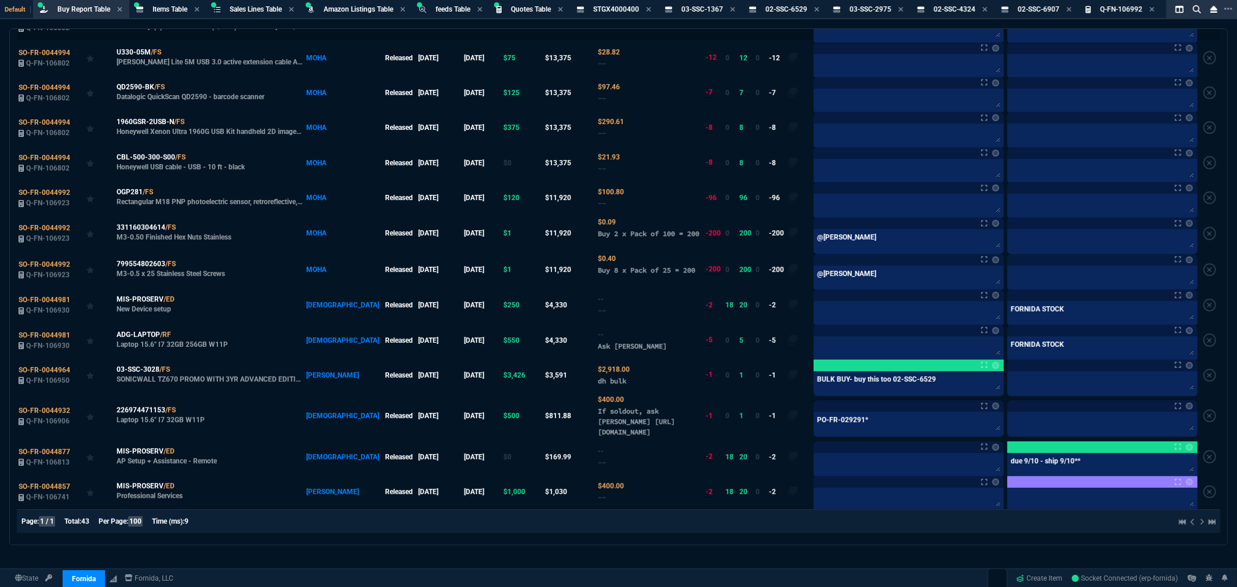
scroll to position [193, 0]
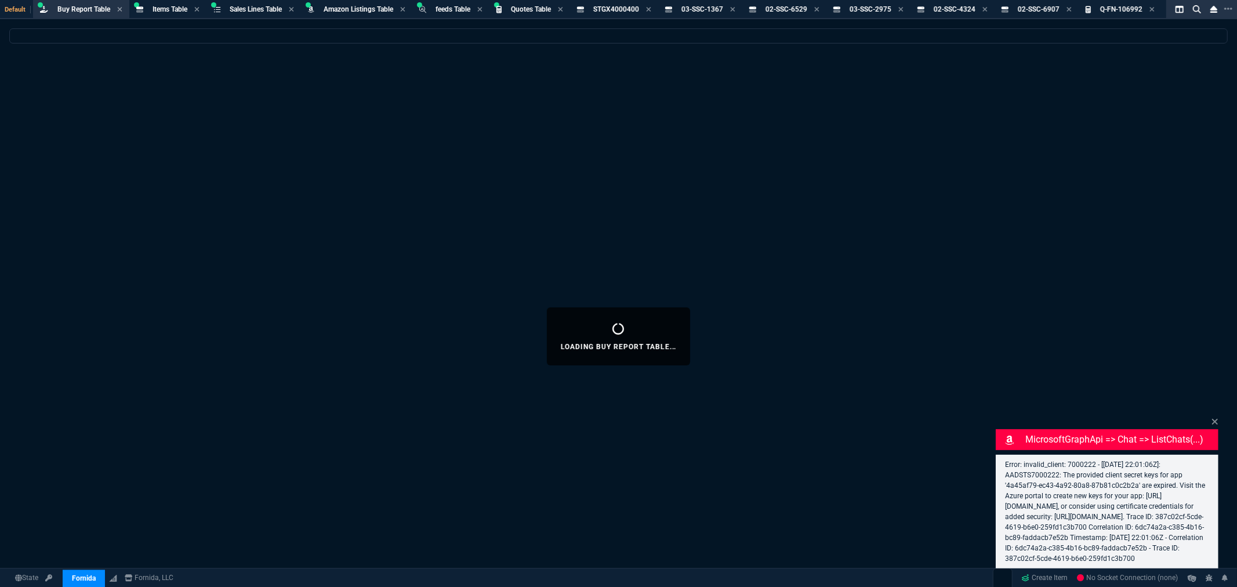
select select "8: NEPT"
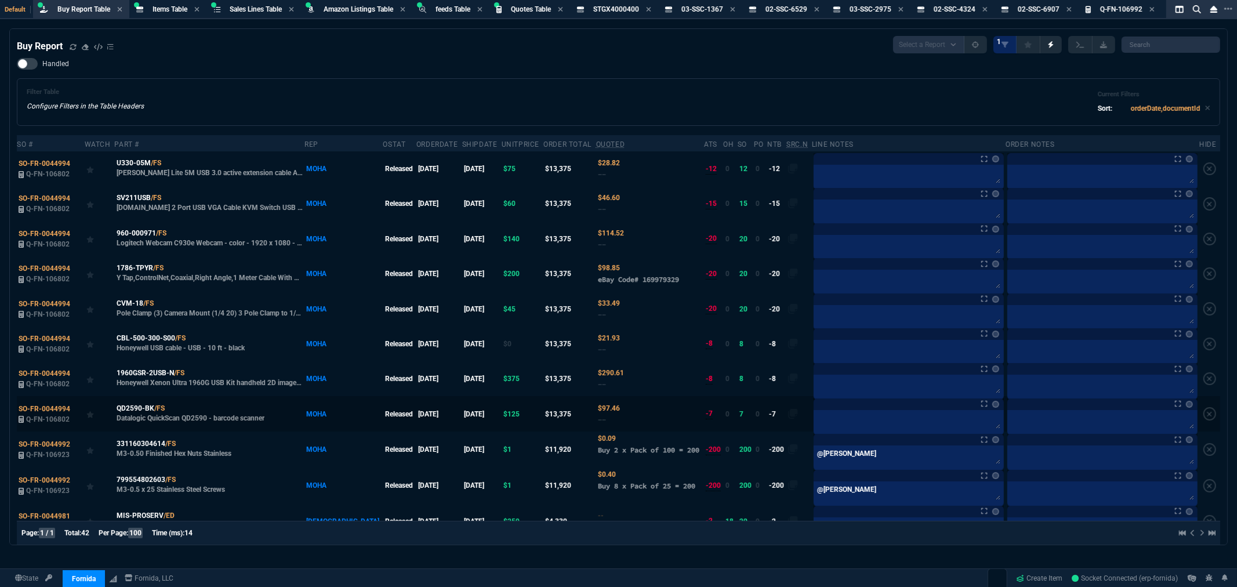
drag, startPoint x: 78, startPoint y: 412, endPoint x: 85, endPoint y: 409, distance: 7.5
click at [78, 412] on icon at bounding box center [78, 408] width 6 height 7
click at [171, 267] on icon at bounding box center [171, 267] width 6 height 7
click at [174, 269] on icon at bounding box center [171, 267] width 6 height 7
click at [42, 266] on span "SO-FR-0044994" at bounding box center [45, 268] width 52 height 8
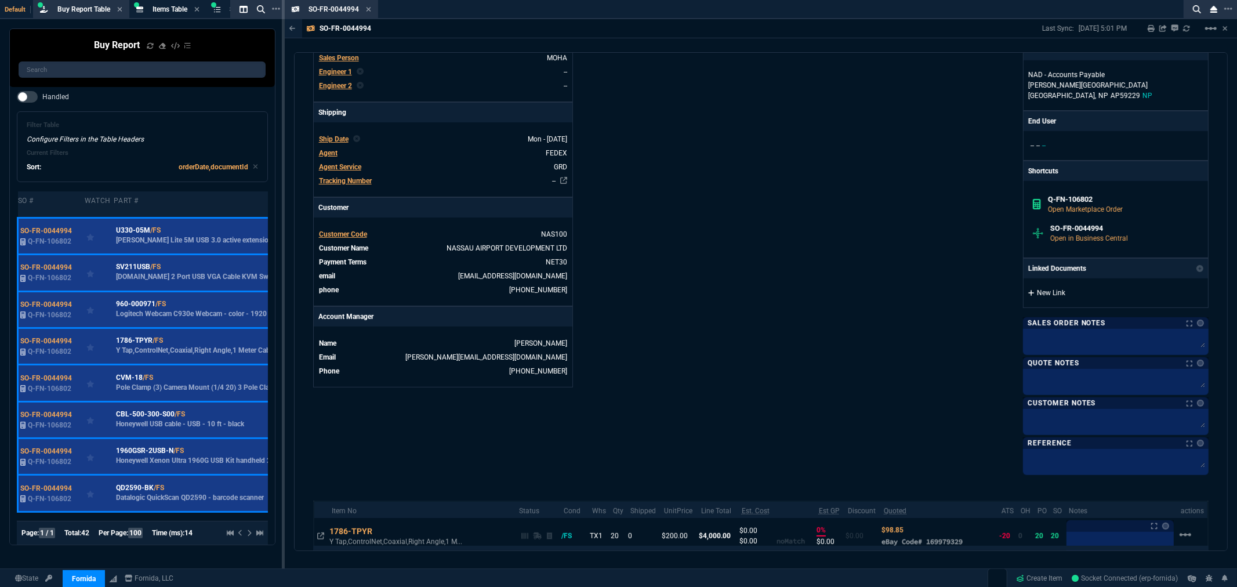
scroll to position [322, 0]
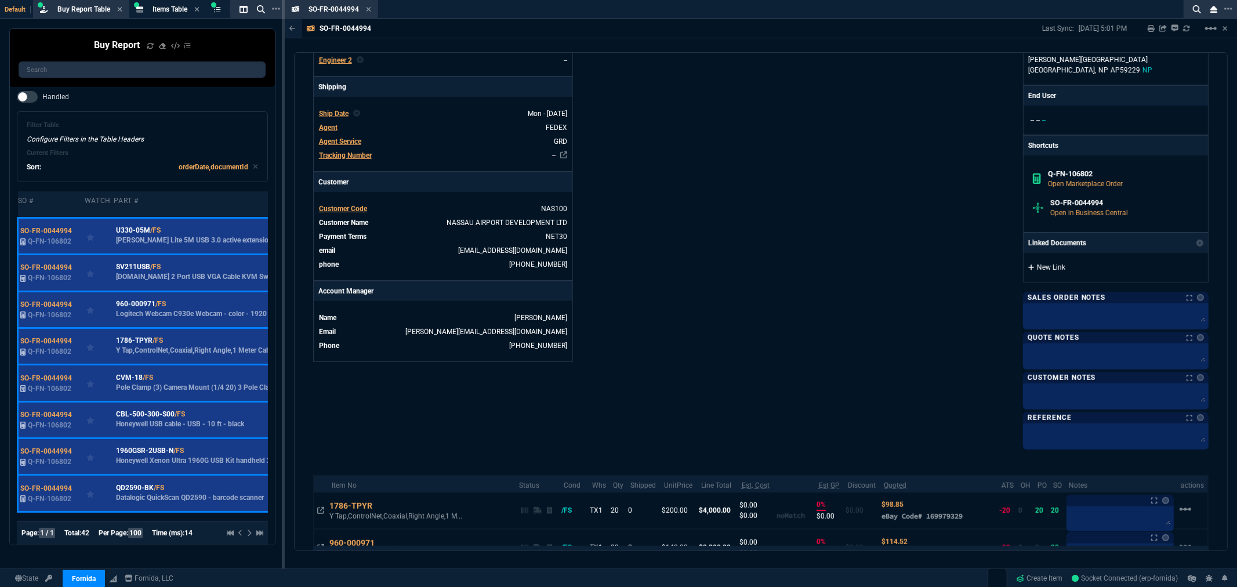
click at [1047, 269] on link "New Link" at bounding box center [1115, 267] width 175 height 10
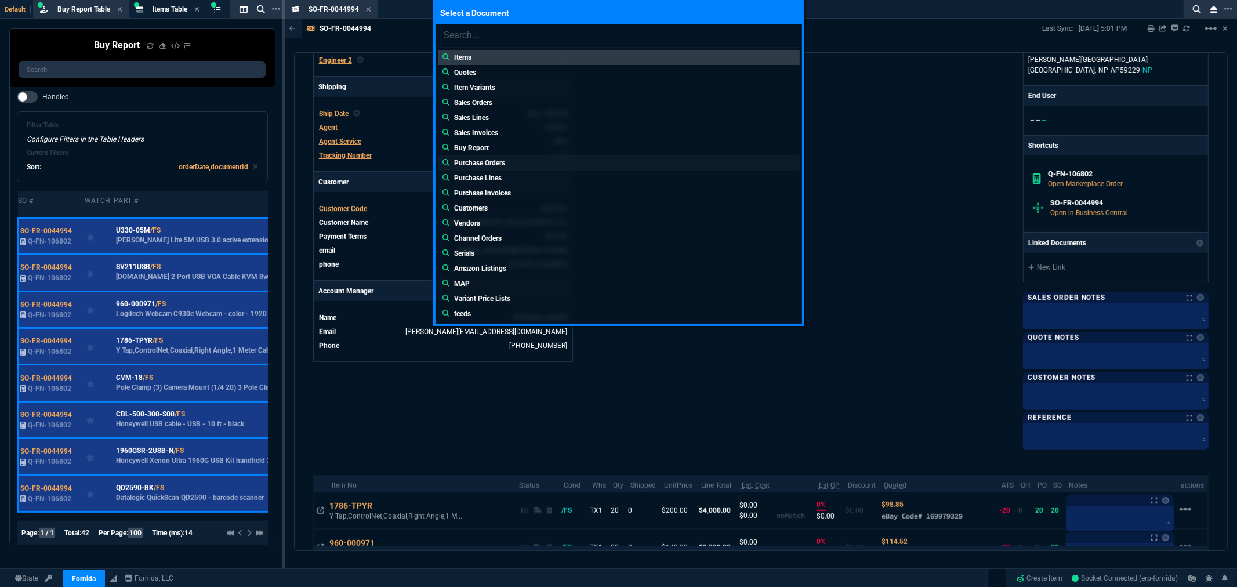
click at [497, 160] on p "Purchase Orders" at bounding box center [479, 163] width 51 height 10
type input "Purchase Orders:"
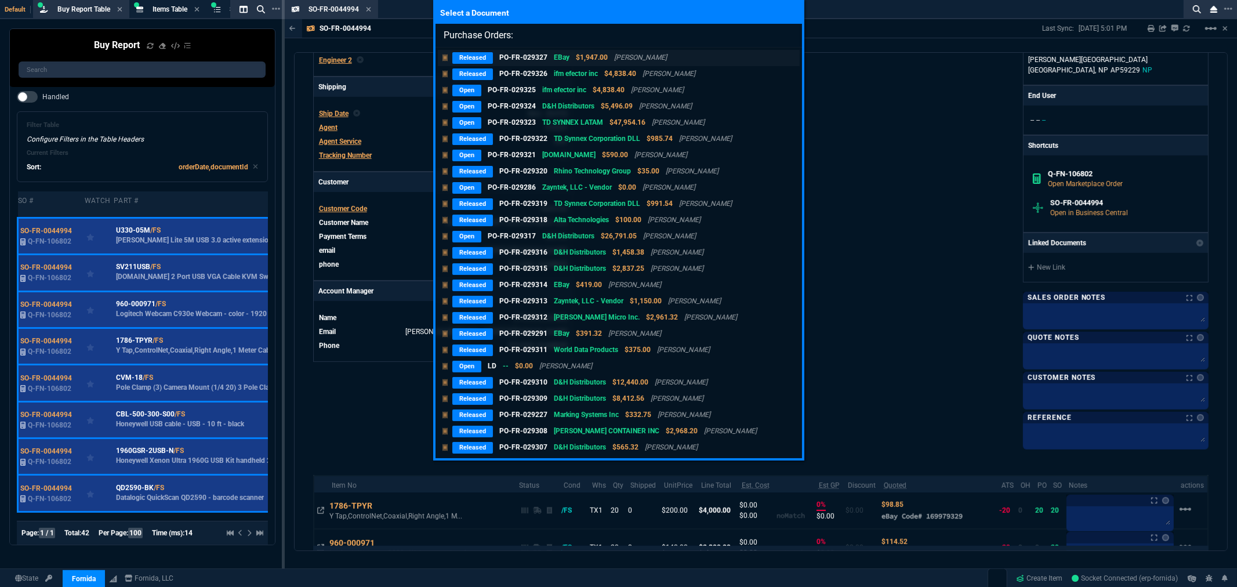
click at [465, 50] on link "Released PO-FR-029327 EBay $1,947.00 [PERSON_NAME]" at bounding box center [619, 58] width 362 height 16
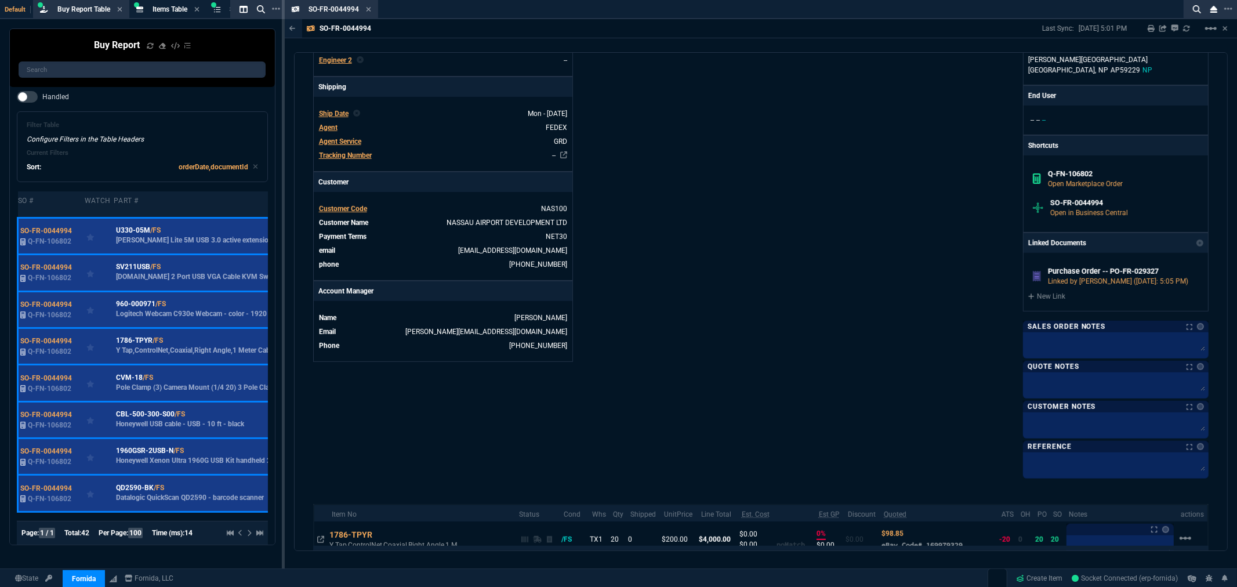
scroll to position [266, 0]
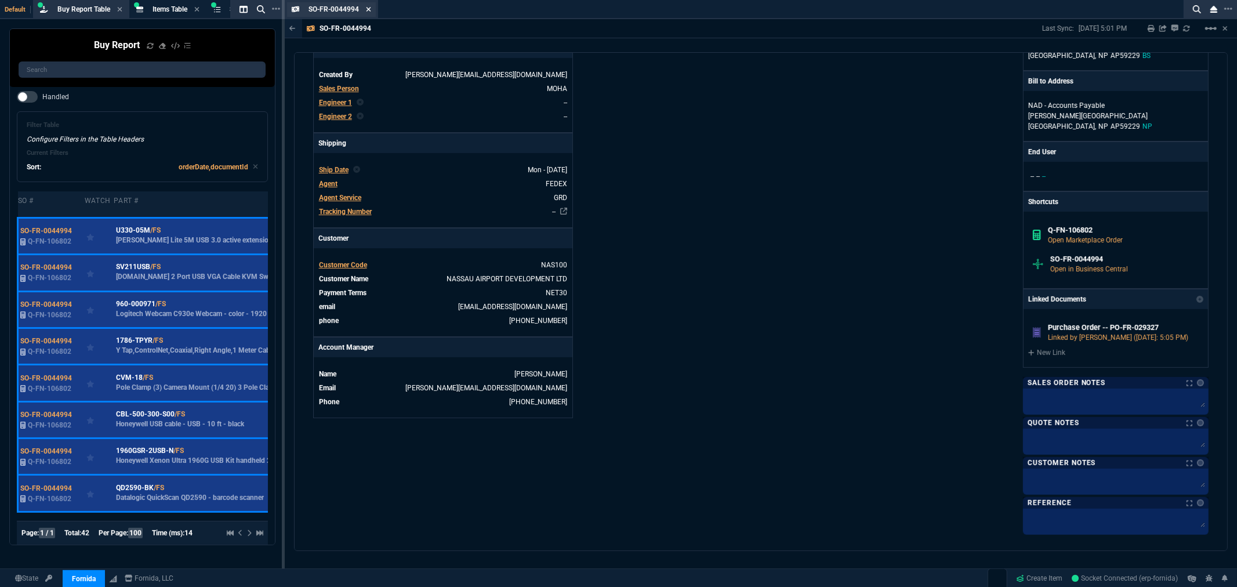
click at [367, 8] on icon at bounding box center [369, 9] width 5 height 5
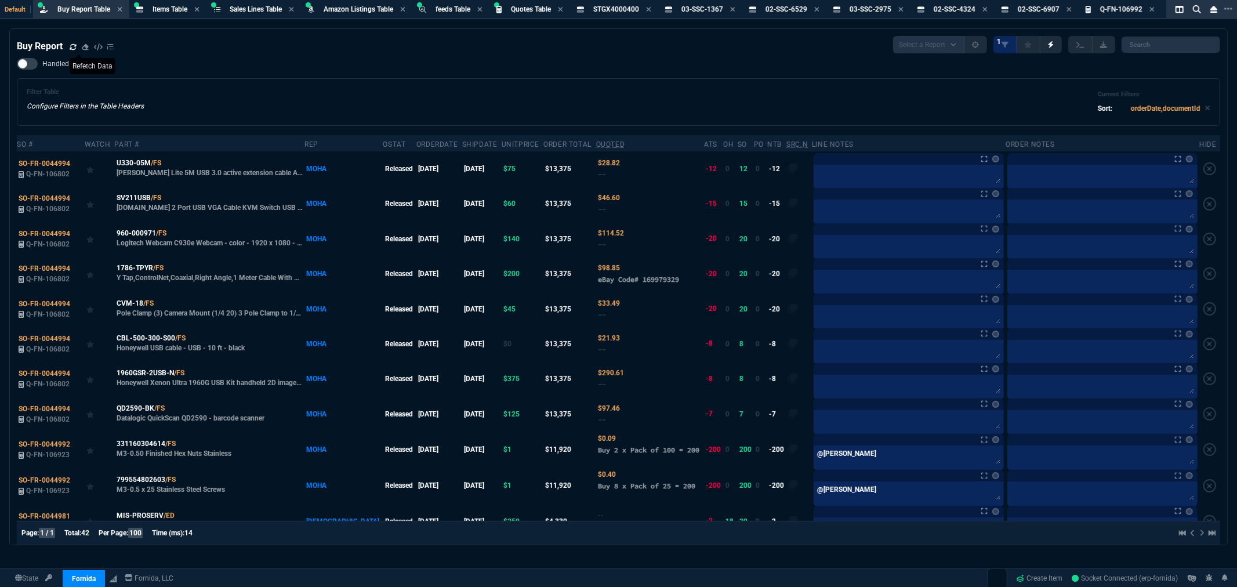
click at [72, 47] on icon at bounding box center [73, 46] width 7 height 7
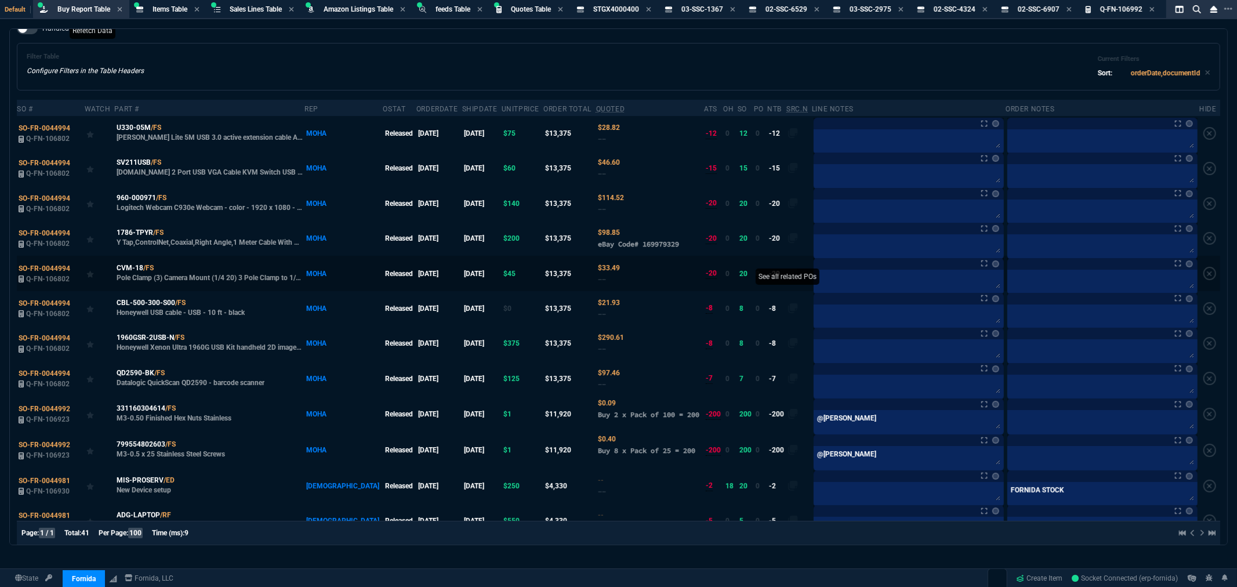
scroll to position [64, 0]
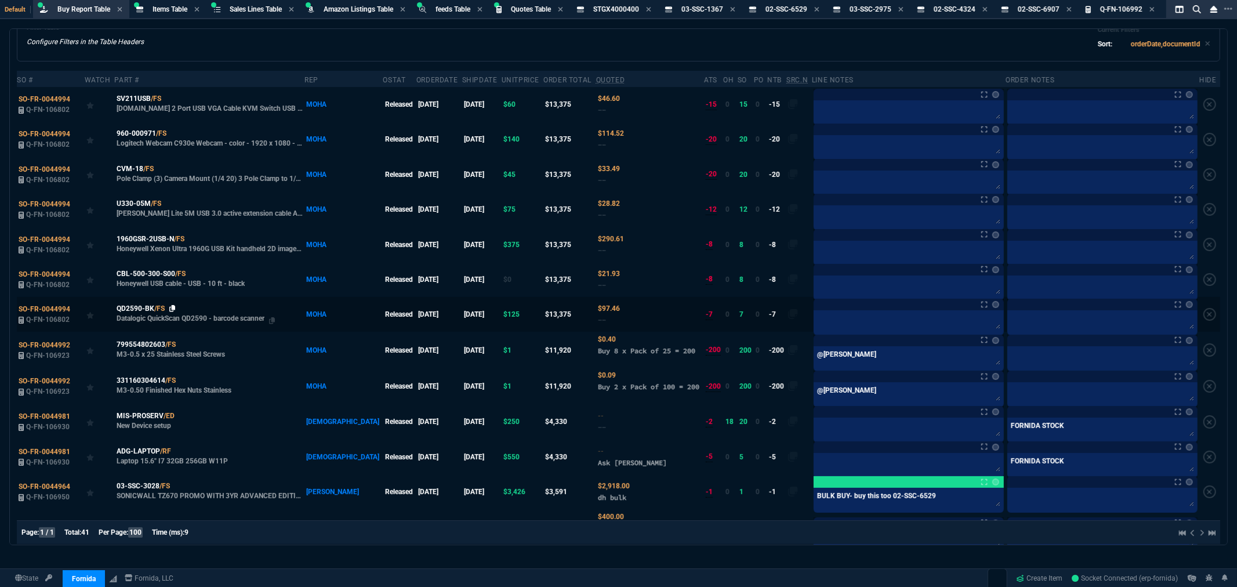
click at [176, 309] on icon at bounding box center [172, 308] width 6 height 7
click at [77, 240] on icon at bounding box center [78, 238] width 6 height 7
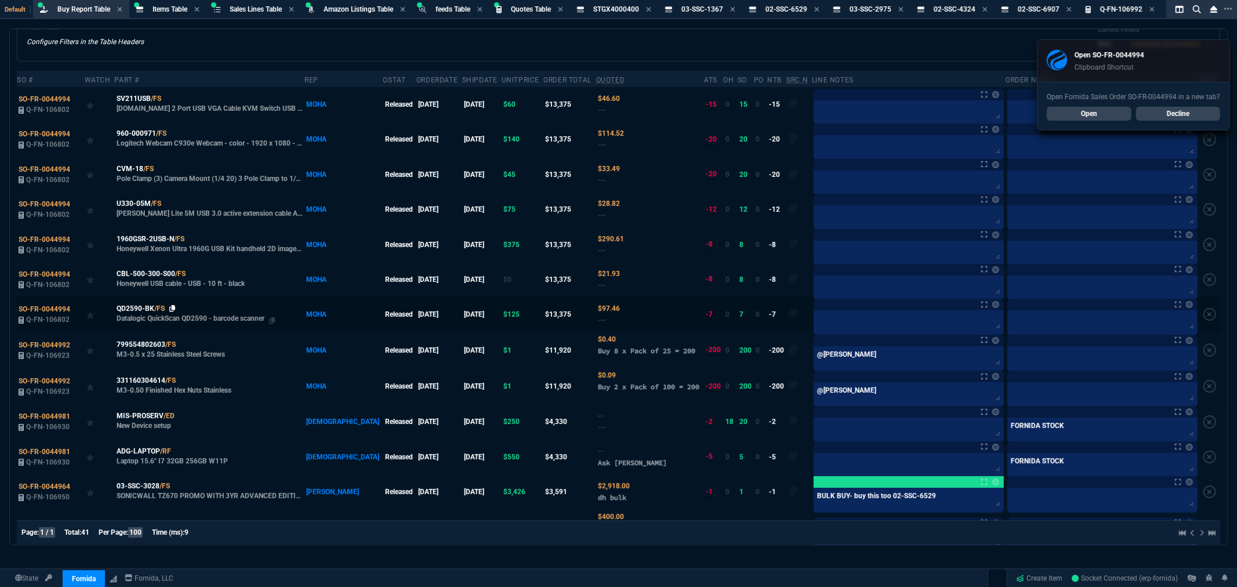
click at [173, 310] on icon at bounding box center [172, 308] width 6 height 7
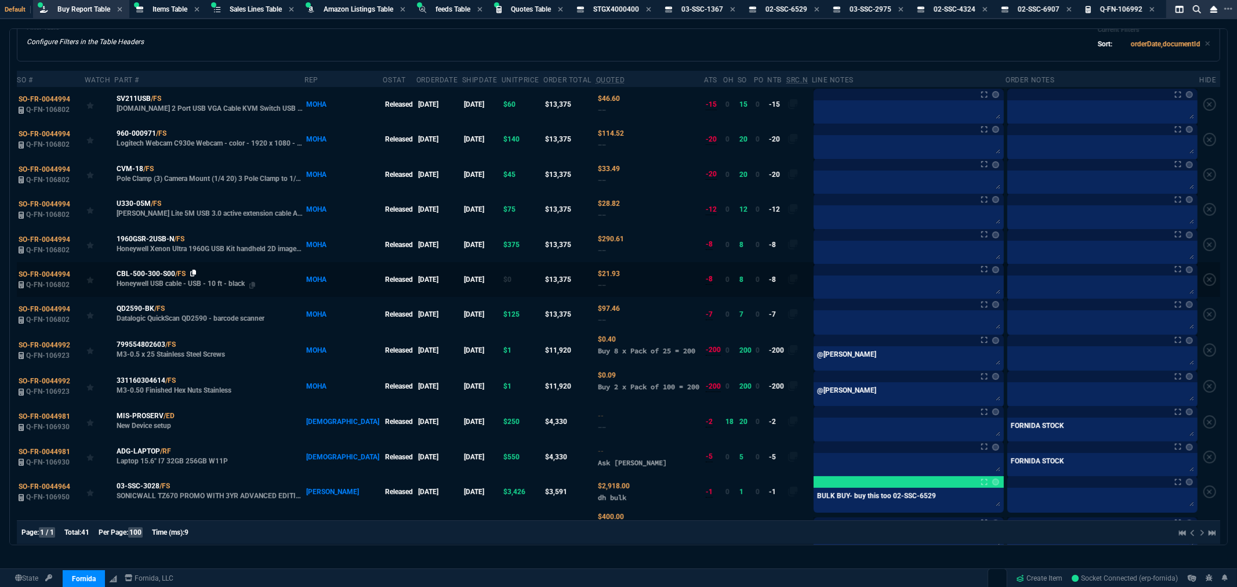
click at [194, 274] on icon at bounding box center [193, 273] width 6 height 7
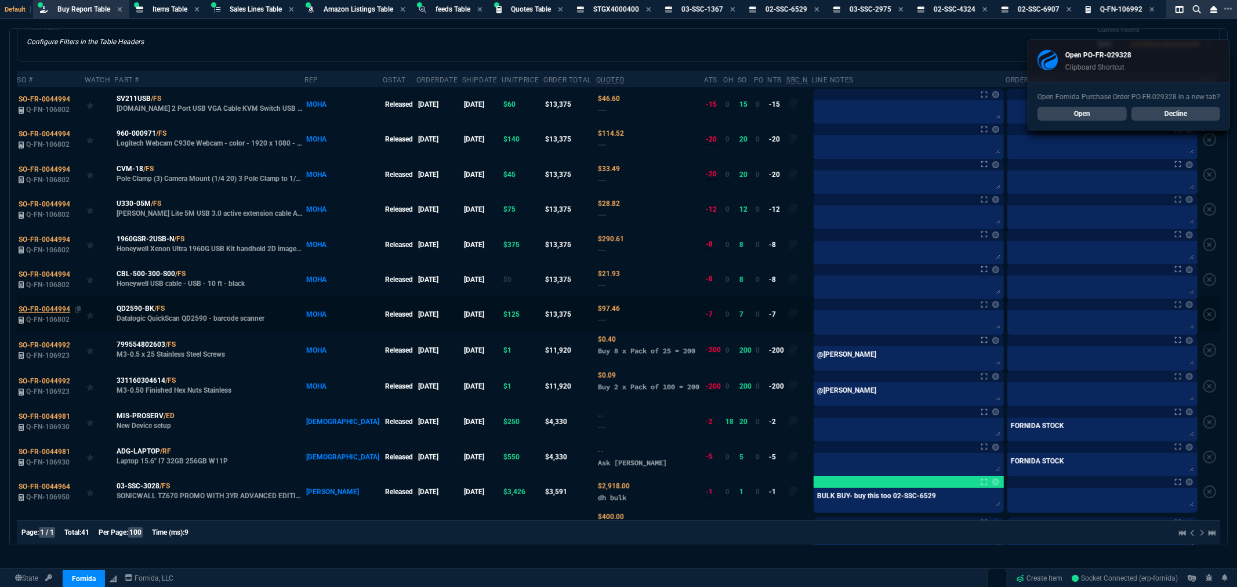
click at [37, 309] on span "SO-FR-0044994" at bounding box center [45, 309] width 52 height 8
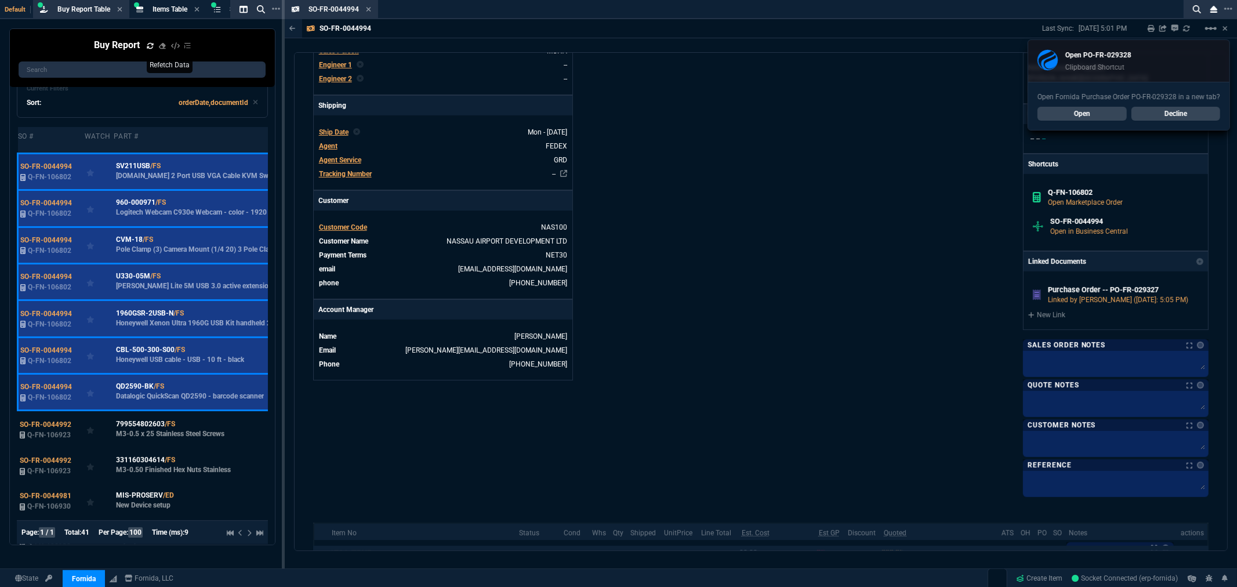
scroll to position [322, 0]
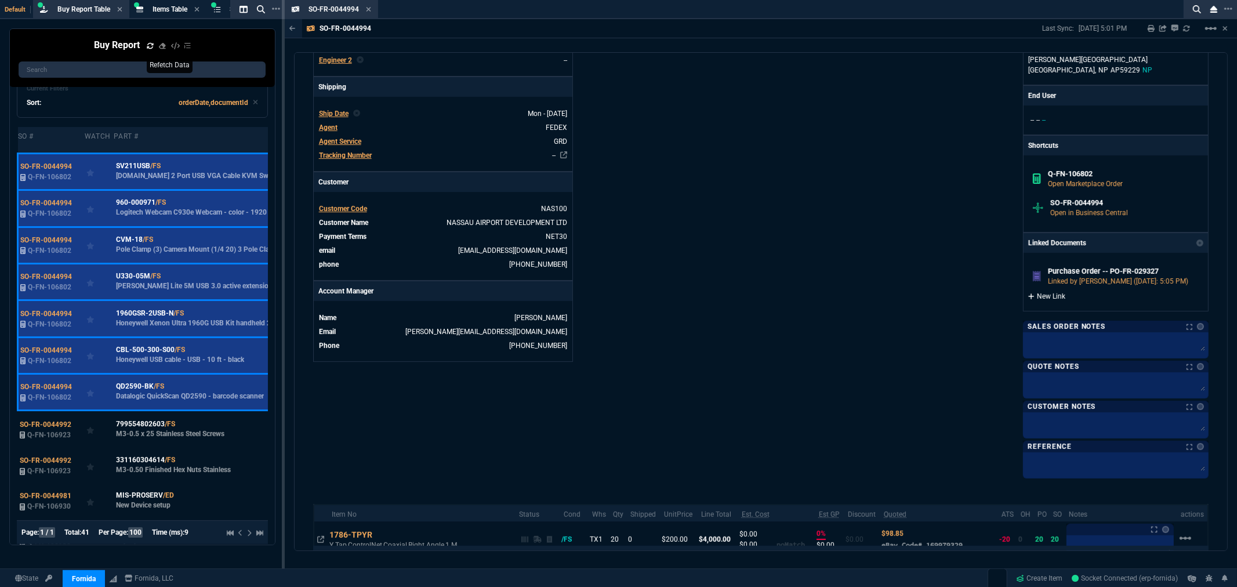
click at [1054, 296] on link "New Link" at bounding box center [1115, 296] width 175 height 10
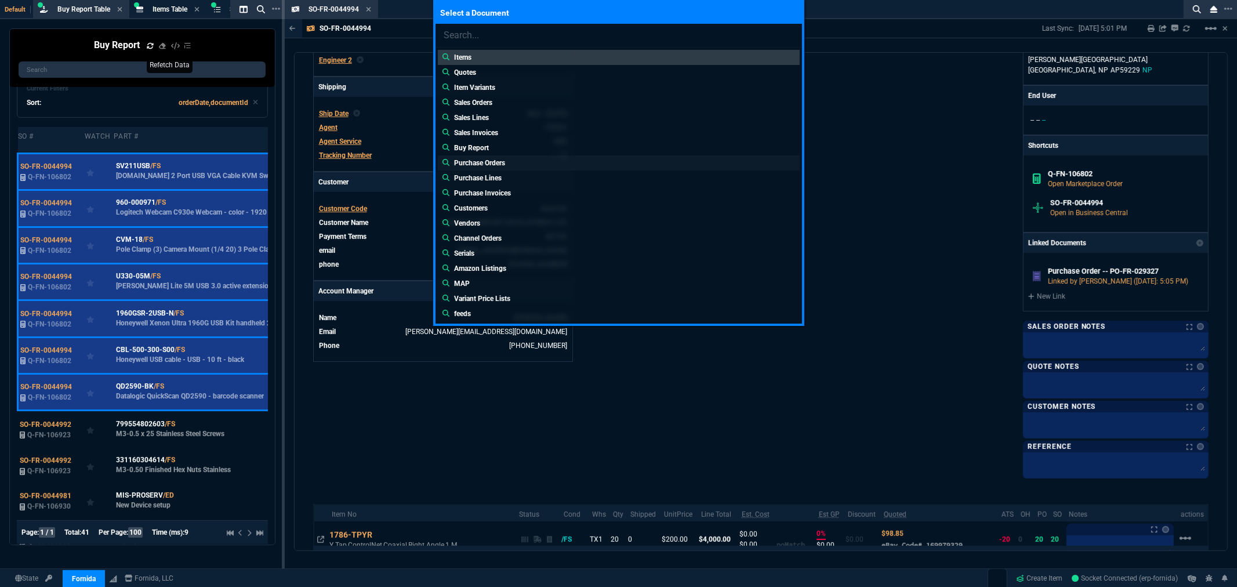
click at [480, 159] on p "Purchase Orders" at bounding box center [479, 163] width 51 height 10
type input "Purchase Orders:"
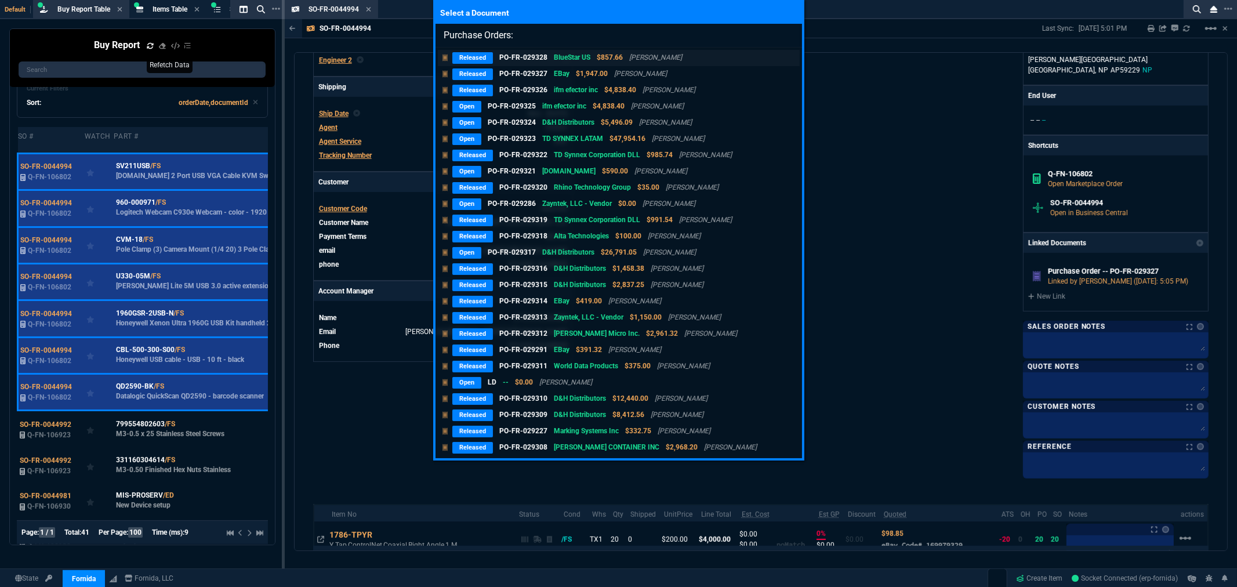
click at [472, 55] on p "Released" at bounding box center [472, 58] width 41 height 12
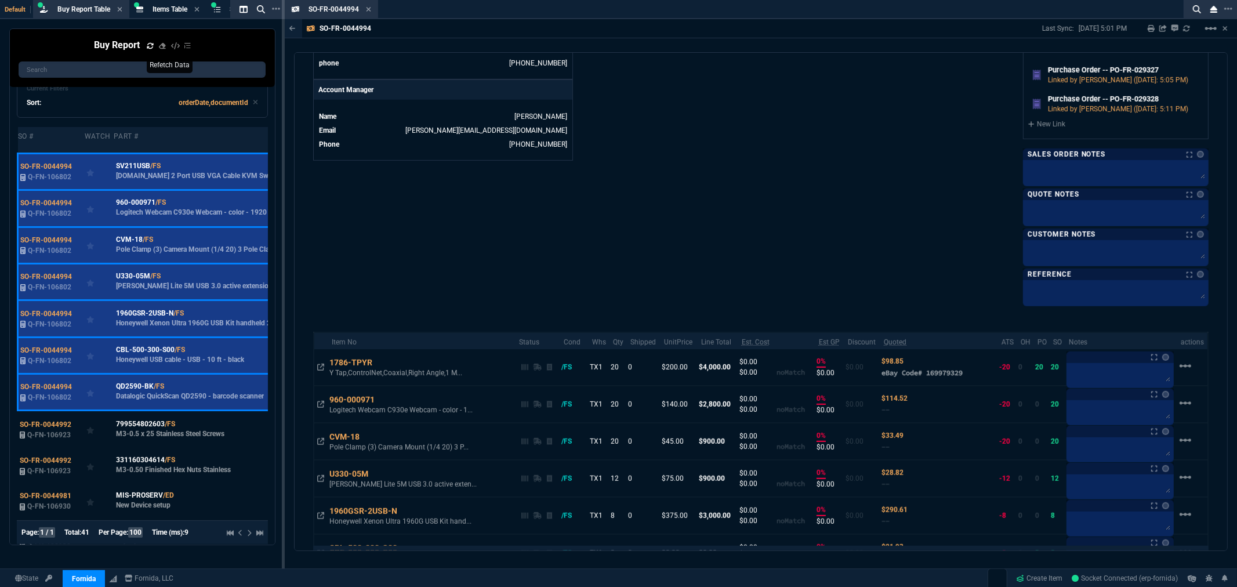
scroll to position [395, 0]
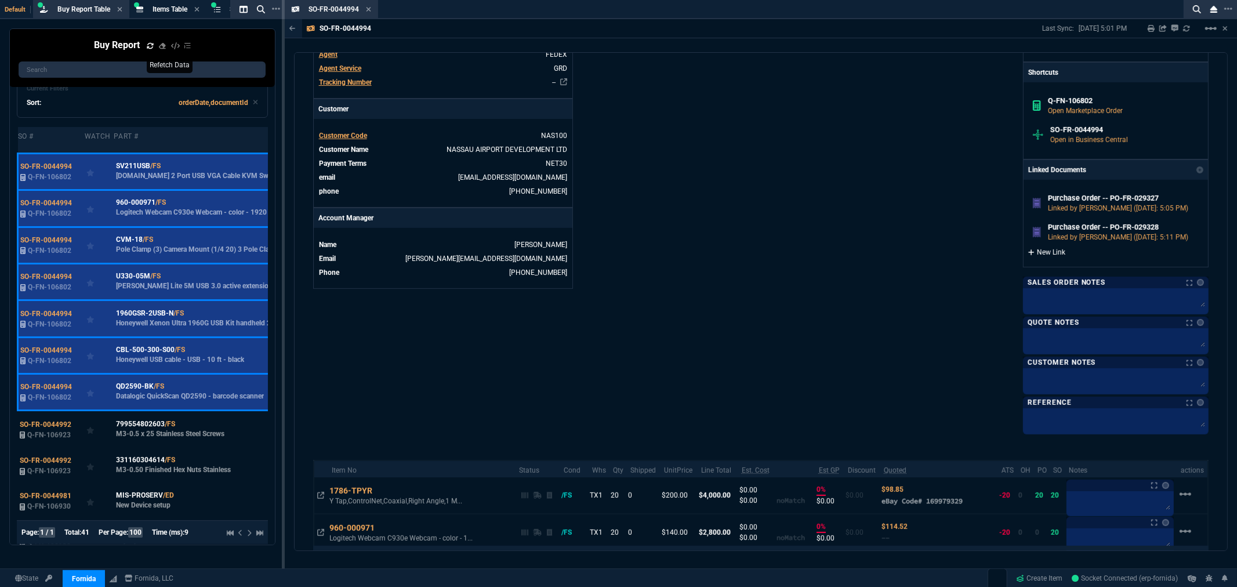
click at [1053, 254] on link "New Link" at bounding box center [1115, 252] width 175 height 10
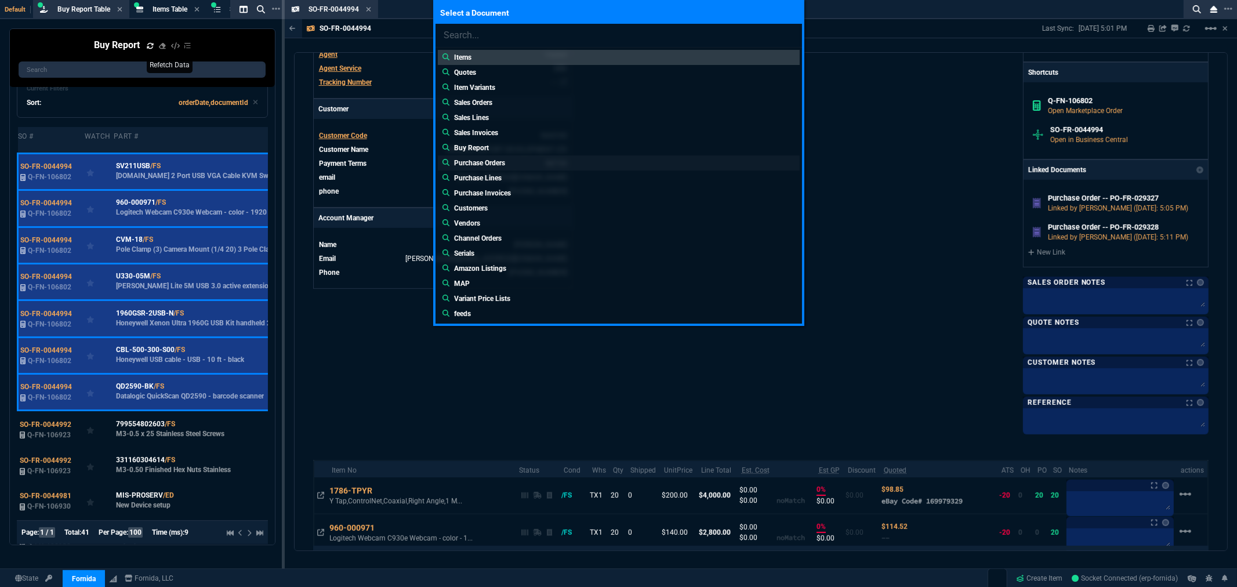
click at [498, 163] on p "Purchase Orders" at bounding box center [479, 163] width 51 height 10
type input "Purchase Orders:"
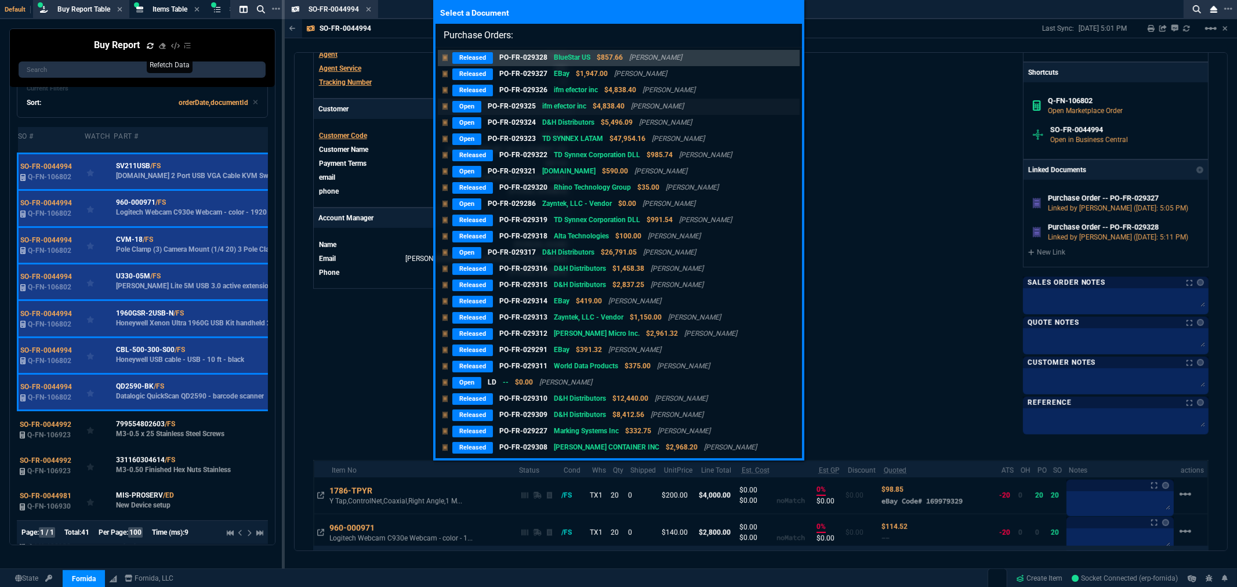
click at [467, 106] on p "Open" at bounding box center [466, 107] width 29 height 12
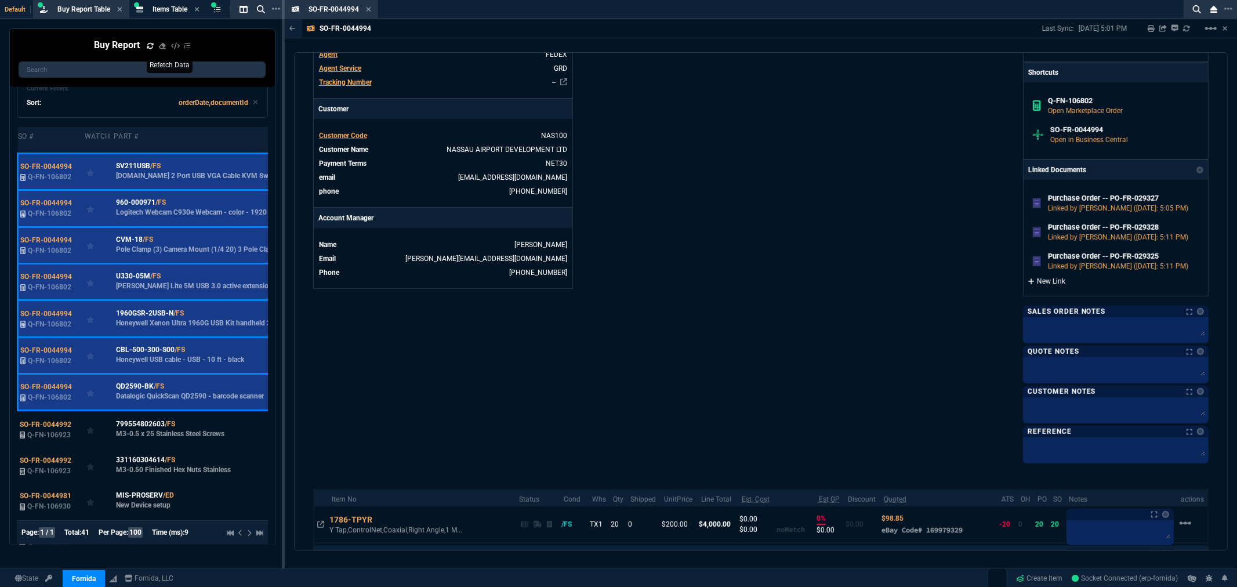
click at [1041, 281] on link "New Link" at bounding box center [1115, 281] width 175 height 10
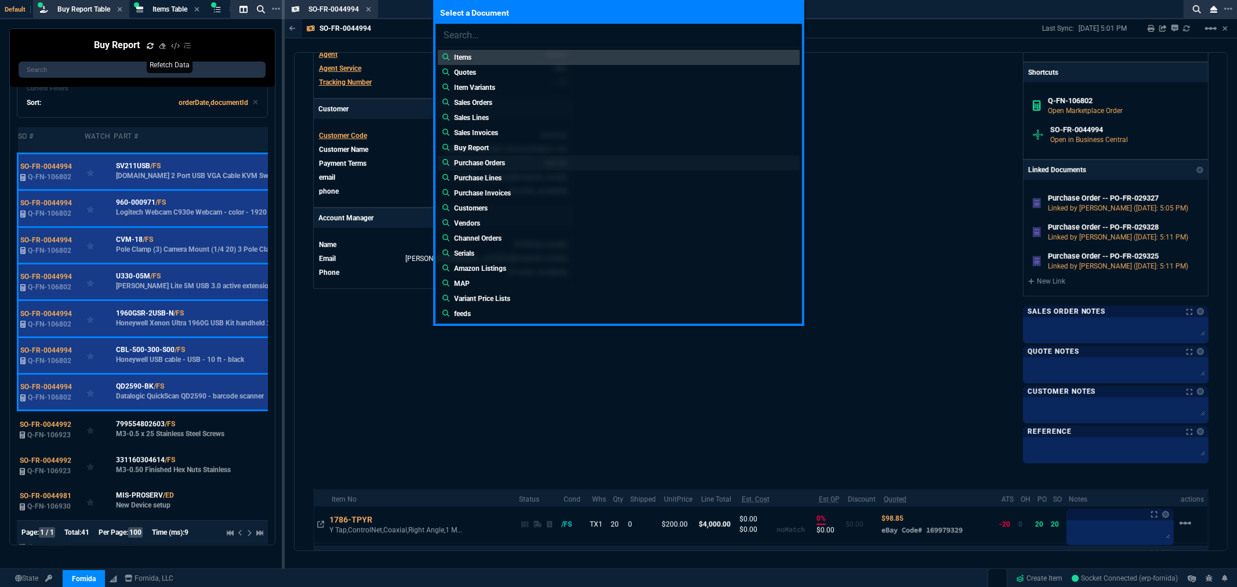
click at [489, 161] on p "Purchase Orders" at bounding box center [479, 163] width 51 height 10
type input "Purchase Orders:"
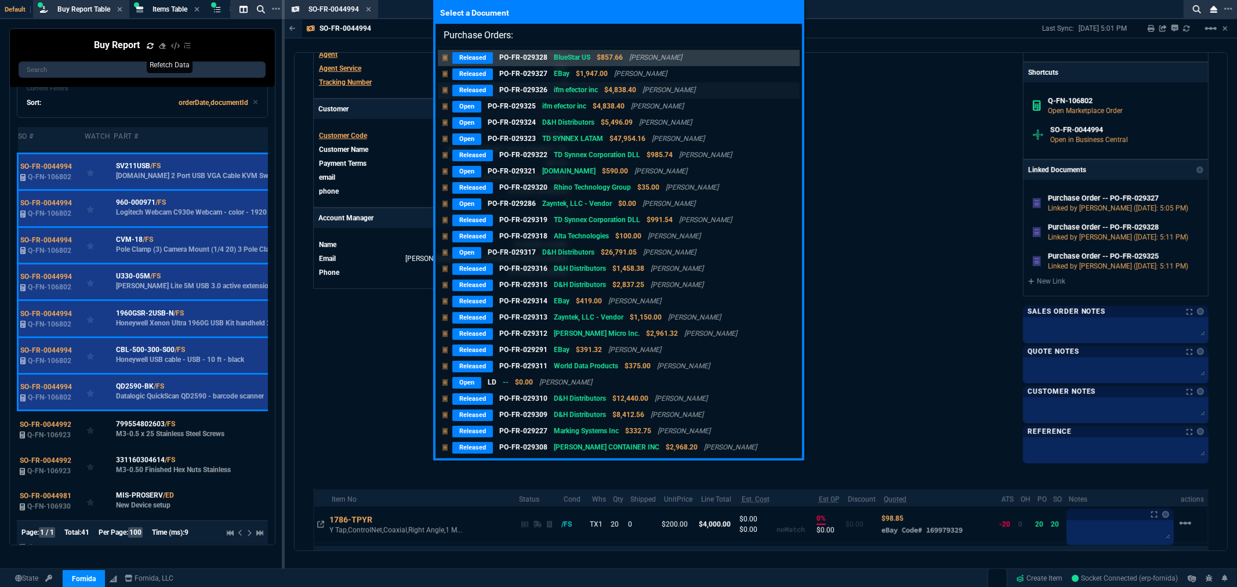
click at [489, 88] on p "Released" at bounding box center [472, 91] width 41 height 12
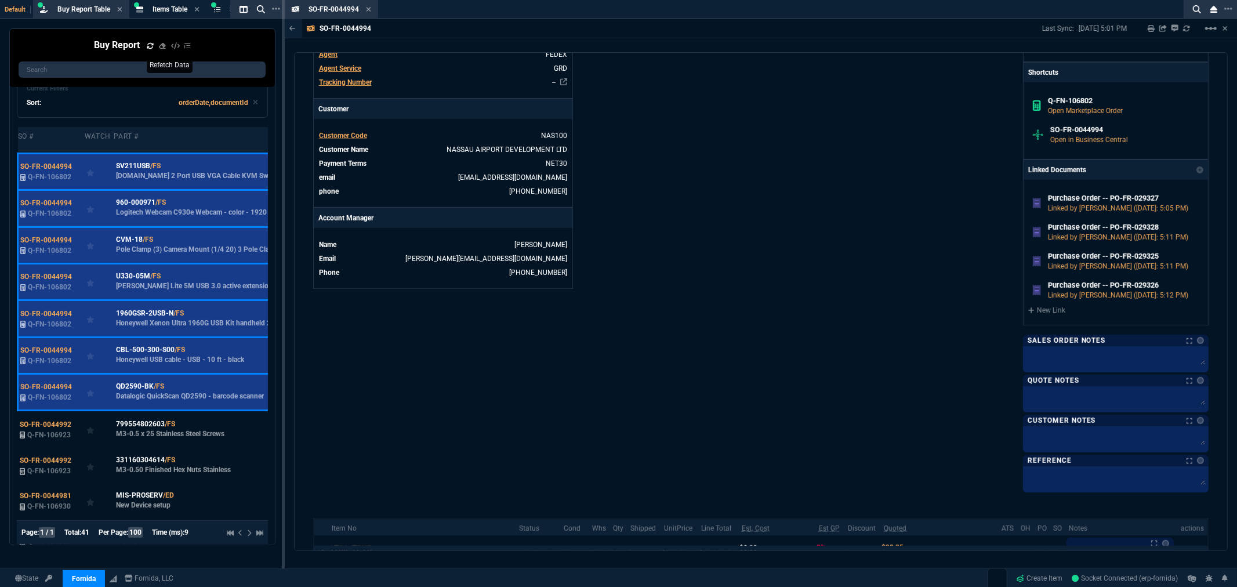
click at [854, 145] on div "Fornida, LLC [STREET_ADDRESS] Share Link Show More Chats Shipping Address IBC […" at bounding box center [985, 96] width 448 height 788
click at [367, 9] on icon at bounding box center [369, 9] width 5 height 5
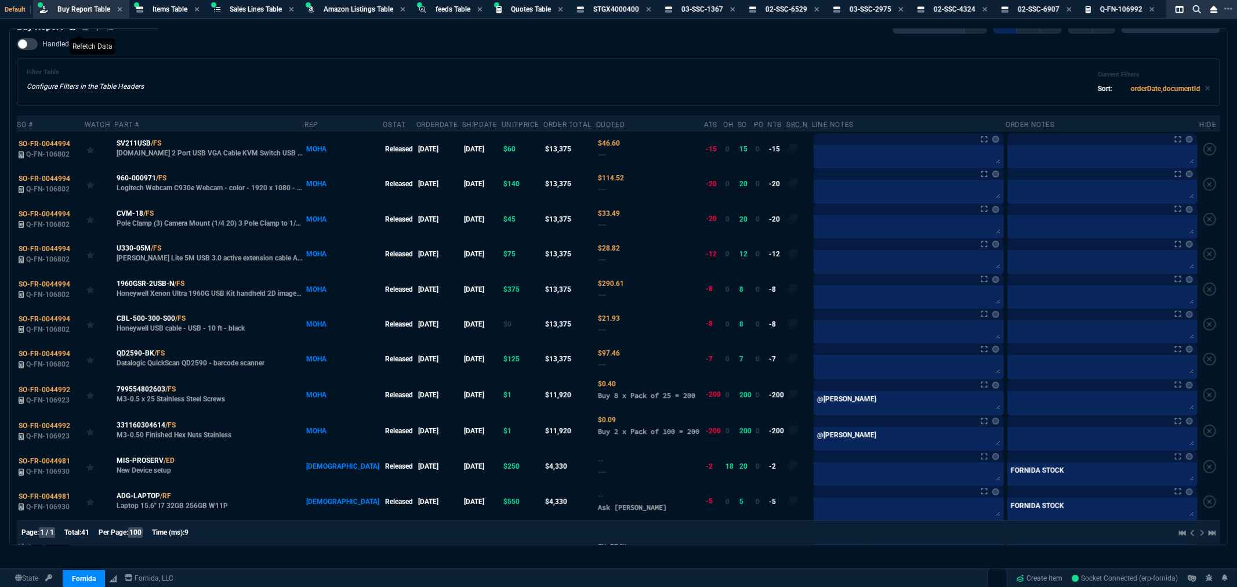
scroll to position [0, 0]
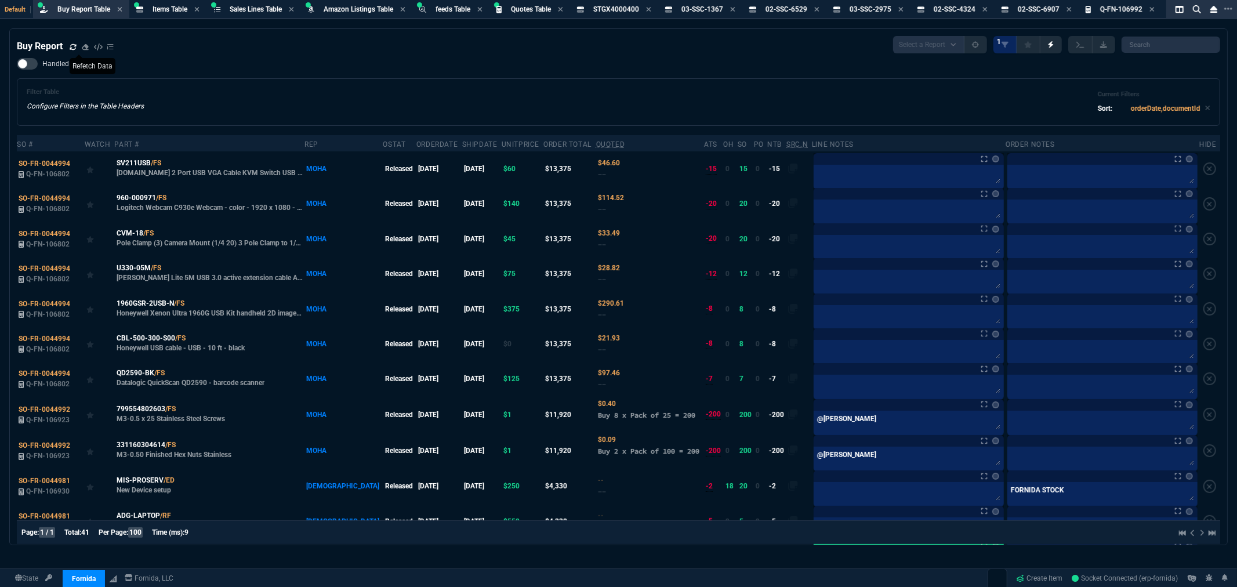
click at [68, 47] on div "Buy Report" at bounding box center [65, 46] width 97 height 14
click at [71, 46] on icon at bounding box center [73, 46] width 6 height 6
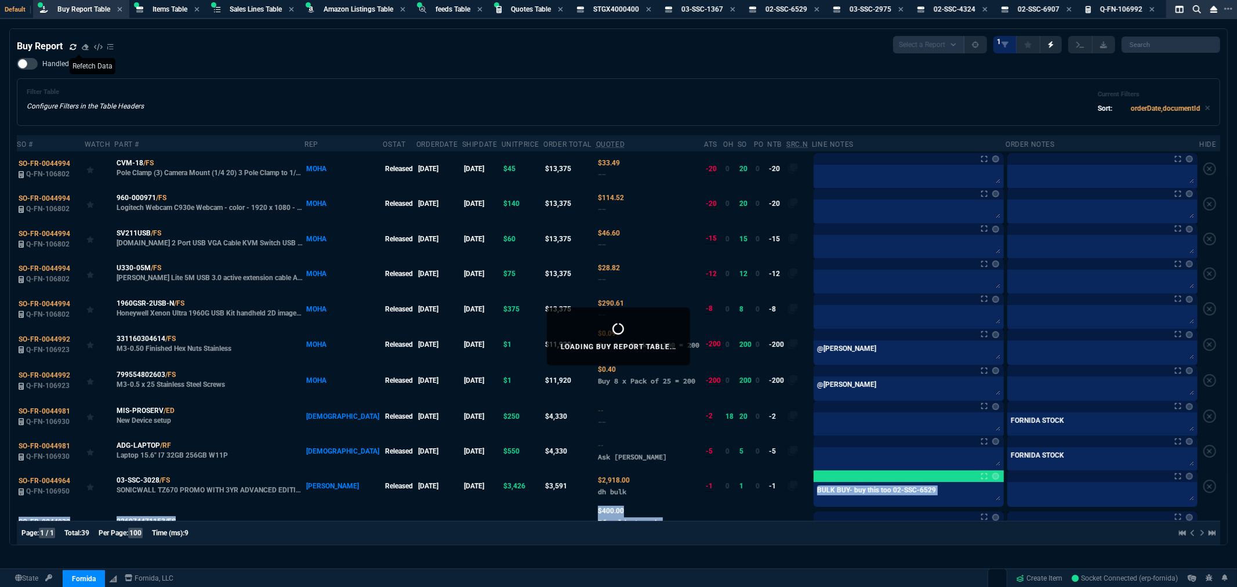
drag, startPoint x: 749, startPoint y: 505, endPoint x: 709, endPoint y: 584, distance: 88.2
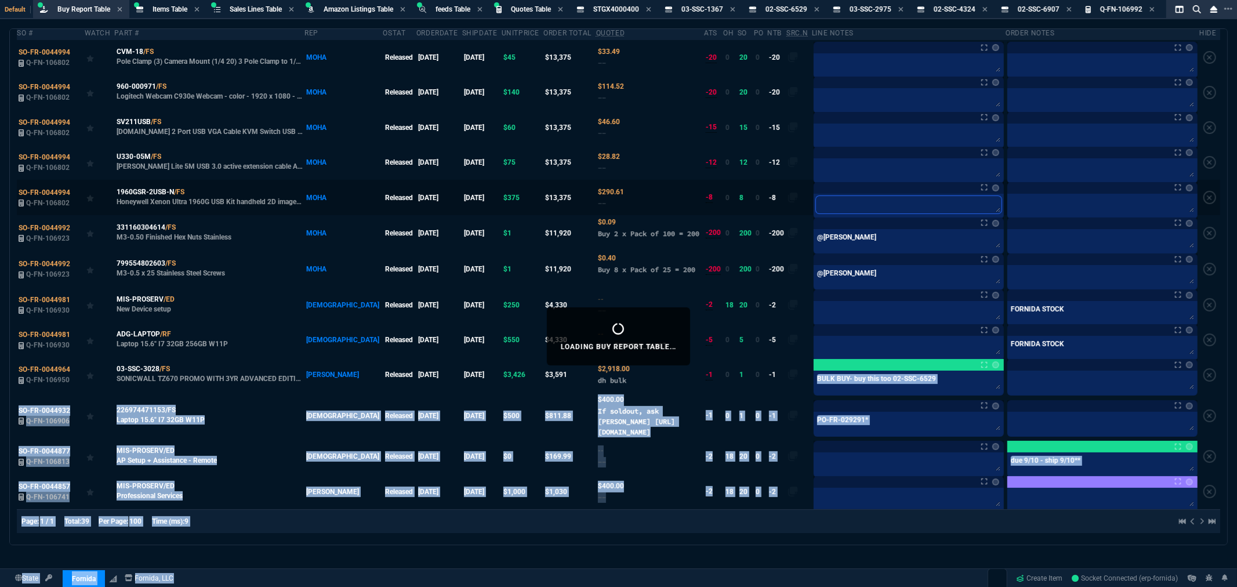
click at [860, 199] on textarea at bounding box center [909, 204] width 186 height 17
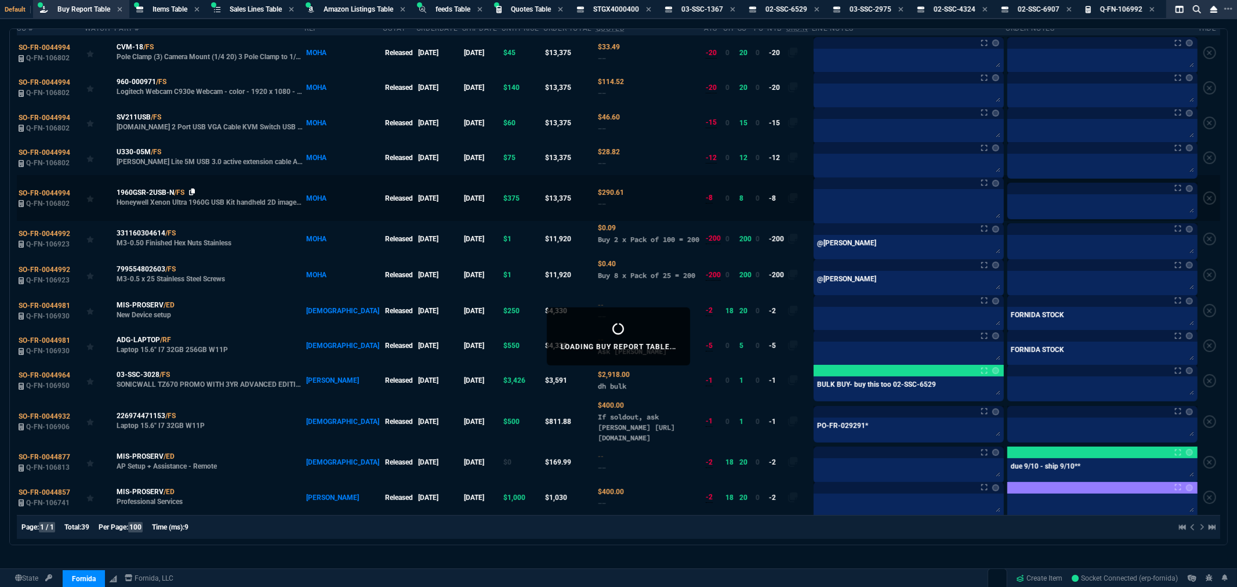
click at [195, 190] on icon at bounding box center [192, 191] width 6 height 7
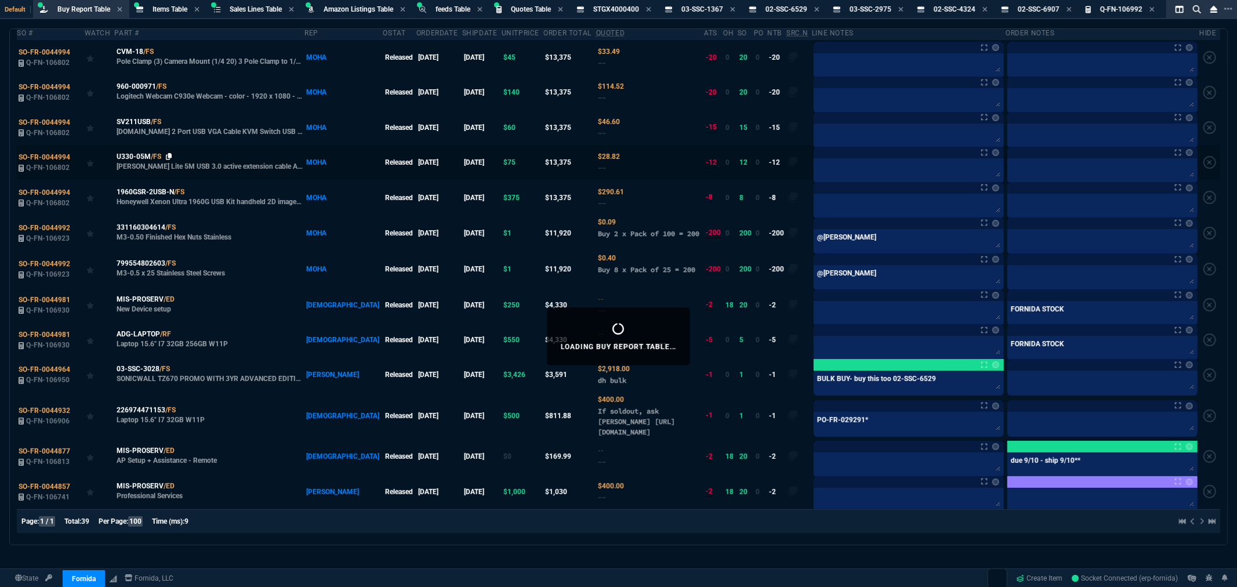
click at [172, 153] on icon at bounding box center [169, 156] width 6 height 7
click at [171, 118] on icon at bounding box center [169, 121] width 6 height 7
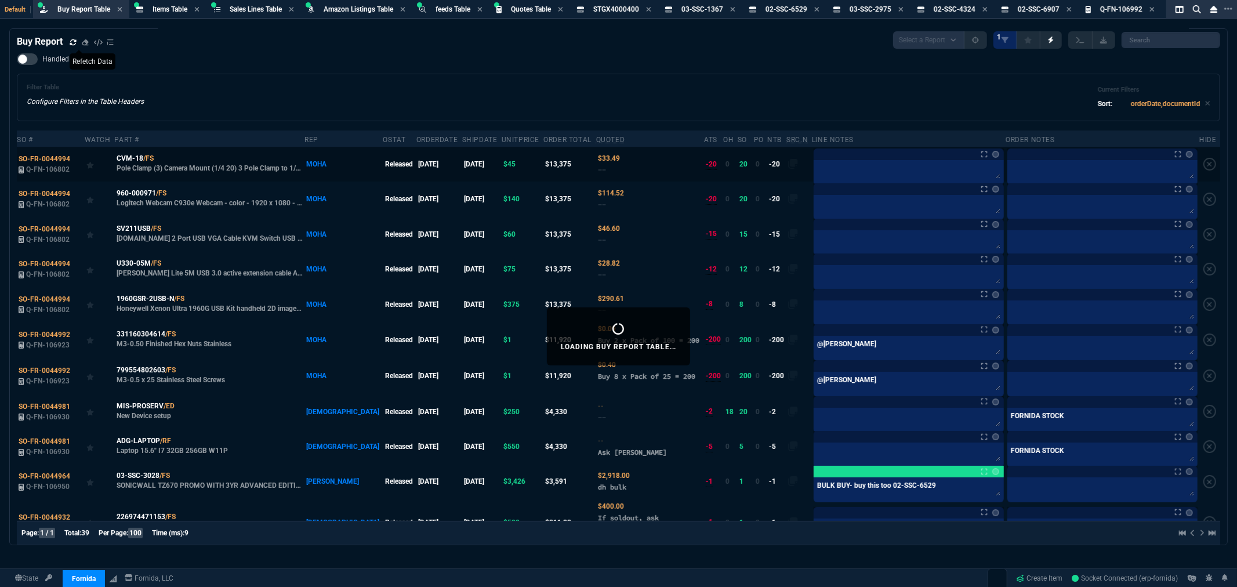
scroll to position [0, 0]
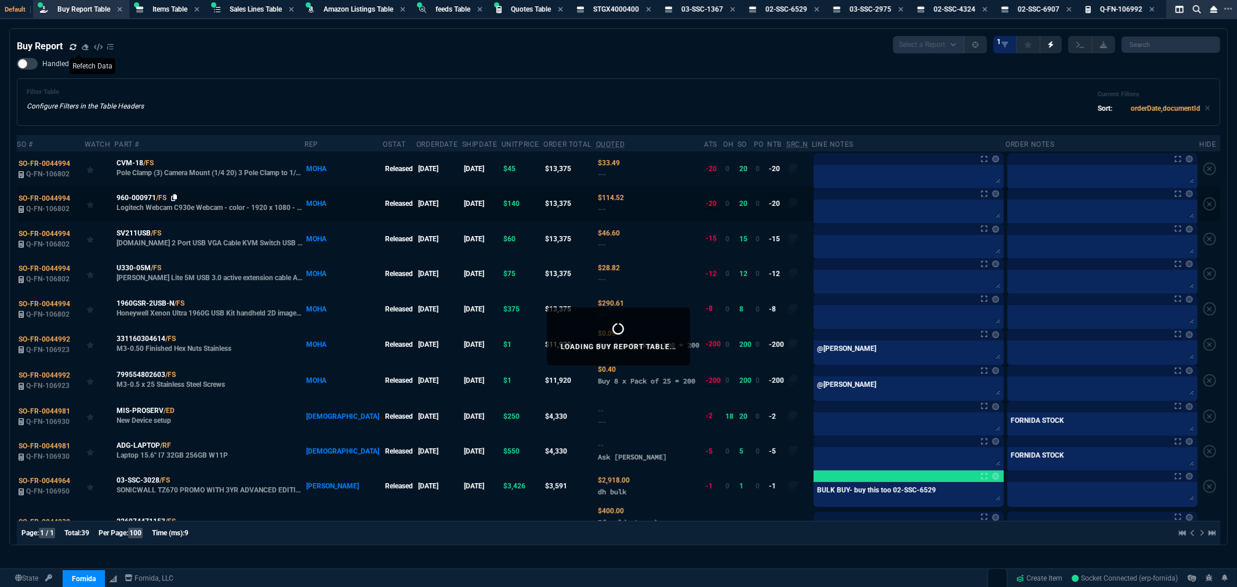
click at [175, 195] on icon at bounding box center [174, 197] width 6 height 7
click at [160, 161] on icon at bounding box center [161, 162] width 6 height 7
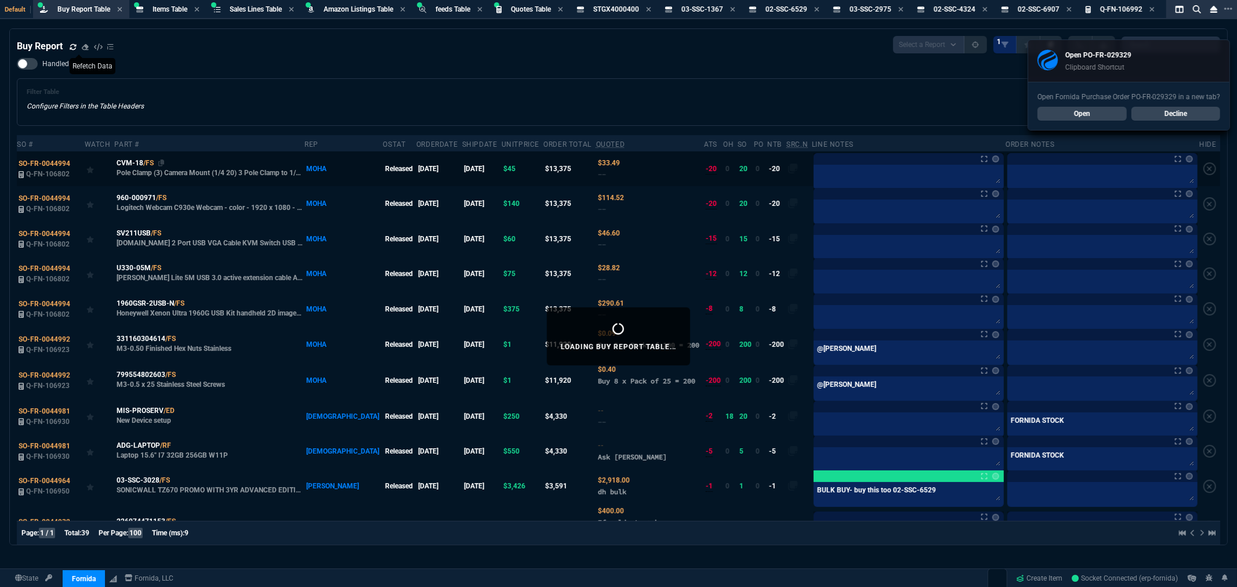
drag, startPoint x: 61, startPoint y: 198, endPoint x: 194, endPoint y: 219, distance: 135.0
click at [60, 198] on span "SO-FR-0044994" at bounding box center [45, 198] width 52 height 8
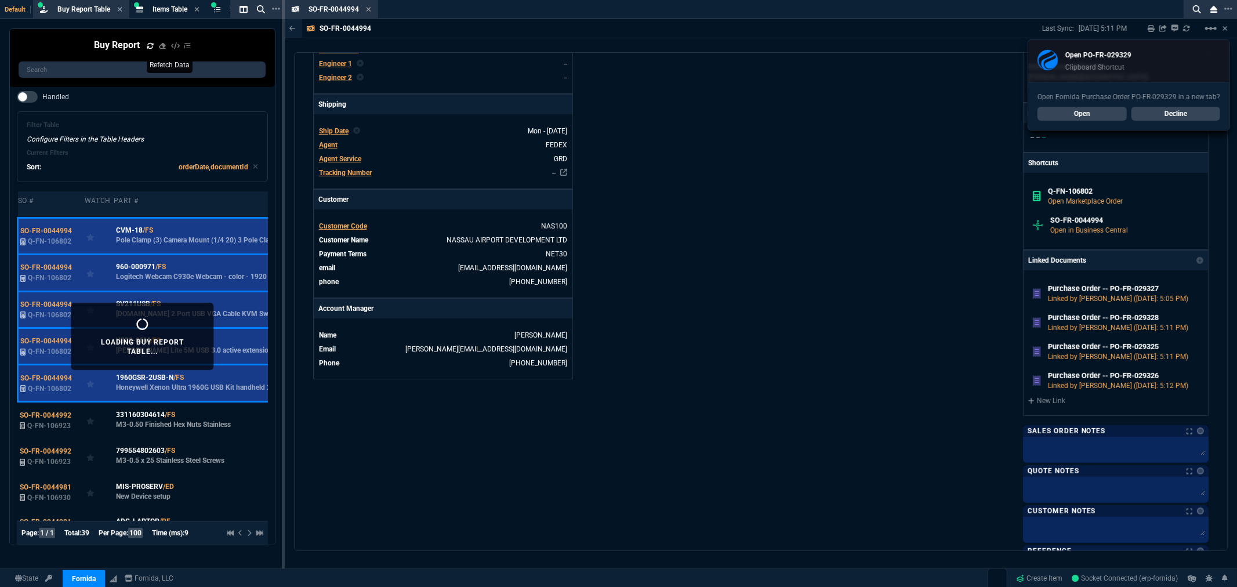
scroll to position [322, 0]
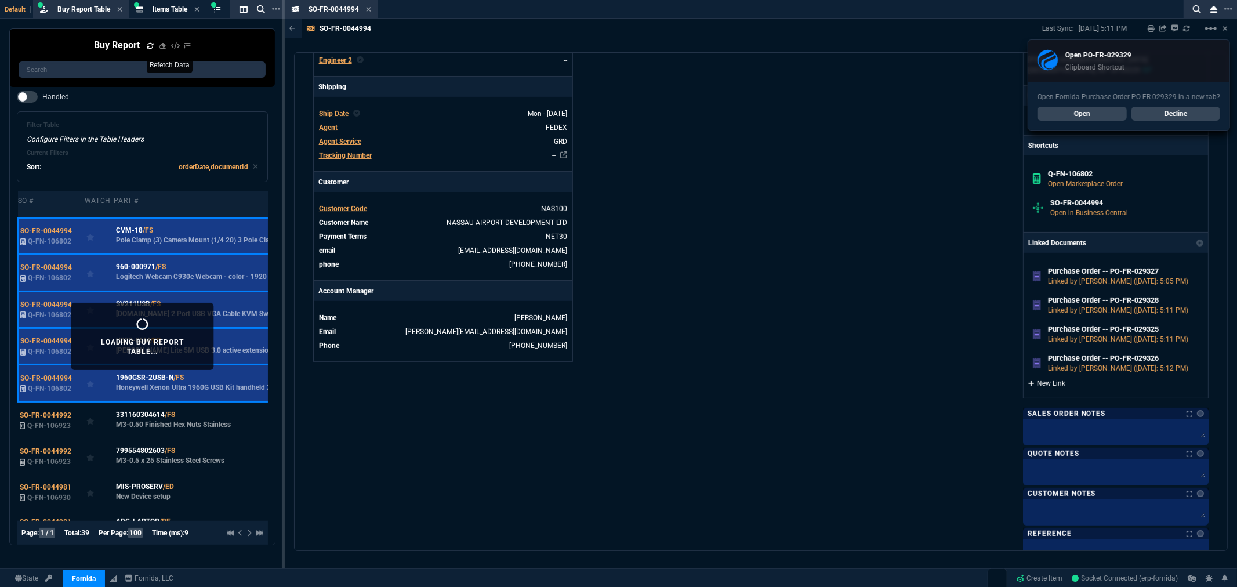
click at [1048, 387] on link "New Link" at bounding box center [1115, 383] width 175 height 10
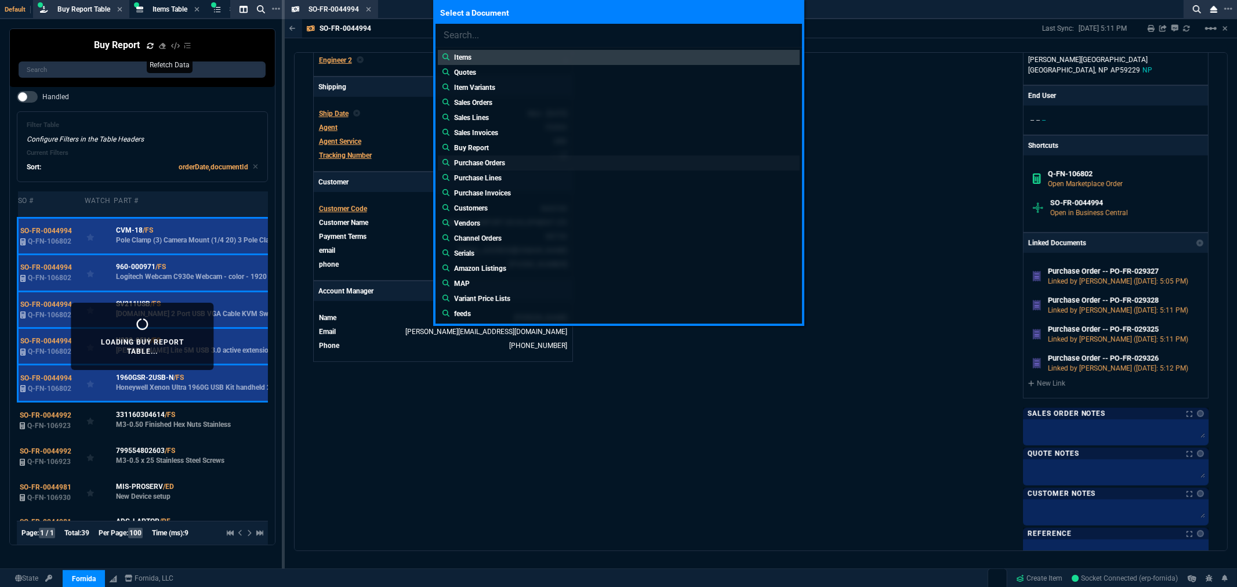
click at [484, 160] on p "Purchase Orders" at bounding box center [479, 163] width 51 height 10
type input "Purchase Orders:"
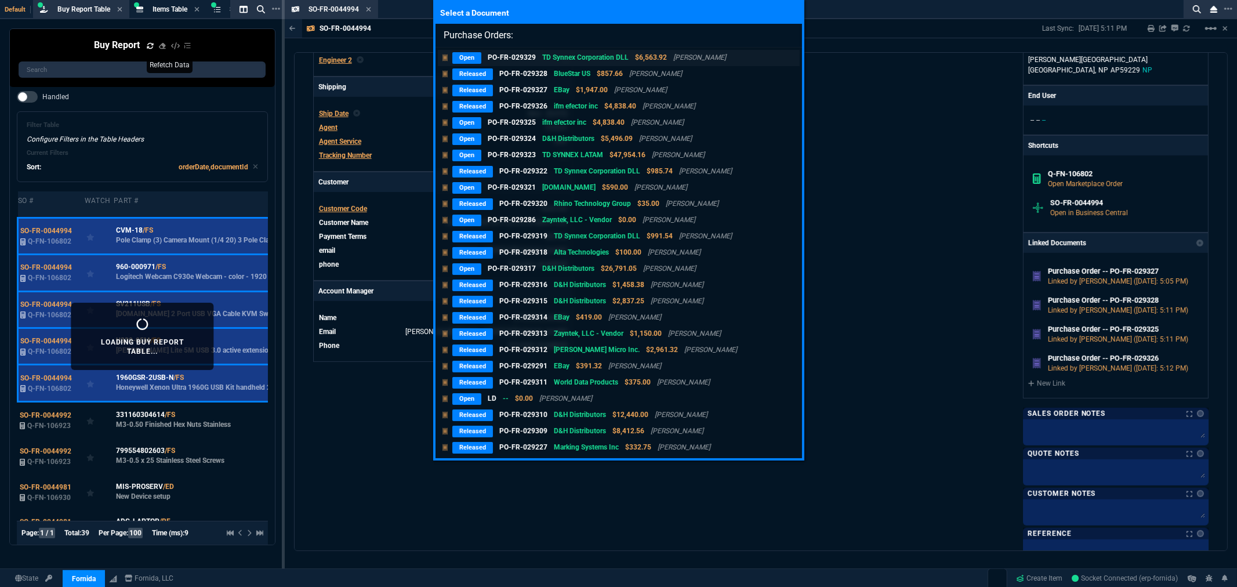
click at [508, 57] on p "PO-FR-029329" at bounding box center [512, 57] width 48 height 10
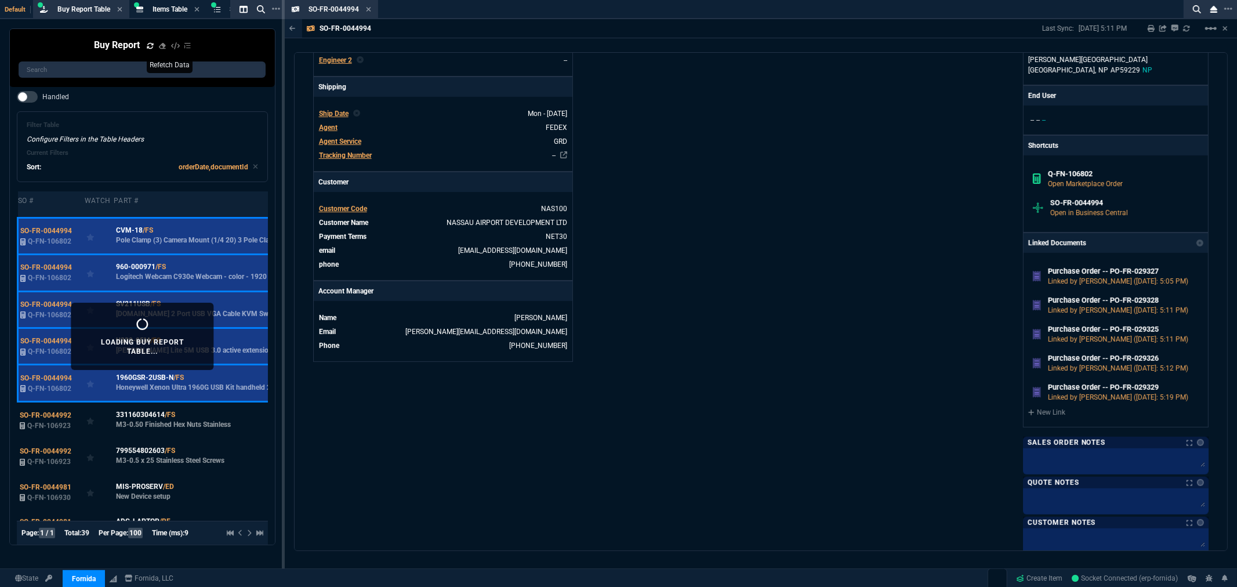
scroll to position [266, 0]
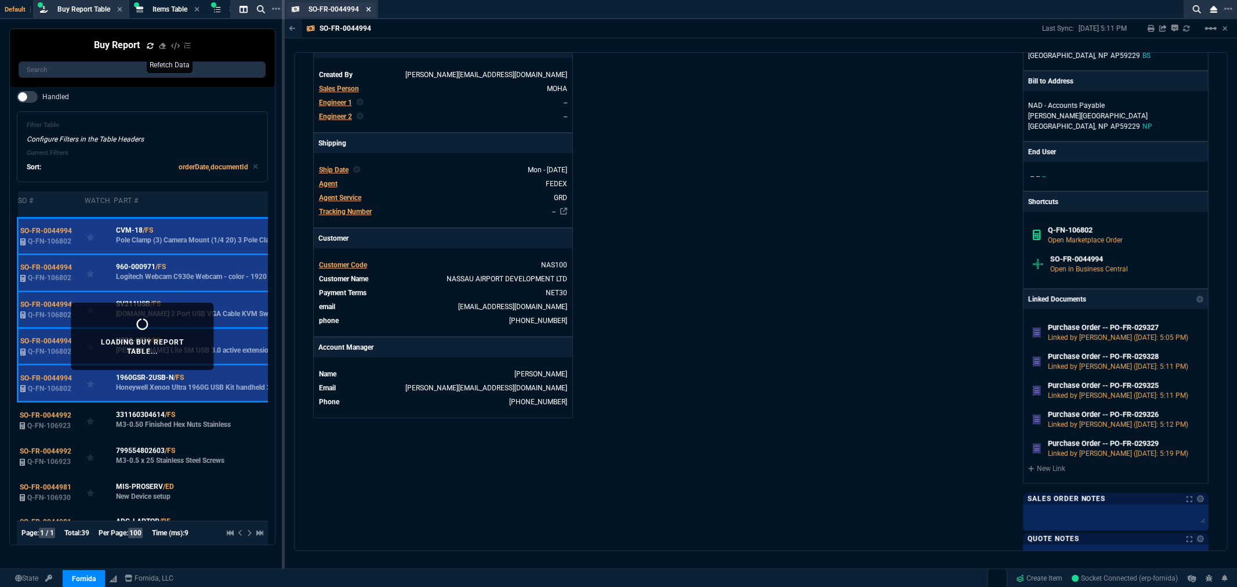
click at [368, 9] on icon at bounding box center [369, 9] width 5 height 5
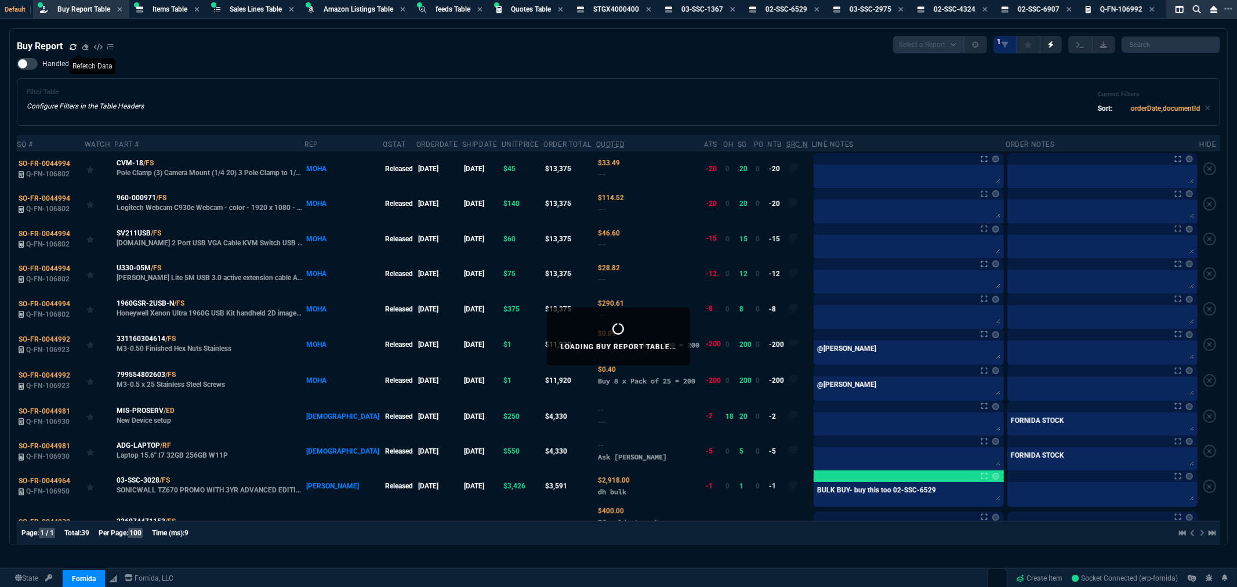
click at [72, 51] on span at bounding box center [73, 47] width 7 height 10
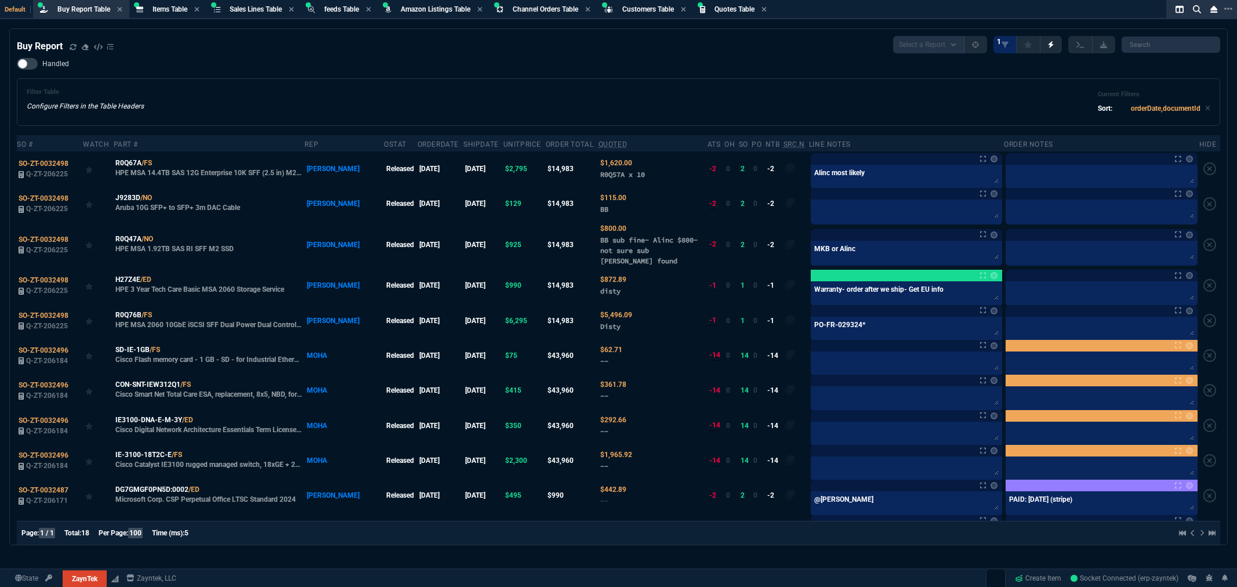
select select "8: NEPT"
click at [190, 66] on div "Handled Filter Table Configure Filters in the Table Headers Current Filters Sor…" at bounding box center [618, 92] width 1203 height 68
click at [67, 43] on div "Buy Report" at bounding box center [65, 46] width 97 height 14
click at [71, 43] on icon at bounding box center [73, 46] width 7 height 7
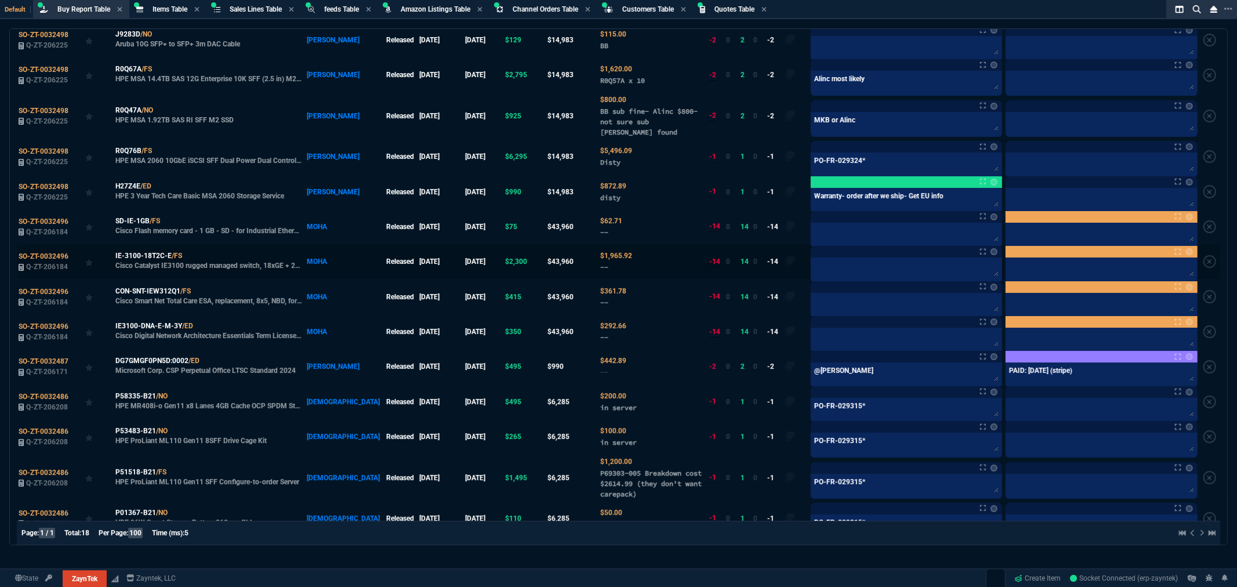
scroll to position [193, 0]
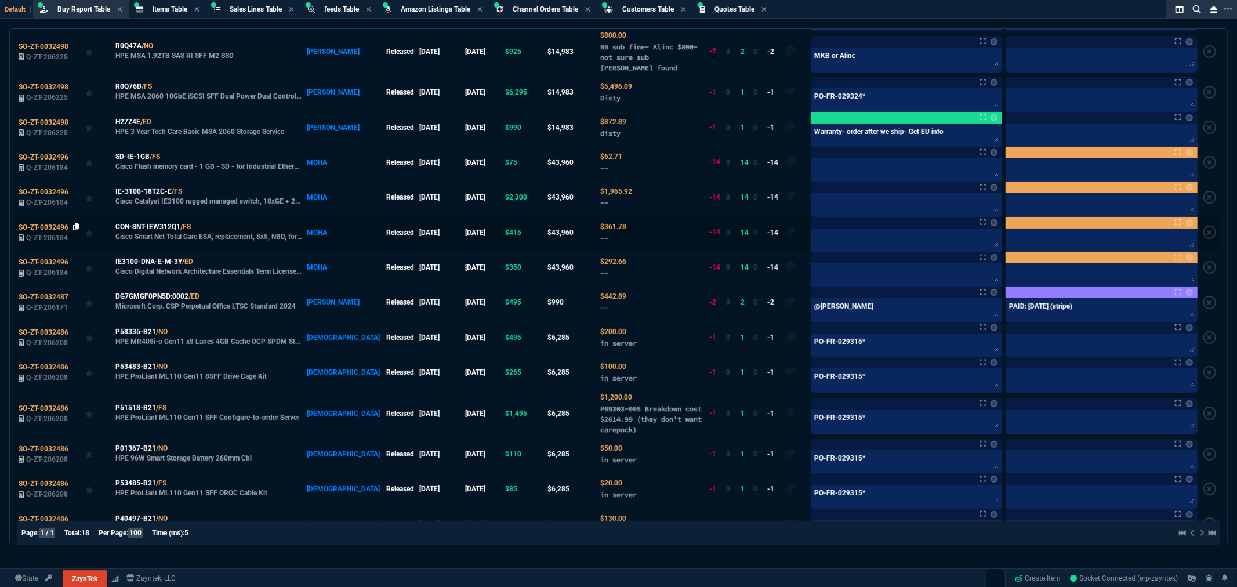
click at [74, 229] on icon at bounding box center [76, 226] width 6 height 7
click at [59, 262] on span "SO-ZT-0032496" at bounding box center [44, 262] width 50 height 8
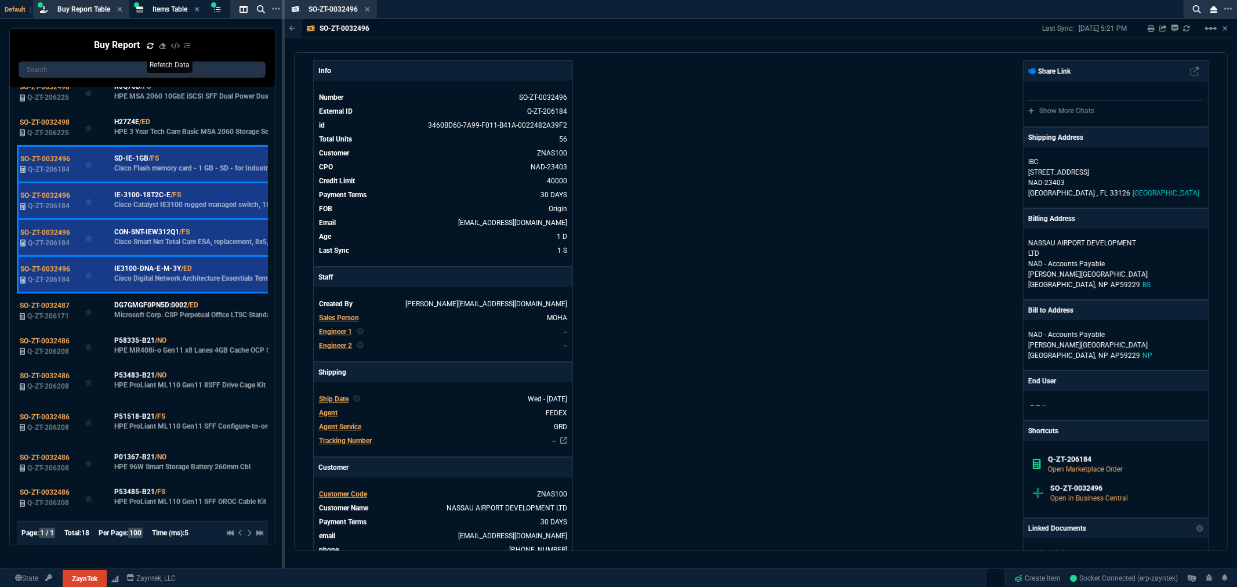
scroll to position [0, 0]
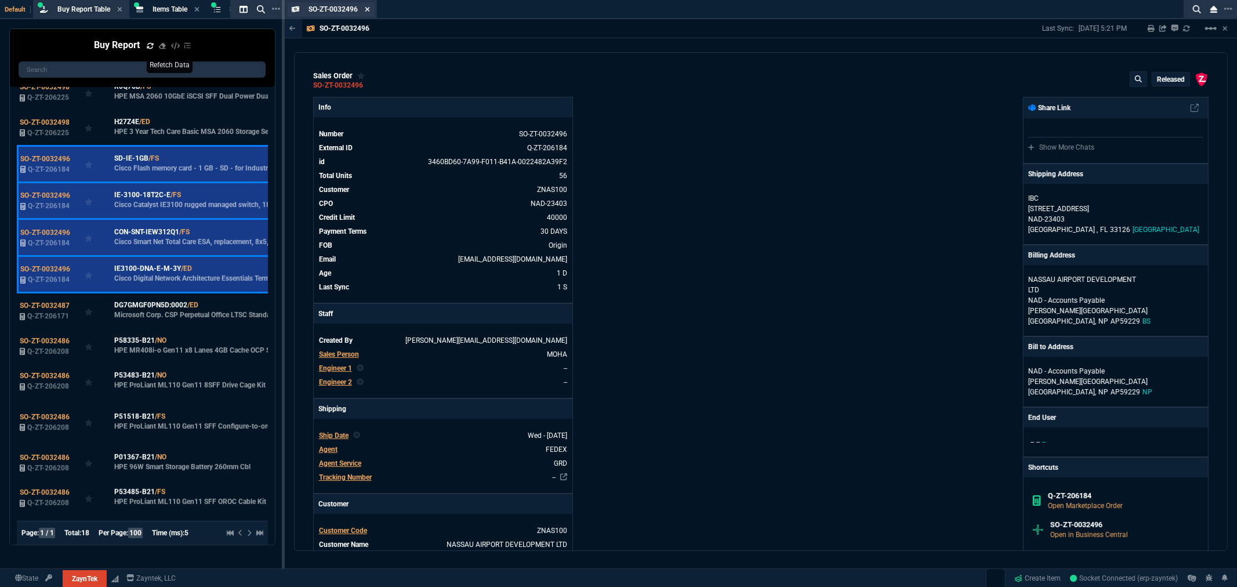
click at [368, 10] on icon at bounding box center [367, 9] width 5 height 7
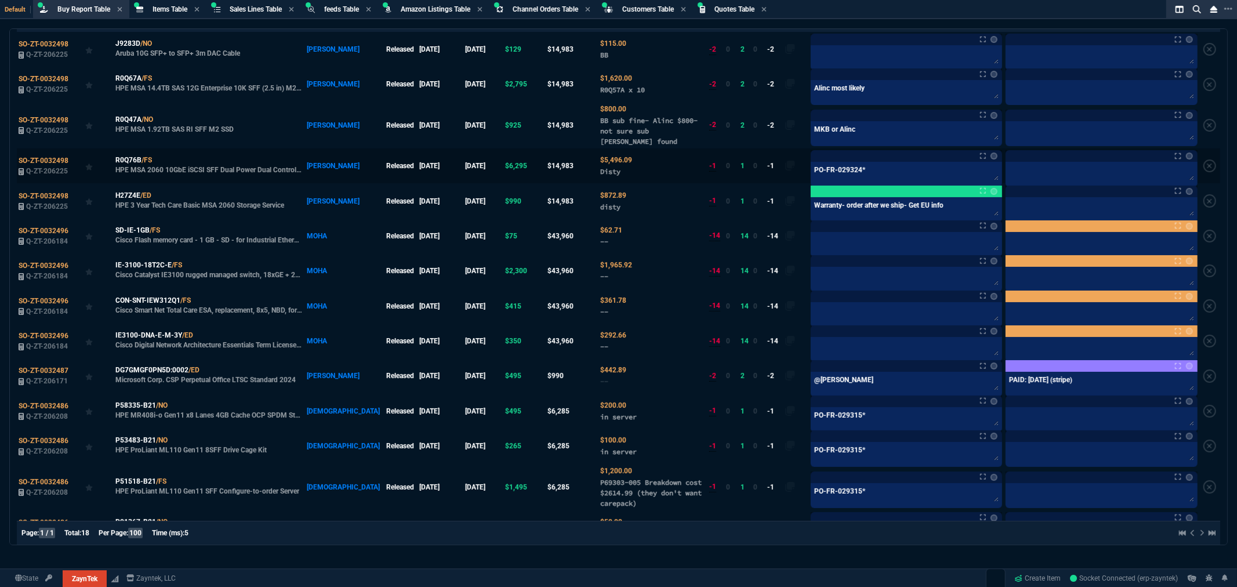
scroll to position [193, 0]
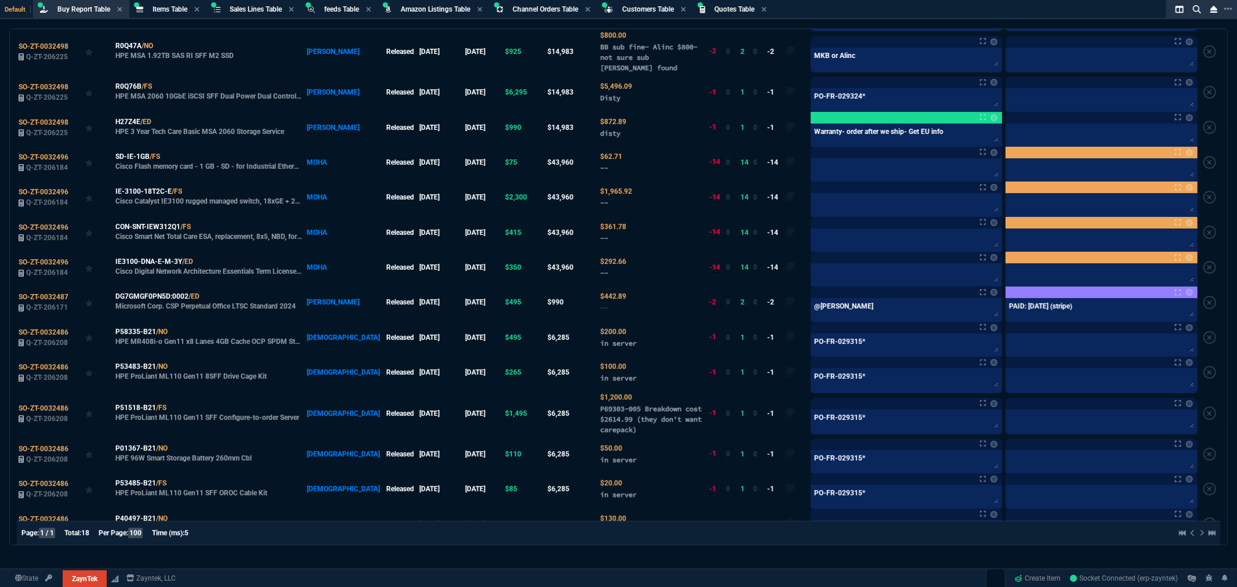
click at [321, 524] on div "Page: 1 / 1 Total: 18 Per Page: 100 Time (ms): 5" at bounding box center [618, 533] width 1203 height 24
